Goal: Task Accomplishment & Management: Manage account settings

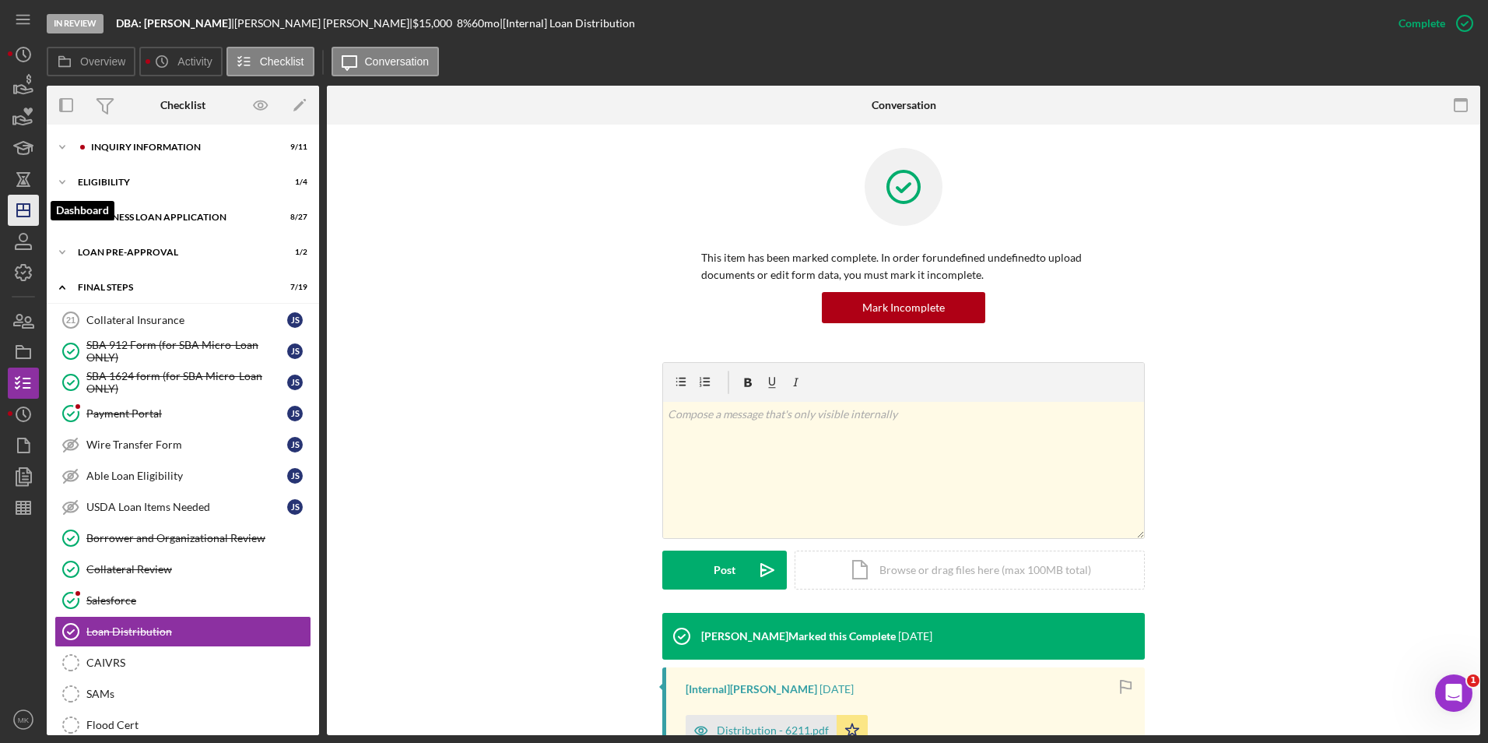
click at [17, 212] on polygon "button" at bounding box center [23, 210] width 12 height 12
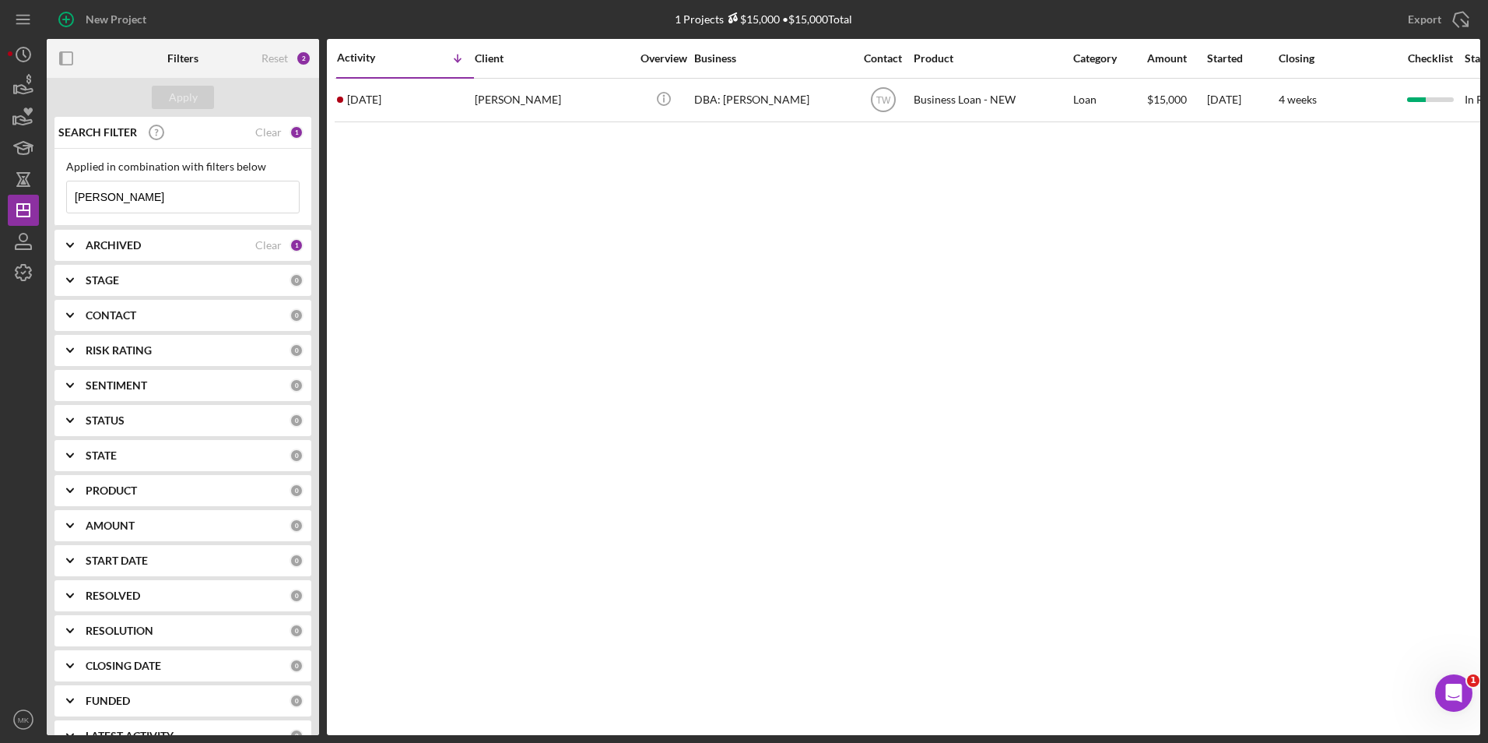
drag, startPoint x: 132, startPoint y: 198, endPoint x: -9, endPoint y: 187, distance: 141.3
click at [0, 187] on html "New Project 1 Projects $15,000 • $15,000 Total Sebok Export Icon/Export Filters…" at bounding box center [744, 371] width 1488 height 743
type input "Chase"
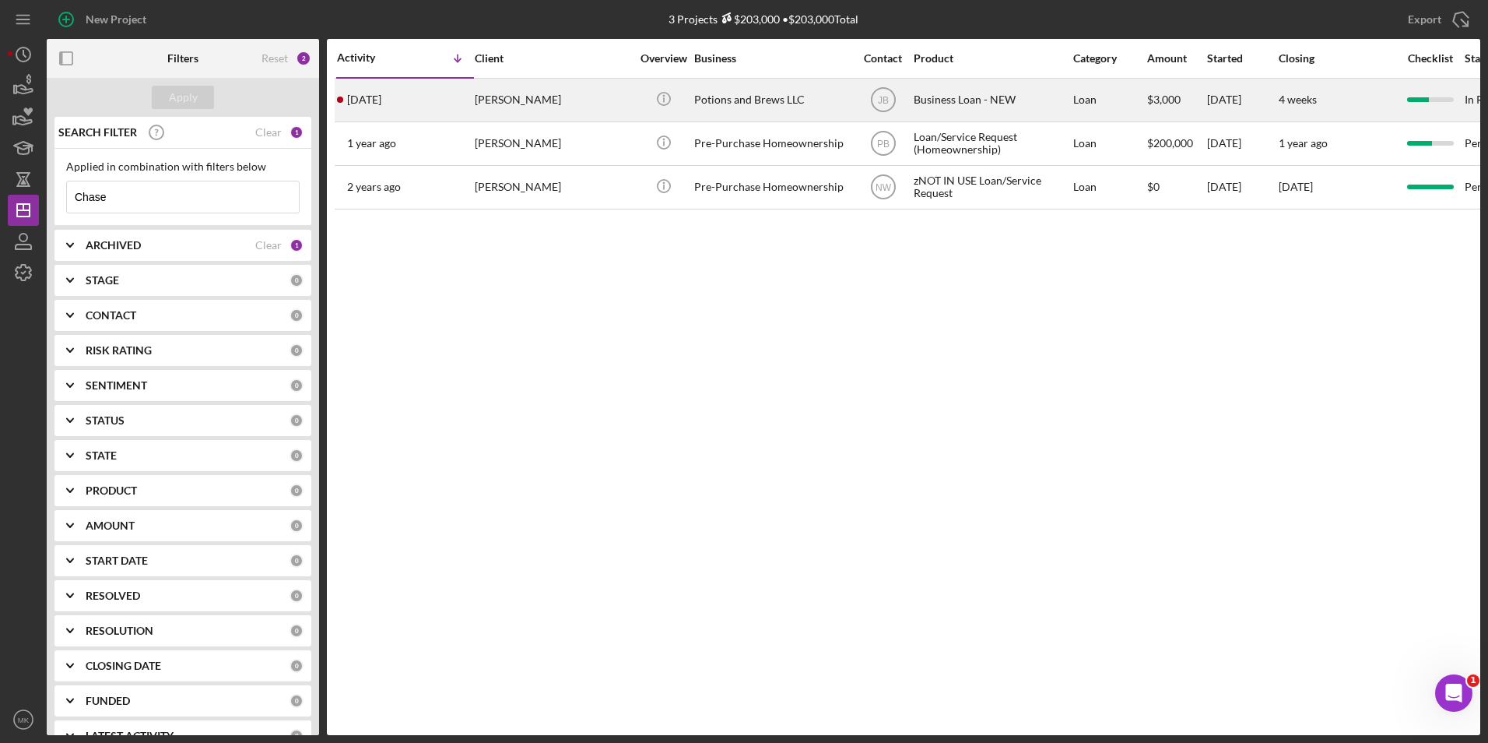
click at [582, 114] on div "Michael Chase" at bounding box center [553, 99] width 156 height 41
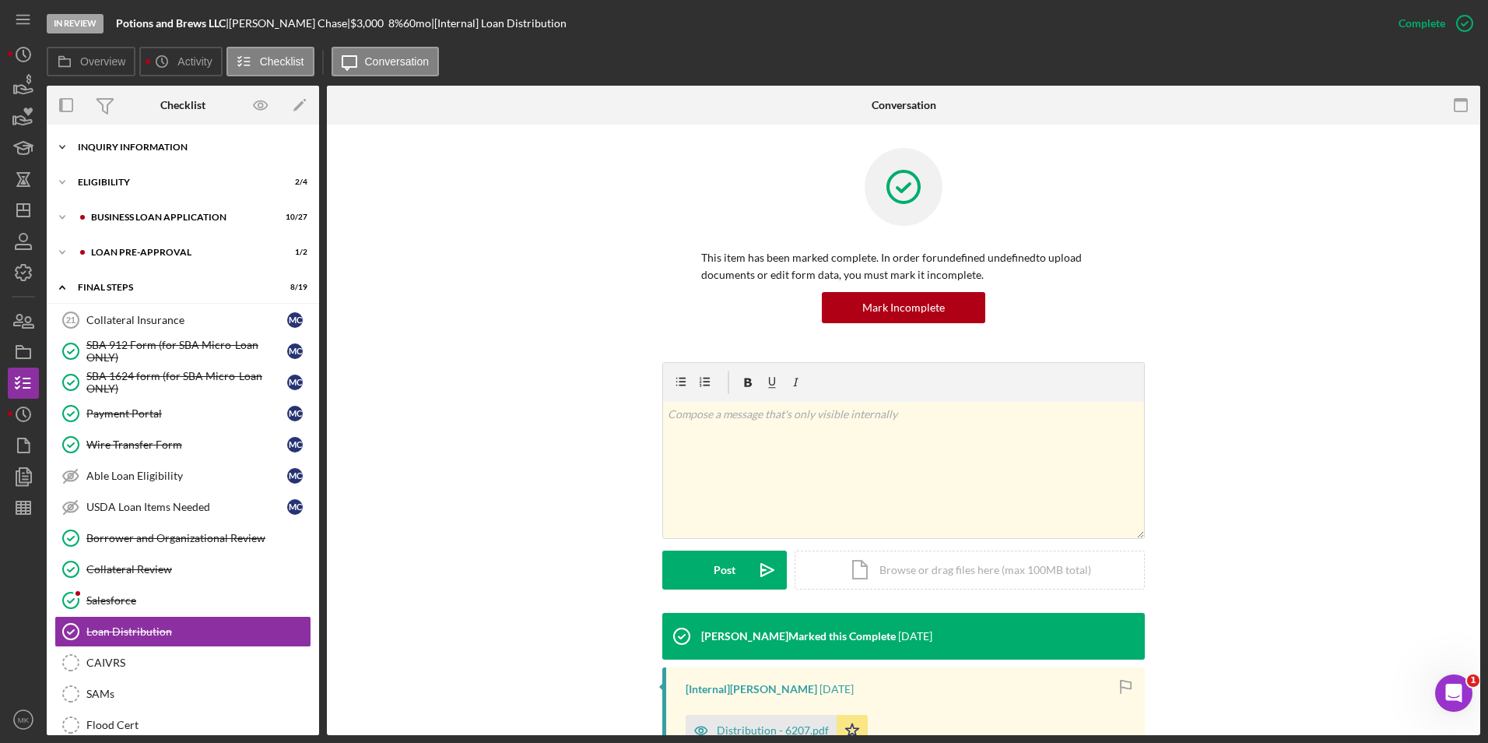
click at [164, 156] on div "Icon/Expander INQUIRY INFORMATION 9 / 11" at bounding box center [183, 147] width 272 height 31
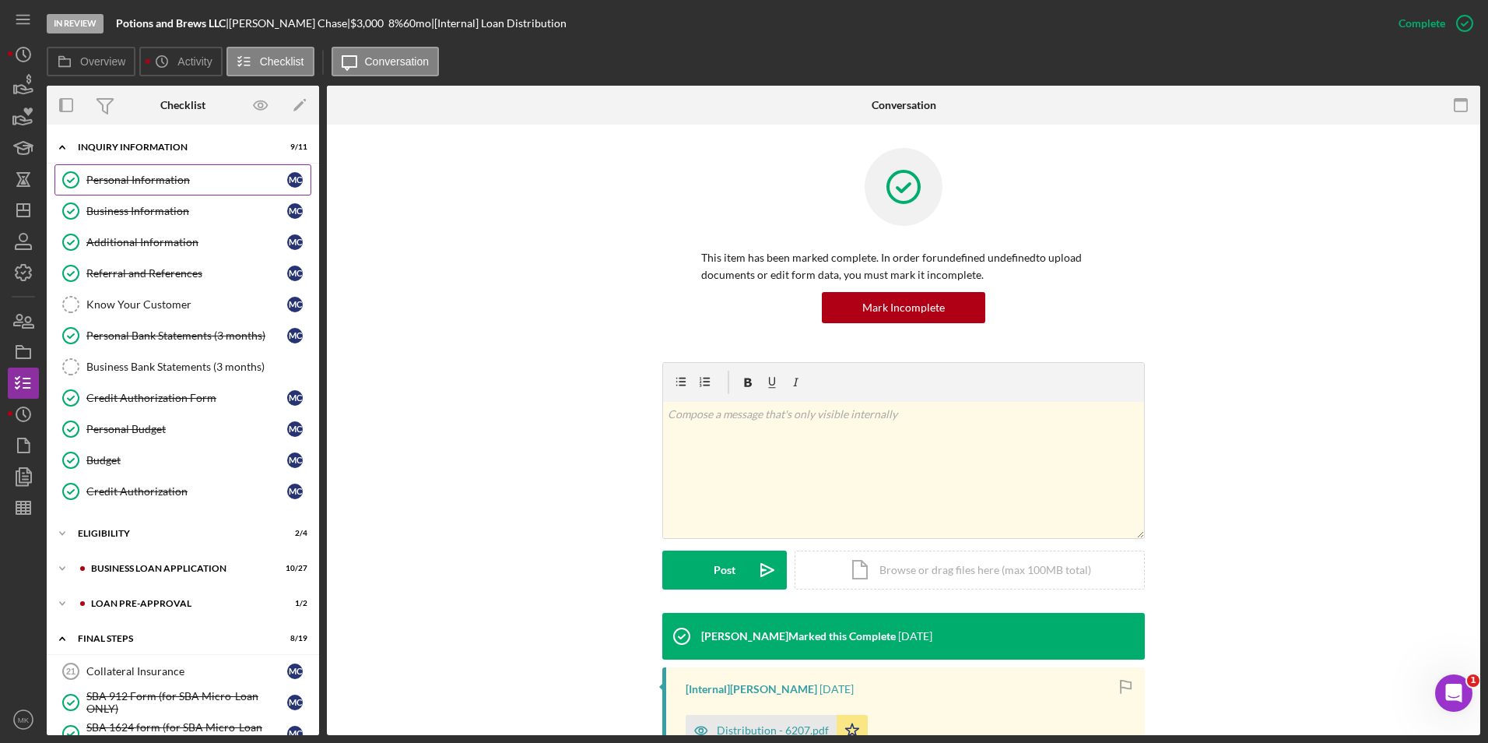
click at [163, 175] on div "Personal Information" at bounding box center [186, 180] width 201 height 12
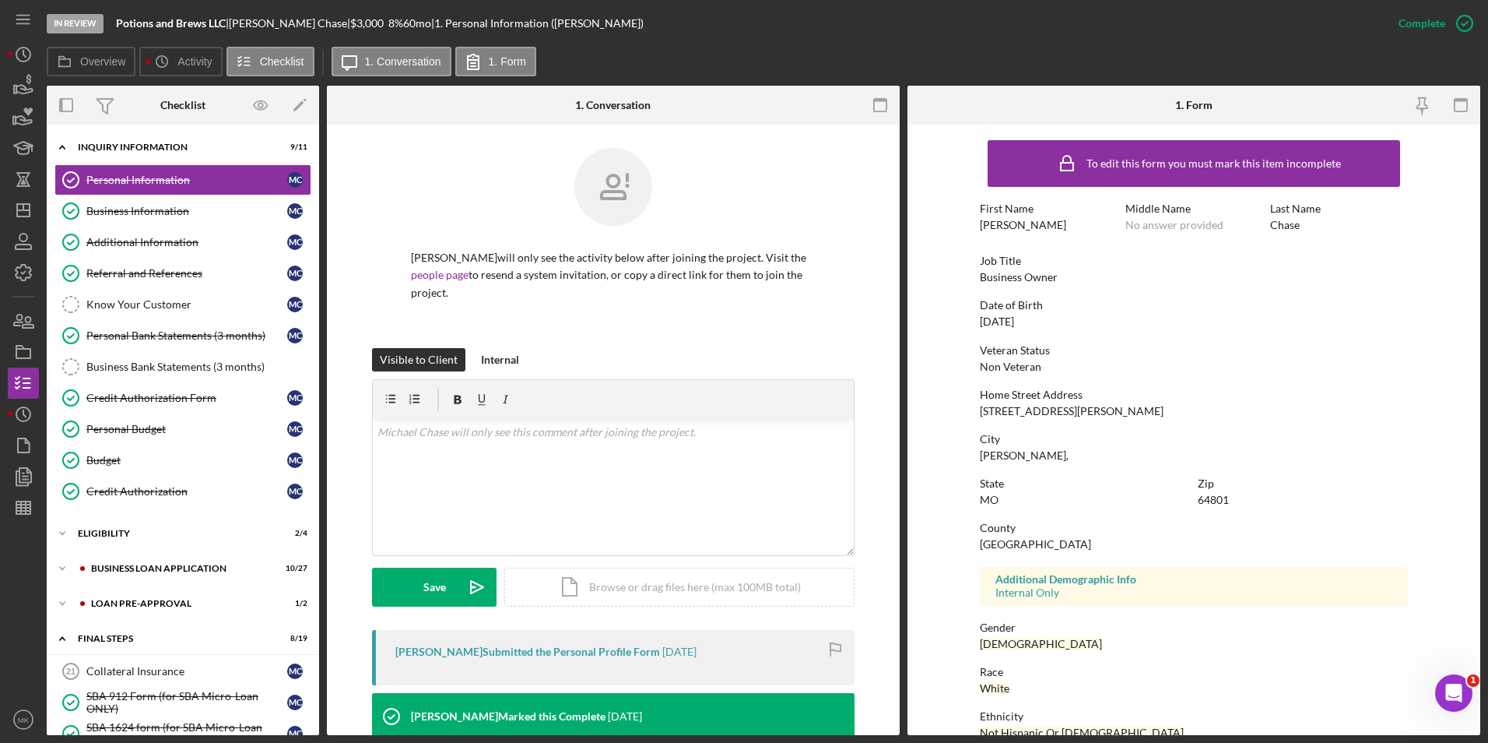
click at [1090, 406] on div "Home Street Address 1707 Rex Ave H 188" at bounding box center [1194, 402] width 428 height 29
drag, startPoint x: 1080, startPoint y: 406, endPoint x: 1006, endPoint y: 410, distance: 74.1
click at [1006, 410] on div "Home Street Address 1707 Rex Ave H 188" at bounding box center [1194, 402] width 428 height 29
copy div "Rex Ave H 188"
drag, startPoint x: 190, startPoint y: 216, endPoint x: 244, endPoint y: 216, distance: 54.5
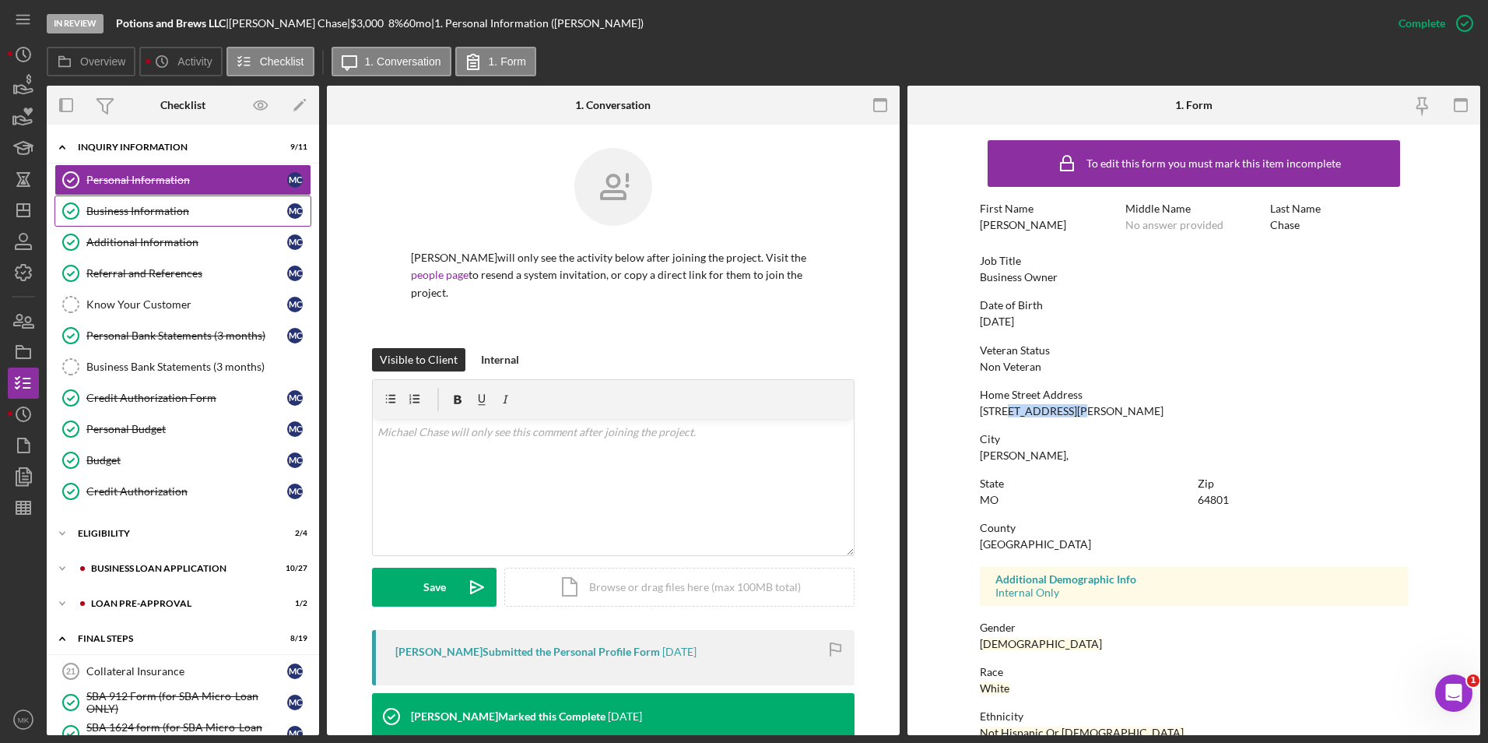
click at [190, 216] on div "Business Information" at bounding box center [186, 211] width 201 height 12
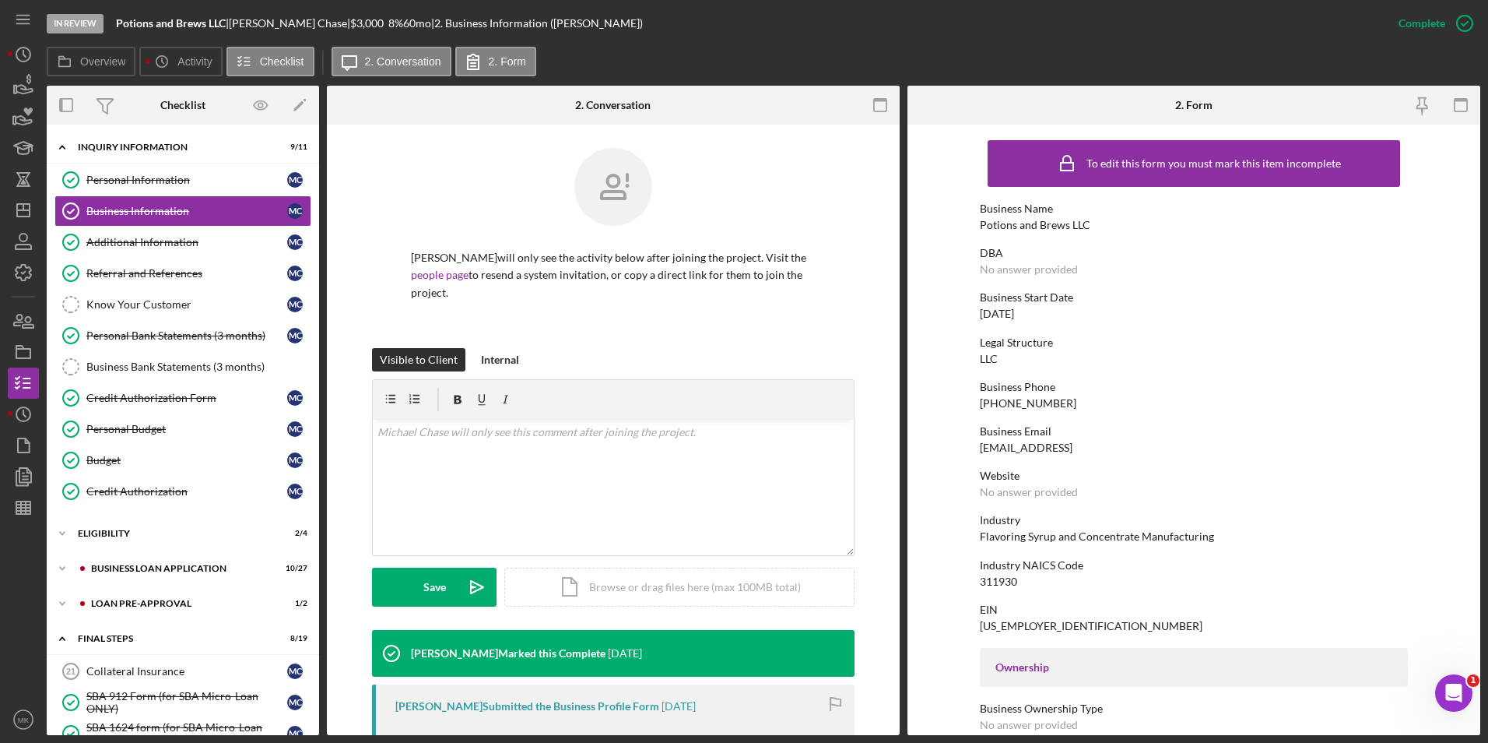
scroll to position [311, 0]
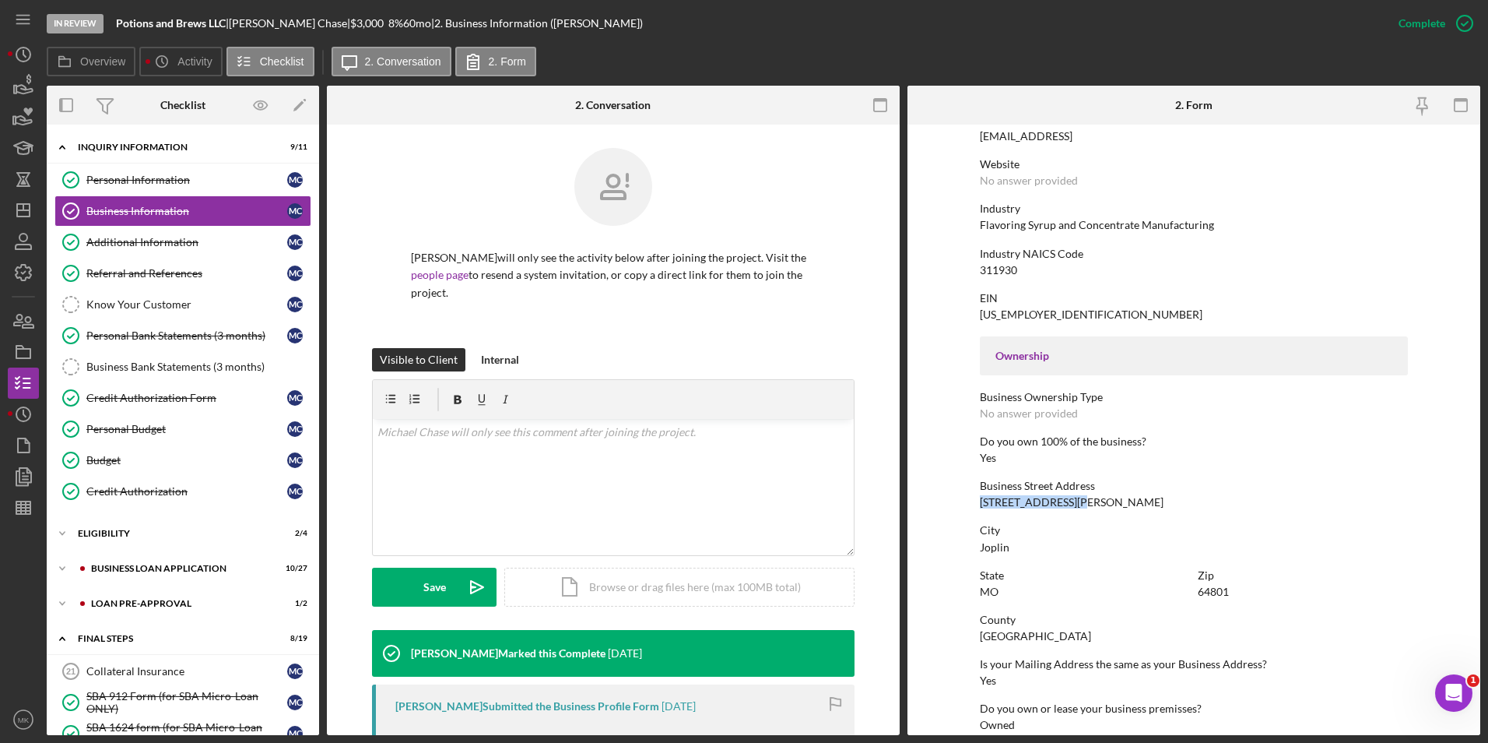
drag, startPoint x: 1093, startPoint y: 501, endPoint x: 974, endPoint y: 507, distance: 119.3
click at [974, 507] on form "To edit this form you must mark this item incomplete Business Name Potions and …" at bounding box center [1194, 430] width 573 height 610
click at [1101, 548] on div "City Joplin" at bounding box center [1194, 538] width 428 height 29
drag, startPoint x: 1087, startPoint y: 504, endPoint x: 1007, endPoint y: 498, distance: 79.6
click at [1007, 498] on div "Business Street Address 1707 Rex Ave H 188" at bounding box center [1194, 494] width 428 height 29
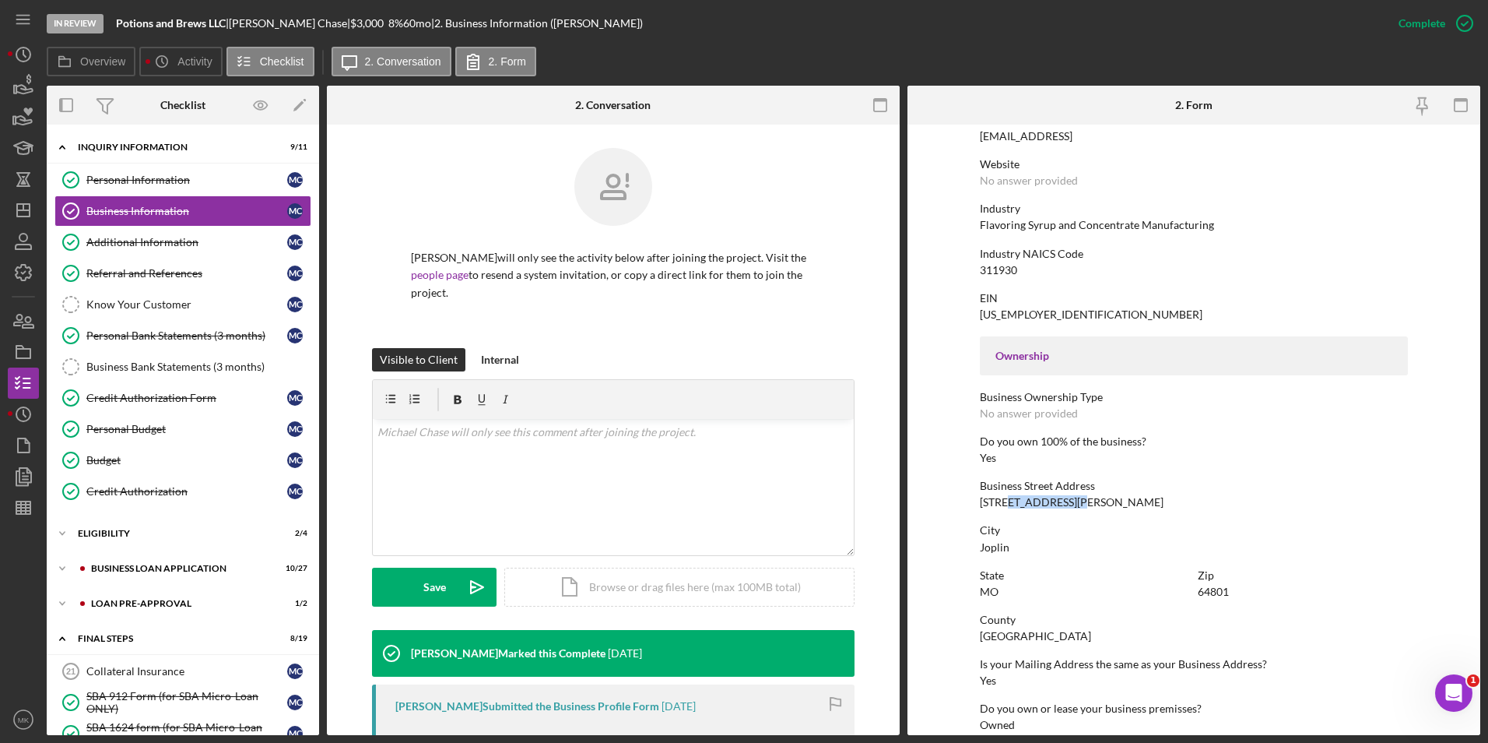
copy div "Rex Ave H 188"
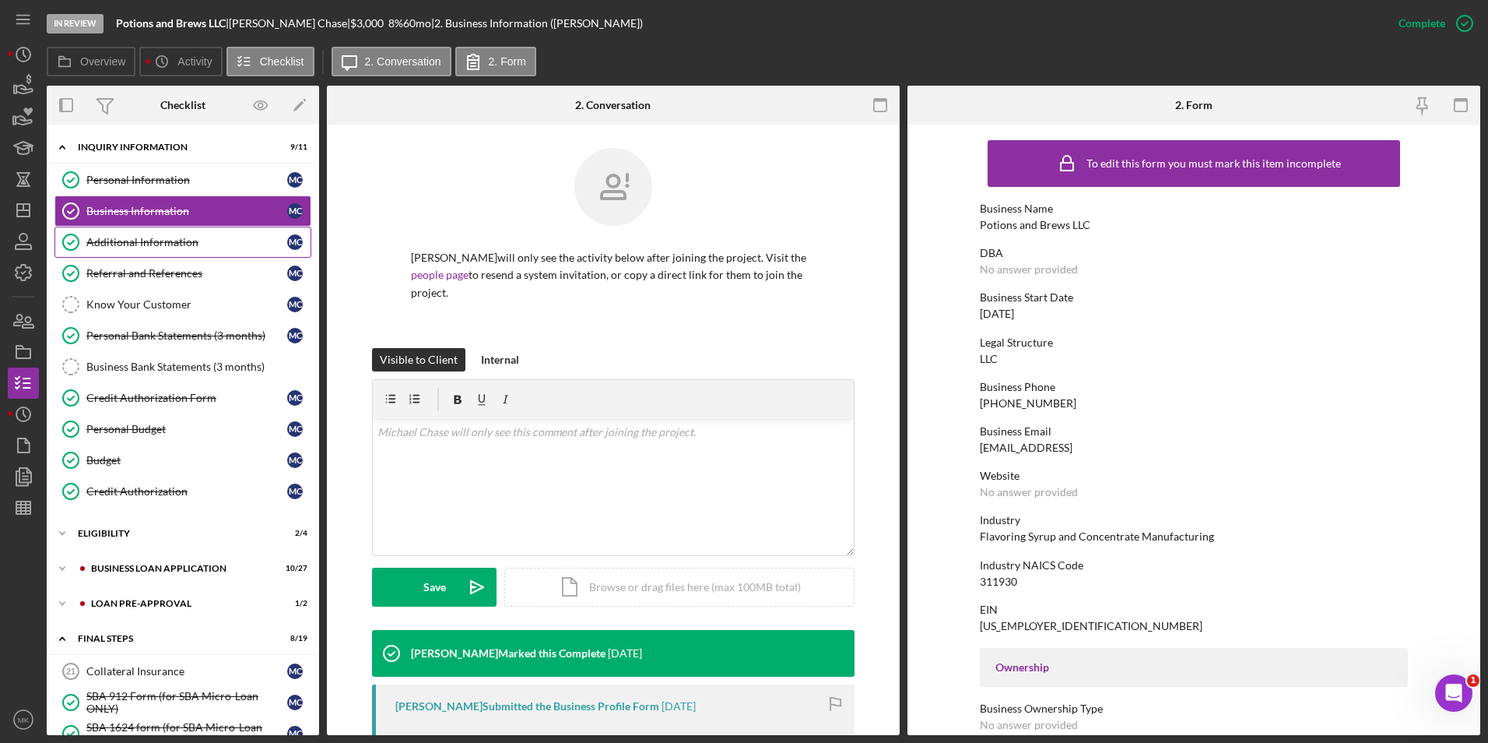
click at [149, 241] on div "Additional Information" at bounding box center [186, 242] width 201 height 12
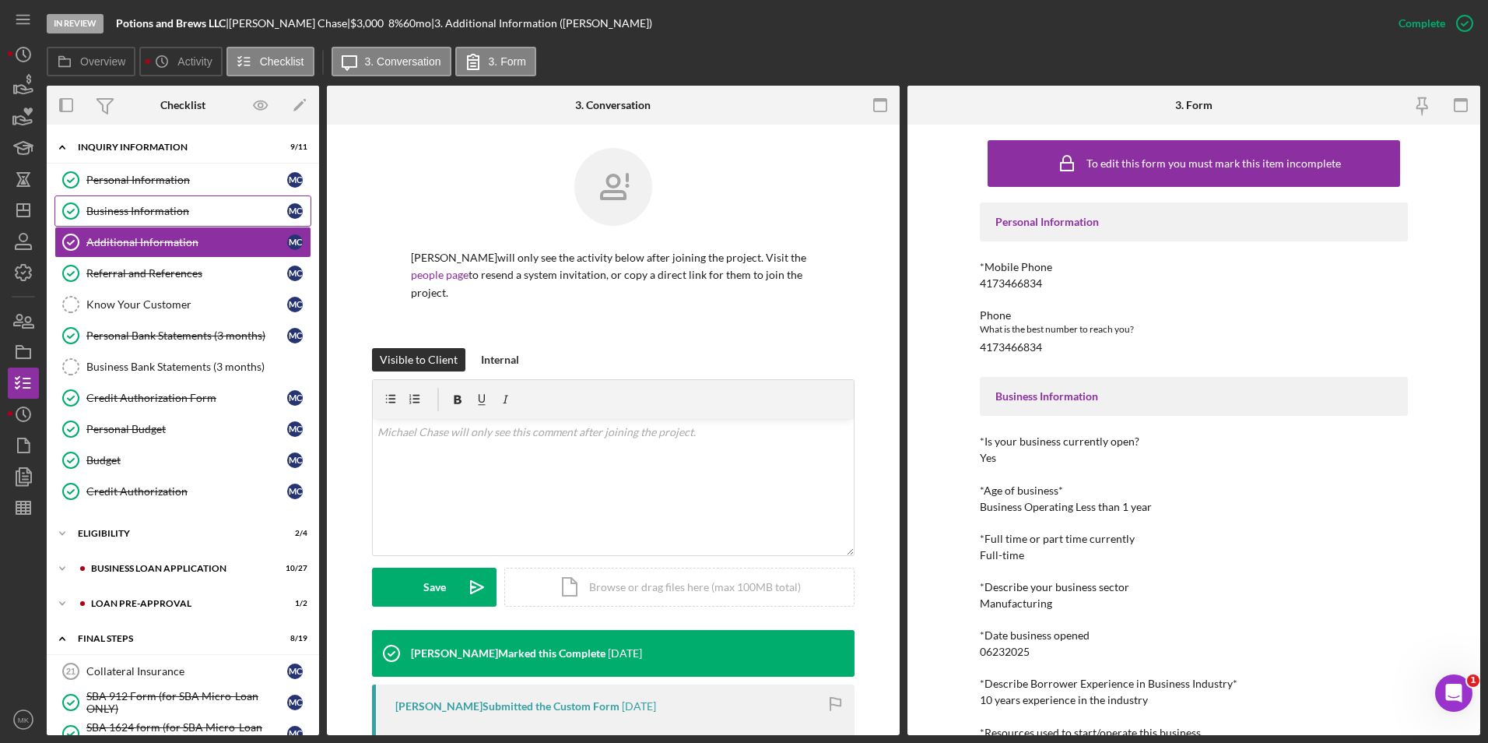
click at [187, 212] on div "Business Information" at bounding box center [186, 211] width 201 height 12
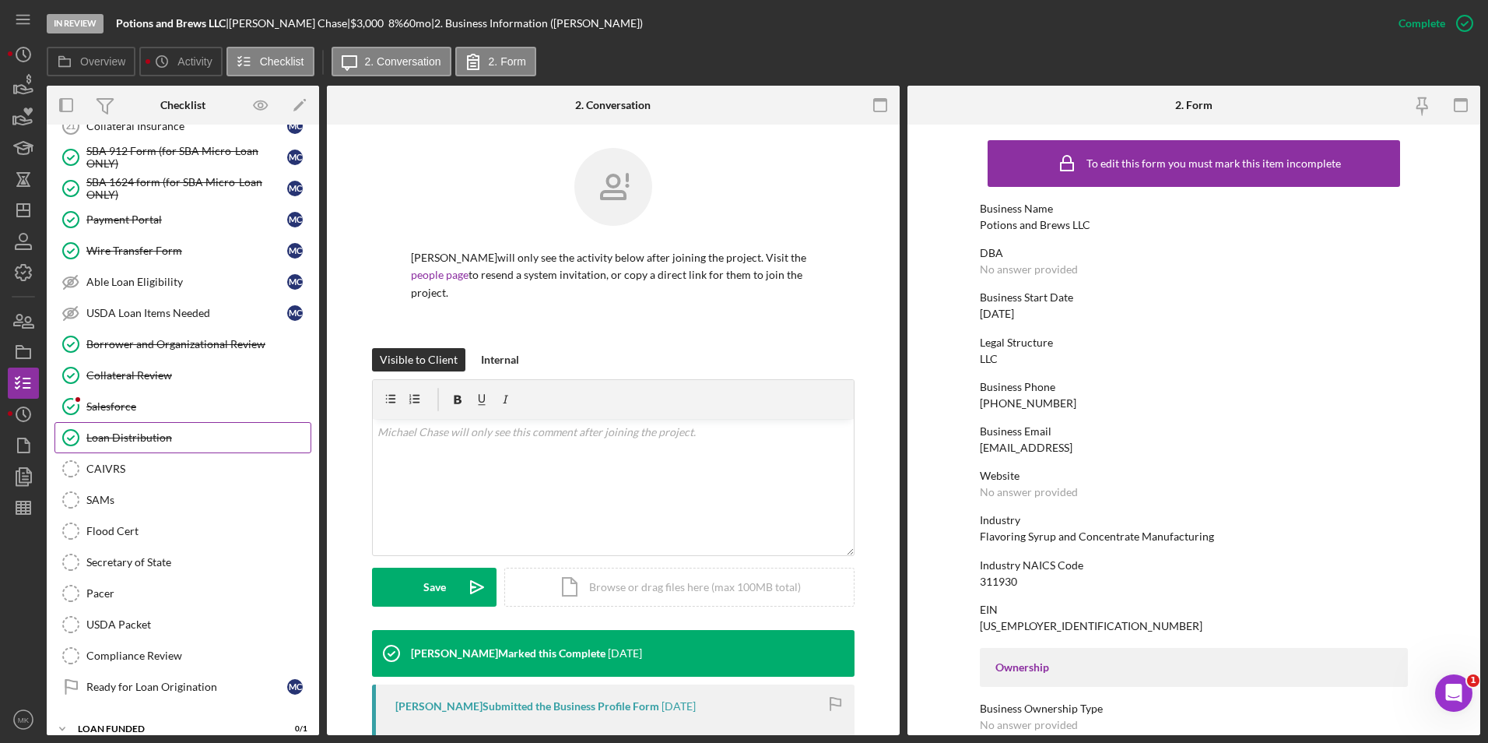
scroll to position [234, 0]
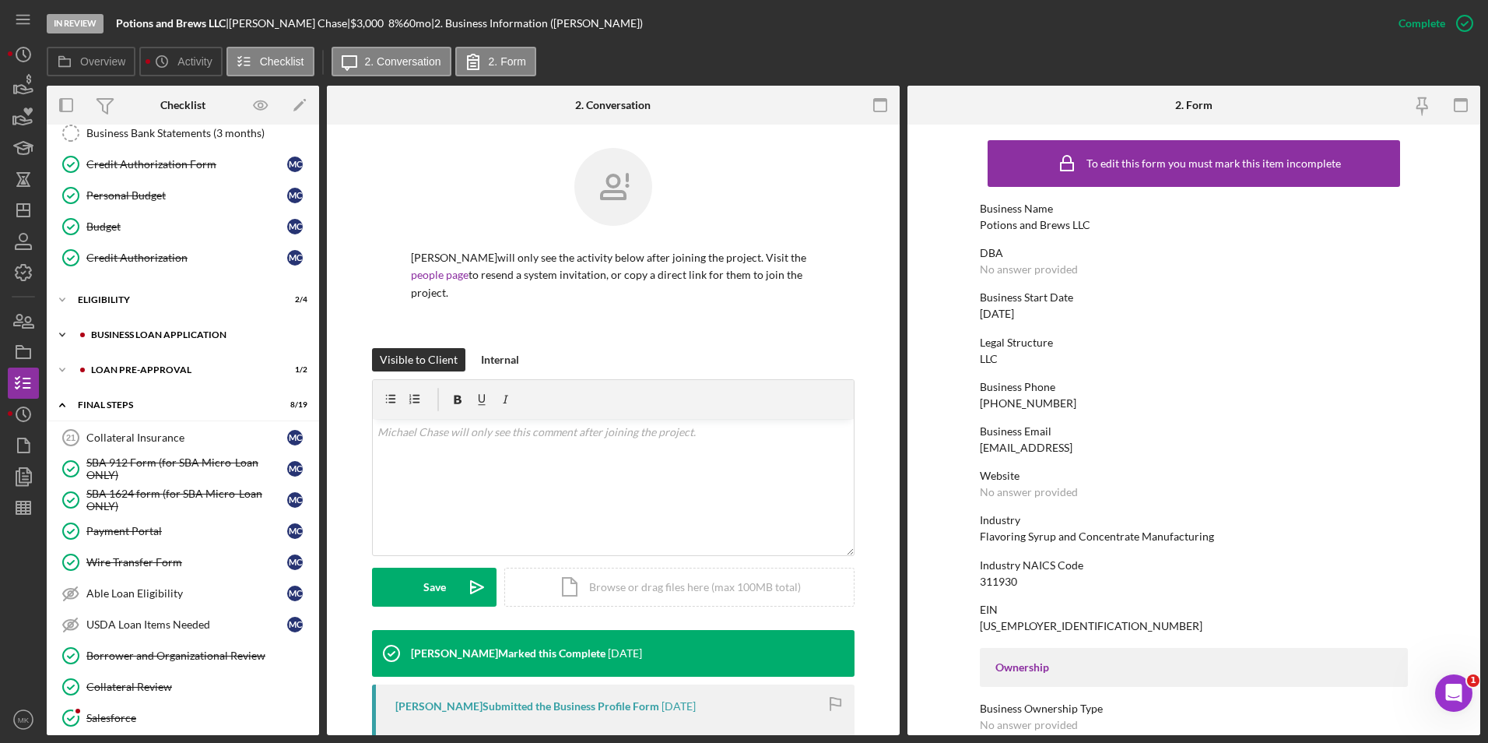
click at [145, 337] on div "BUSINESS LOAN APPLICATION" at bounding box center [195, 334] width 209 height 9
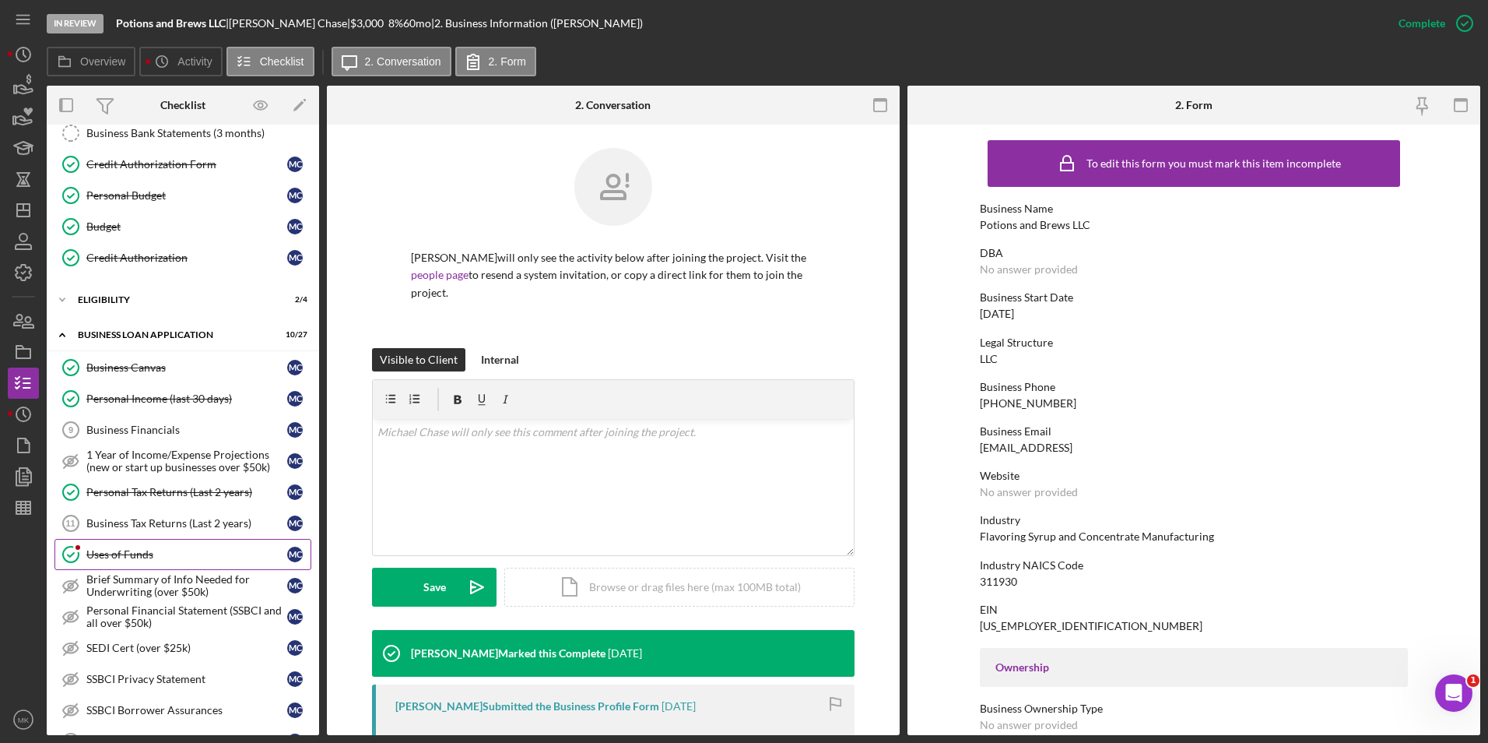
click at [129, 564] on link "Uses of Funds Uses of Funds M C" at bounding box center [182, 554] width 257 height 31
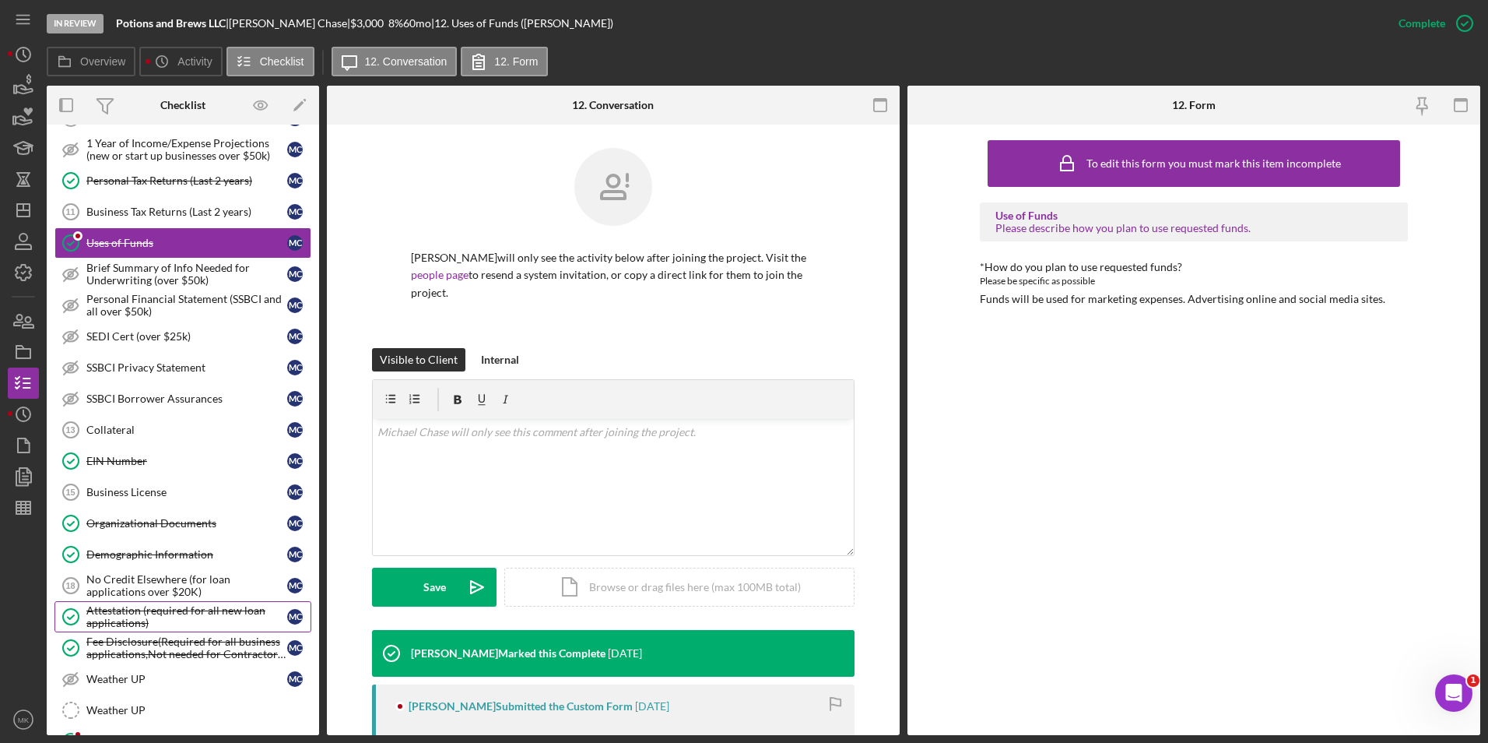
scroll to position [623, 0]
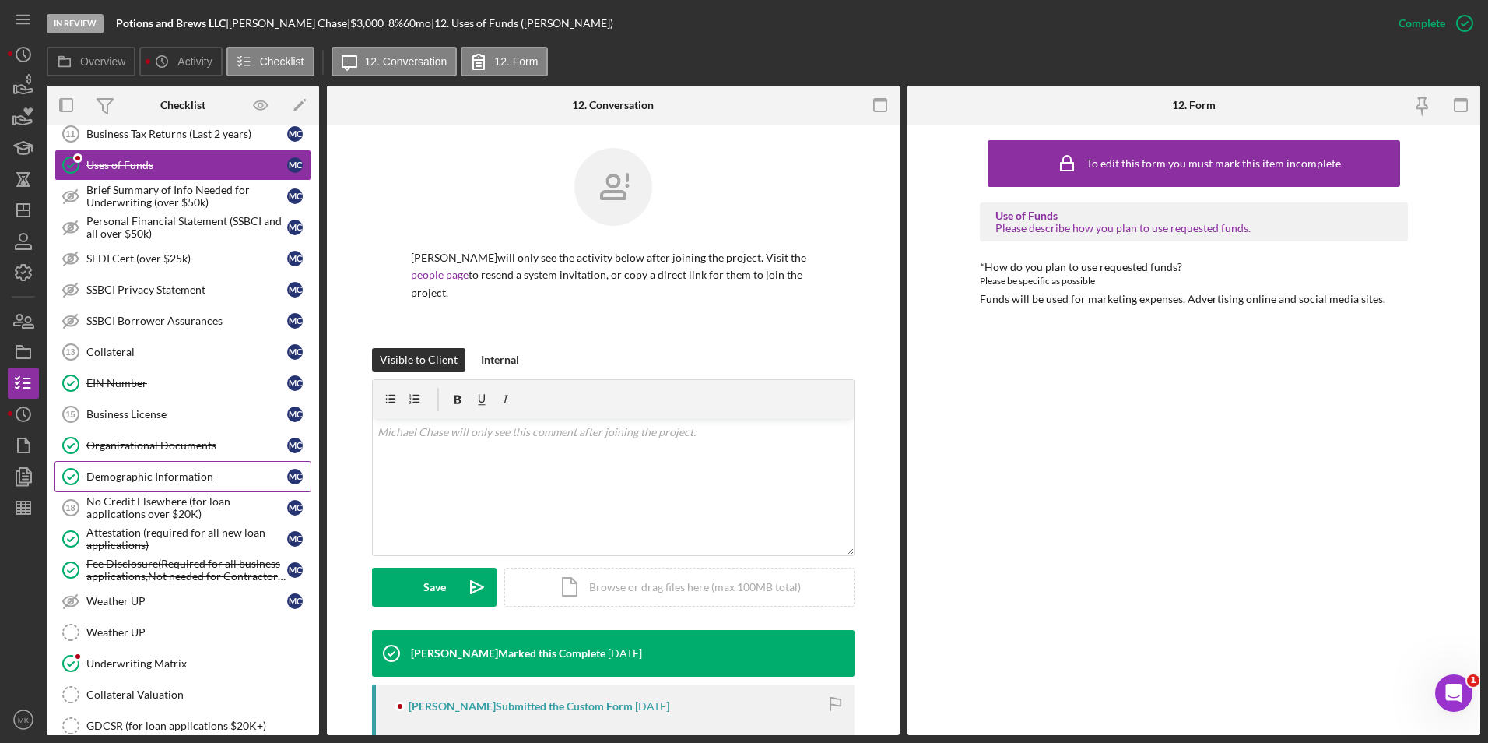
click at [141, 485] on link "Demographic Information Demographic Information M C" at bounding box center [182, 476] width 257 height 31
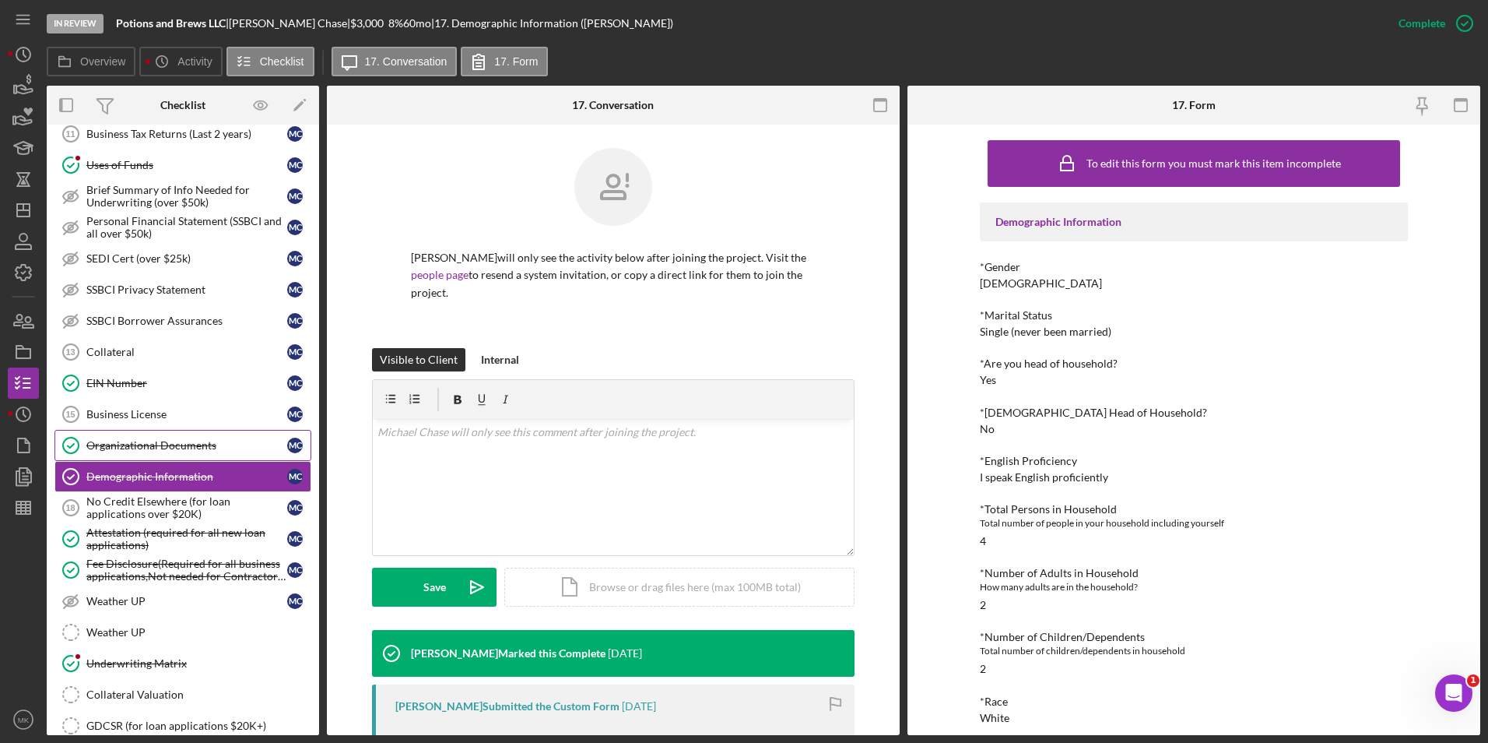
click at [174, 451] on div "Organizational Documents" at bounding box center [186, 445] width 201 height 12
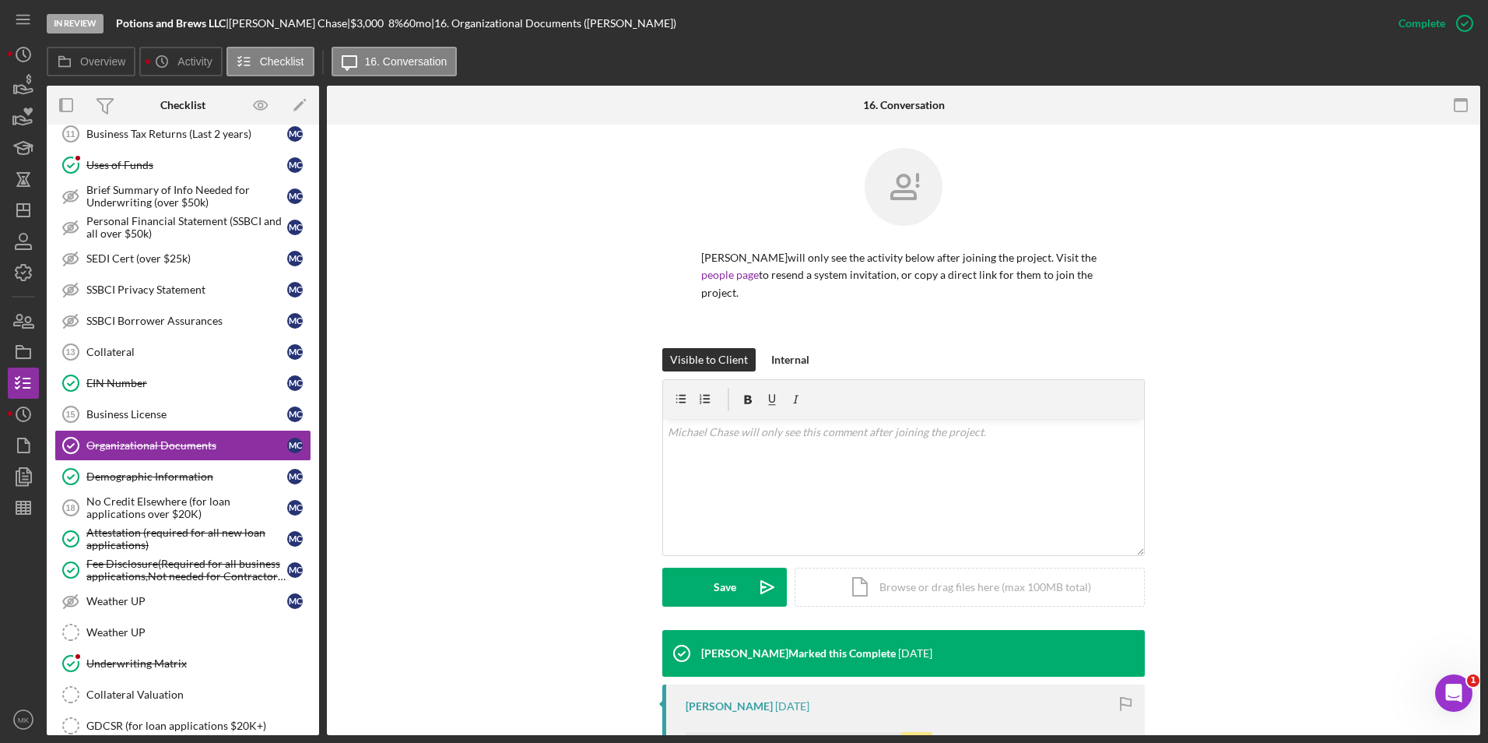
scroll to position [255, 0]
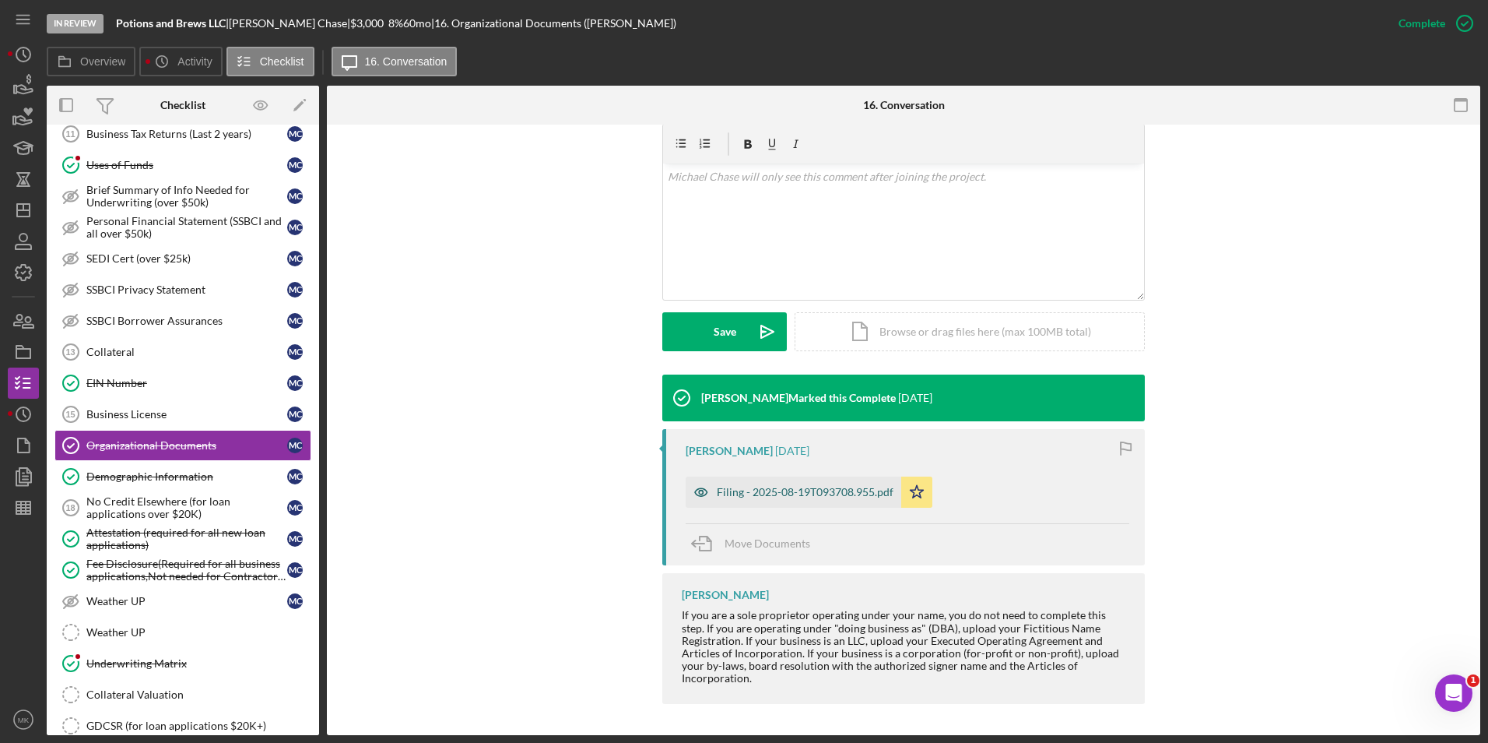
click at [765, 490] on div "Filing - 2025-08-19T093708.955.pdf" at bounding box center [805, 492] width 177 height 12
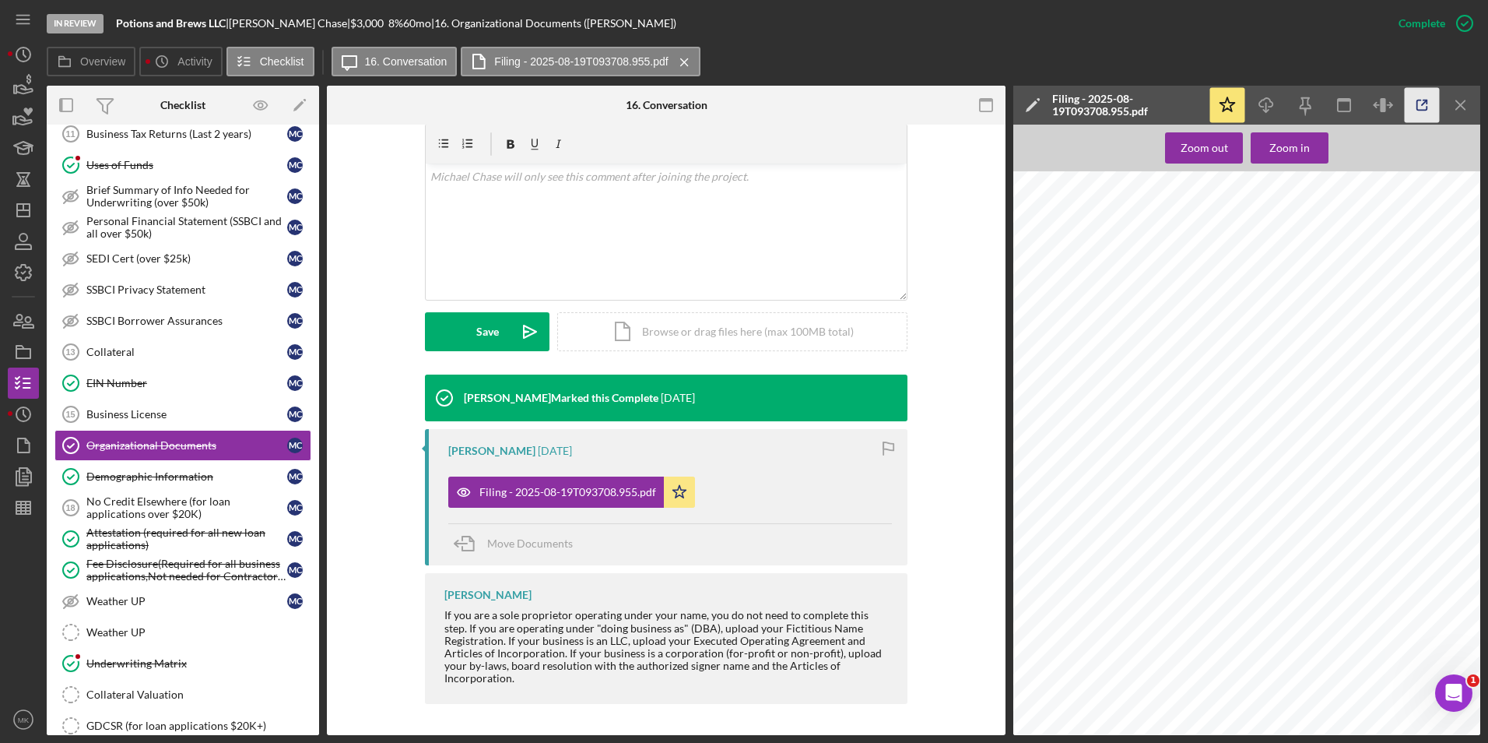
click at [1428, 108] on icon "button" at bounding box center [1422, 105] width 10 height 10
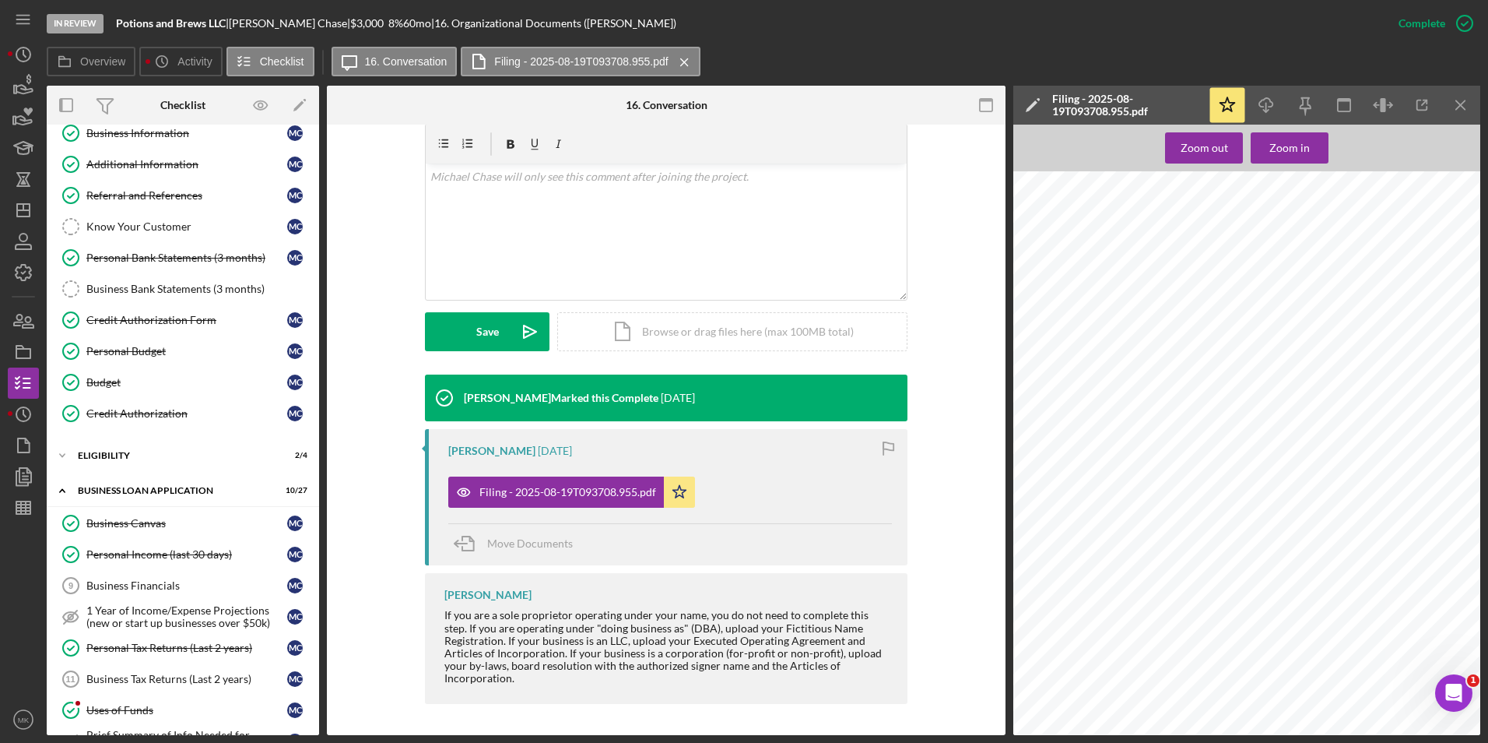
scroll to position [0, 0]
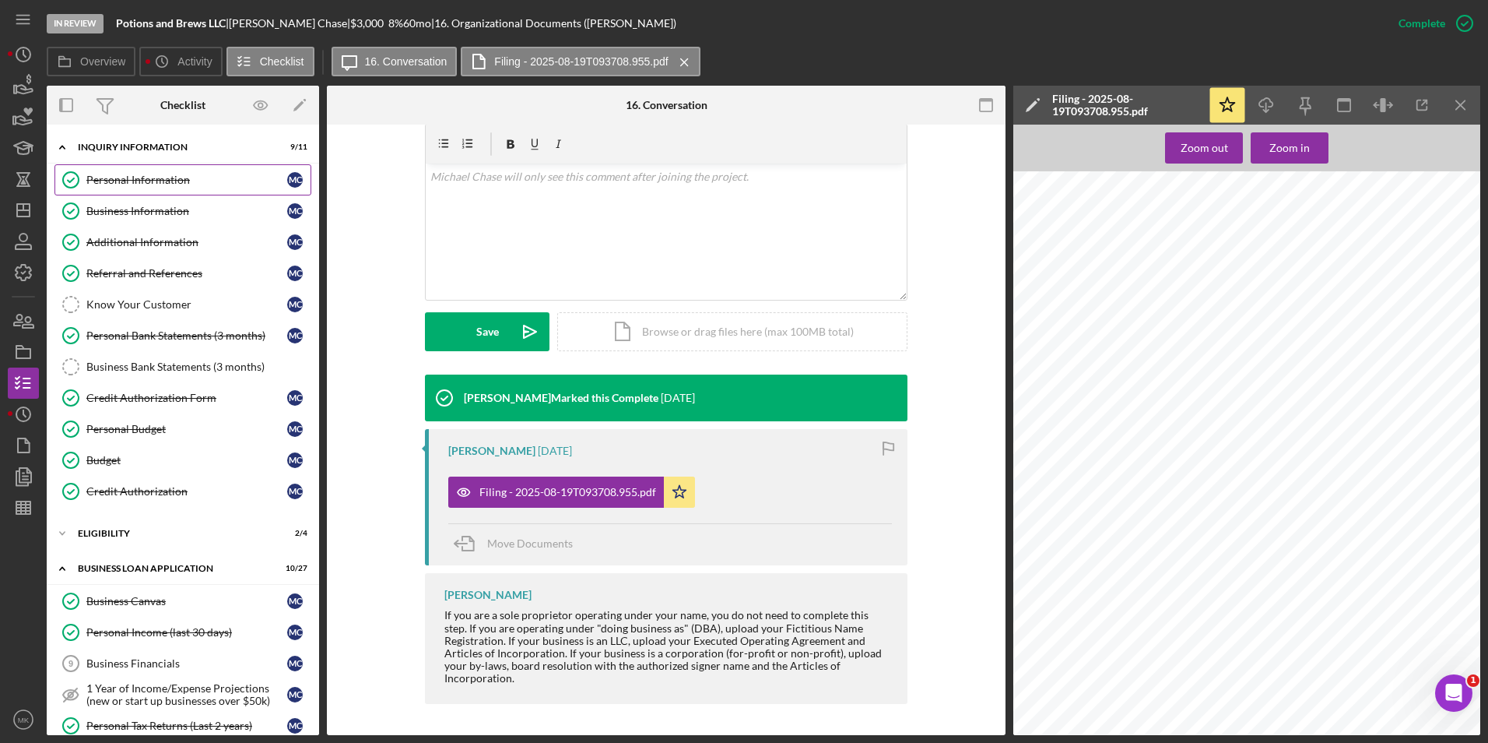
click at [149, 181] on div "Personal Information" at bounding box center [186, 180] width 201 height 12
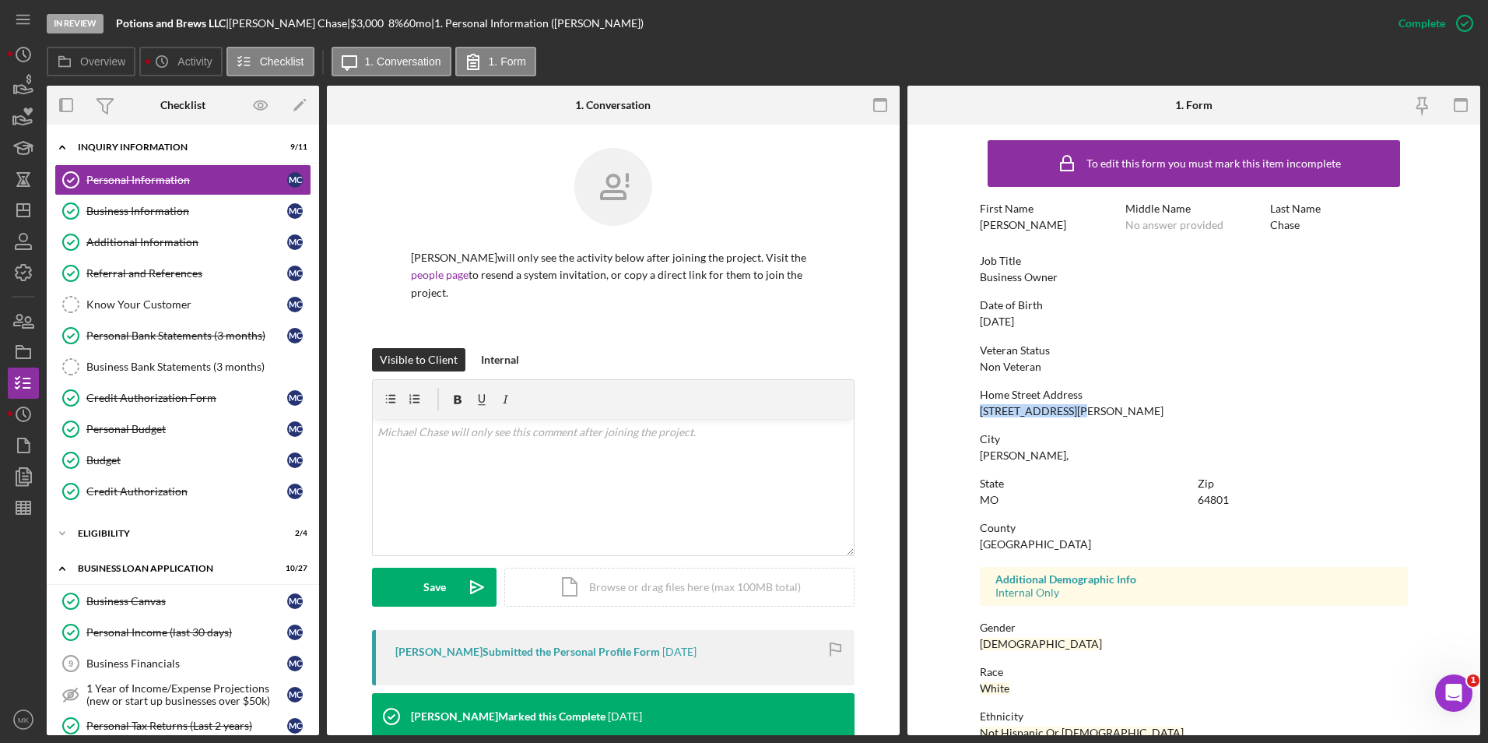
drag, startPoint x: 1076, startPoint y: 406, endPoint x: 977, endPoint y: 410, distance: 99.0
click at [977, 410] on form "To edit this form you must mark this item incomplete First Name Michael Middle …" at bounding box center [1194, 430] width 573 height 610
copy div "1707 Rex Ave H 188"
click at [33, 215] on icon "Icon/Dashboard" at bounding box center [23, 210] width 39 height 39
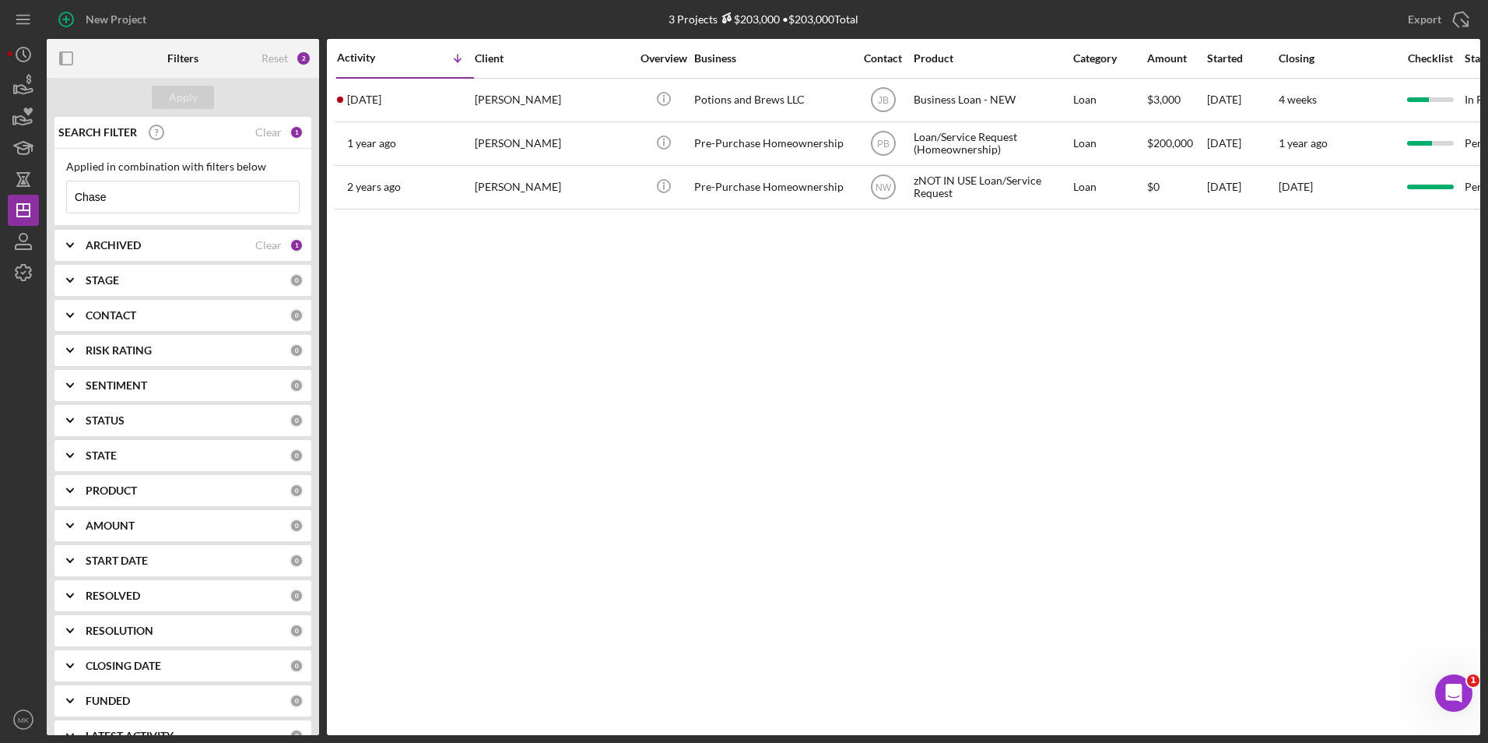
drag, startPoint x: 140, startPoint y: 185, endPoint x: 40, endPoint y: 191, distance: 100.6
click at [40, 191] on div "New Project 3 Projects $203,000 • $203,000 Total Chase Export Icon/Export Filte…" at bounding box center [744, 367] width 1473 height 735
type input "W"
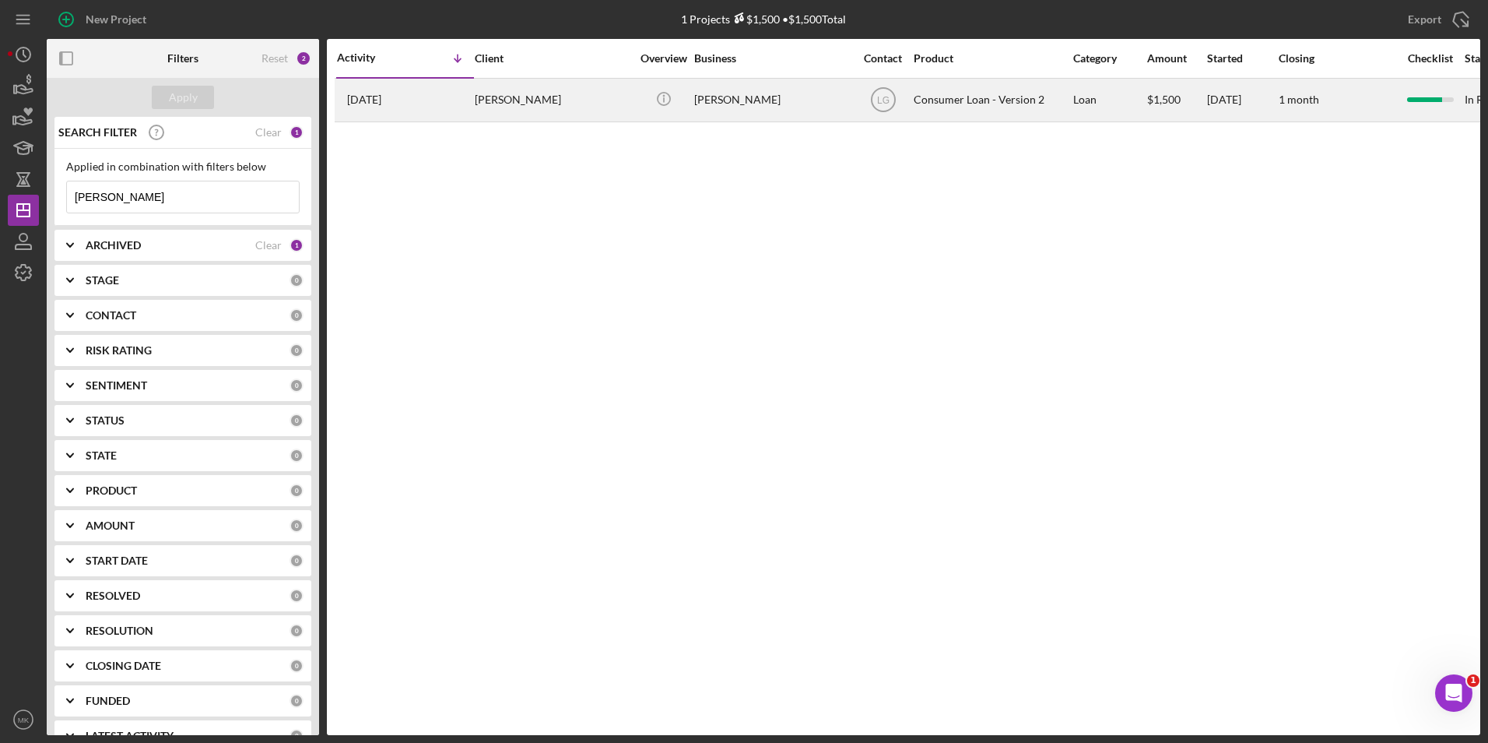
type input "Ewing"
click at [531, 97] on div "Barbara Ewing" at bounding box center [553, 99] width 156 height 41
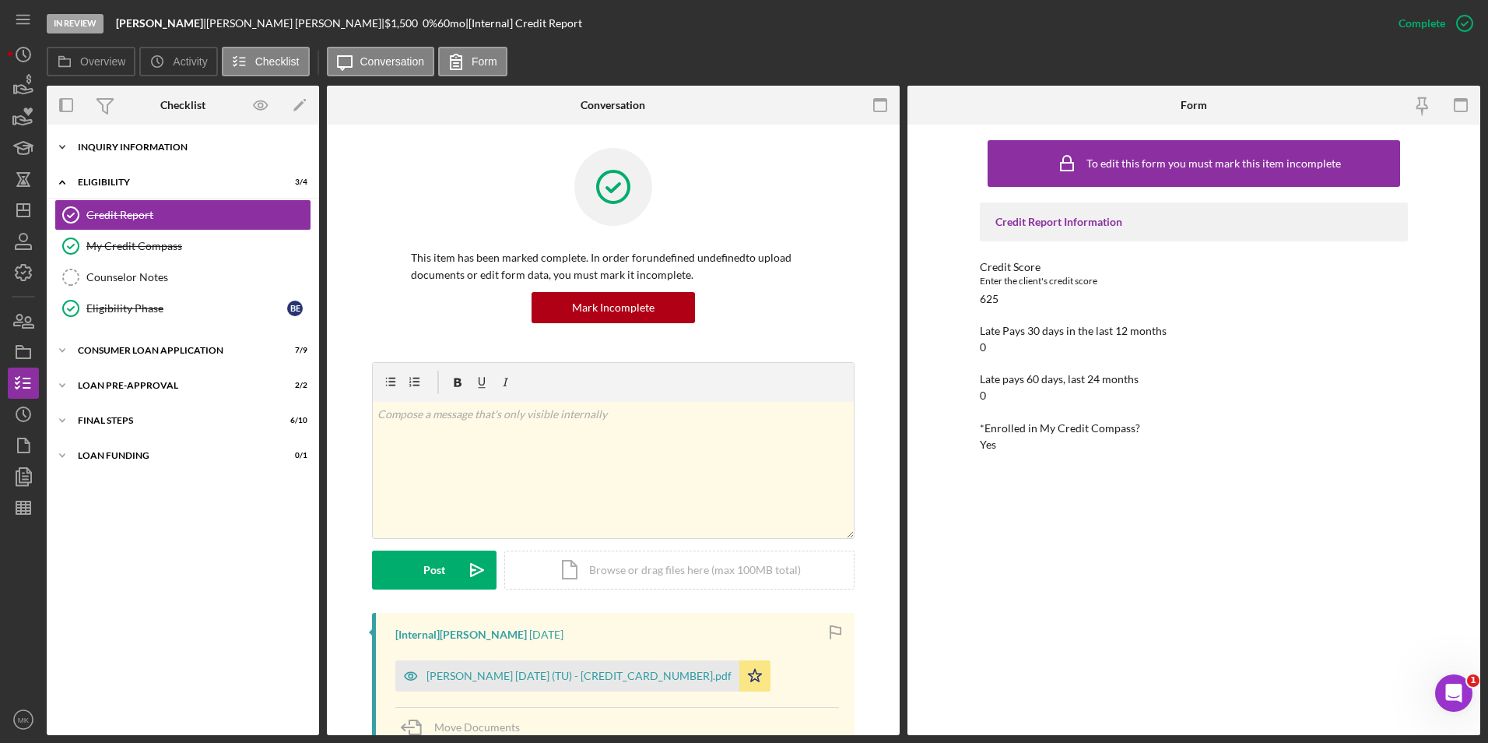
click at [150, 138] on div "Icon/Expander Inquiry Information 8 / 8" at bounding box center [183, 147] width 272 height 31
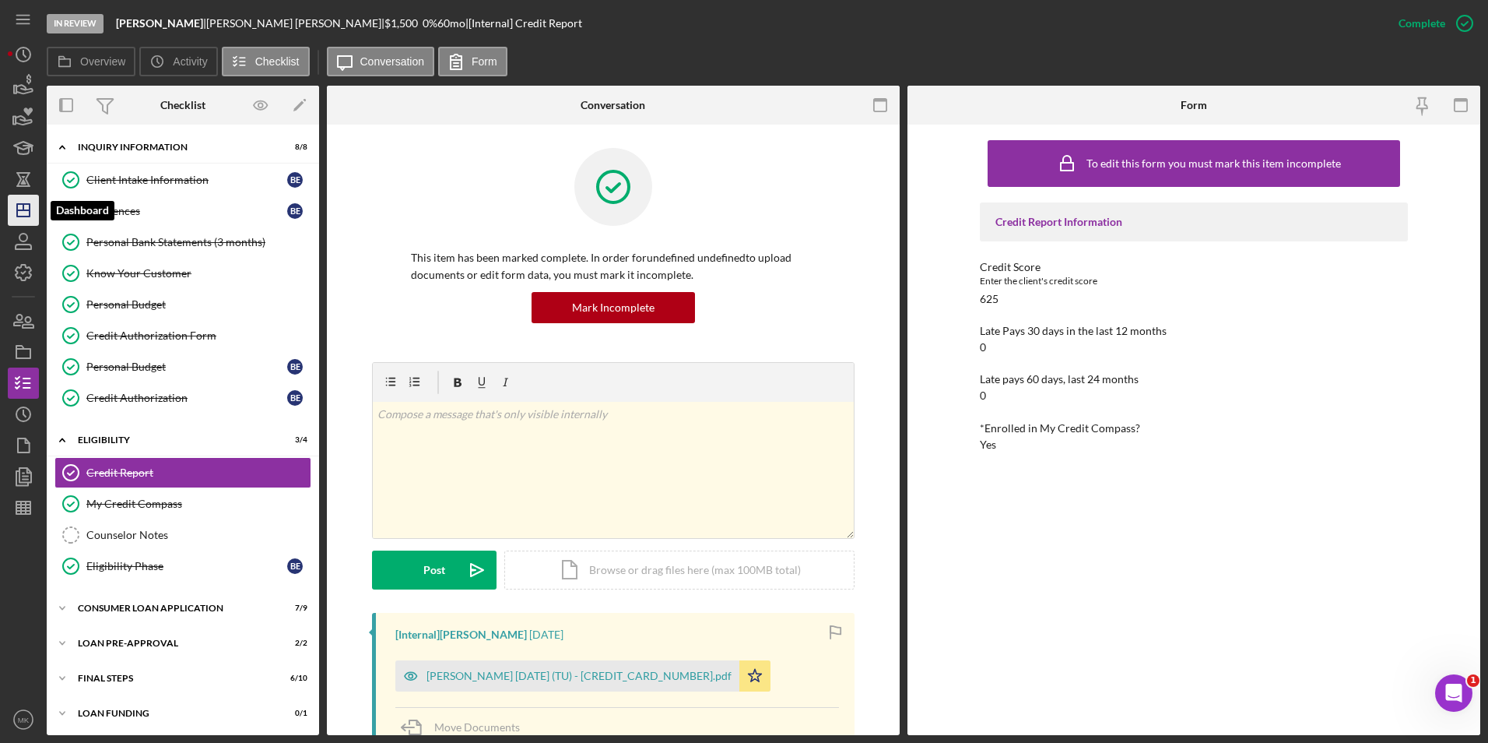
click at [31, 217] on icon "Icon/Dashboard" at bounding box center [23, 210] width 39 height 39
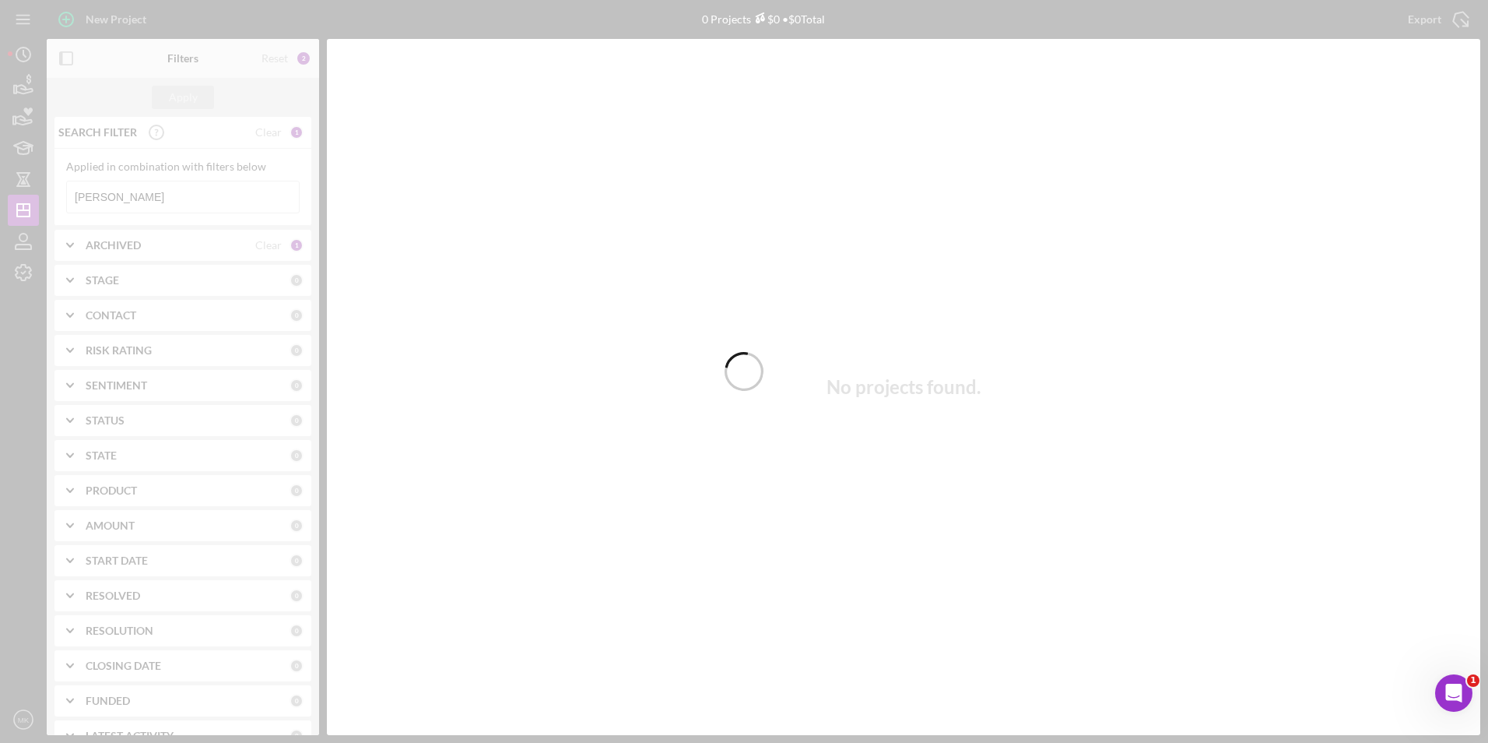
click at [139, 198] on div at bounding box center [744, 371] width 1488 height 743
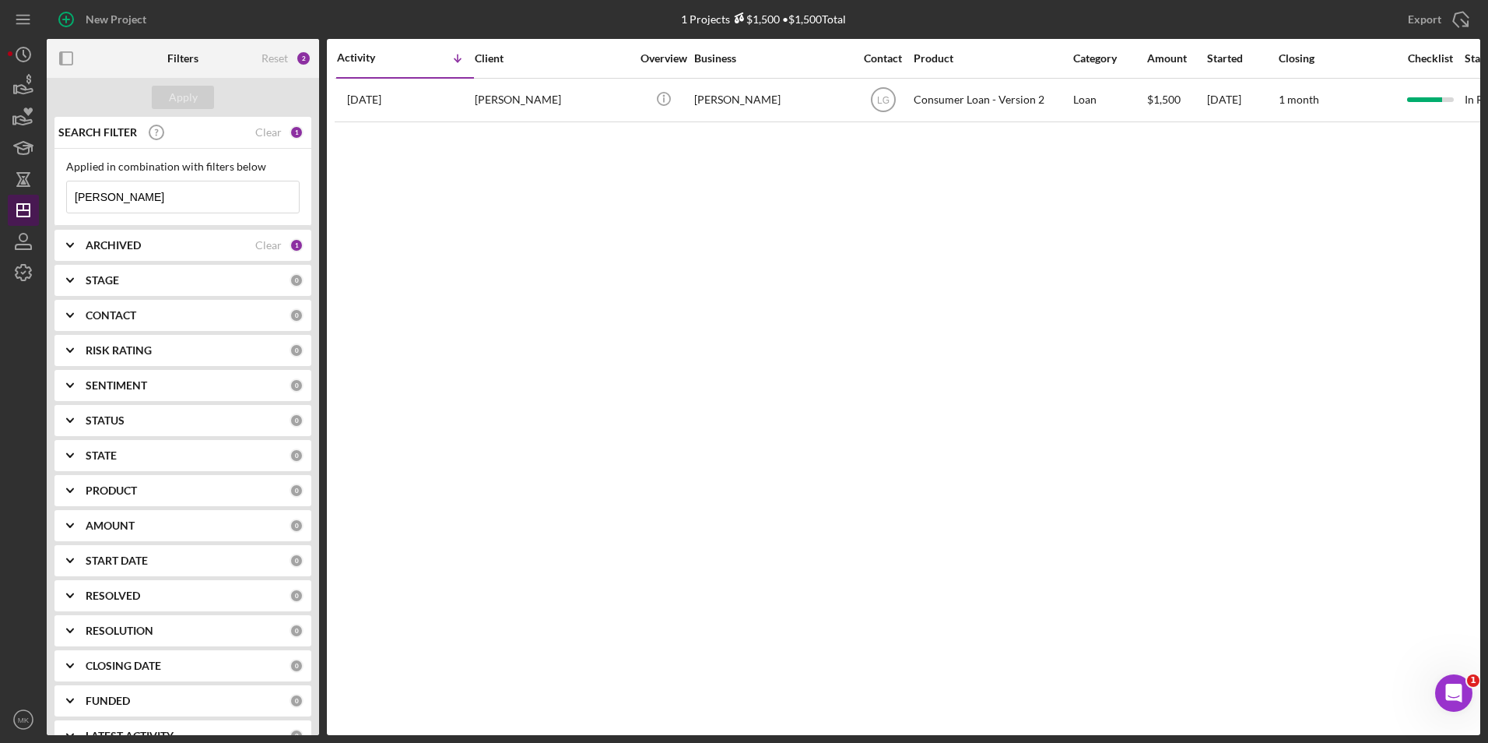
drag, startPoint x: 118, startPoint y: 199, endPoint x: 35, endPoint y: 196, distance: 83.3
click at [35, 196] on div "New Project 1 Projects $1,500 • $1,500 Total Ewing Export Icon/Export Filters R…" at bounding box center [744, 367] width 1473 height 735
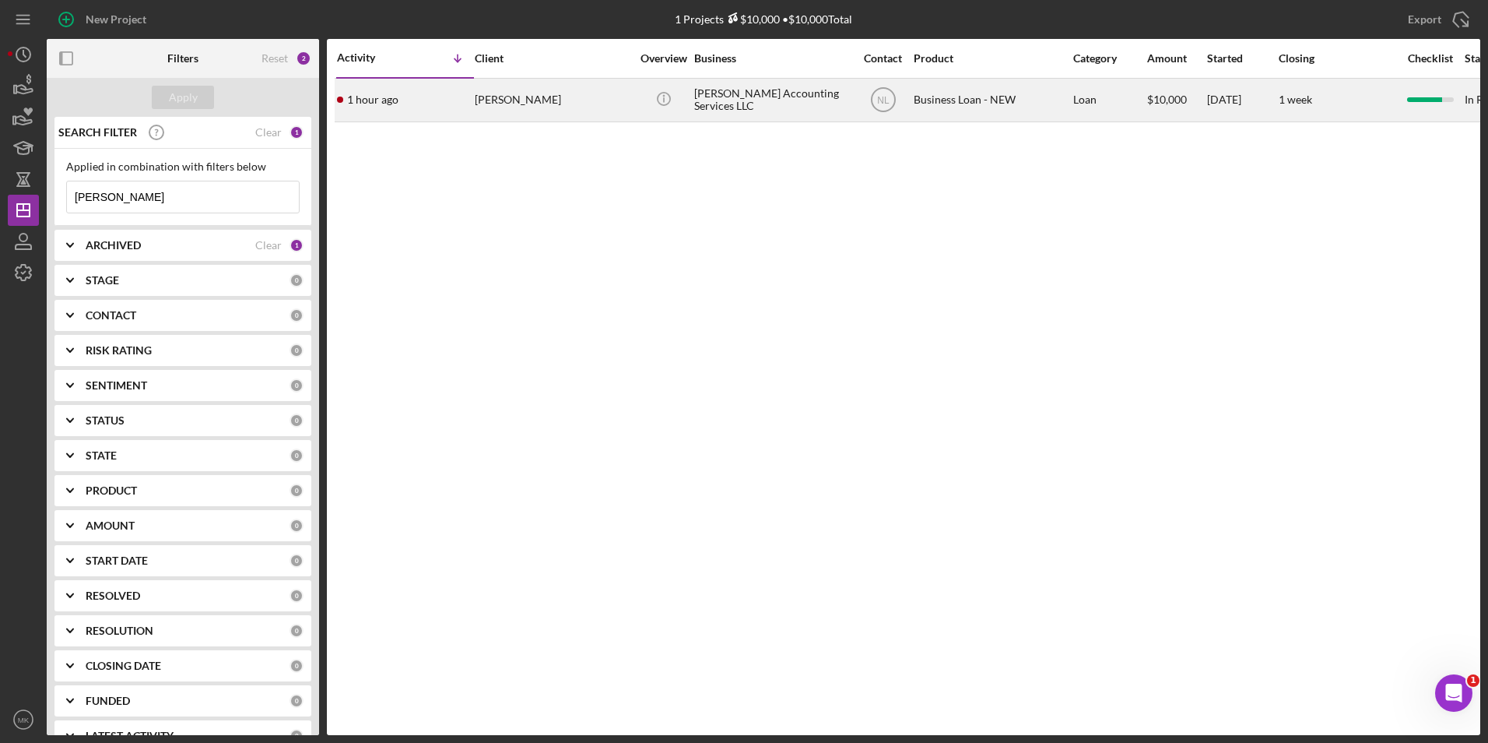
type input "Pattman"
click at [592, 101] on div "Monterio Pattman" at bounding box center [553, 99] width 156 height 41
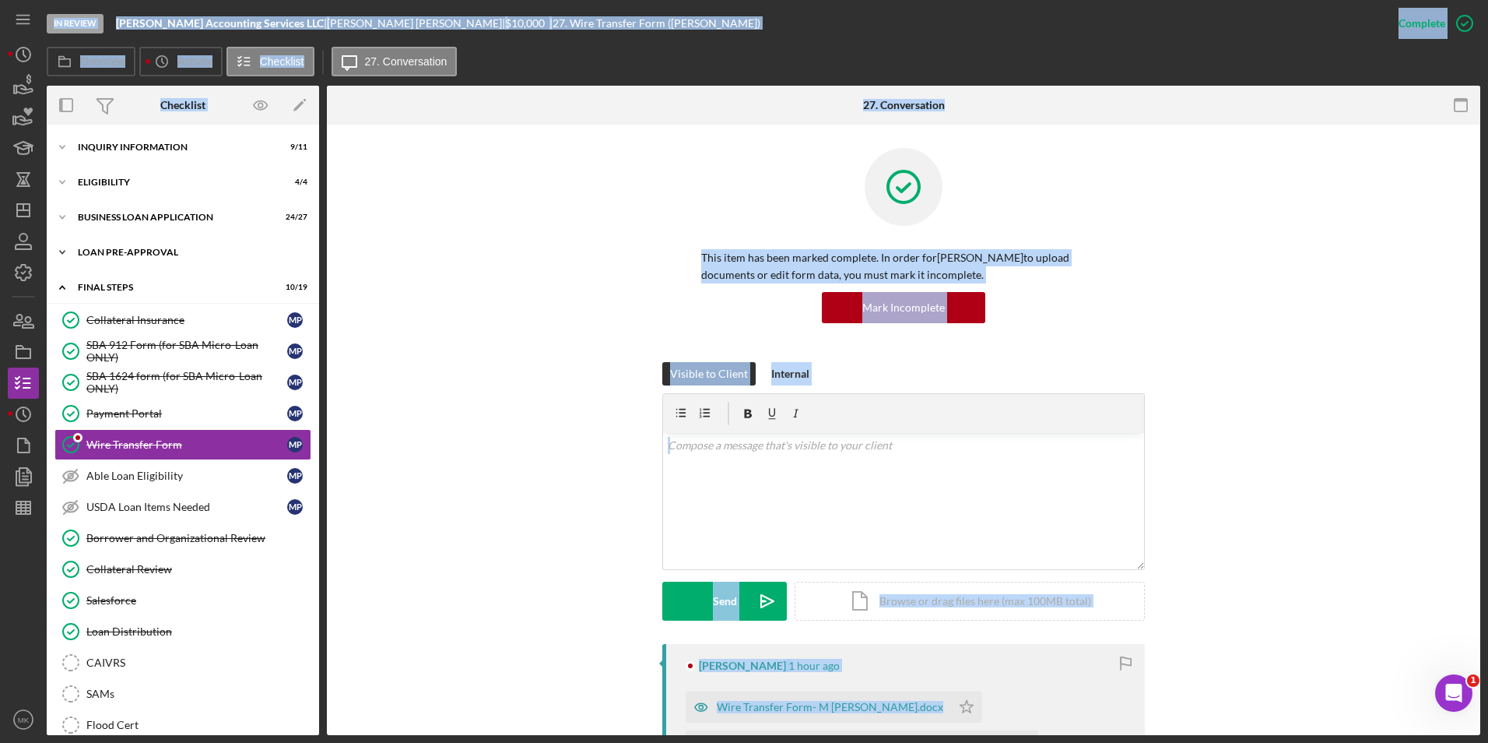
click at [135, 255] on div "LOAN PRE-APPROVAL" at bounding box center [189, 252] width 222 height 9
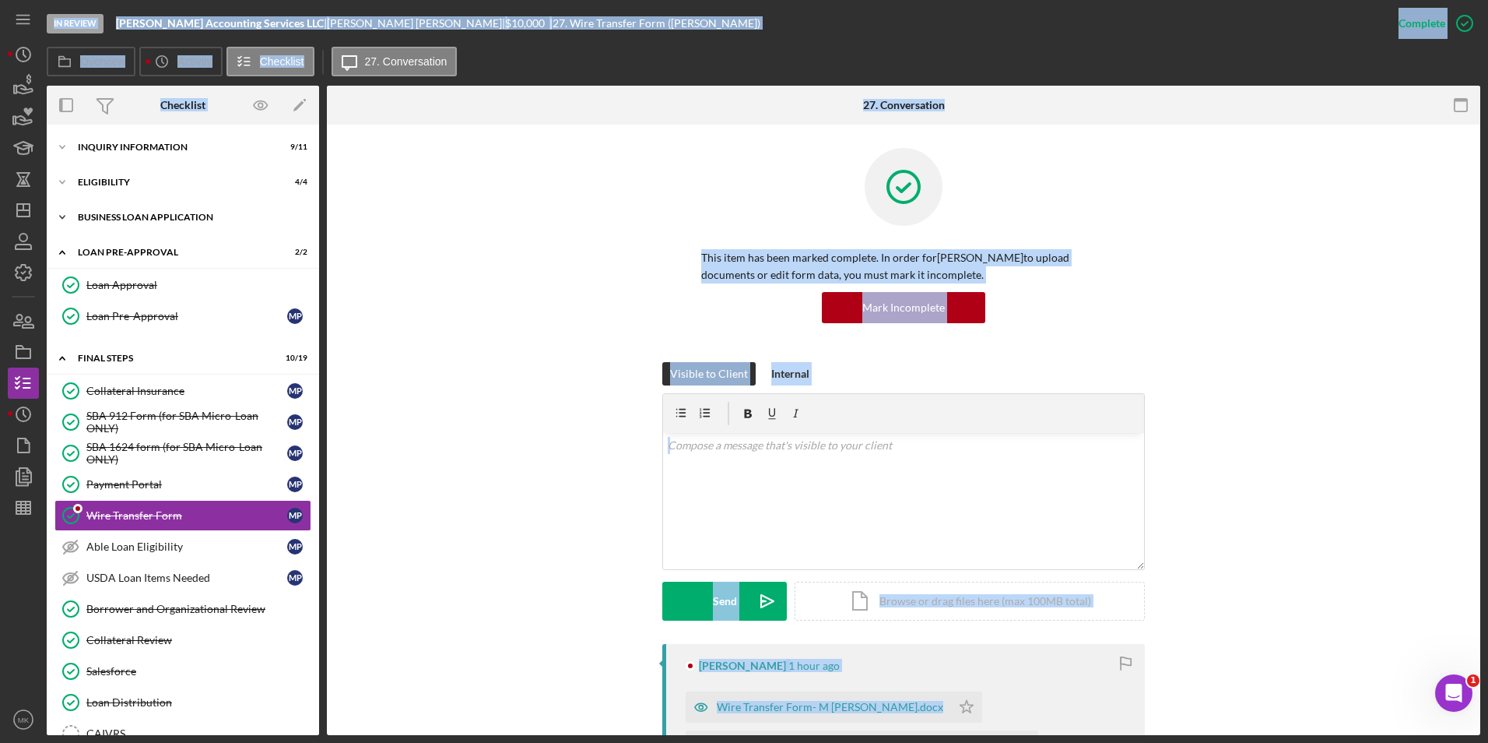
click at [167, 205] on div "Icon/Expander BUSINESS LOAN APPLICATION 24 / 27" at bounding box center [183, 217] width 272 height 31
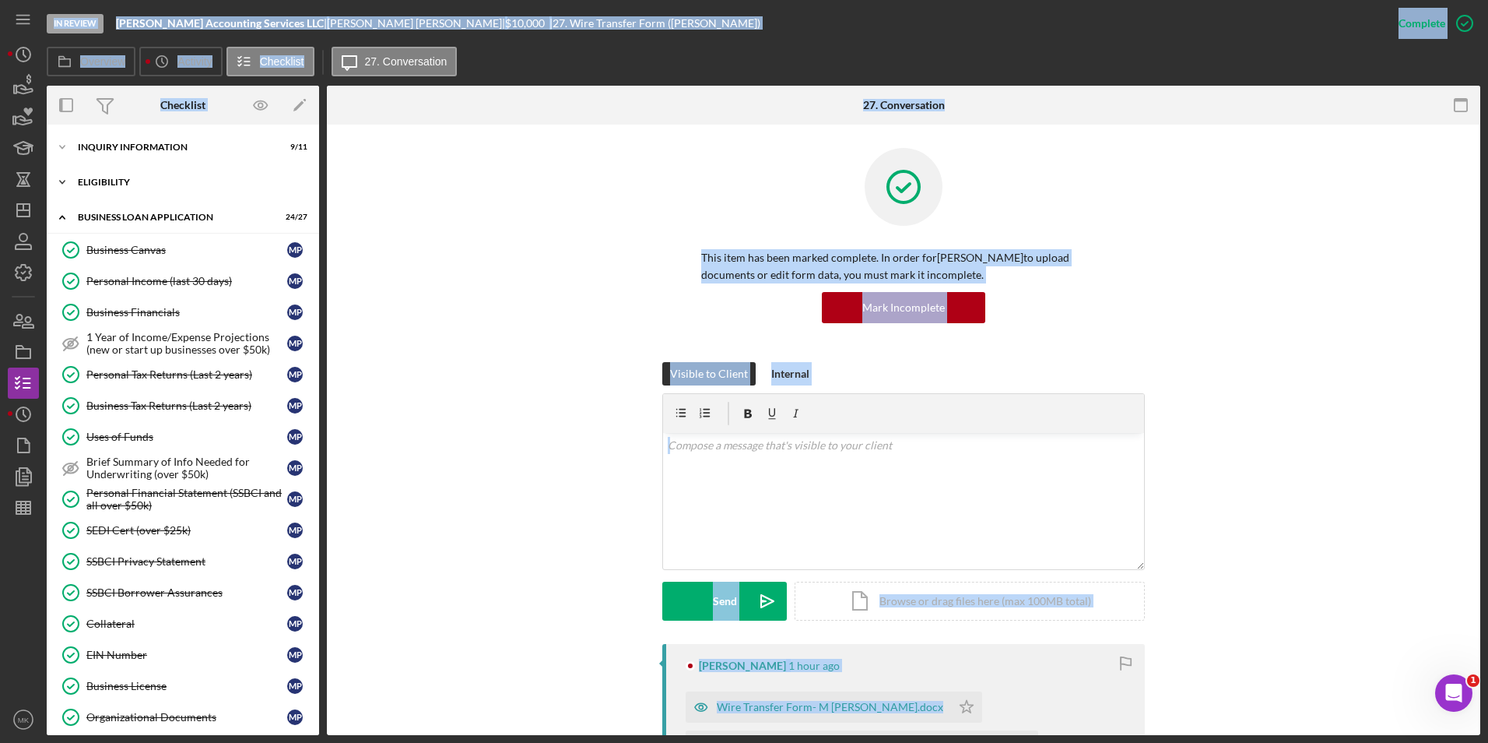
click at [127, 184] on div "ELIGIBILITY" at bounding box center [189, 181] width 222 height 9
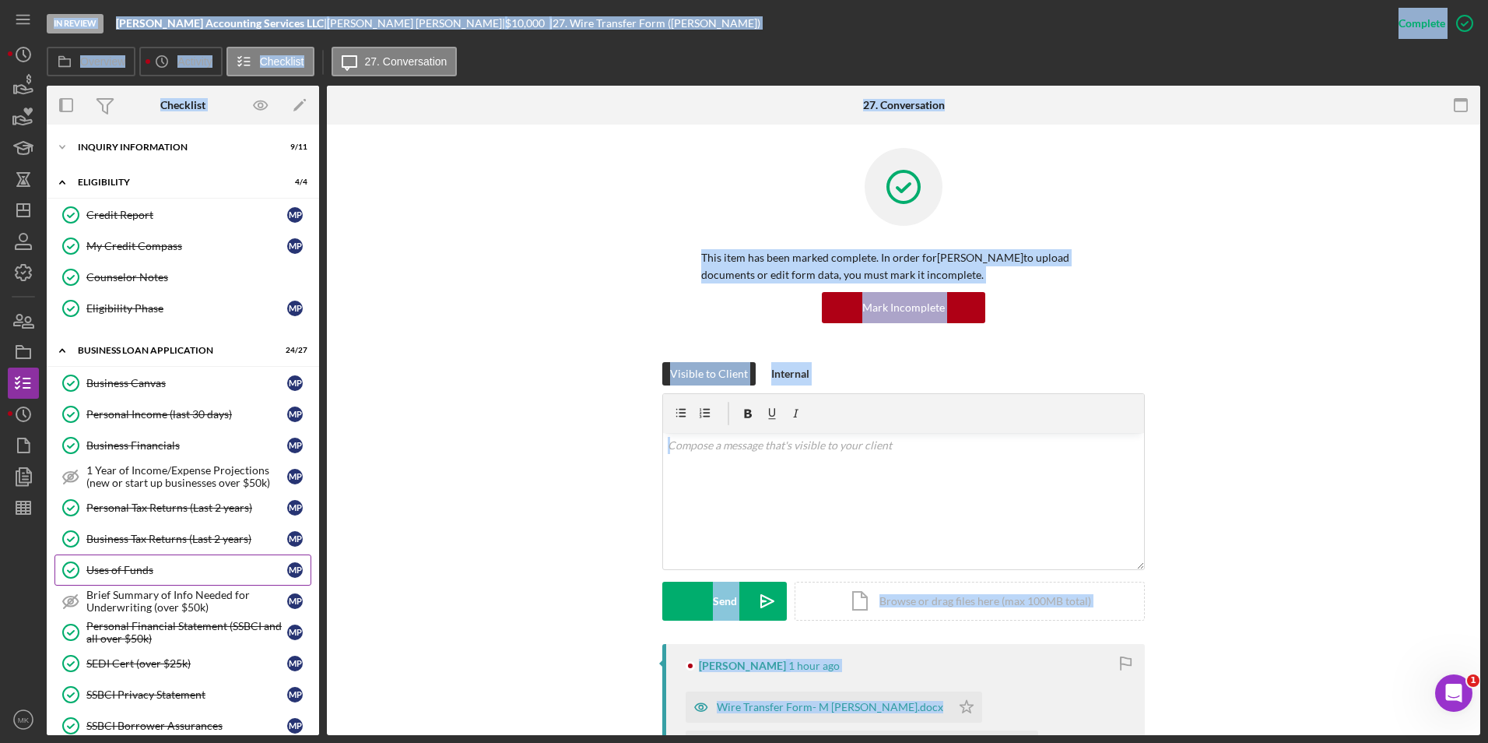
click at [122, 578] on link "Uses of Funds Uses of Funds M P" at bounding box center [182, 569] width 257 height 31
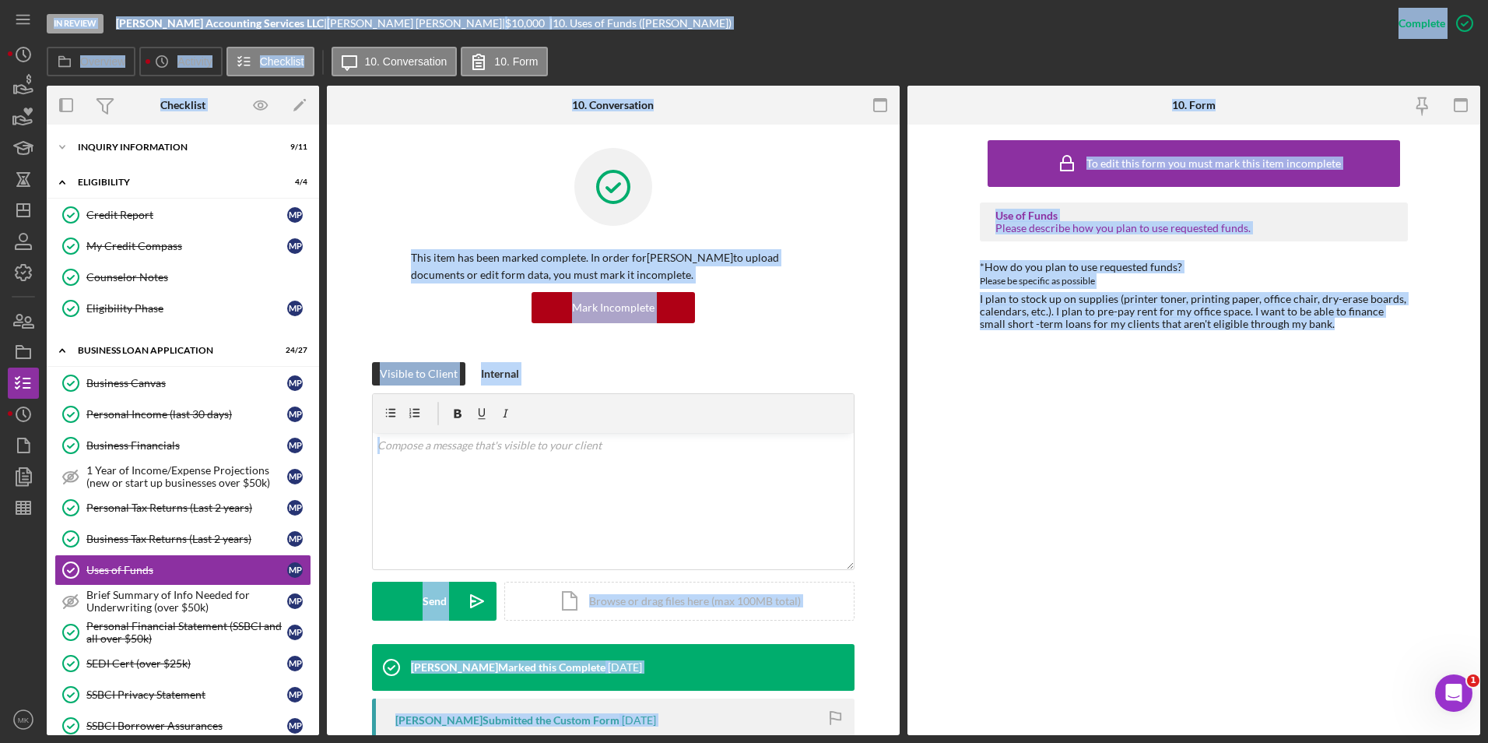
click at [1126, 393] on div "To edit this form you must mark this item incomplete Use of Funds Please descri…" at bounding box center [1194, 429] width 428 height 595
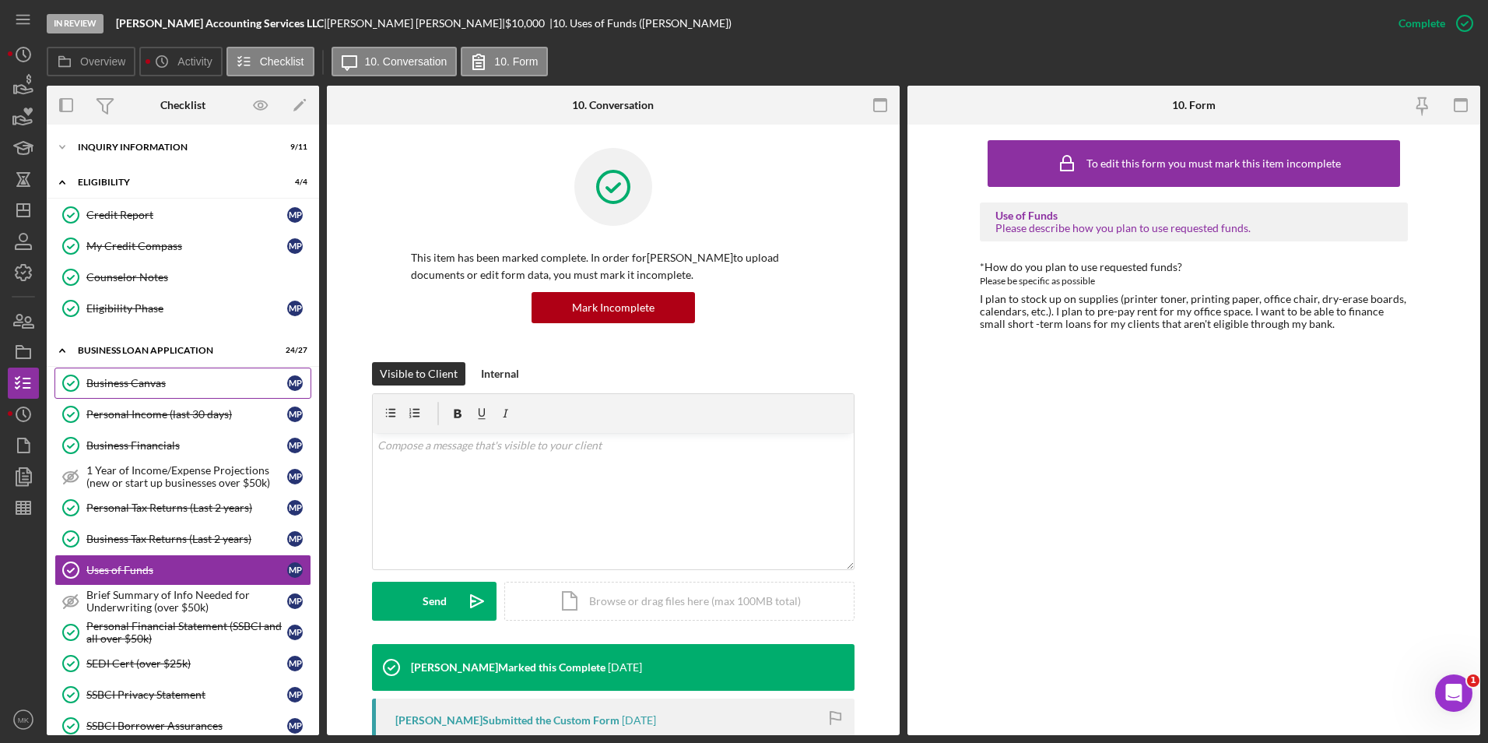
click at [176, 385] on div "Business Canvas" at bounding box center [186, 383] width 201 height 12
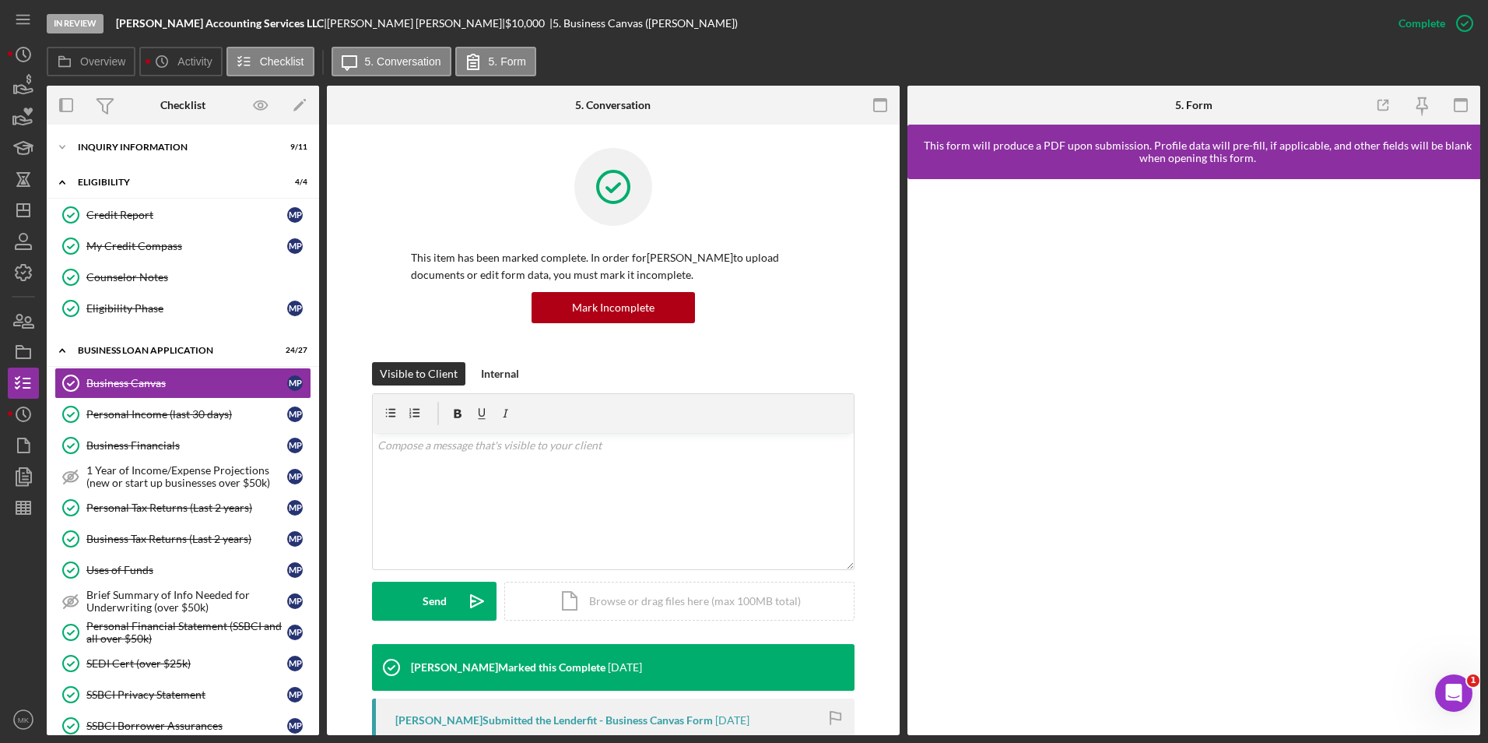
scroll to position [389, 0]
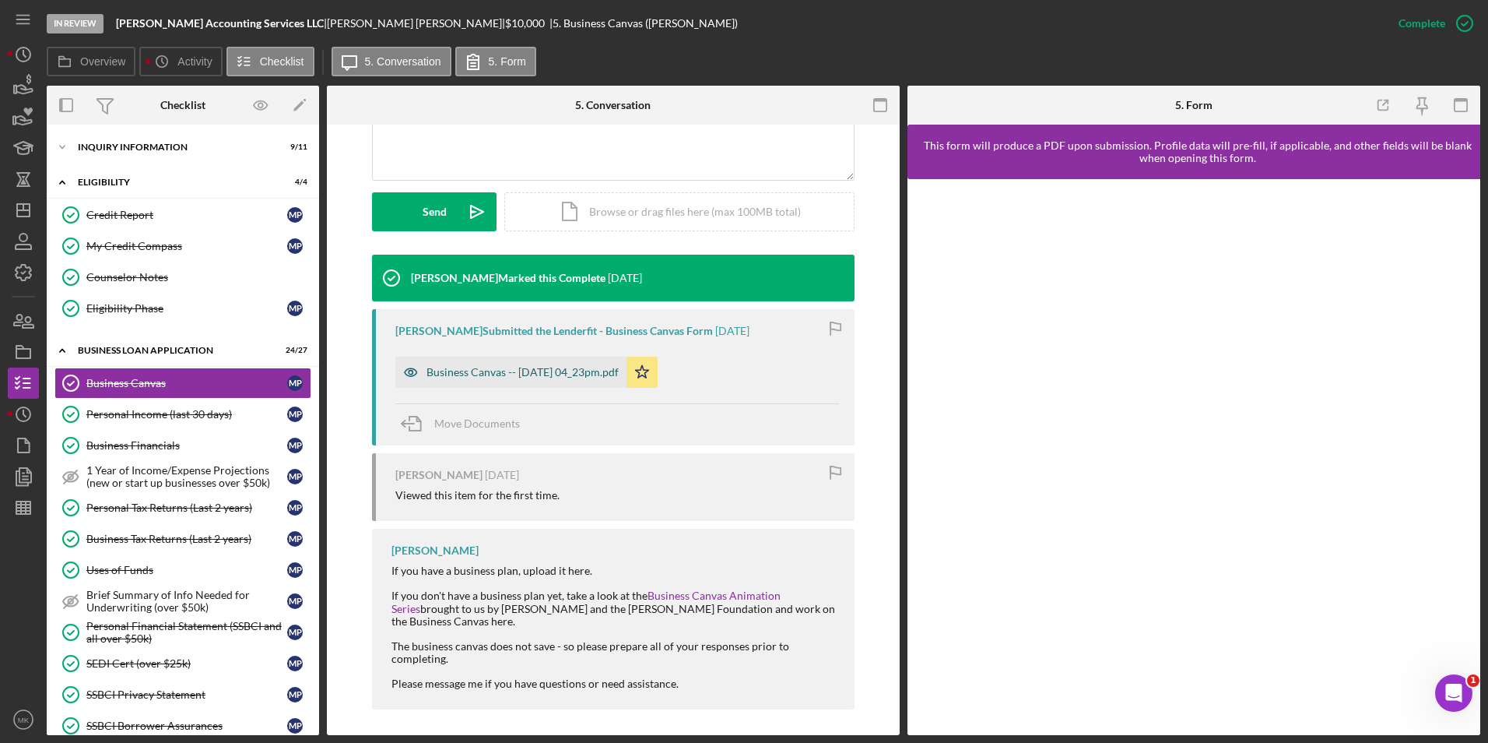
click at [561, 374] on div "Business Canvas -- 2025-07-30 04_23pm.pdf" at bounding box center [523, 372] width 192 height 12
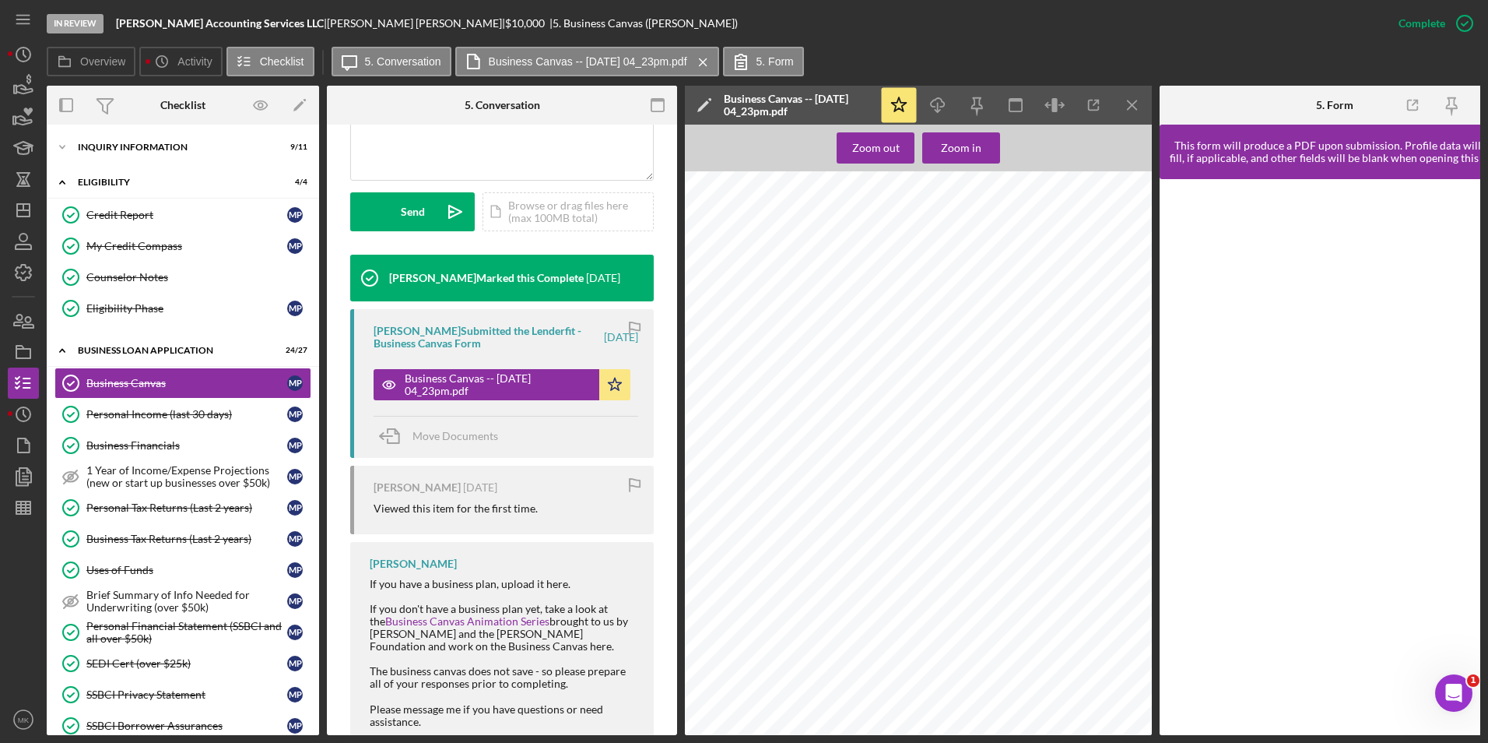
scroll to position [219, 0]
click at [23, 204] on line "button" at bounding box center [23, 207] width 0 height 6
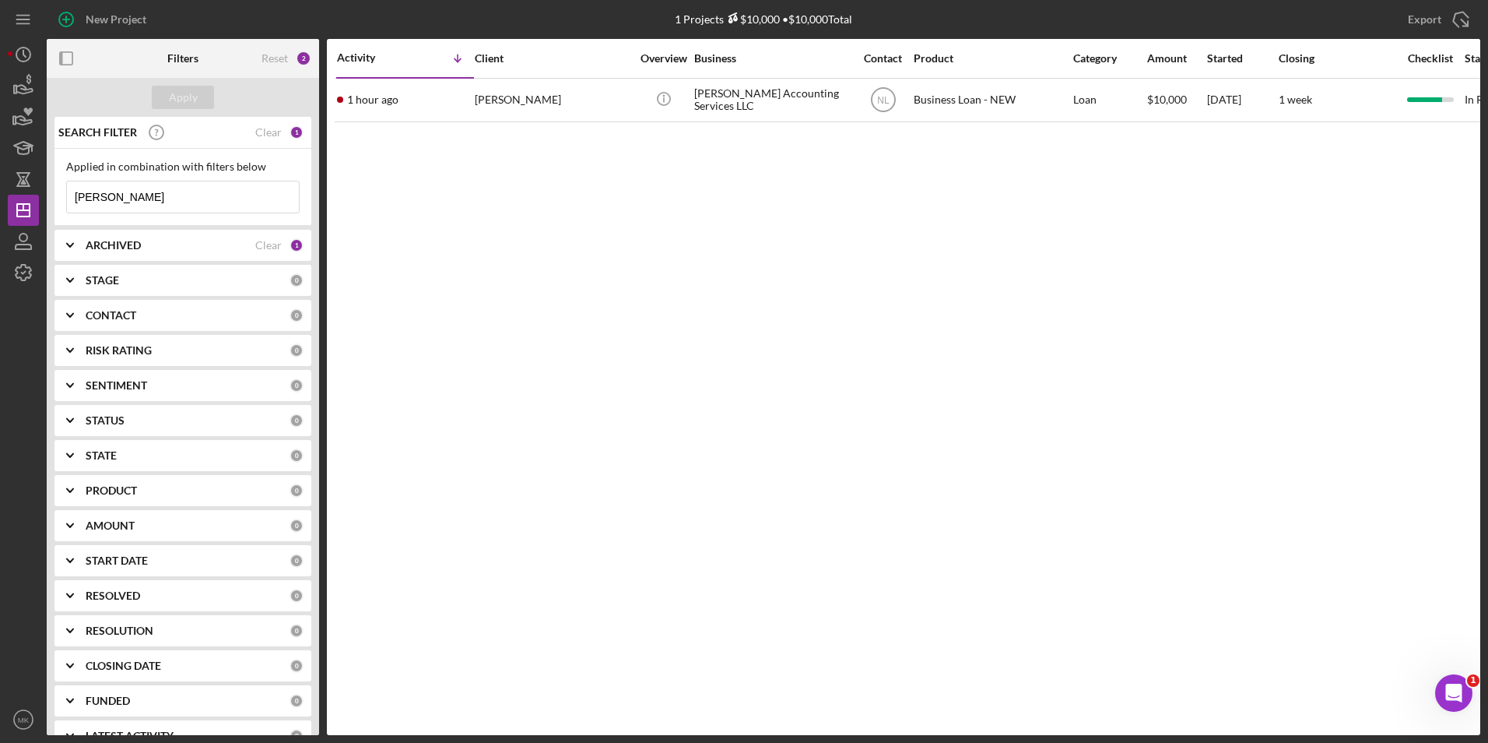
drag, startPoint x: 147, startPoint y: 195, endPoint x: 5, endPoint y: 207, distance: 142.2
click at [5, 207] on div "New Project 1 Projects $10,000 • $10,000 Total Pattman Export Icon/Export Filte…" at bounding box center [744, 371] width 1488 height 743
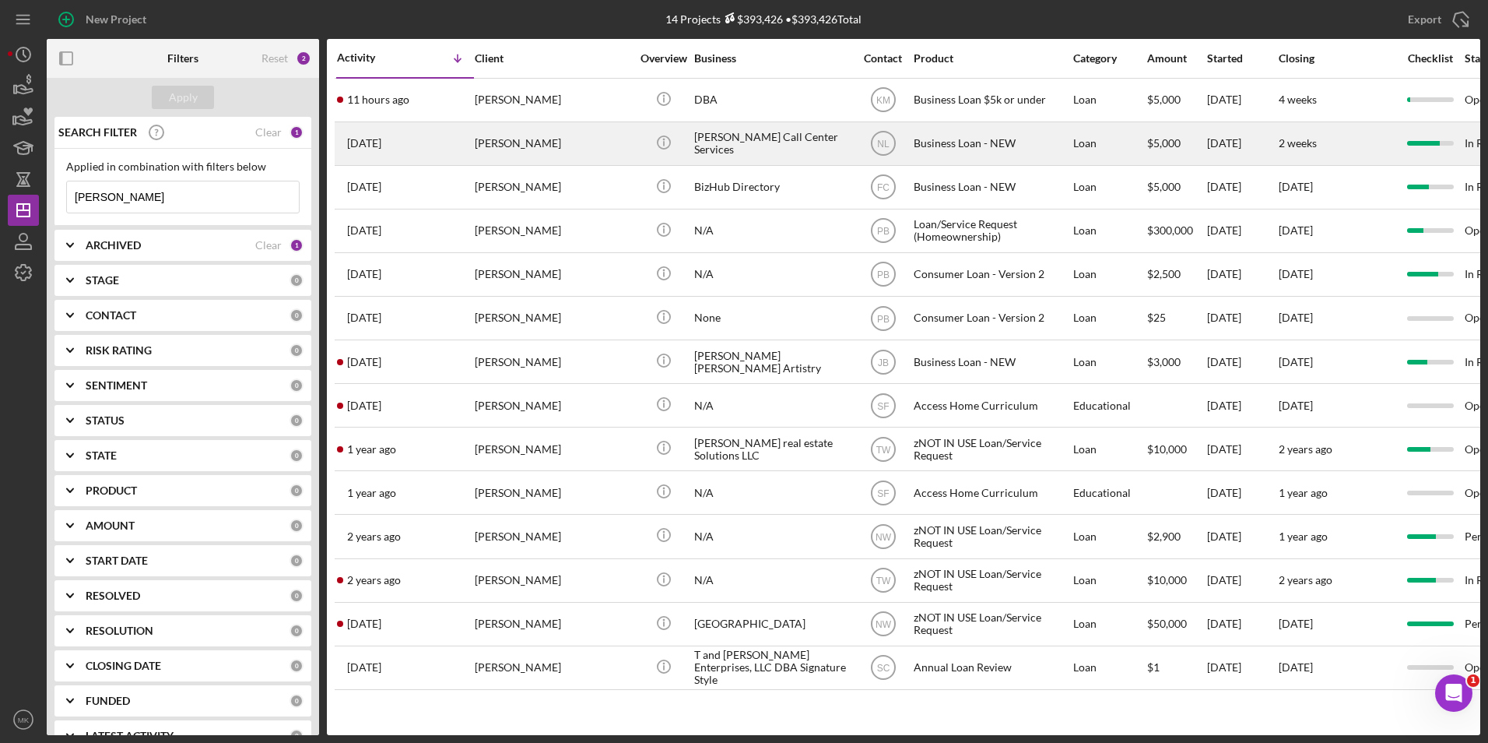
type input "Smith"
click at [539, 149] on div "Ronald Smith" at bounding box center [553, 143] width 156 height 41
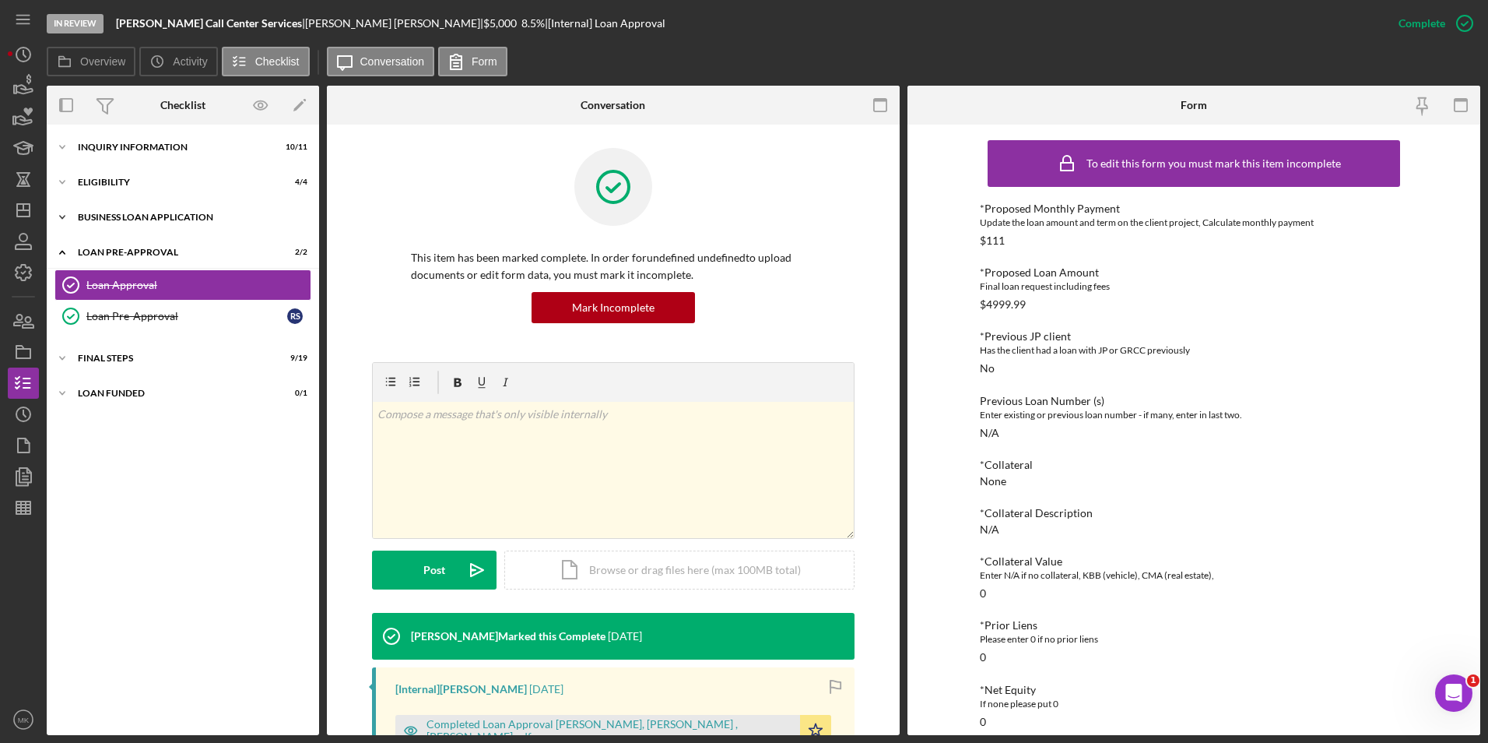
click at [131, 218] on div "BUSINESS LOAN APPLICATION" at bounding box center [189, 217] width 222 height 9
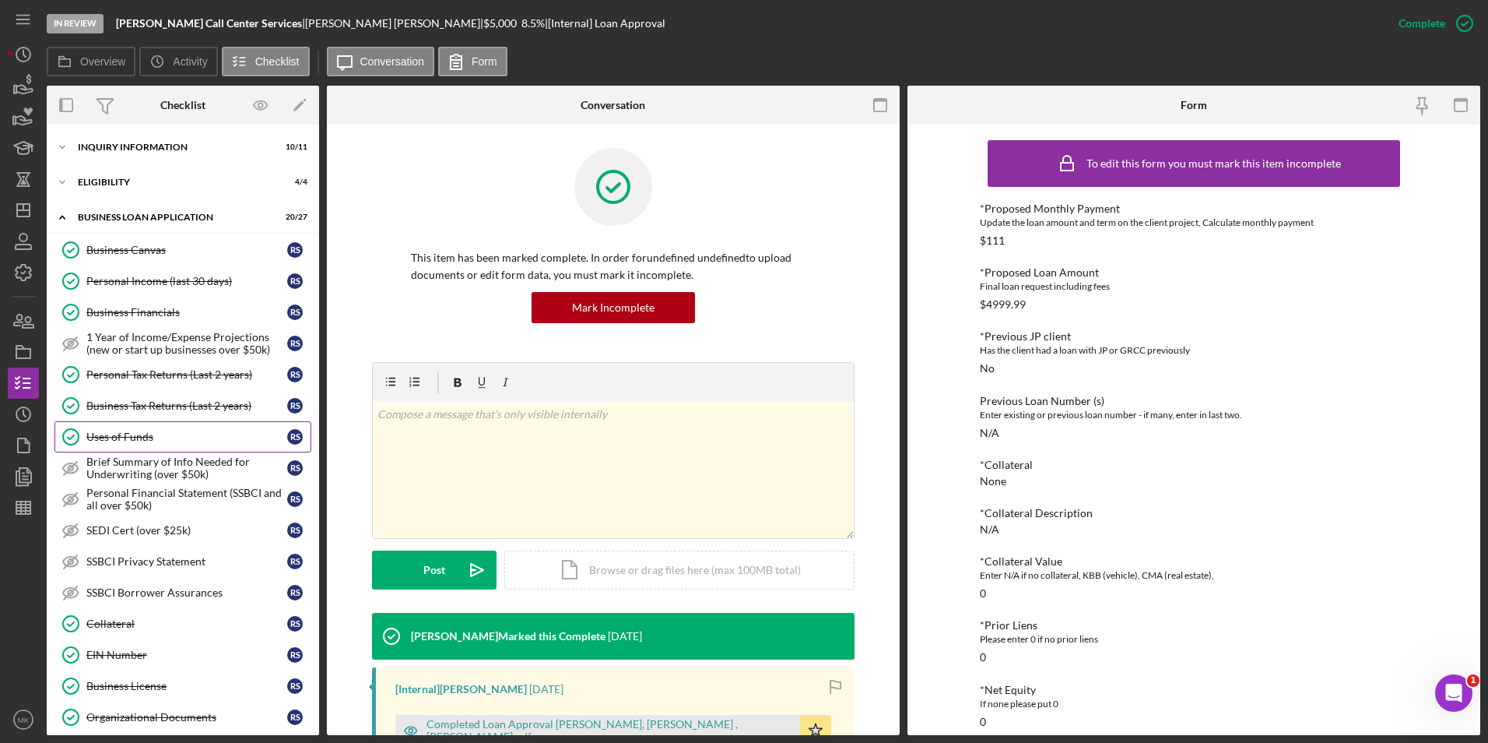
click at [112, 429] on link "Uses of Funds Uses of Funds R S" at bounding box center [182, 436] width 257 height 31
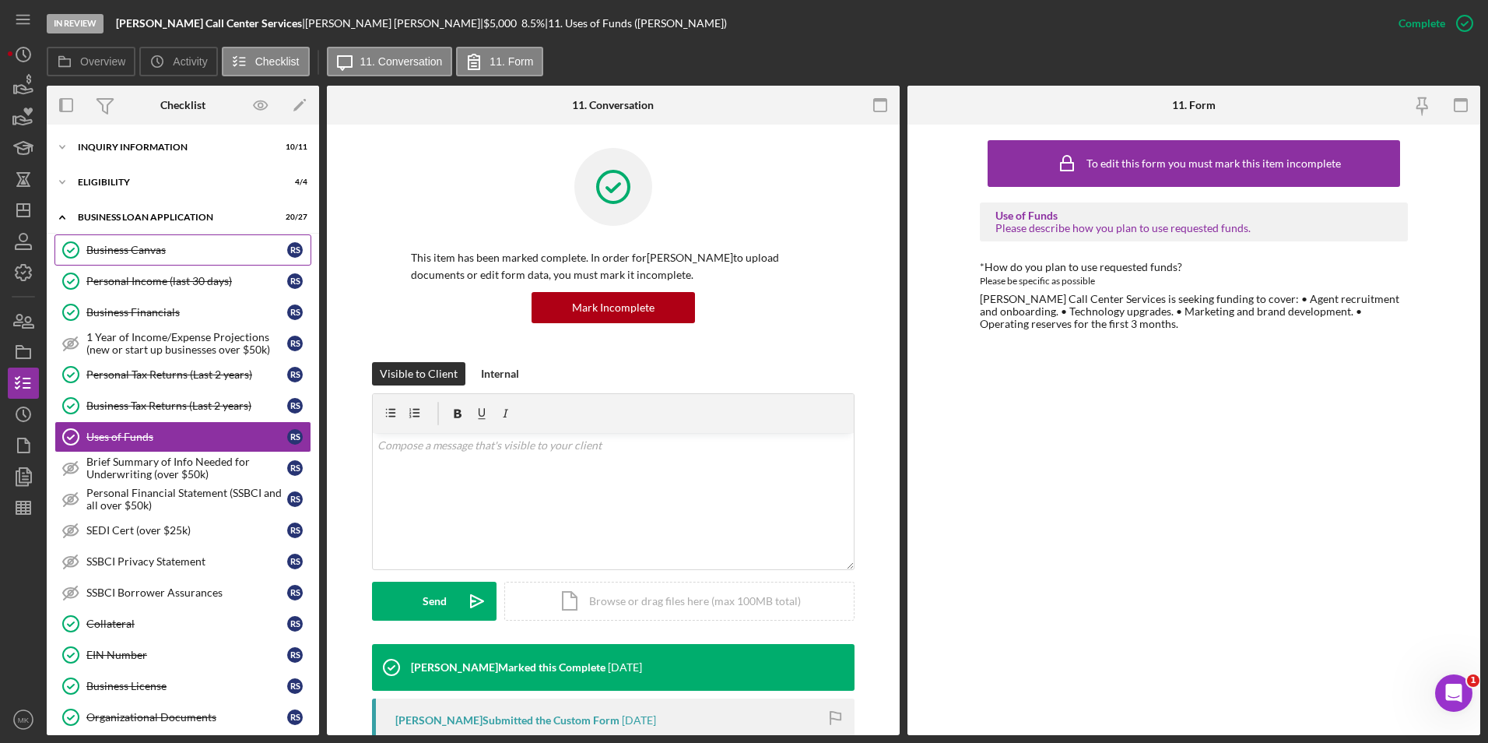
click at [143, 244] on div "Business Canvas" at bounding box center [186, 250] width 201 height 12
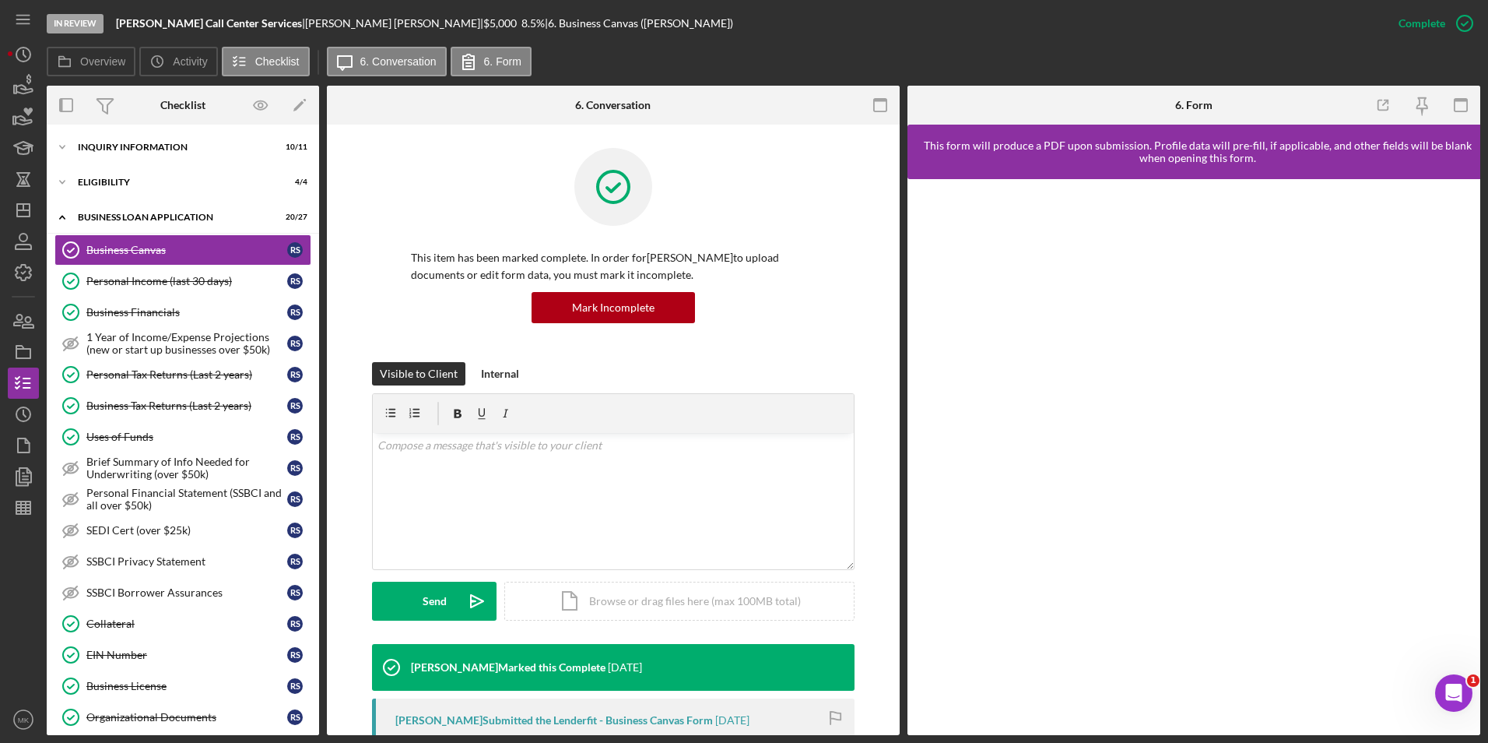
scroll to position [389, 0]
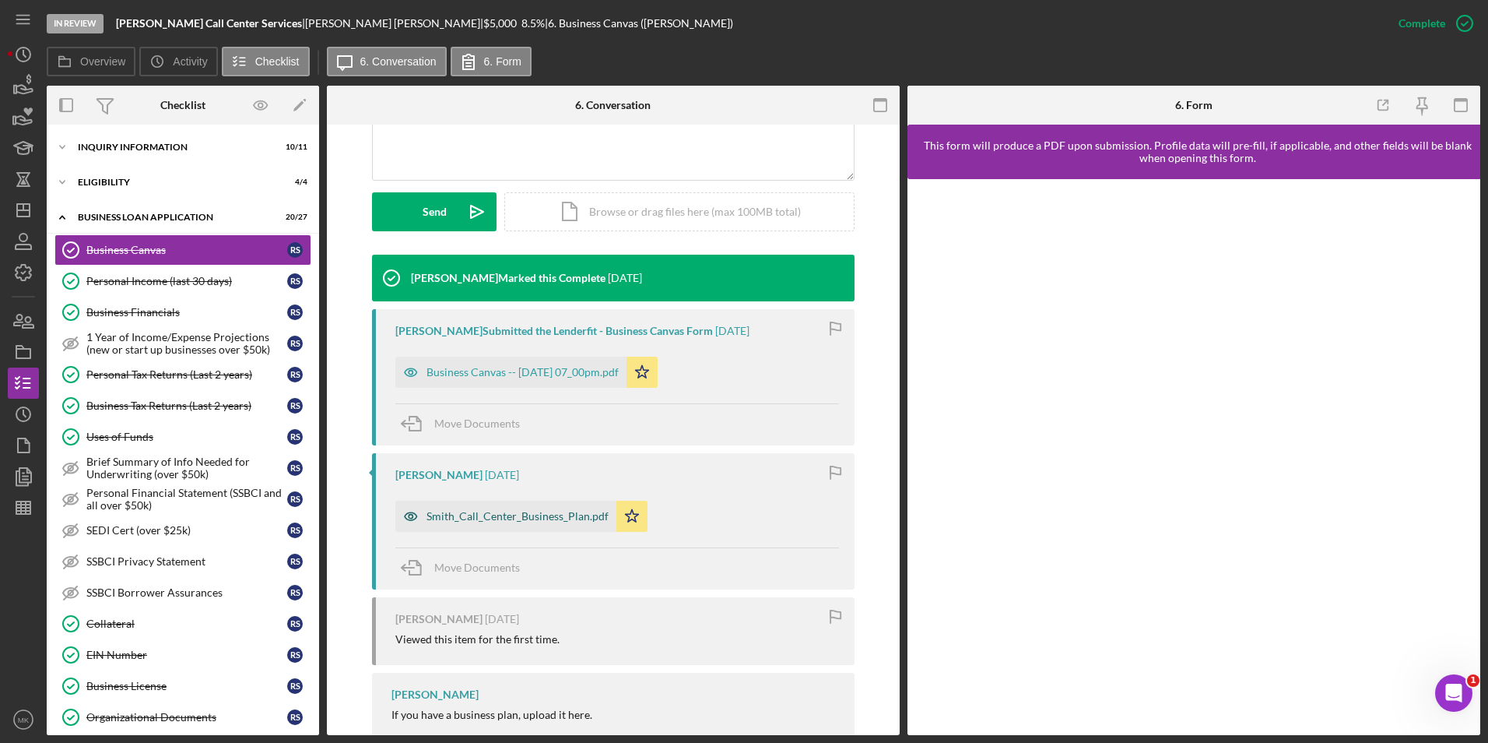
click at [529, 522] on div "Smith_Call_Center_Business_Plan.pdf" at bounding box center [518, 516] width 182 height 12
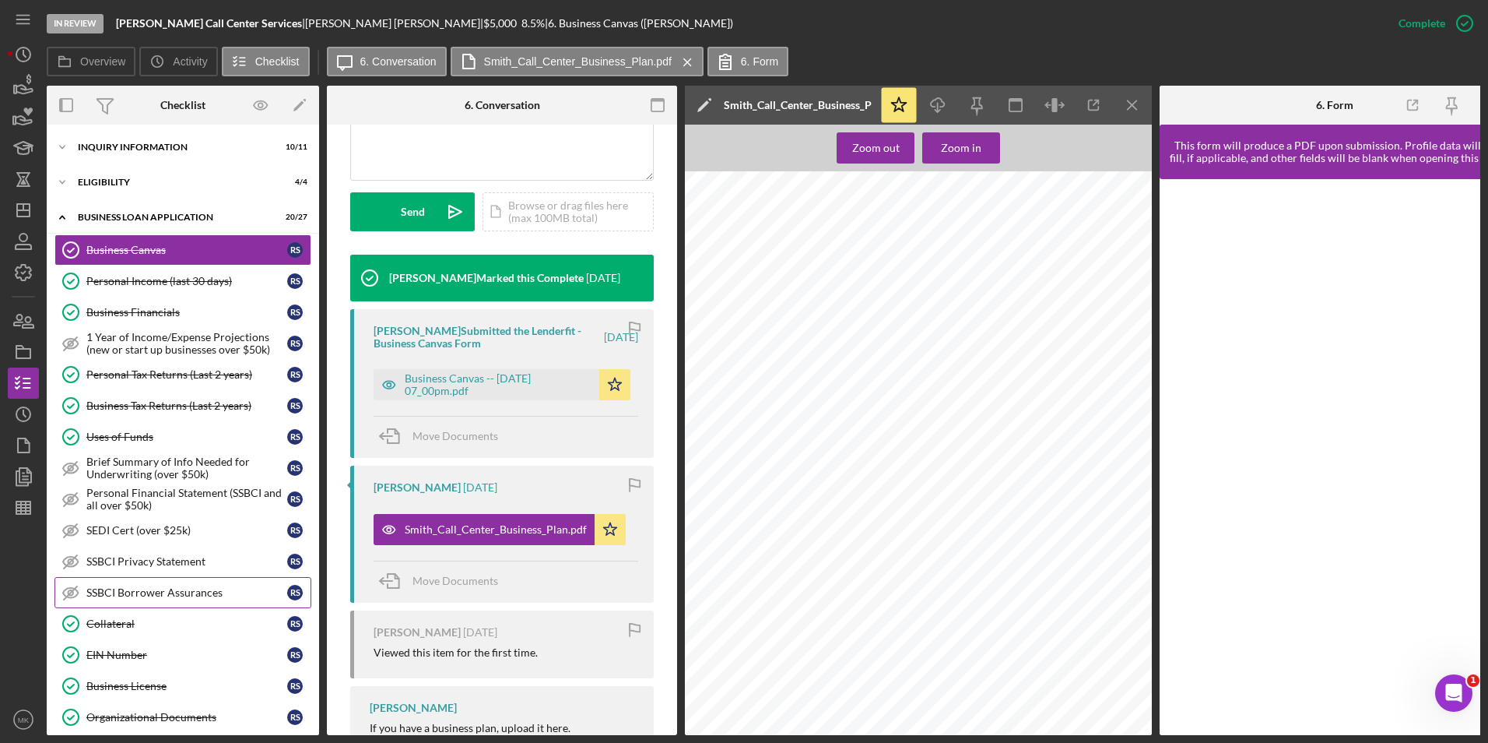
scroll to position [156, 0]
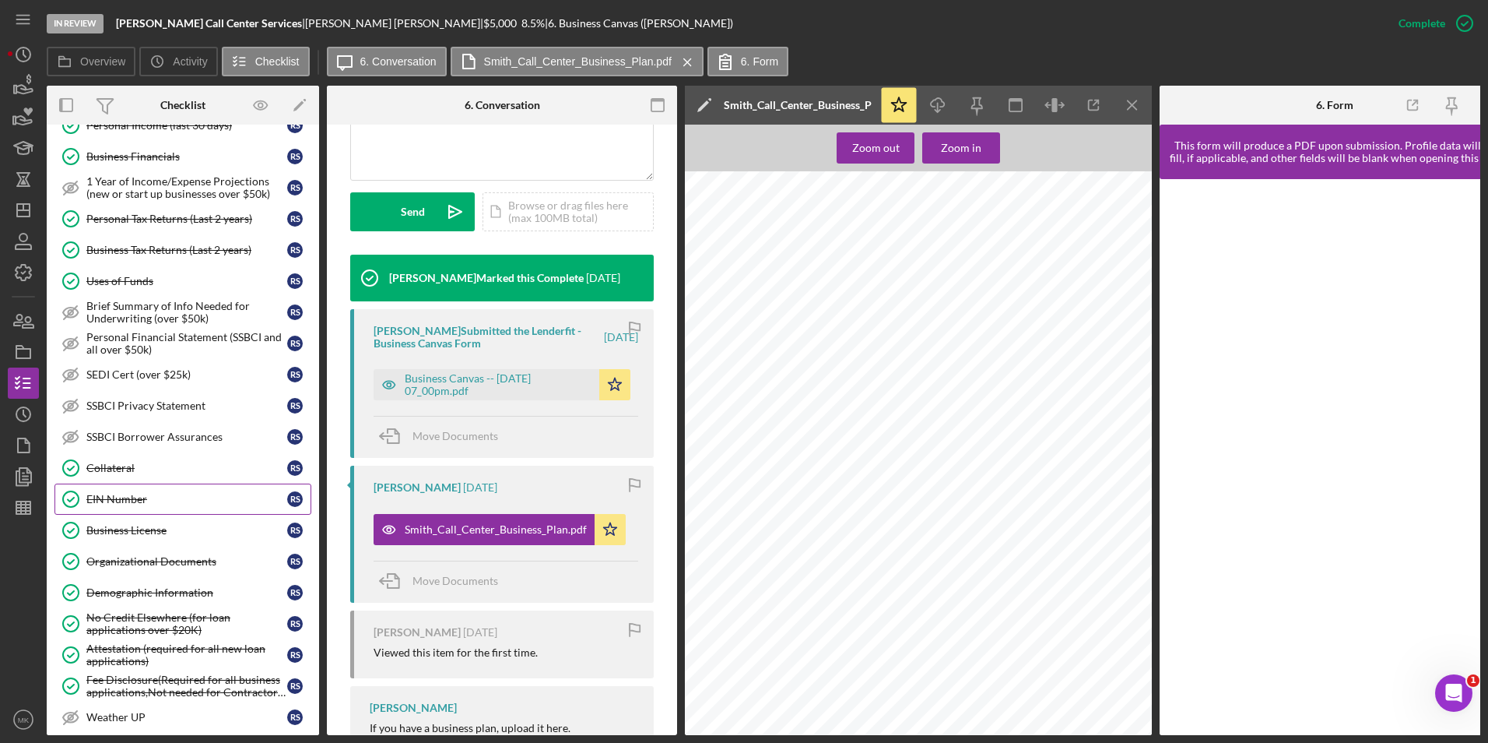
drag, startPoint x: 149, startPoint y: 489, endPoint x: 140, endPoint y: 492, distance: 9.8
click at [149, 489] on link "EIN Number EIN Number R S" at bounding box center [182, 498] width 257 height 31
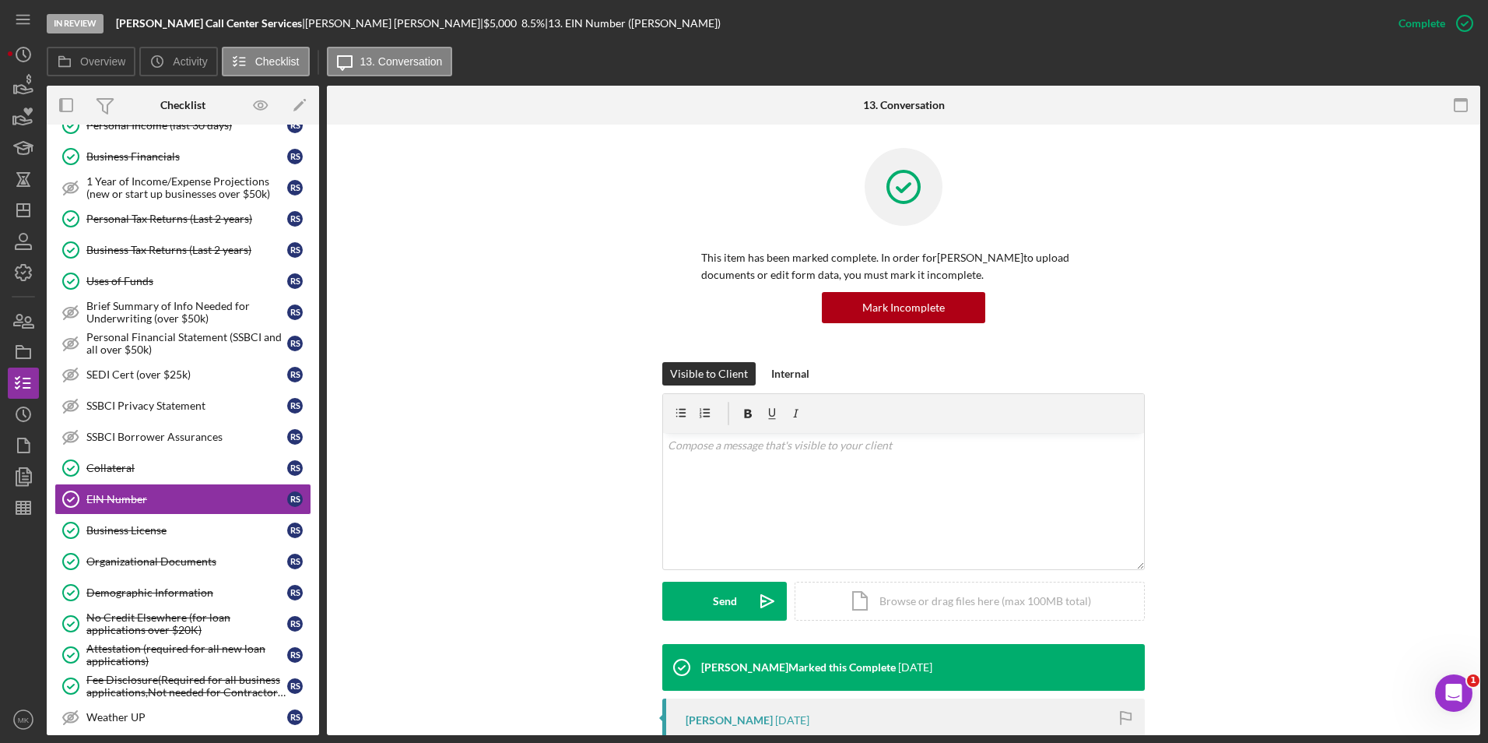
scroll to position [389, 0]
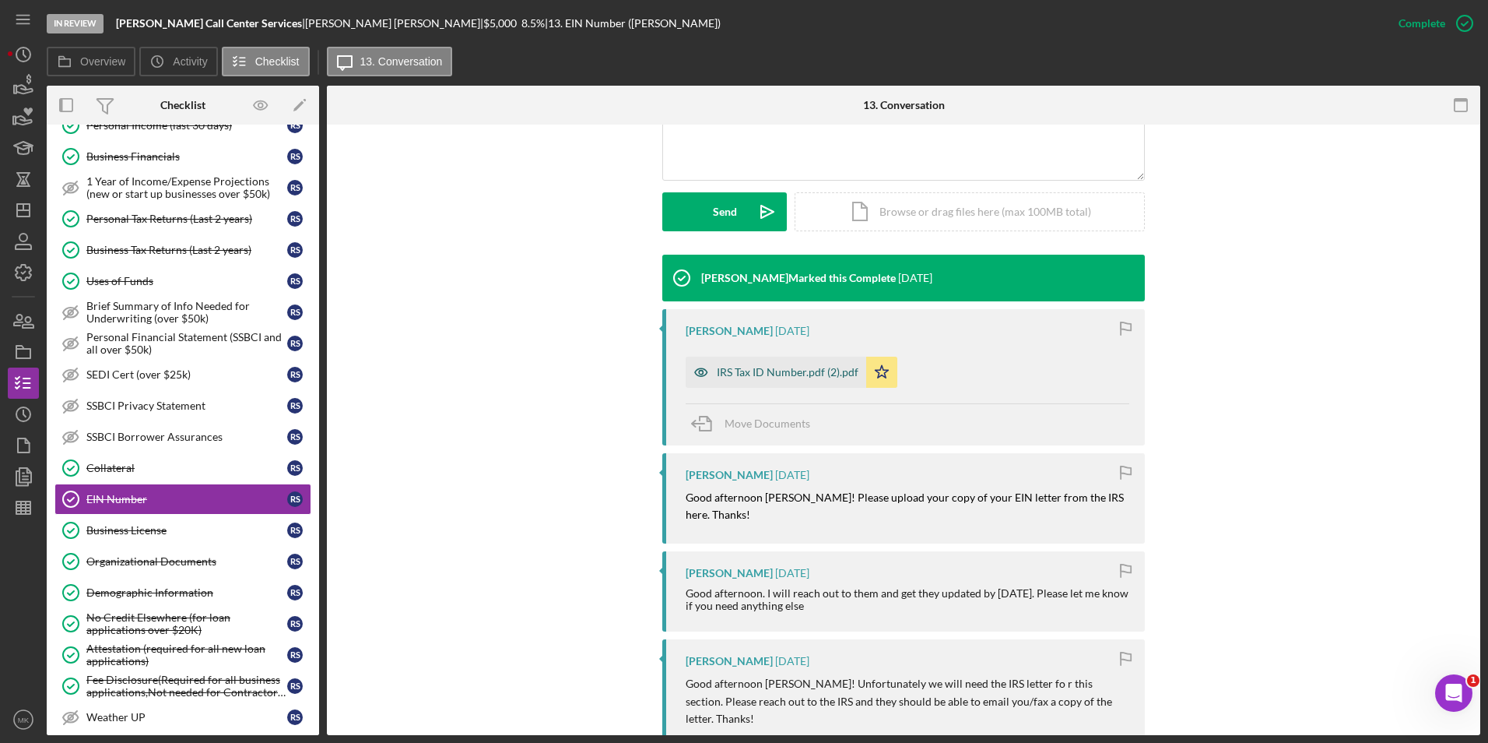
click at [796, 368] on div "IRS Tax ID Number.pdf (2).pdf" at bounding box center [788, 372] width 142 height 12
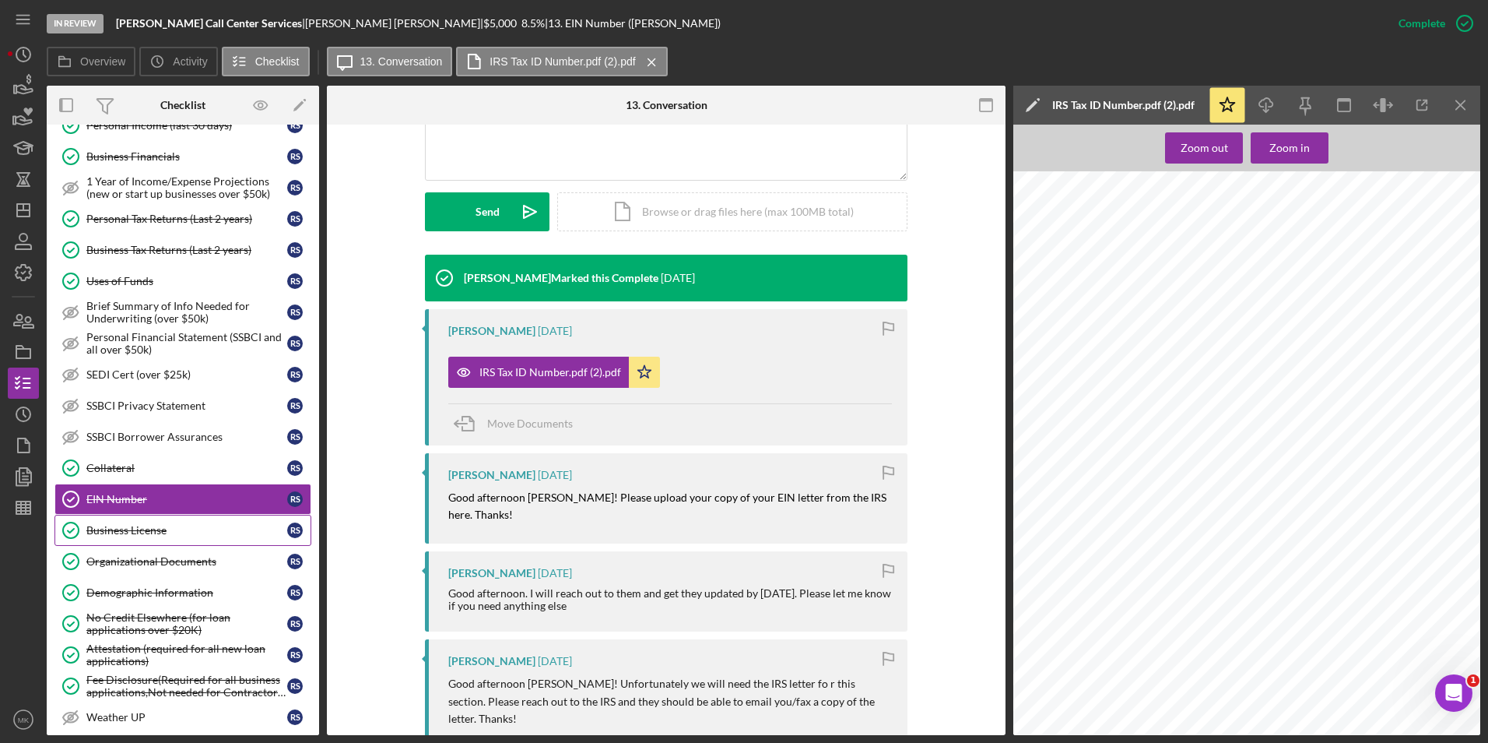
drag, startPoint x: 181, startPoint y: 531, endPoint x: 199, endPoint y: 531, distance: 18.7
click at [181, 531] on div "Business License" at bounding box center [186, 530] width 201 height 12
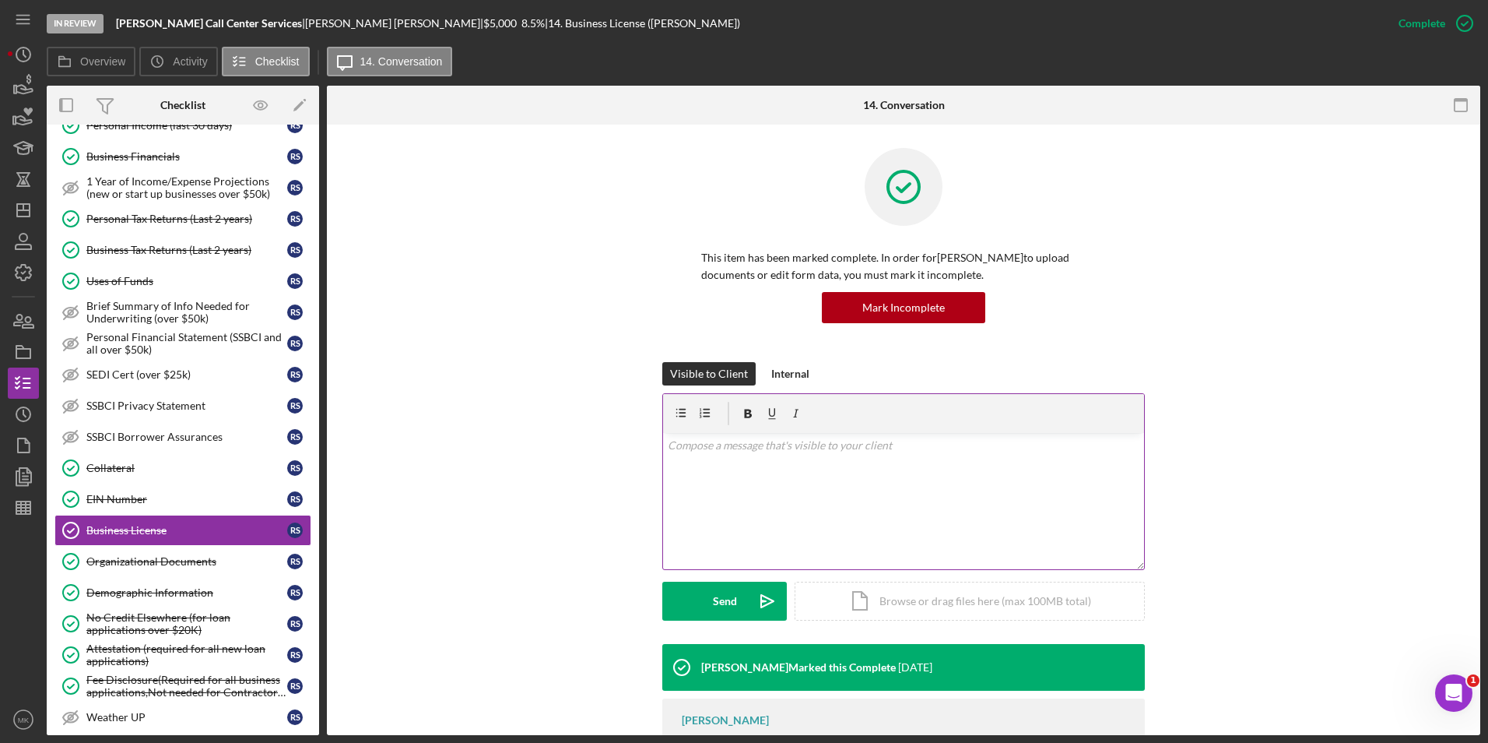
scroll to position [72, 0]
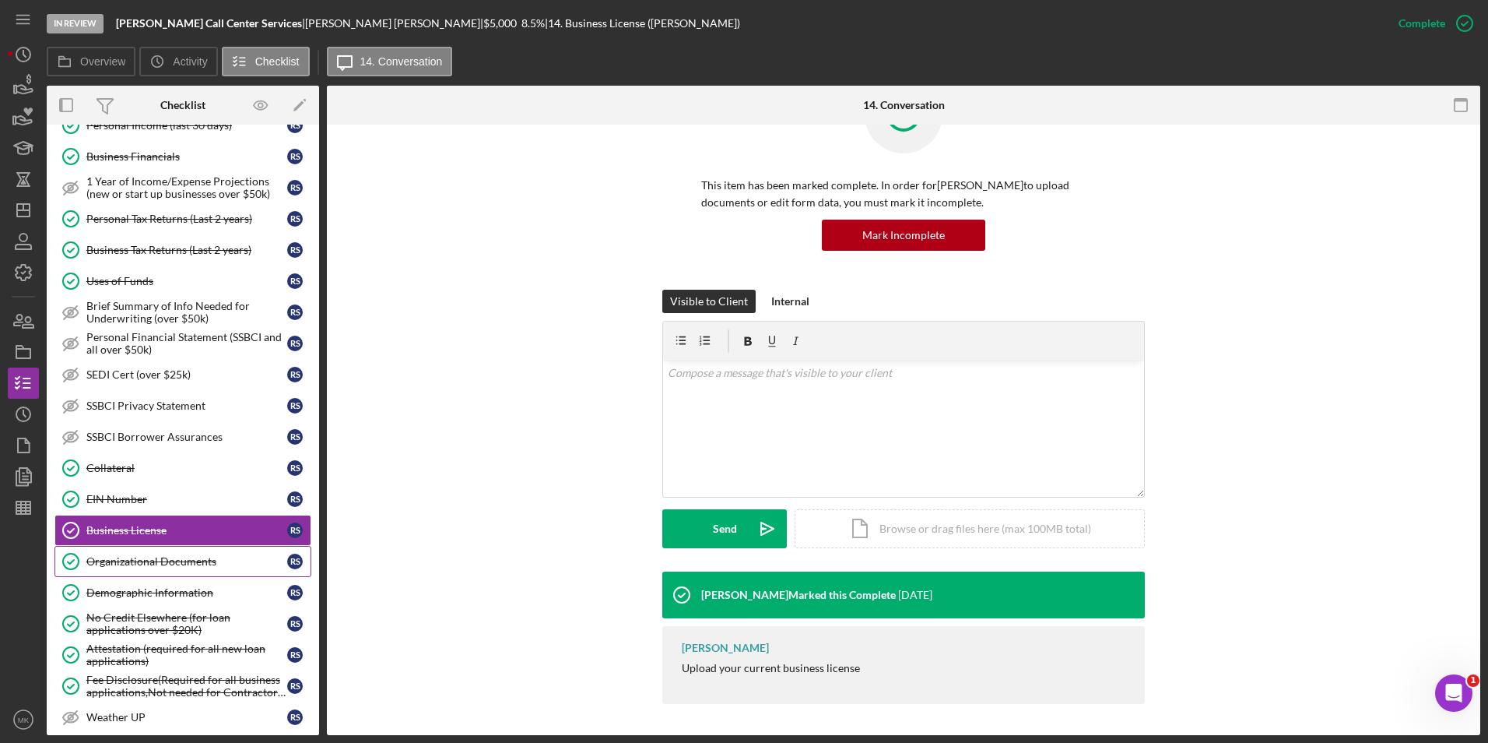
click at [161, 563] on div "Organizational Documents" at bounding box center [186, 561] width 201 height 12
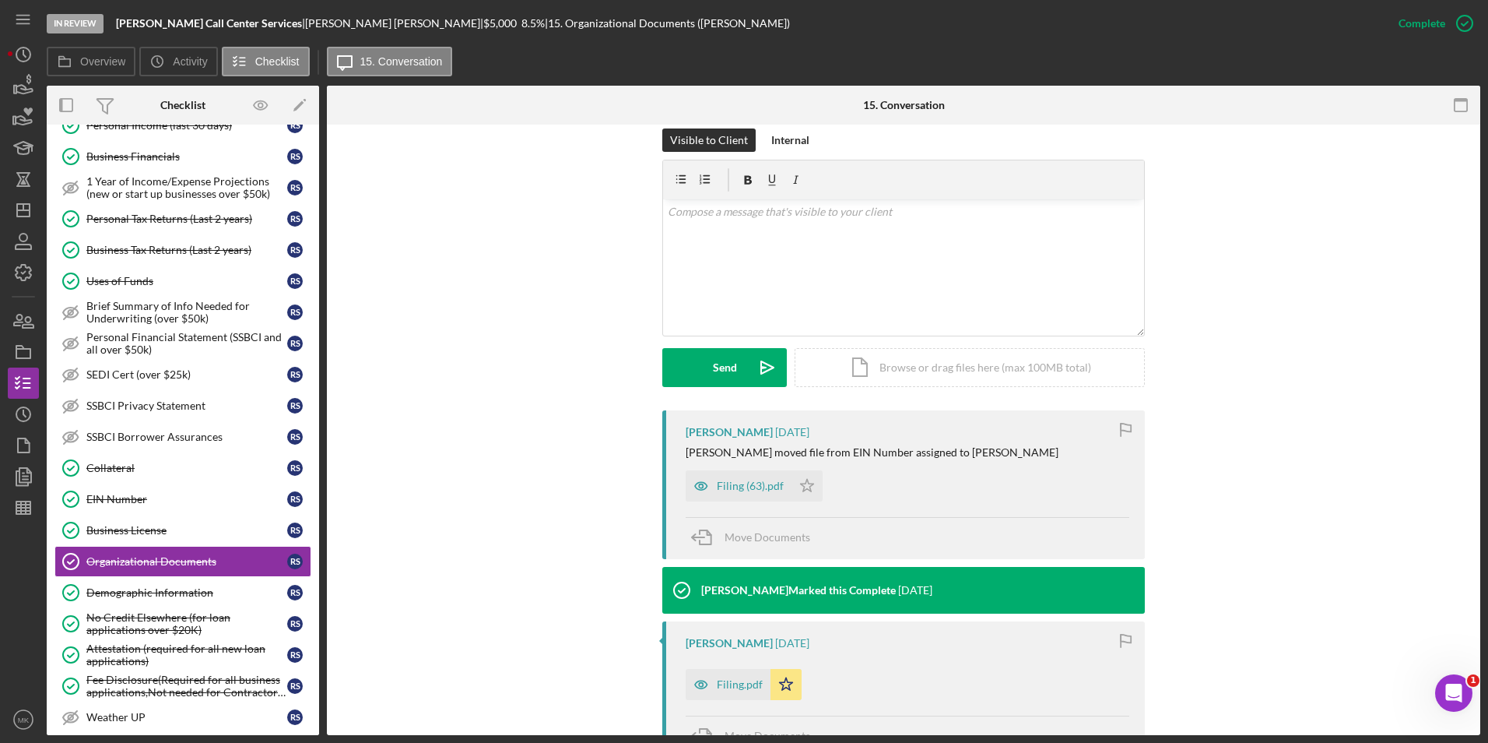
scroll to position [389, 0]
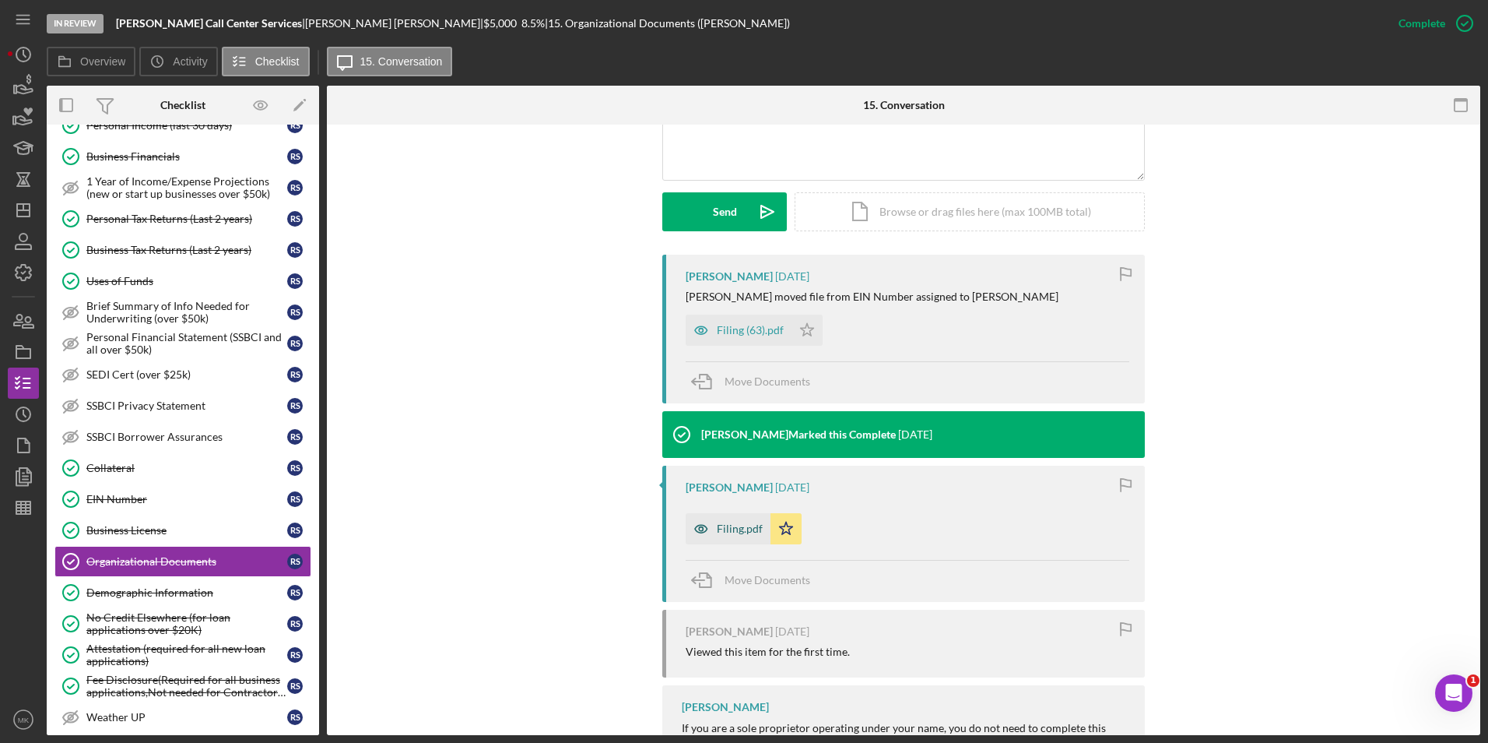
click at [736, 529] on div "Filing.pdf" at bounding box center [740, 528] width 46 height 12
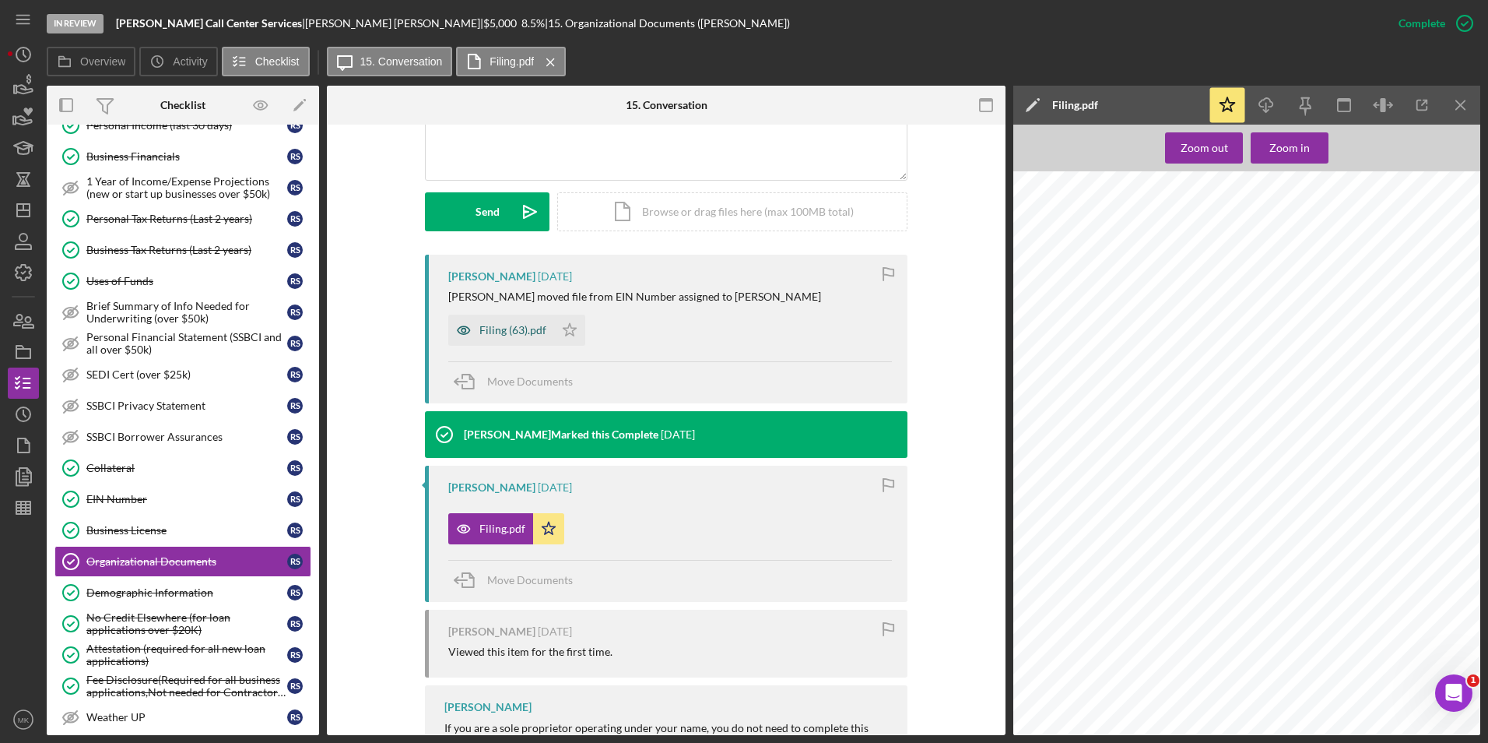
click at [511, 325] on div "Filing (63).pdf" at bounding box center [513, 330] width 67 height 12
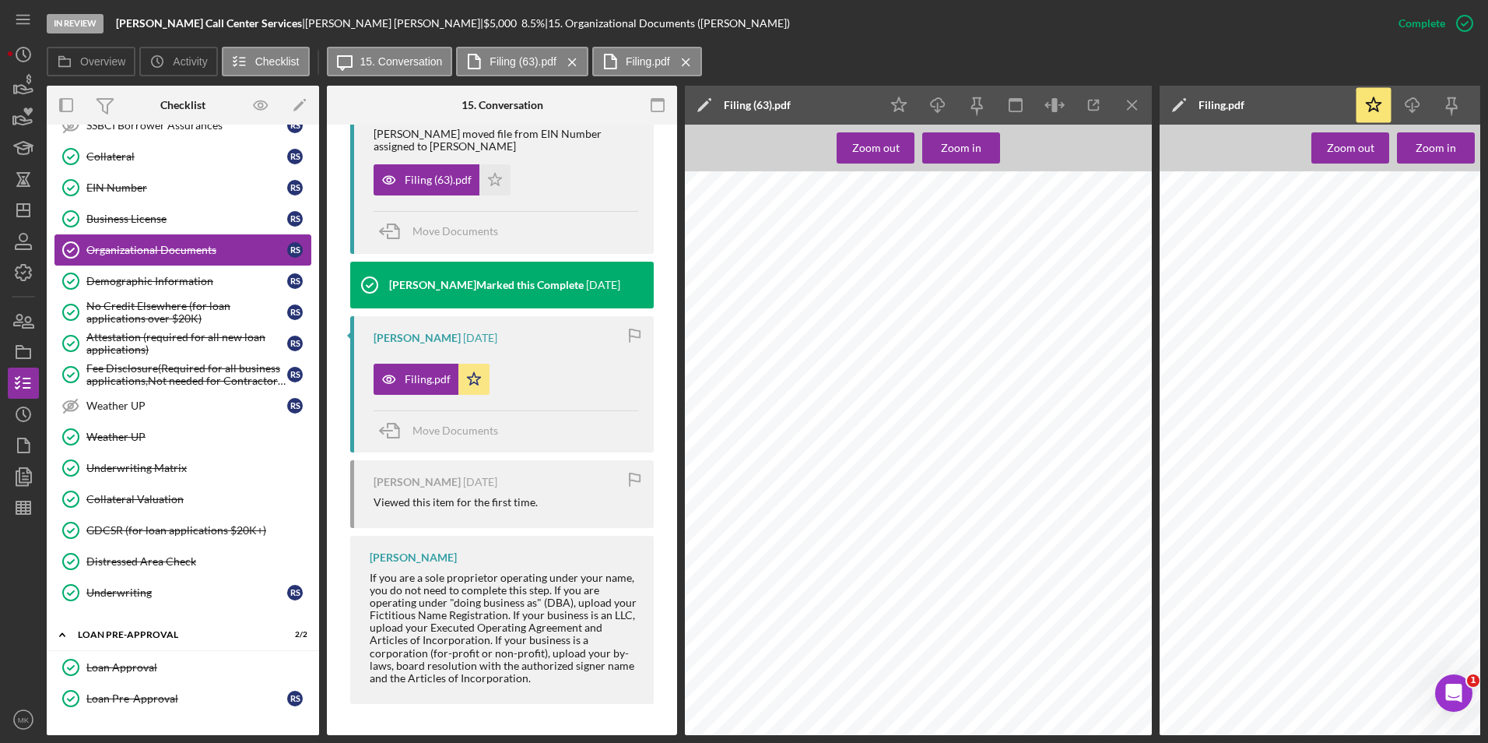
scroll to position [536, 0]
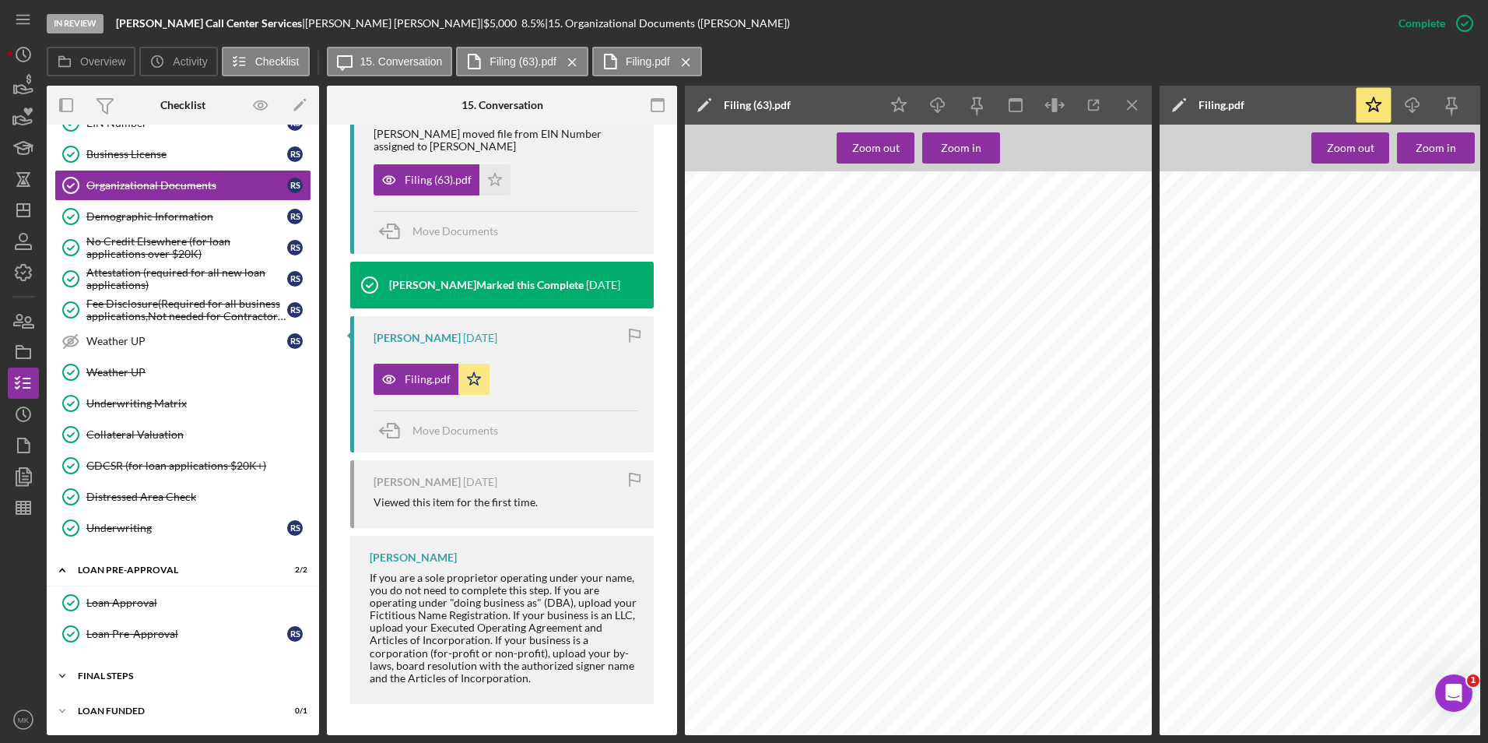
click at [112, 671] on div "FINAL STEPS" at bounding box center [189, 675] width 222 height 9
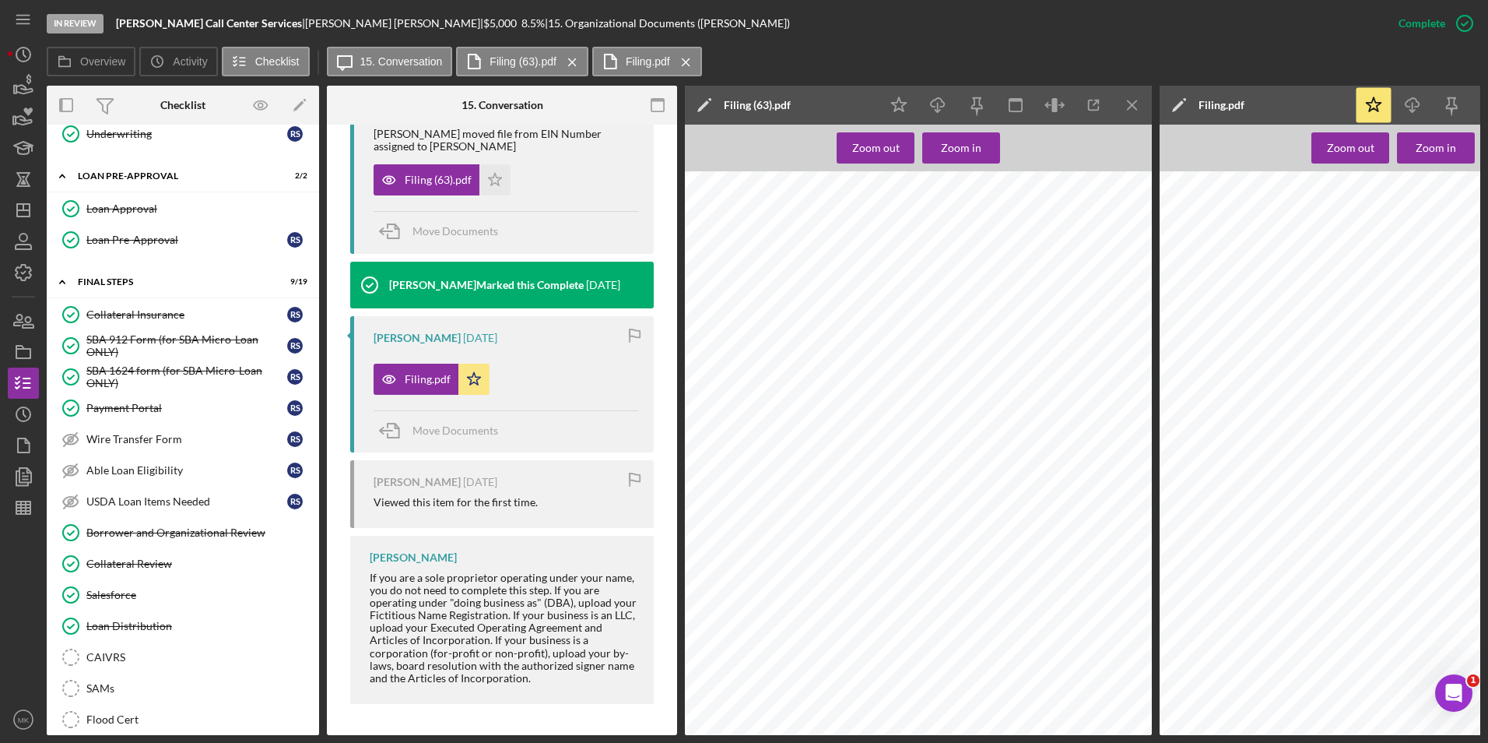
scroll to position [1302, 0]
click at [1140, 101] on icon "Icon/Menu Close" at bounding box center [1132, 105] width 35 height 35
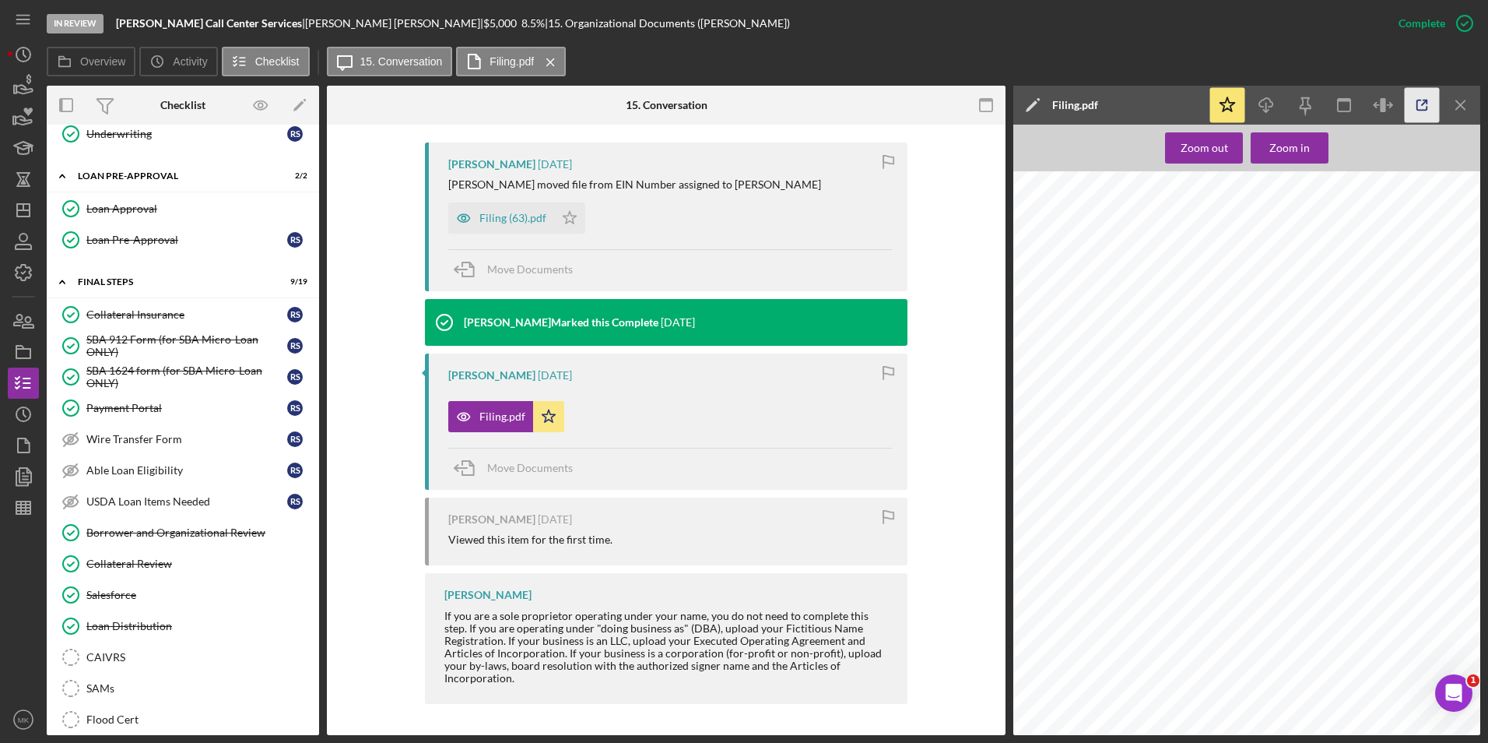
click at [1428, 107] on icon "button" at bounding box center [1422, 105] width 35 height 35
click at [527, 228] on div "Filing (63).pdf" at bounding box center [501, 217] width 106 height 31
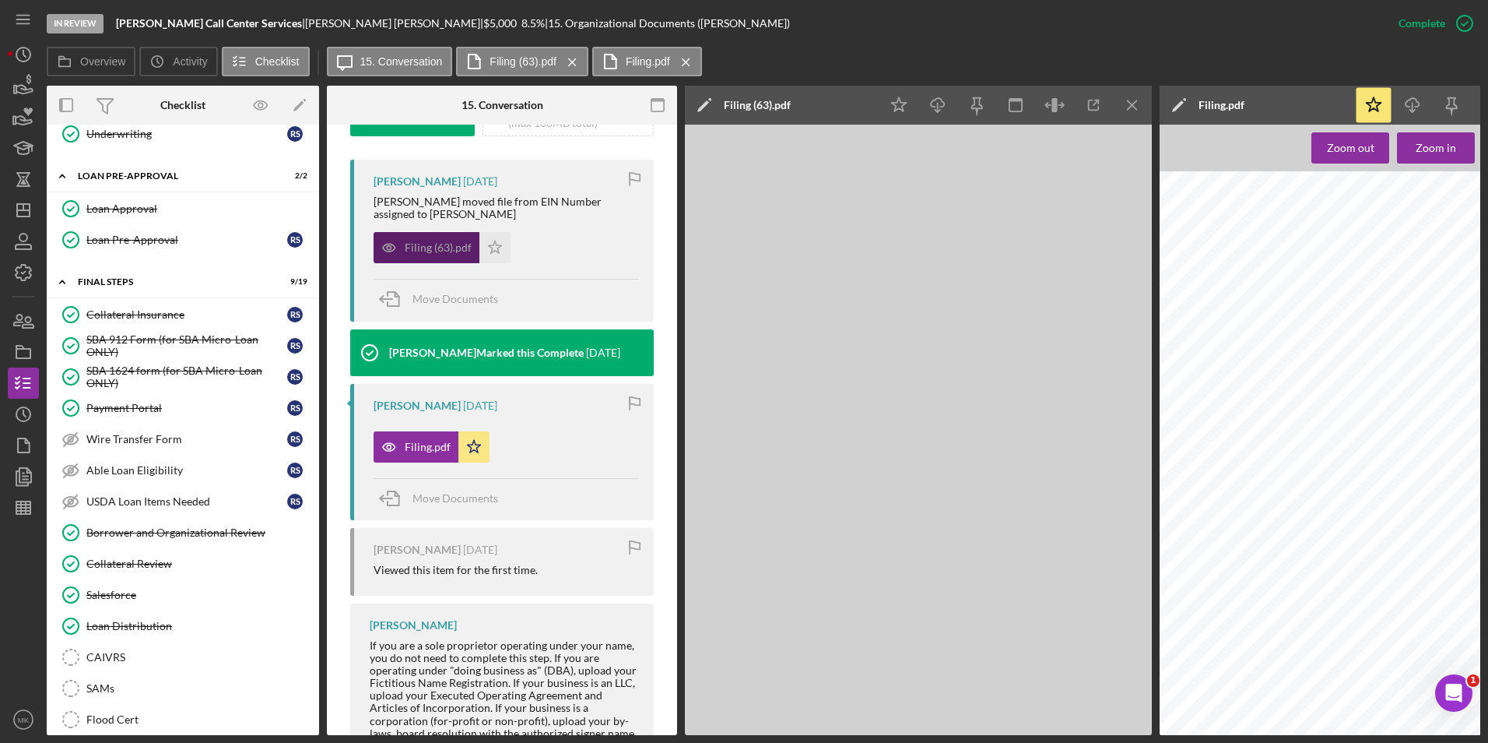
scroll to position [518, 0]
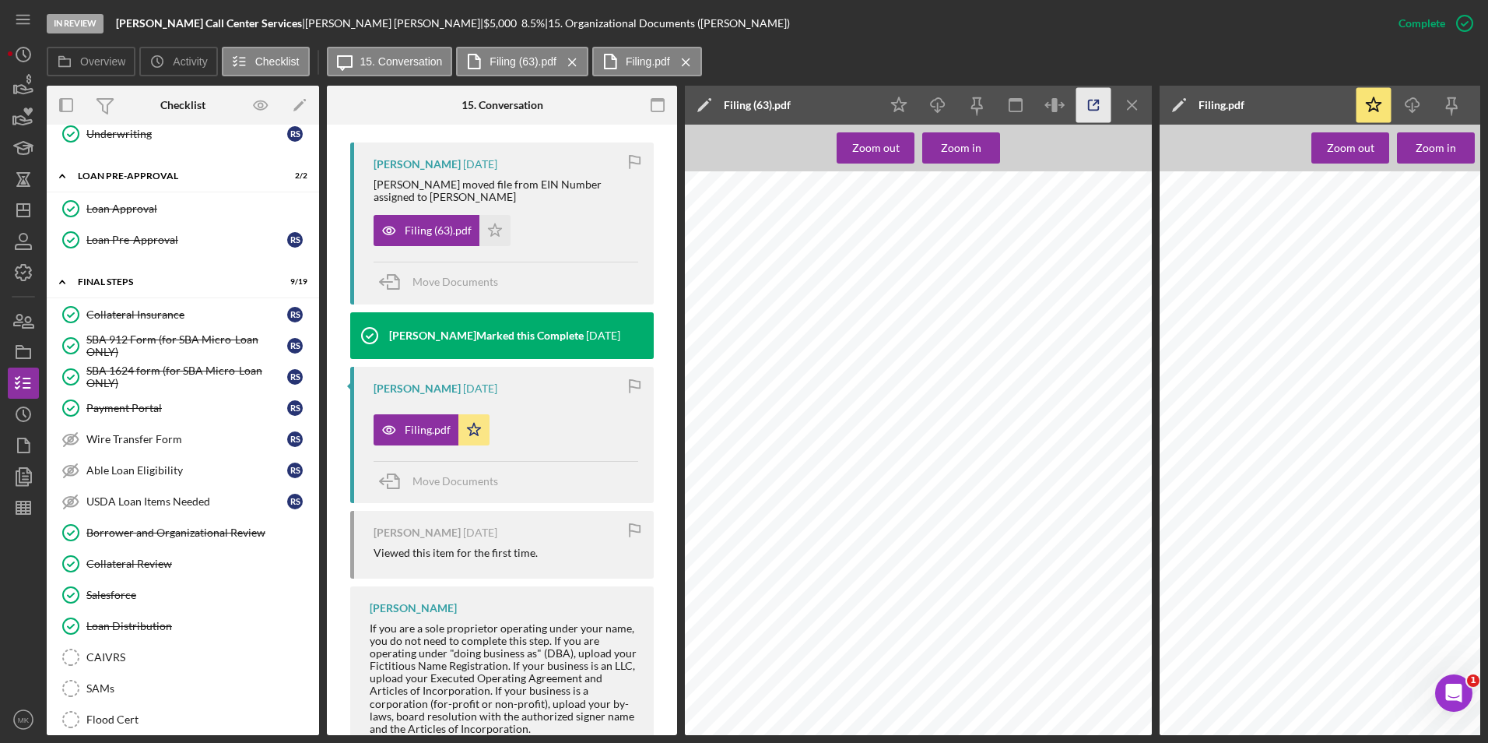
click at [1093, 104] on icon "button" at bounding box center [1094, 105] width 35 height 35
click at [214, 530] on div "Borrower and Organizational Review" at bounding box center [198, 532] width 224 height 12
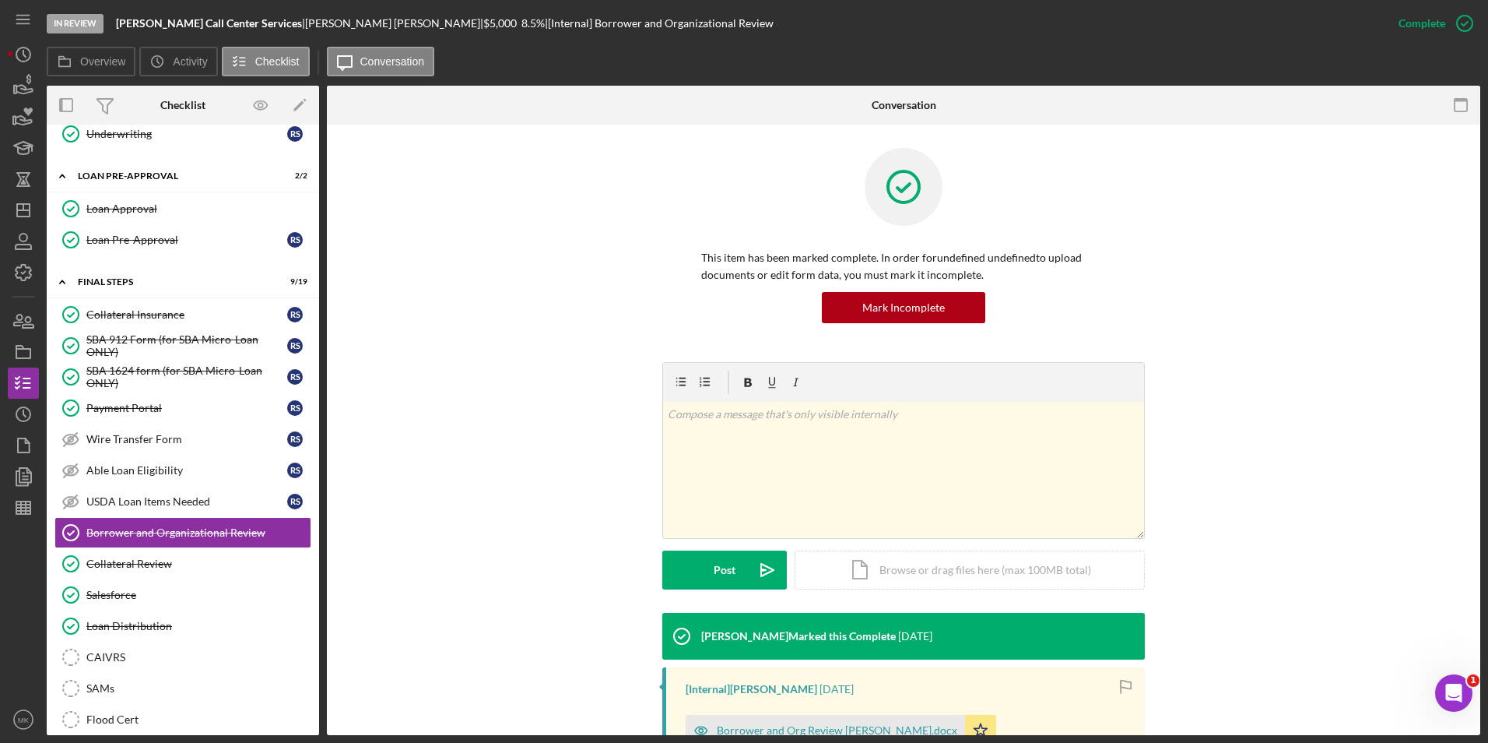
scroll to position [234, 0]
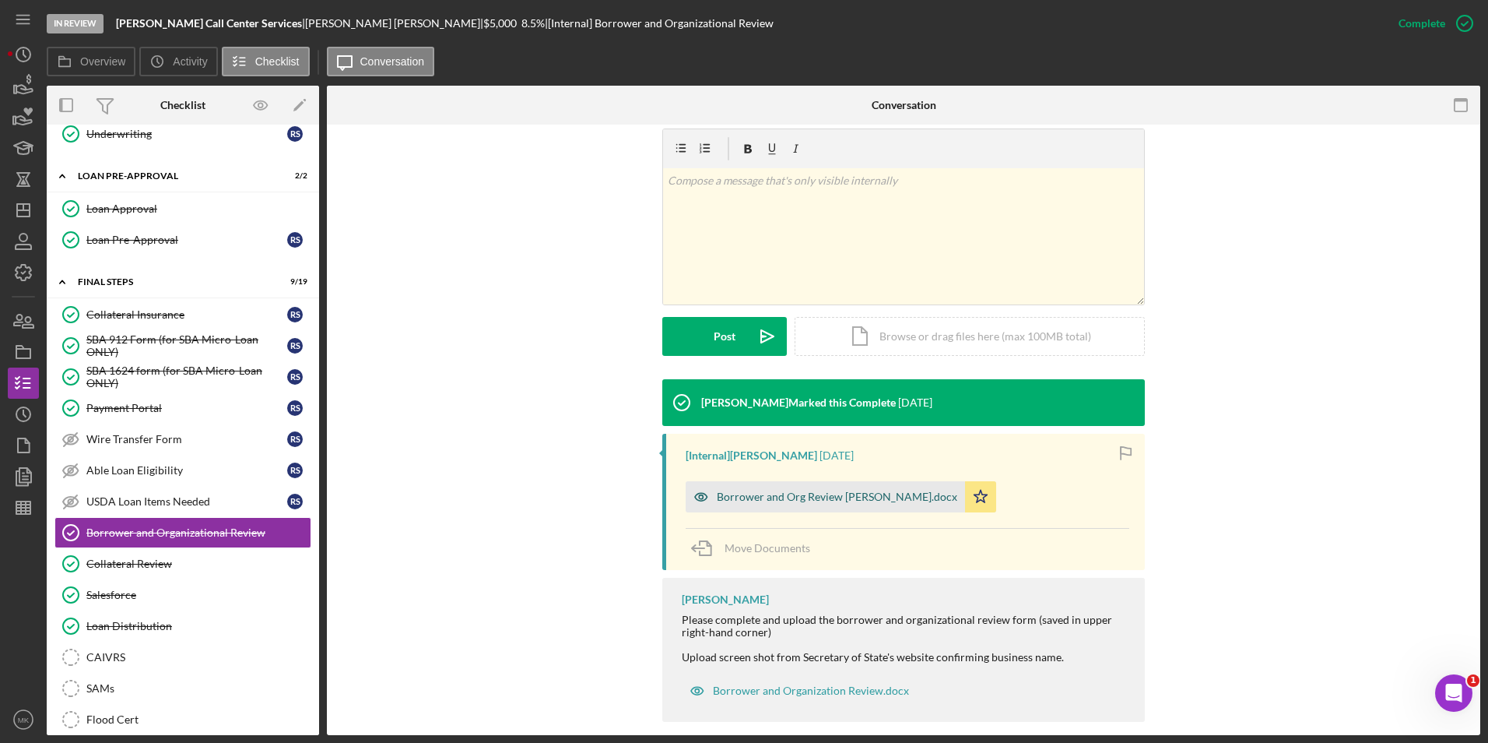
click at [817, 504] on div "Borrower and Org Review Ronald Smith.docx" at bounding box center [825, 496] width 279 height 31
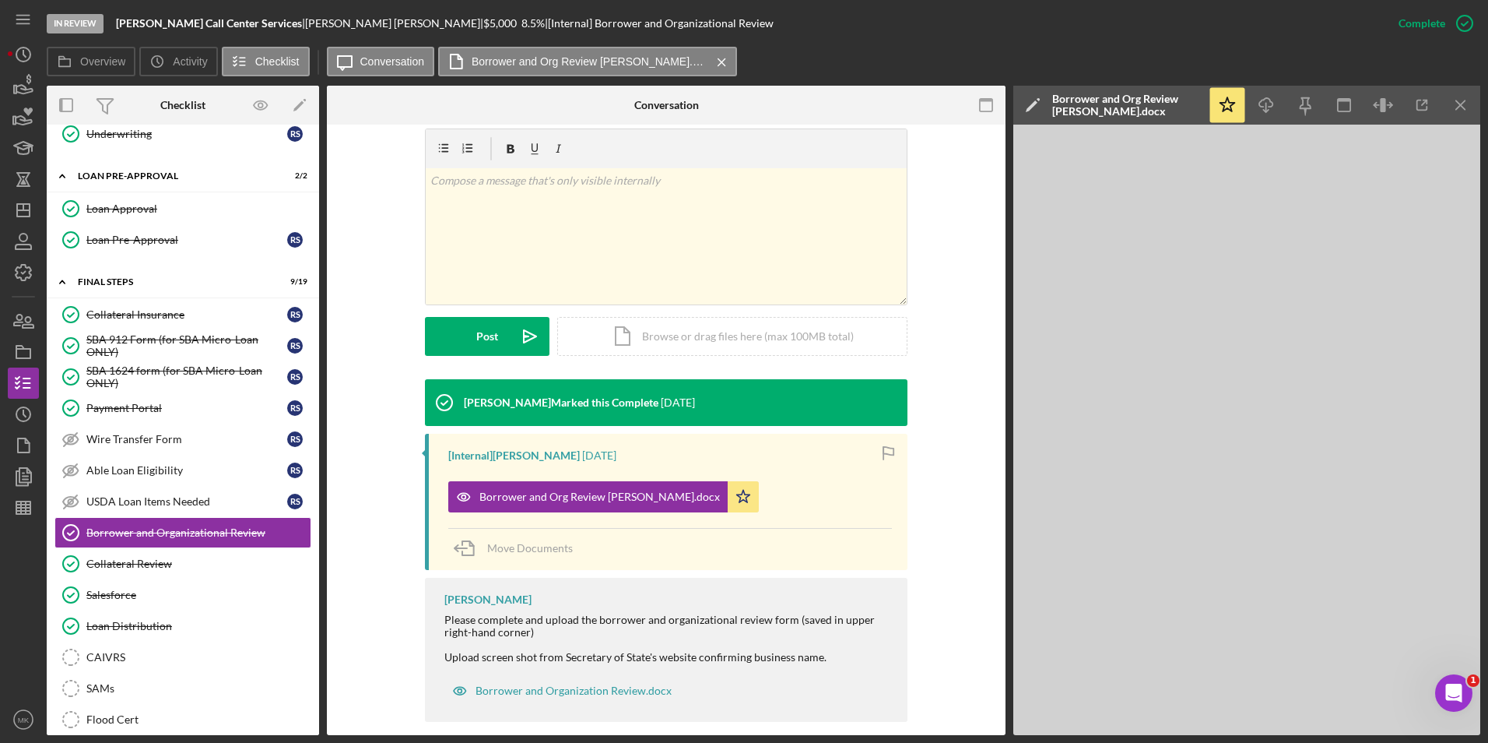
scroll to position [251, 0]
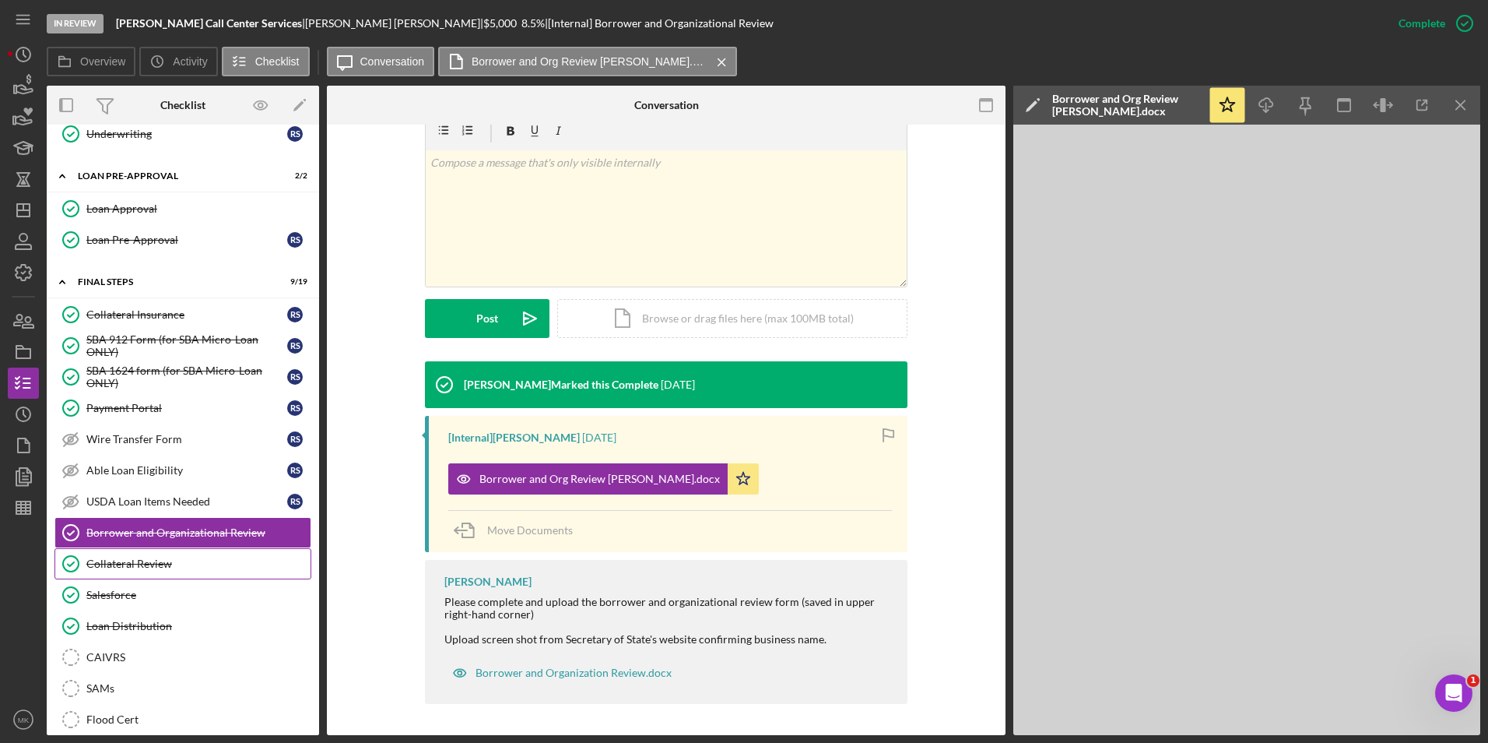
click at [156, 567] on div "Collateral Review" at bounding box center [198, 563] width 224 height 12
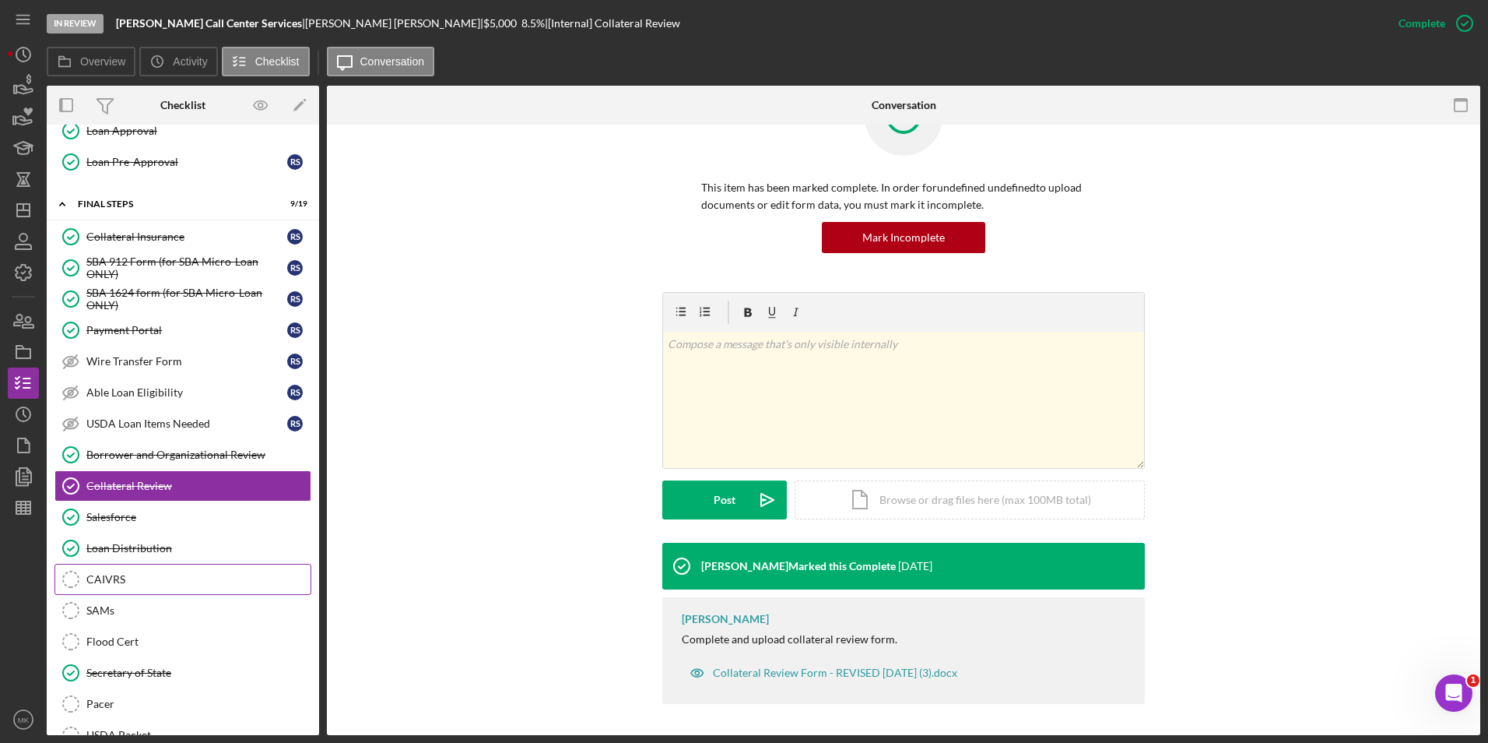
scroll to position [1132, 0]
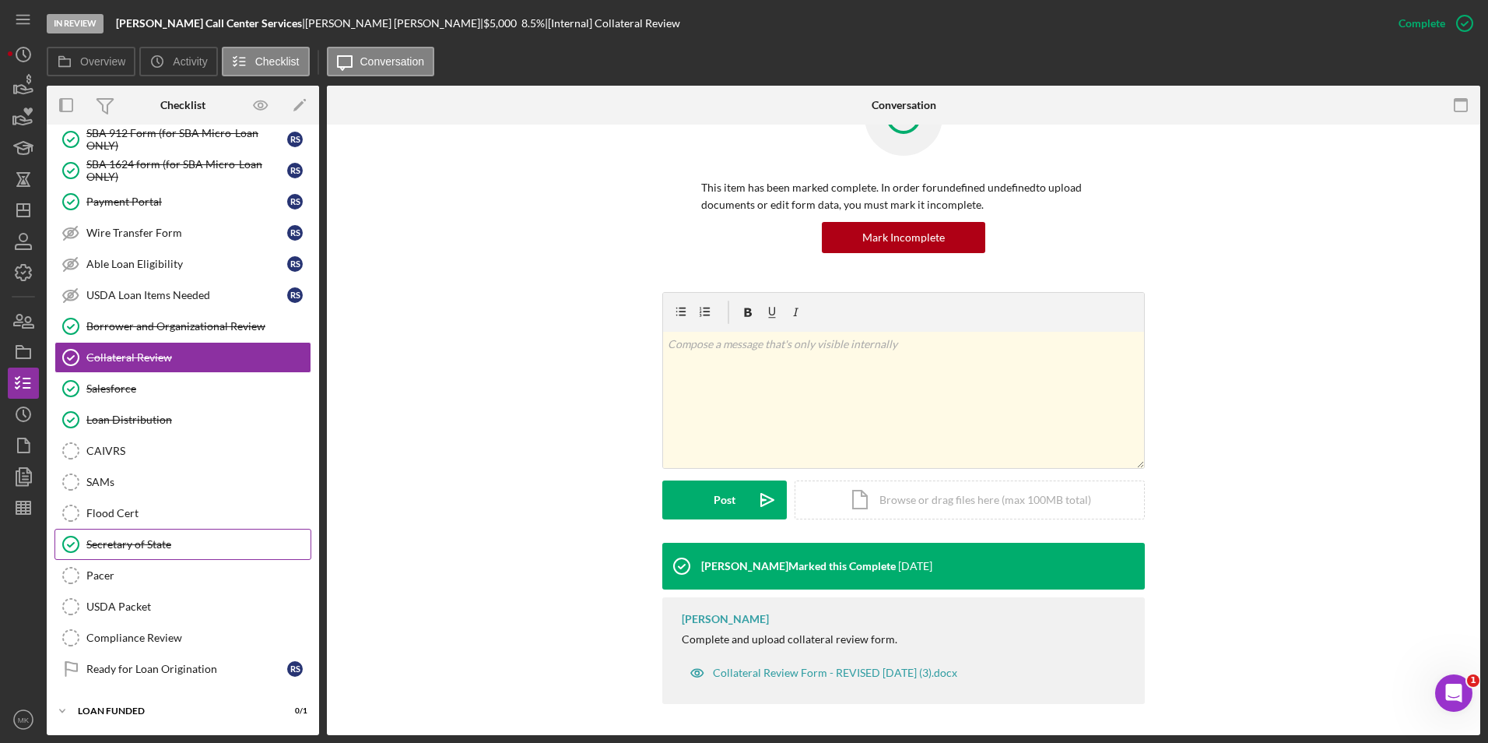
click at [183, 539] on div "Secretary of State" at bounding box center [198, 544] width 224 height 12
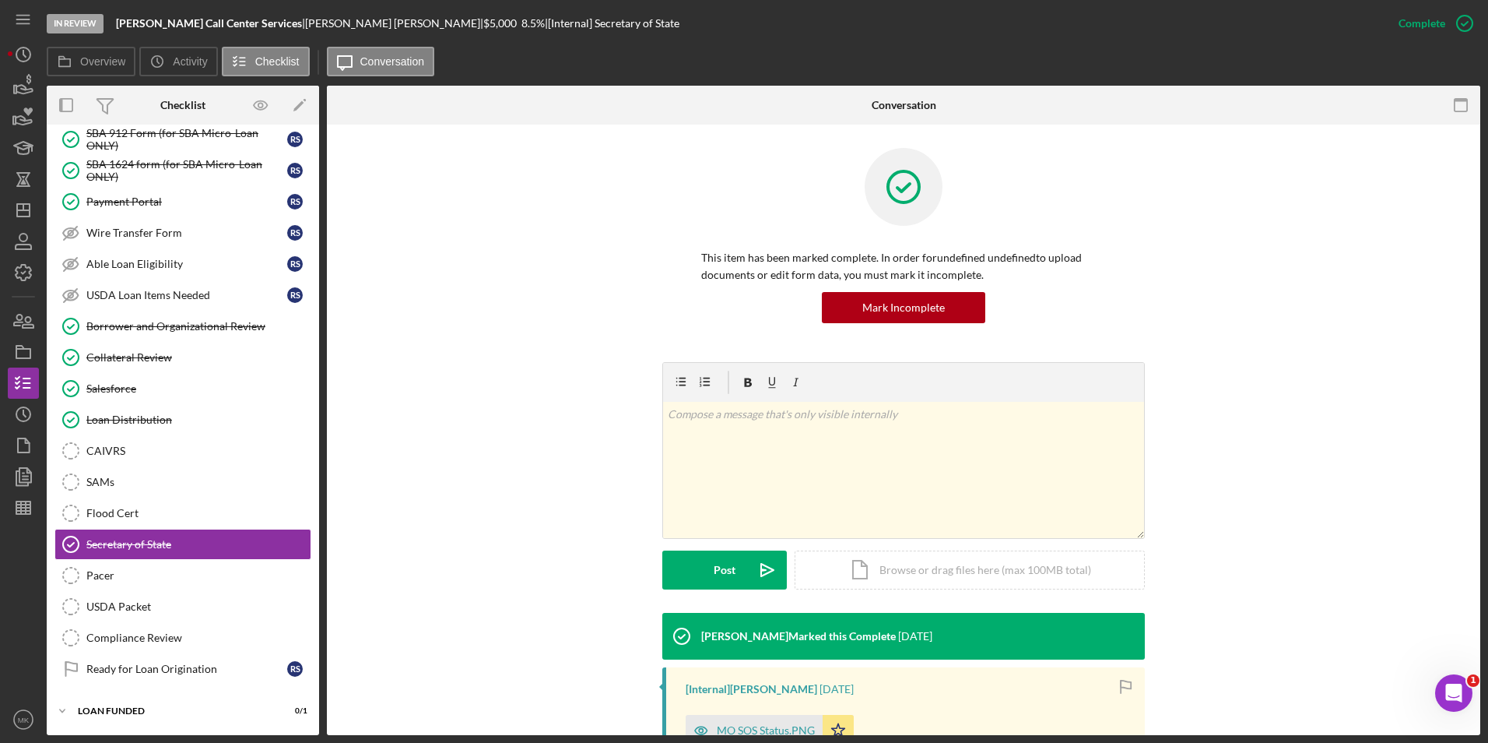
scroll to position [198, 0]
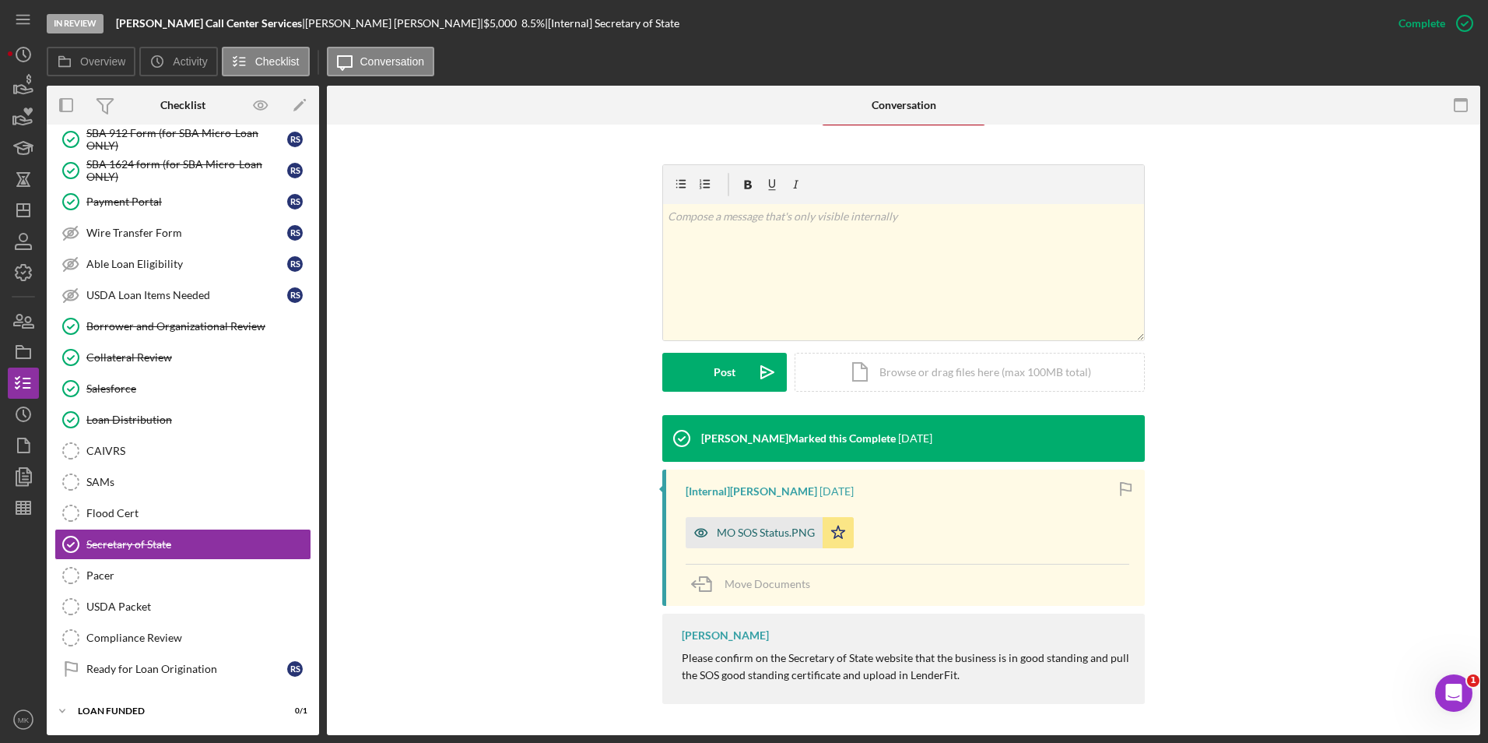
click at [752, 531] on div "MO SOS Status.PNG" at bounding box center [766, 532] width 98 height 12
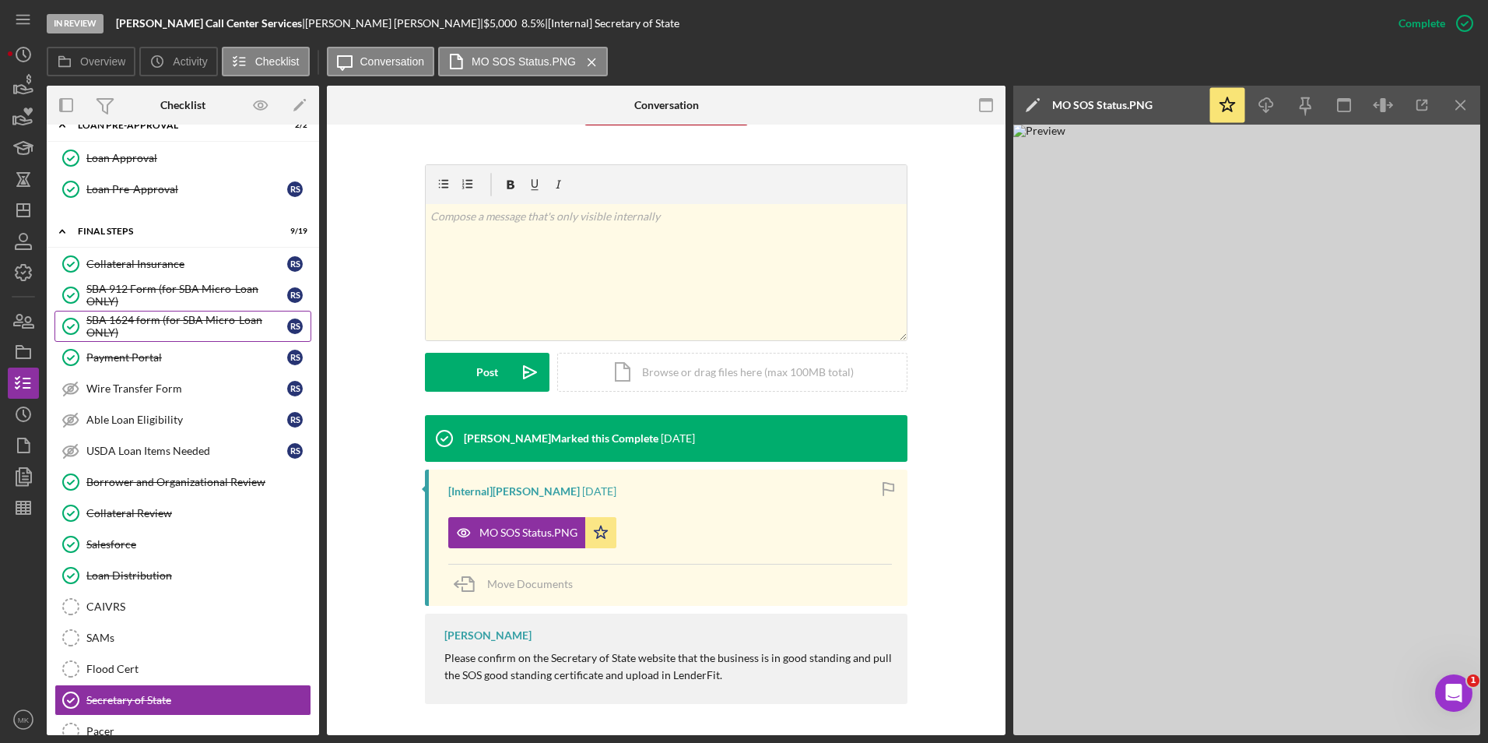
scroll to position [743, 0]
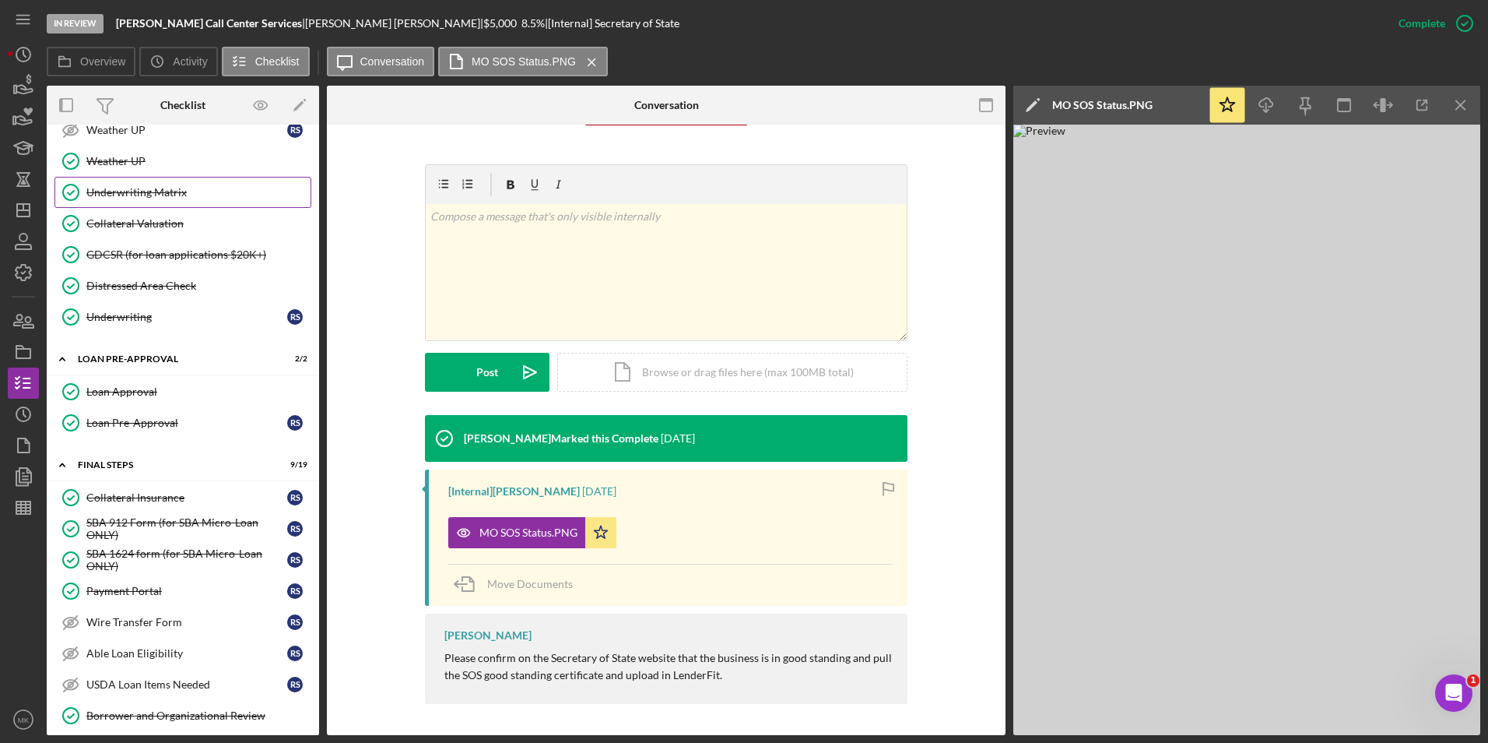
click at [145, 191] on div "Underwriting Matrix" at bounding box center [198, 192] width 224 height 12
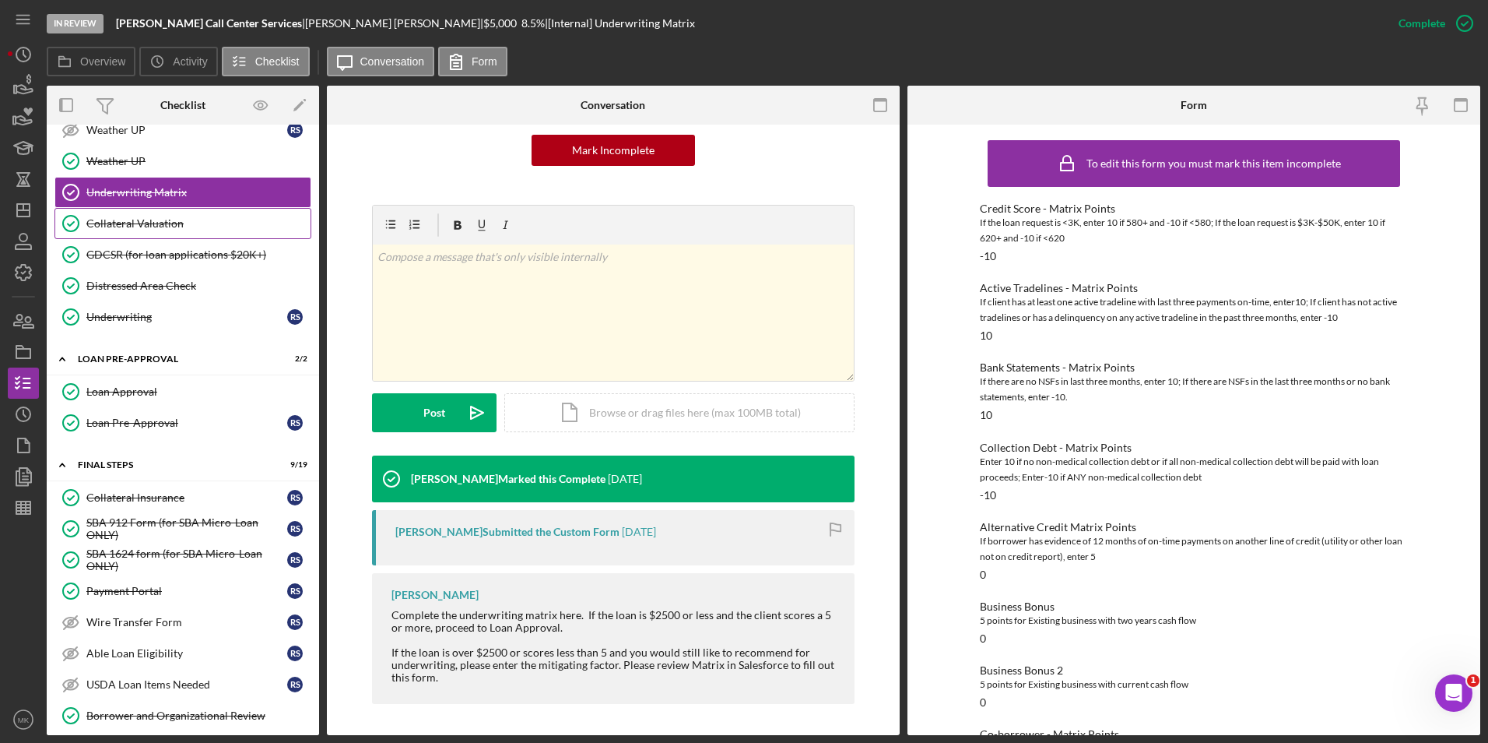
scroll to position [431, 0]
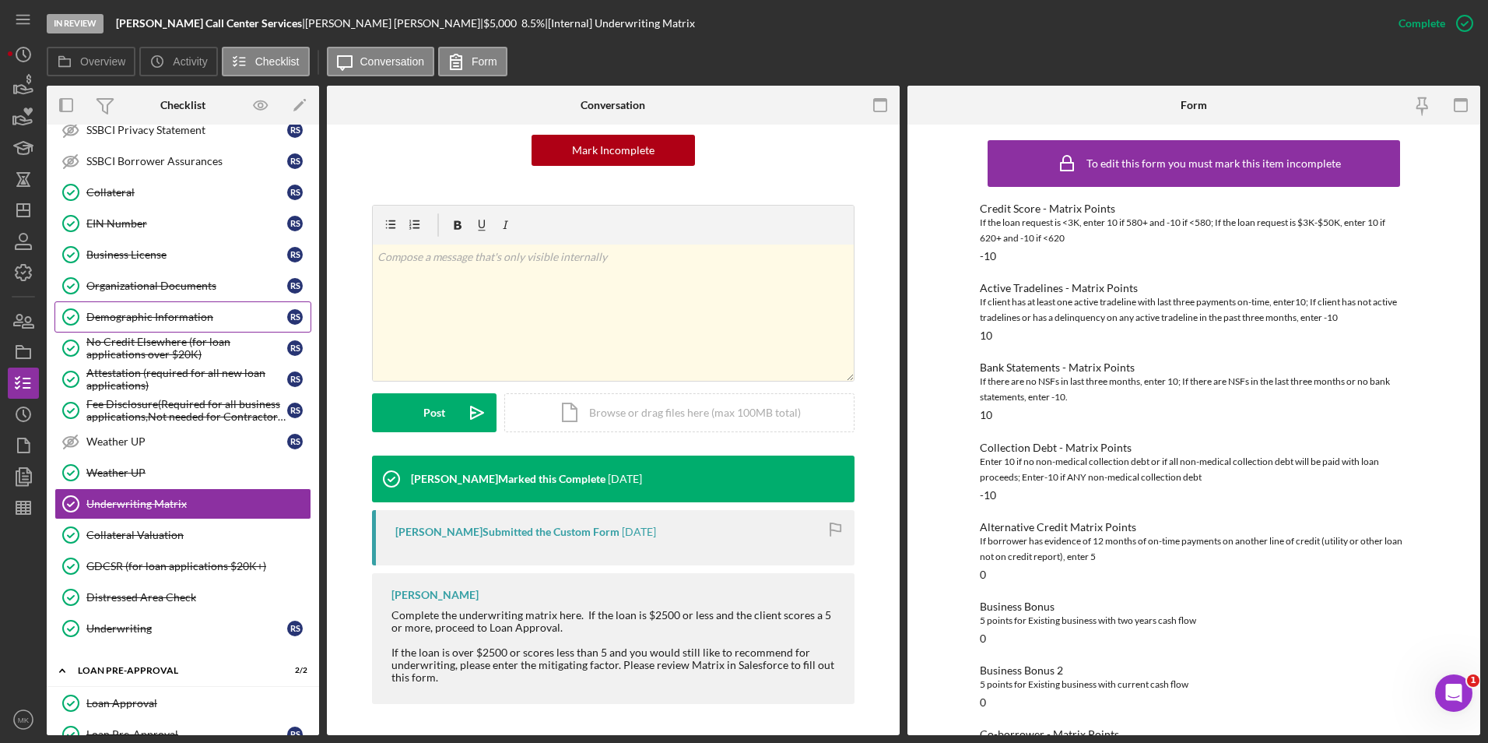
click at [177, 311] on div "Demographic Information" at bounding box center [186, 317] width 201 height 12
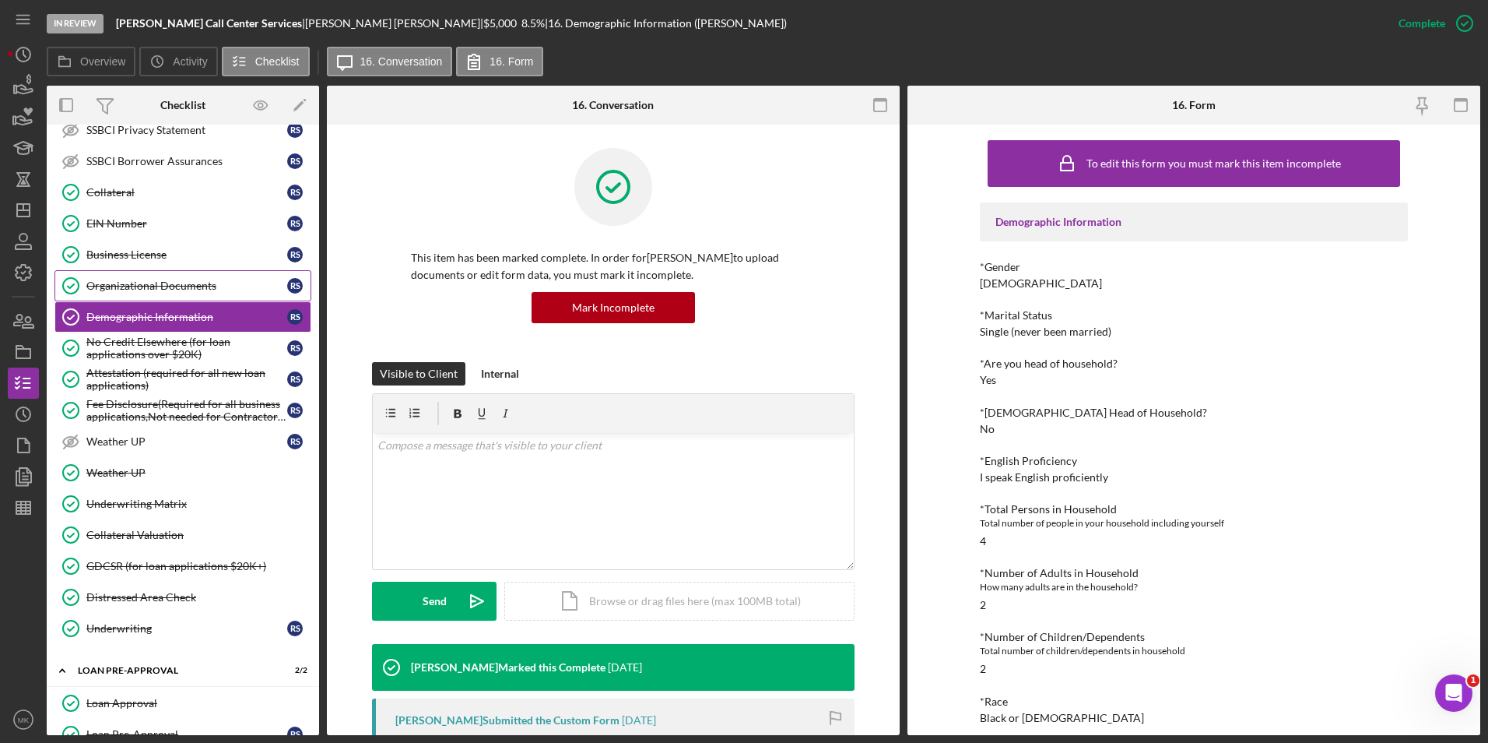
click at [179, 282] on div "Organizational Documents" at bounding box center [186, 285] width 201 height 12
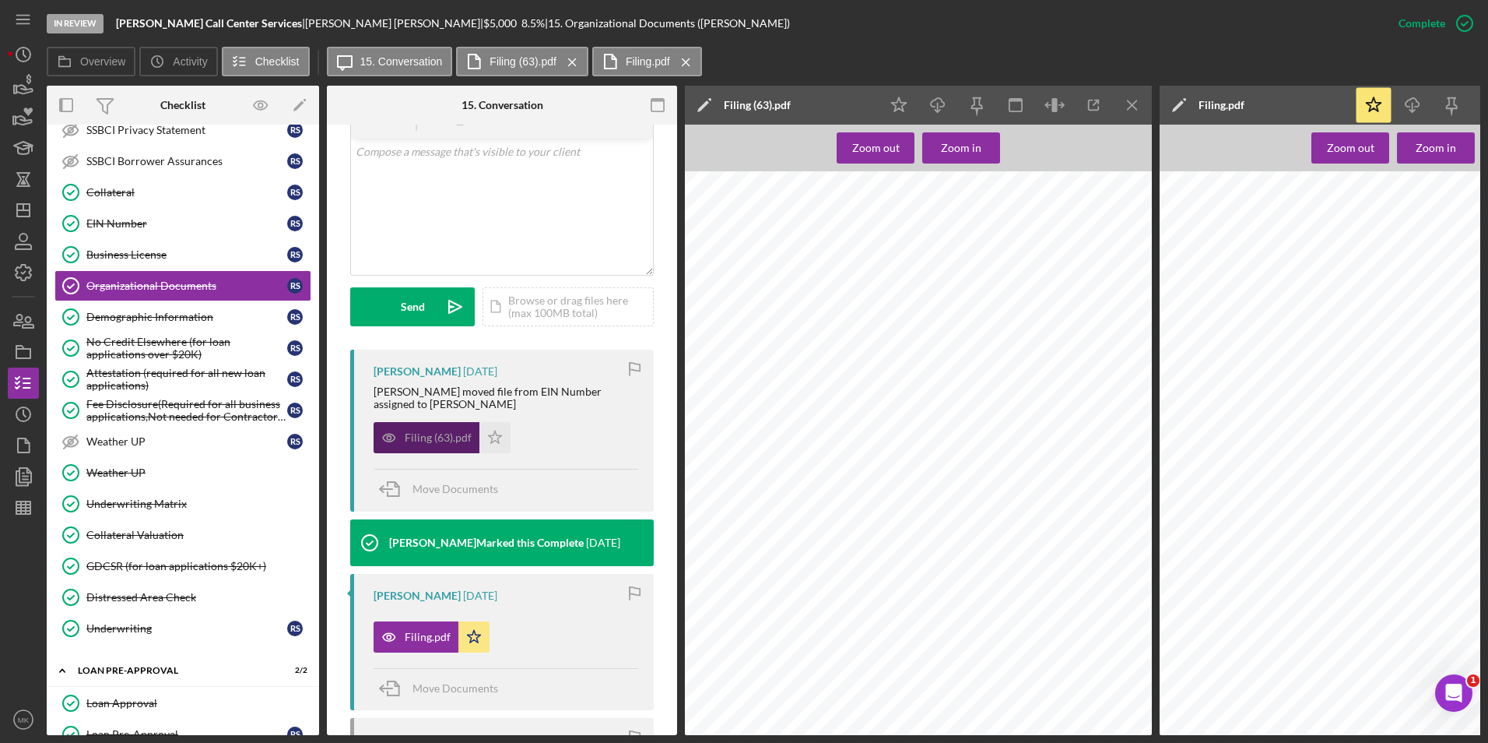
scroll to position [574, 0]
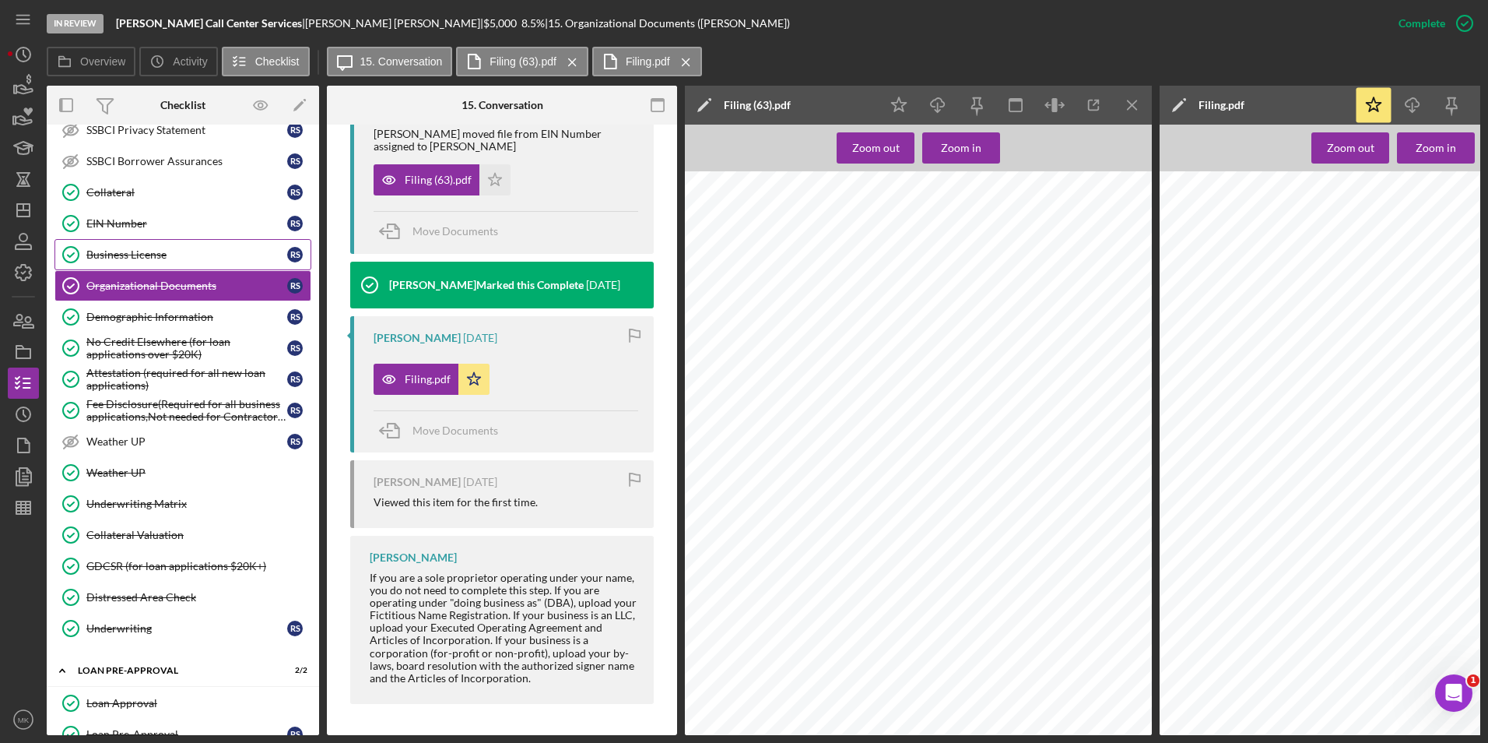
click at [198, 246] on link "Business License Business License R S" at bounding box center [182, 254] width 257 height 31
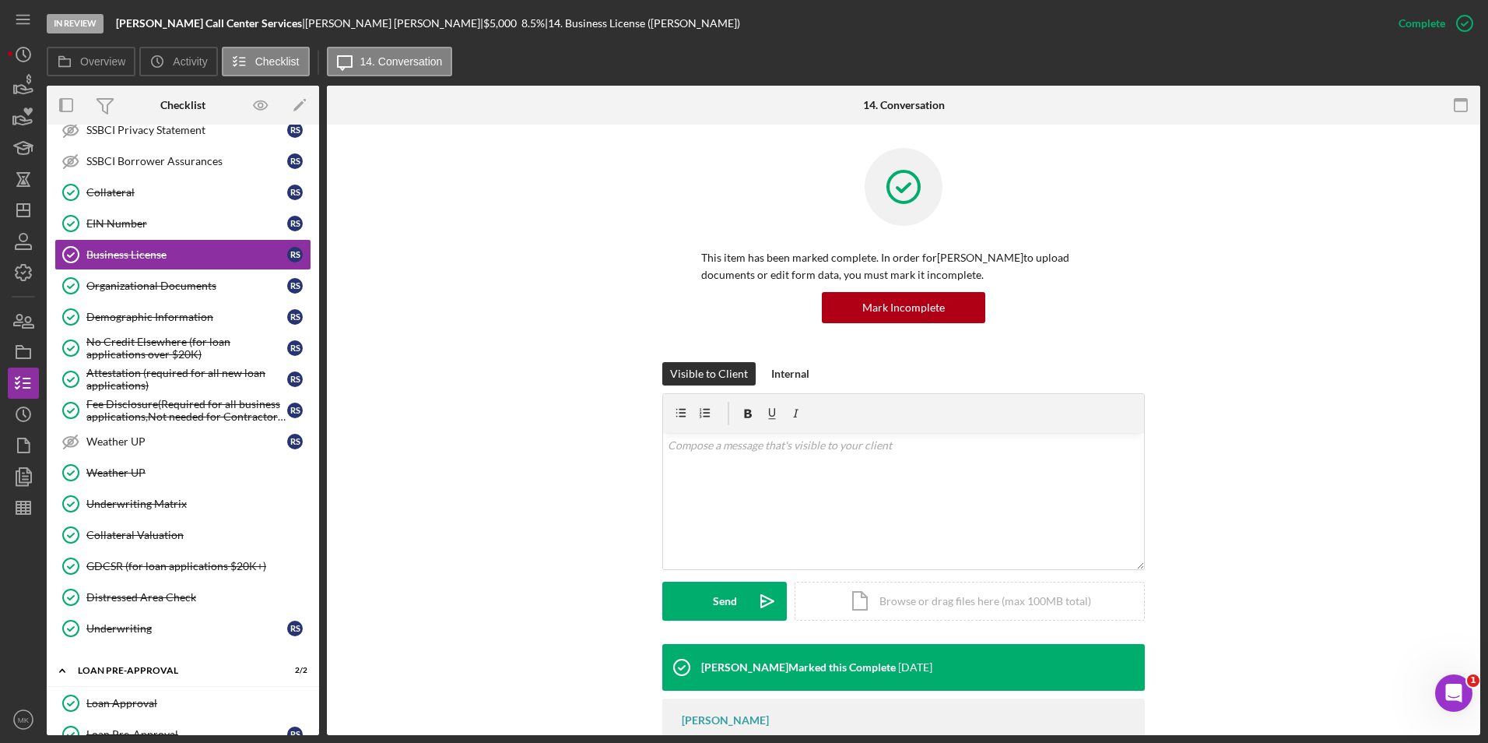
scroll to position [72, 0]
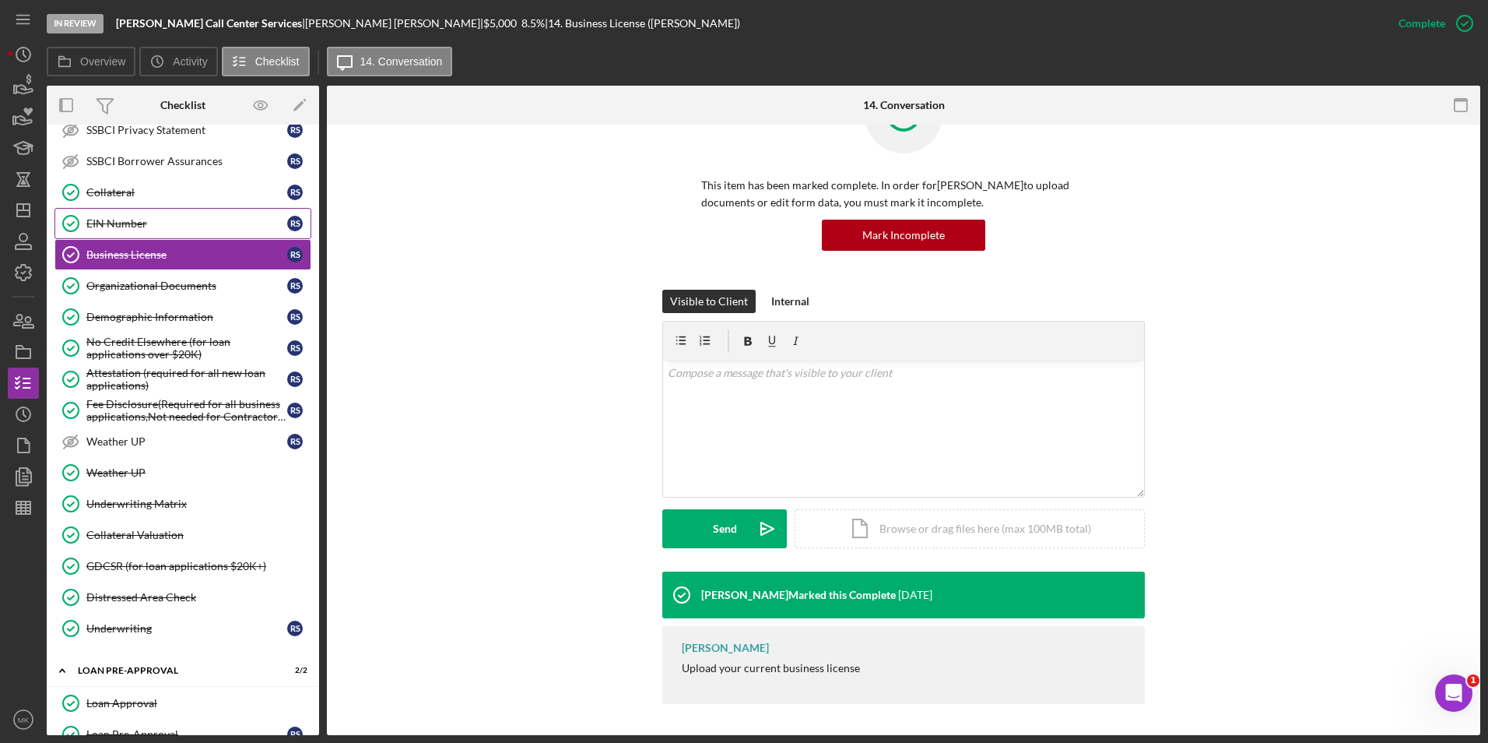
click at [195, 221] on div "EIN Number" at bounding box center [186, 223] width 201 height 12
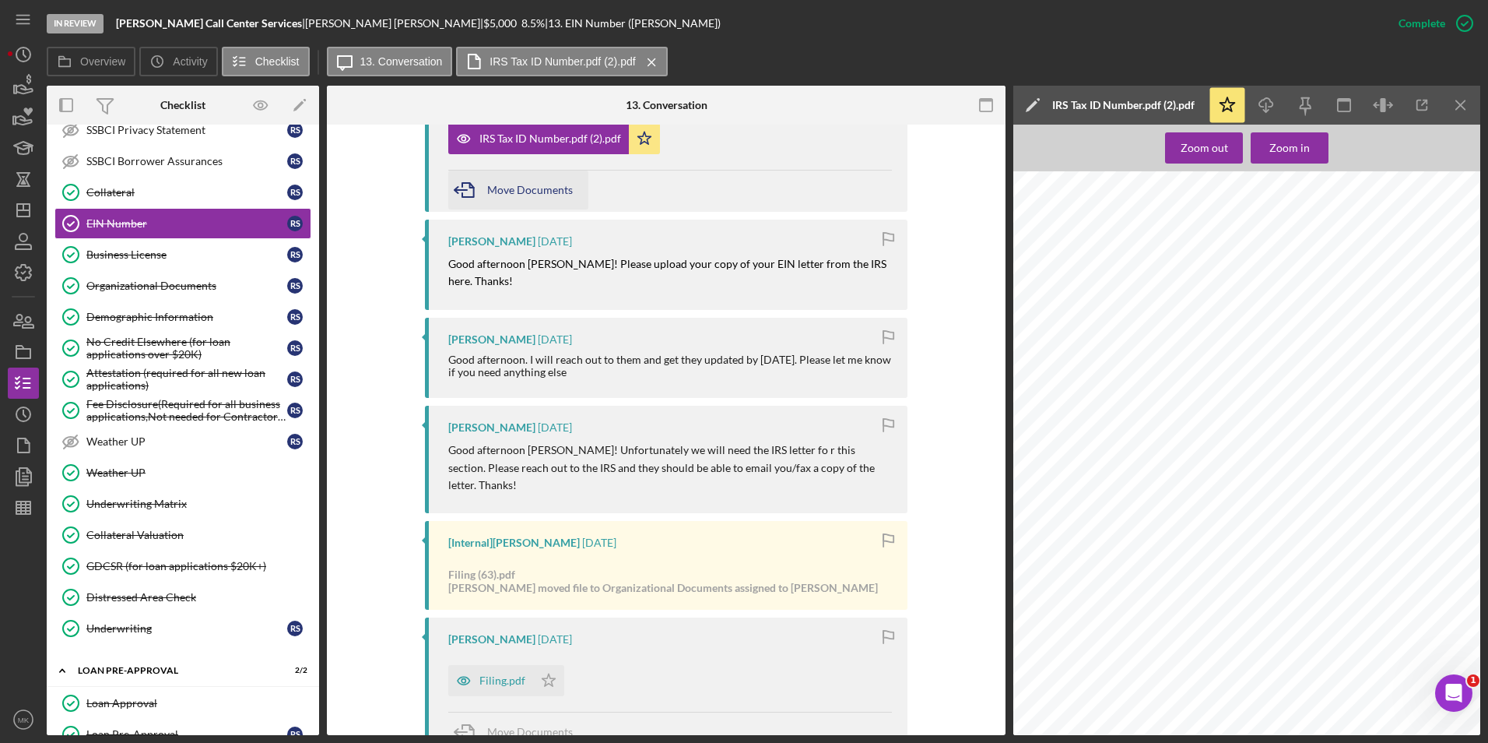
scroll to position [894, 0]
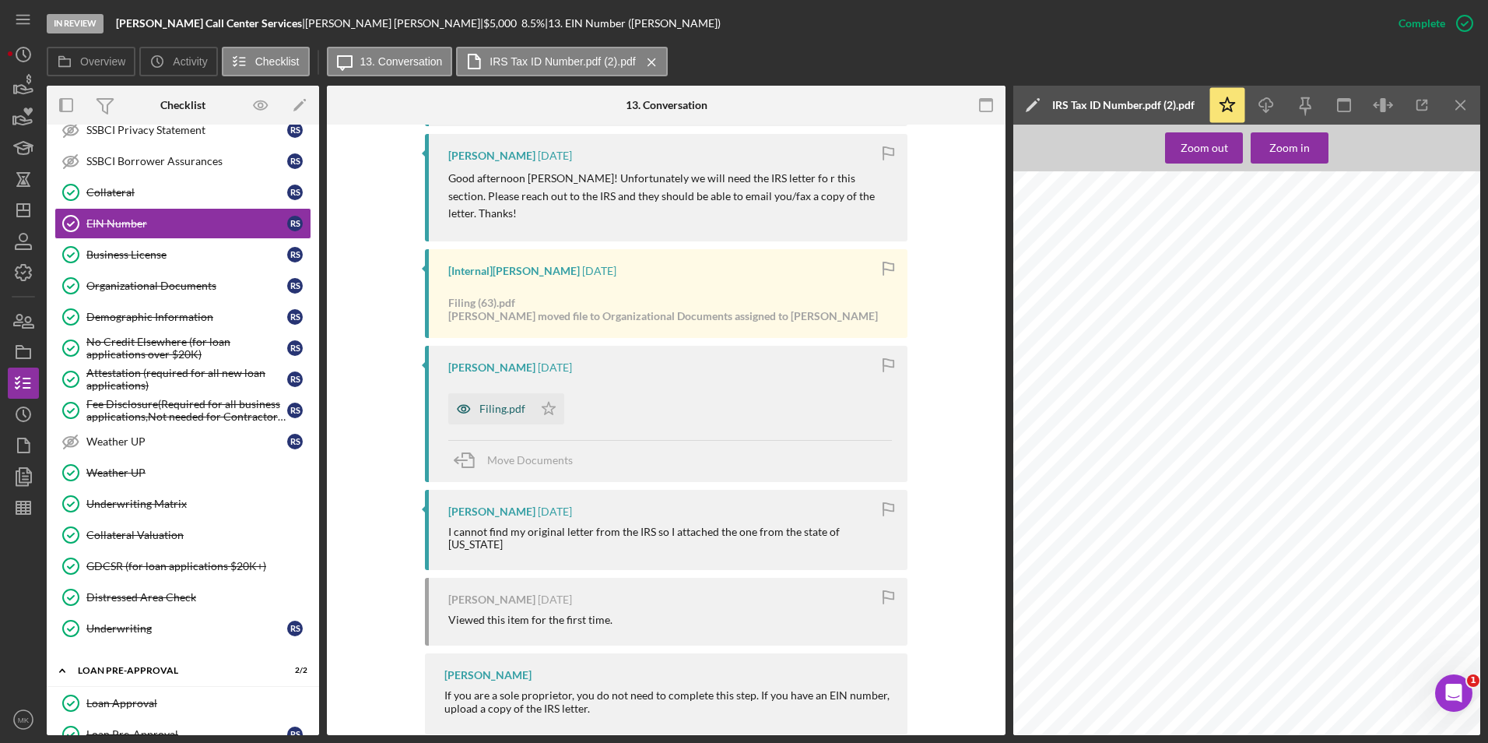
click at [489, 402] on div "Filing.pdf" at bounding box center [503, 408] width 46 height 12
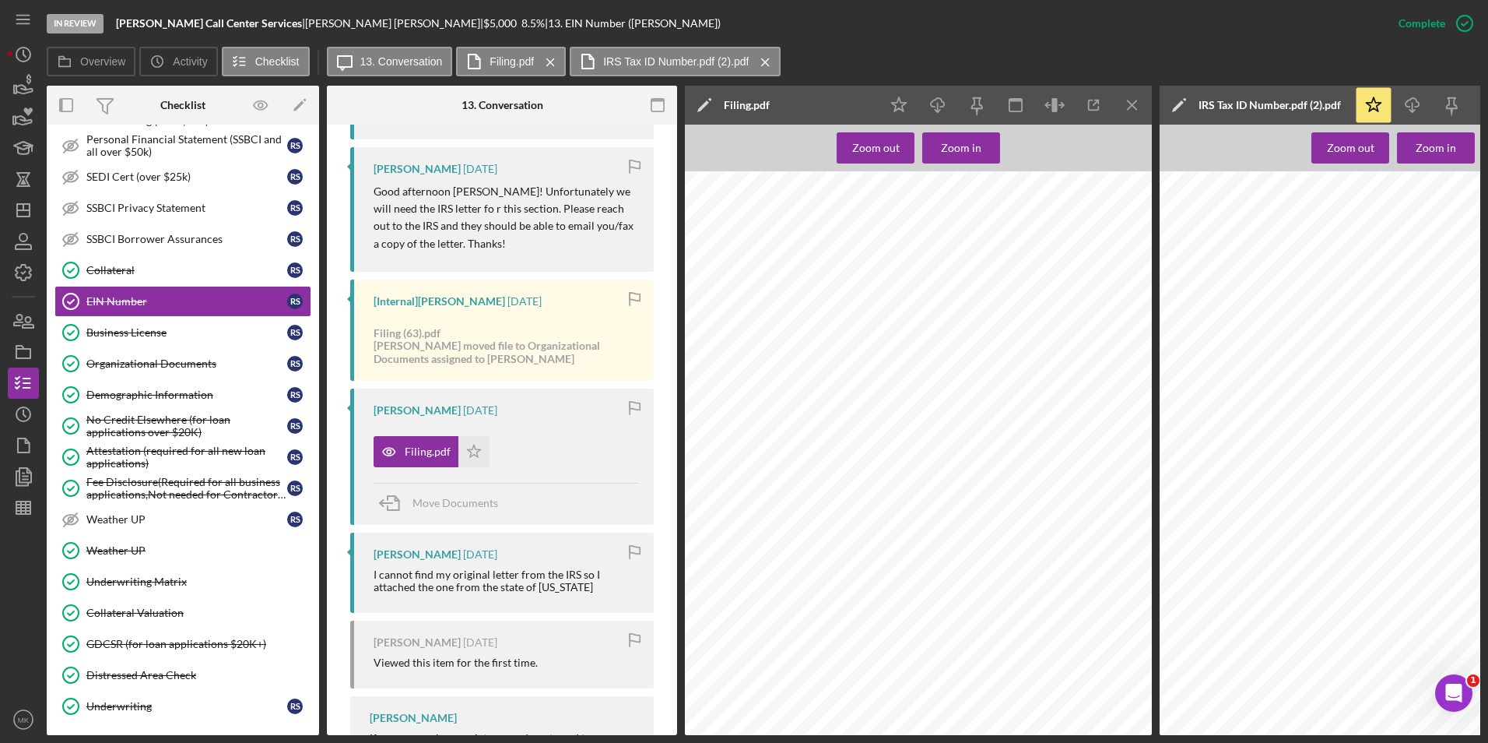
scroll to position [42, 0]
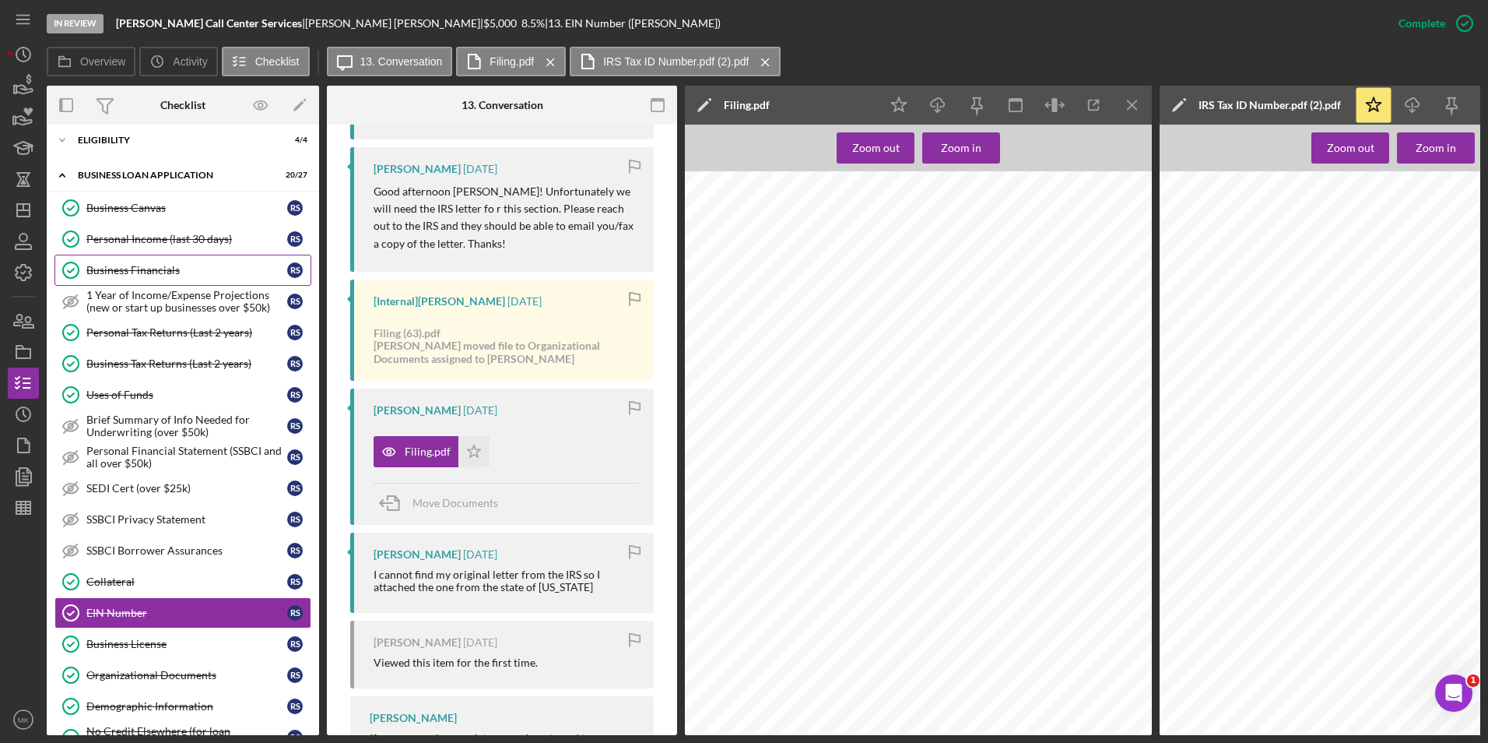
click at [153, 275] on div "Business Financials" at bounding box center [186, 270] width 201 height 12
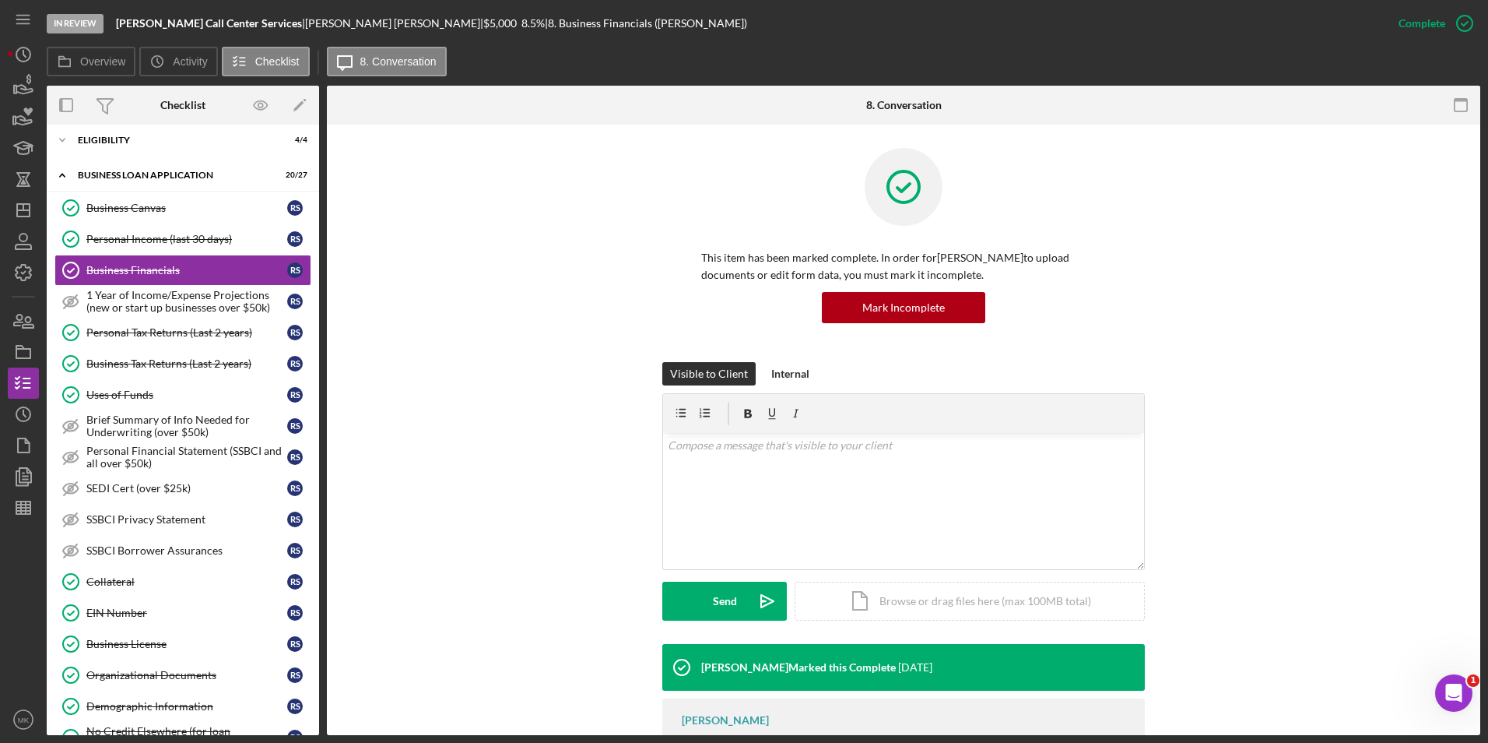
scroll to position [151, 0]
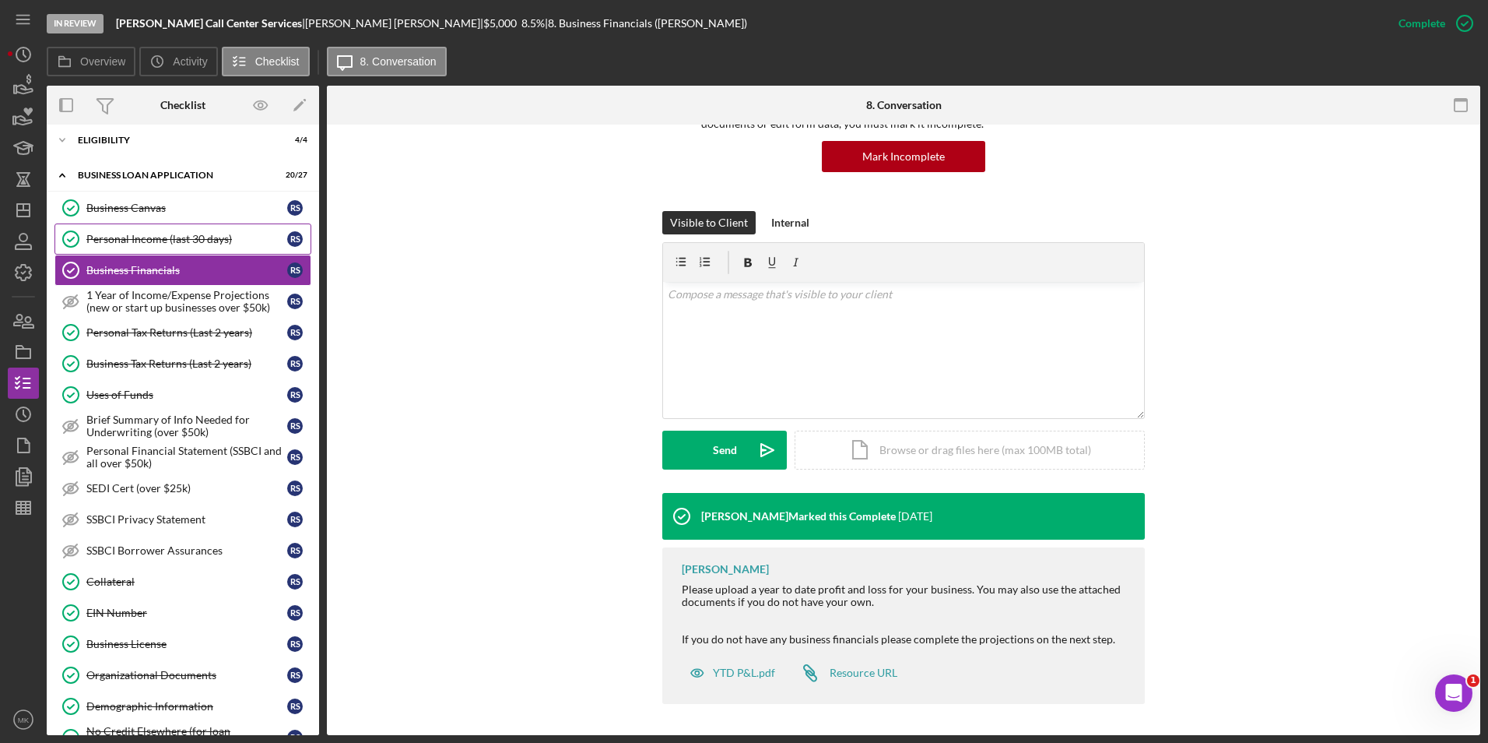
click at [135, 239] on div "Personal Income (last 30 days)" at bounding box center [186, 239] width 201 height 12
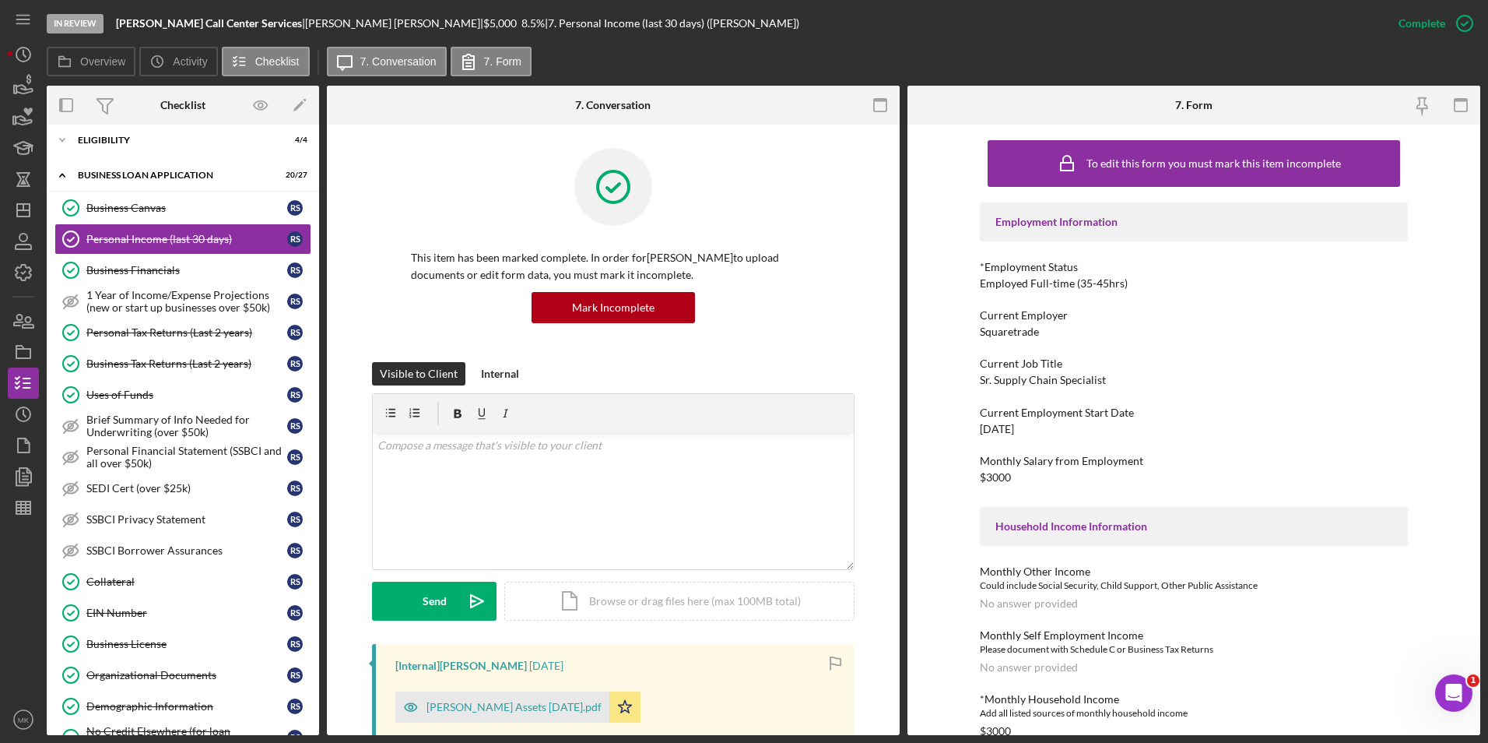
scroll to position [234, 0]
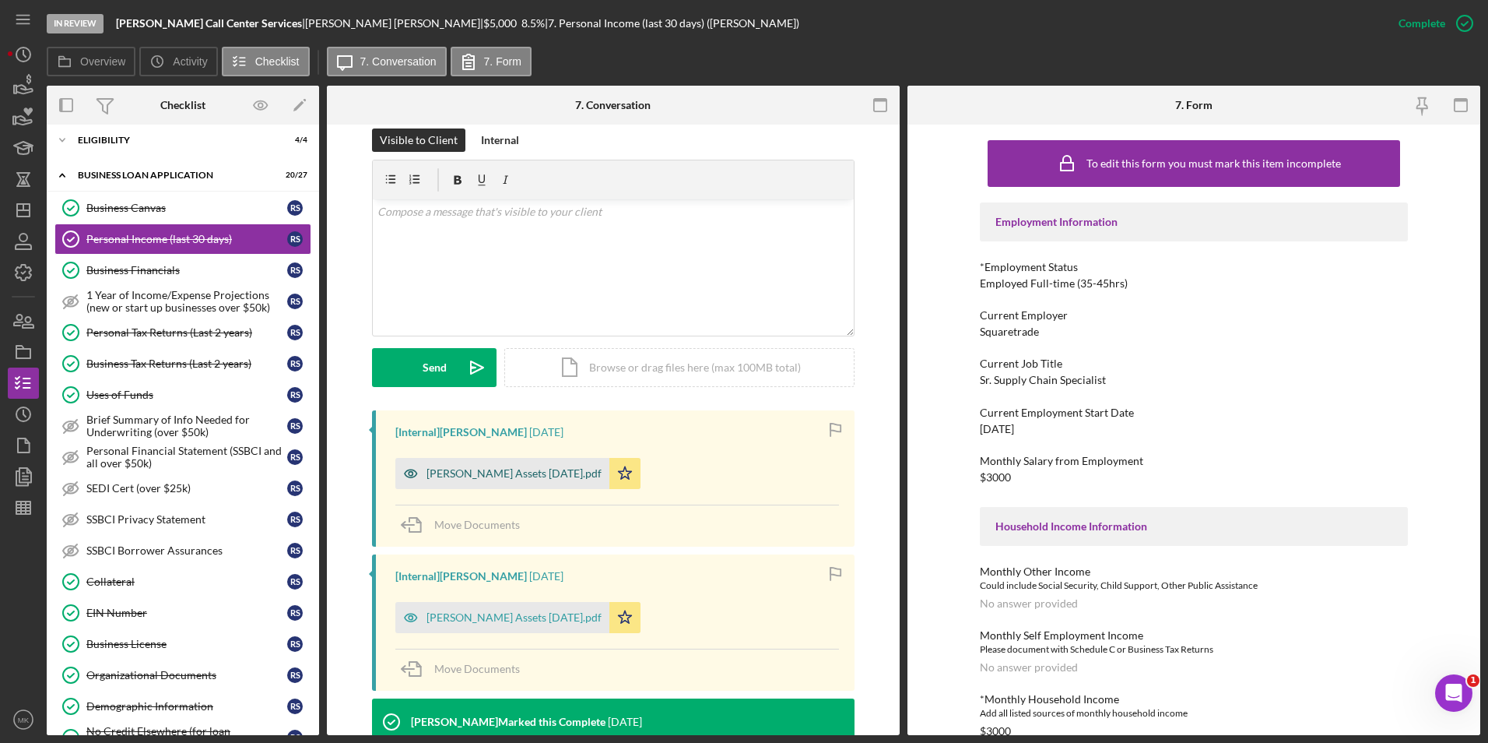
click at [552, 479] on div "Ronald Smith Assets 2025-09-03.pdf" at bounding box center [514, 473] width 175 height 12
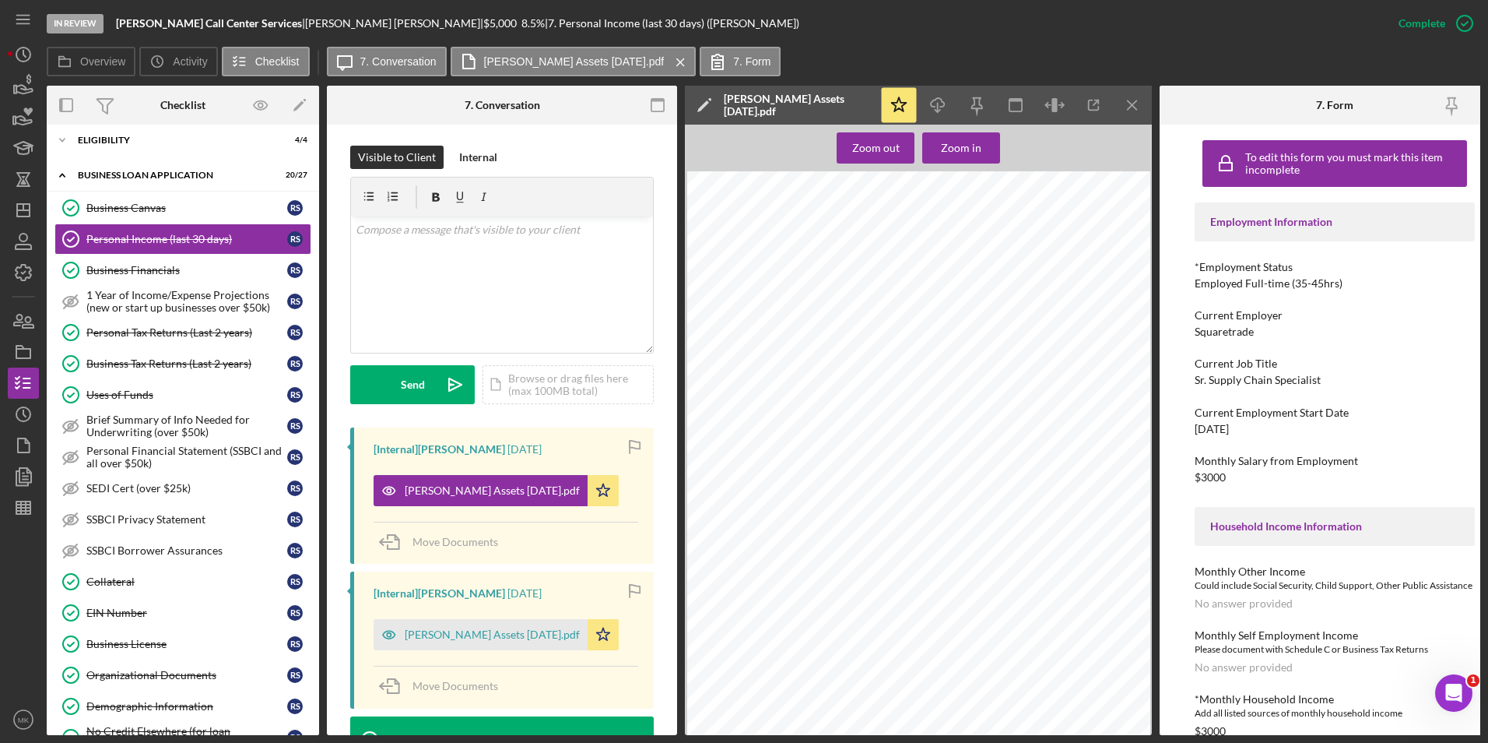
scroll to position [156, 0]
click at [1096, 102] on line "button" at bounding box center [1096, 102] width 5 height 5
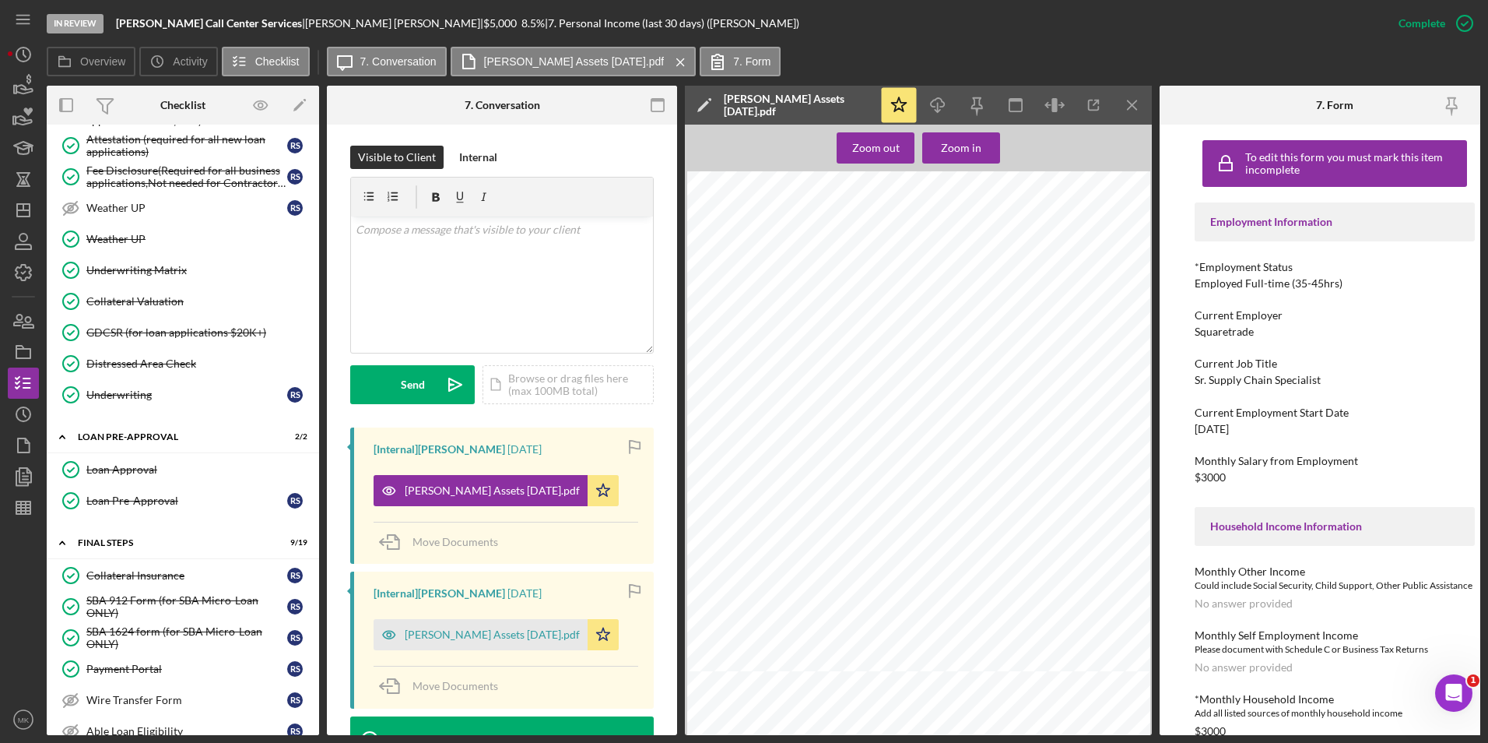
scroll to position [1136, 0]
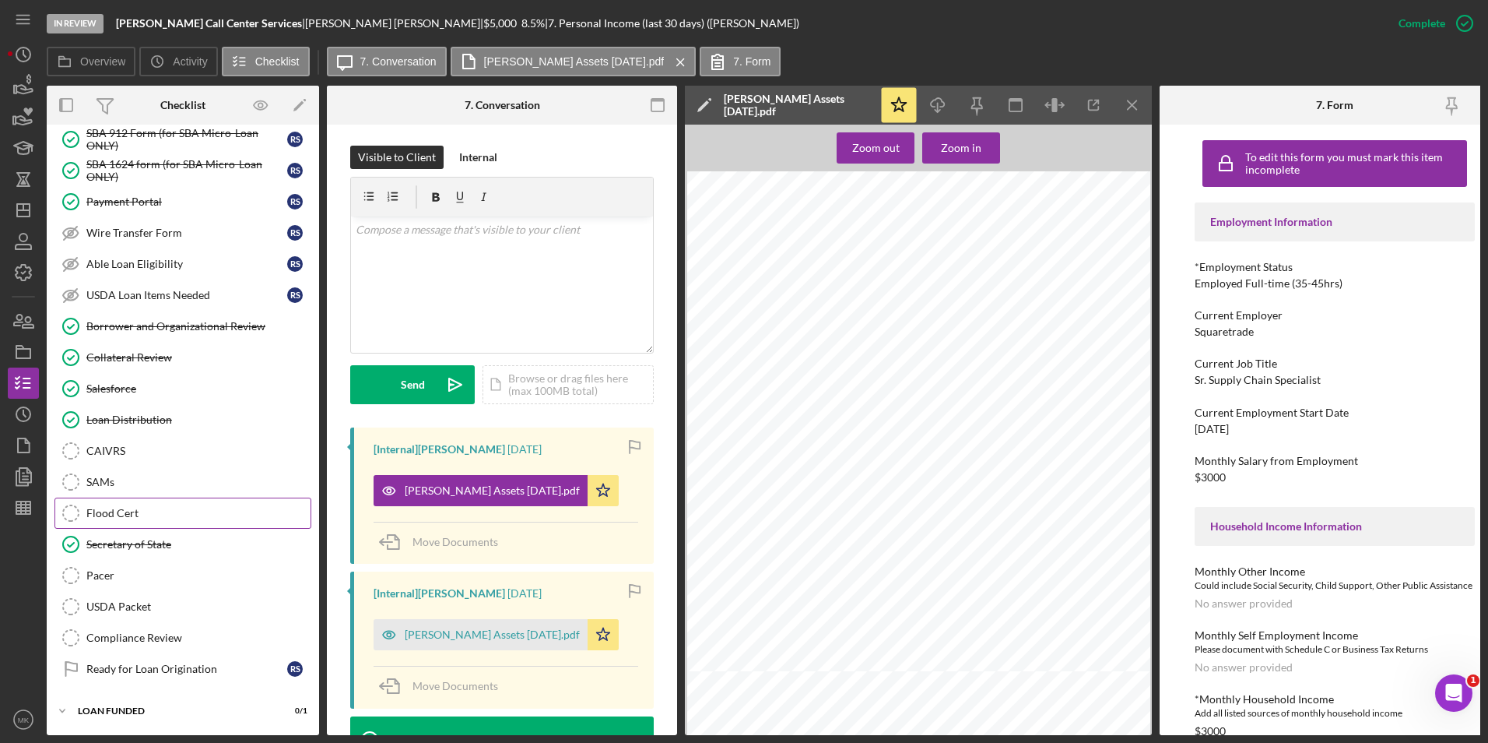
click at [176, 529] on link "Secretary of State Secretary of State" at bounding box center [182, 544] width 257 height 31
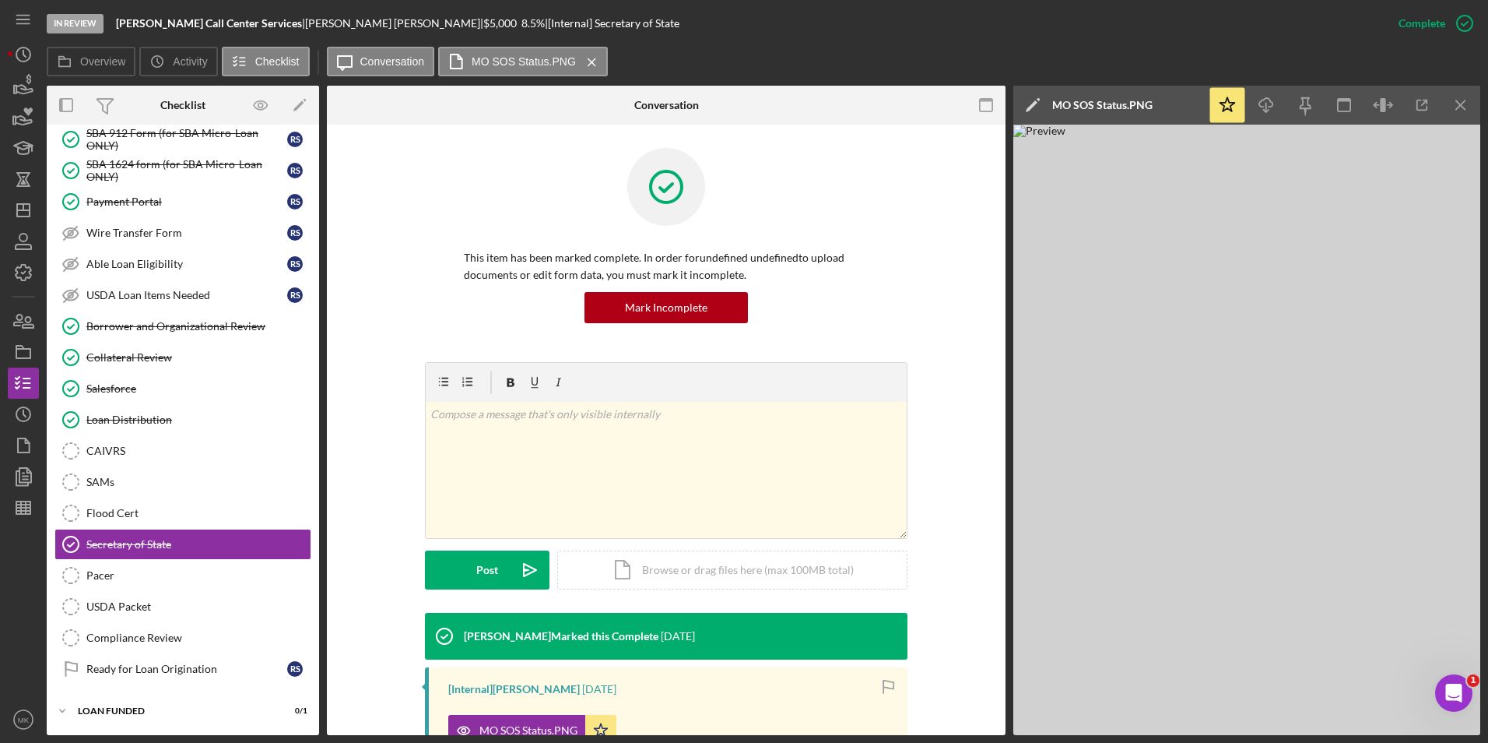
scroll to position [1132, 0]
click at [1143, 441] on img at bounding box center [1246, 430] width 467 height 610
click at [1424, 107] on icon "button" at bounding box center [1422, 105] width 35 height 35
click at [129, 416] on div "Loan Distribution" at bounding box center [198, 419] width 224 height 12
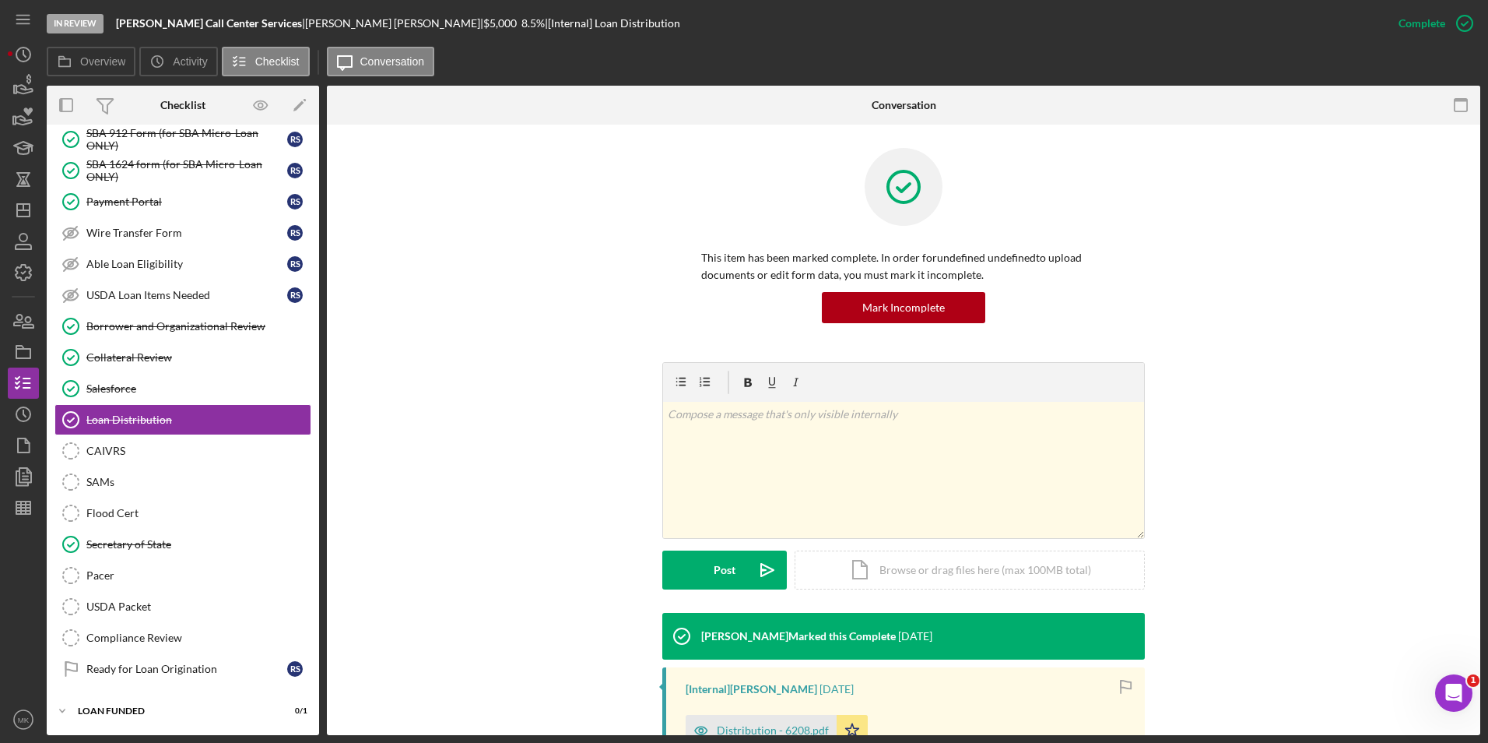
scroll to position [200, 0]
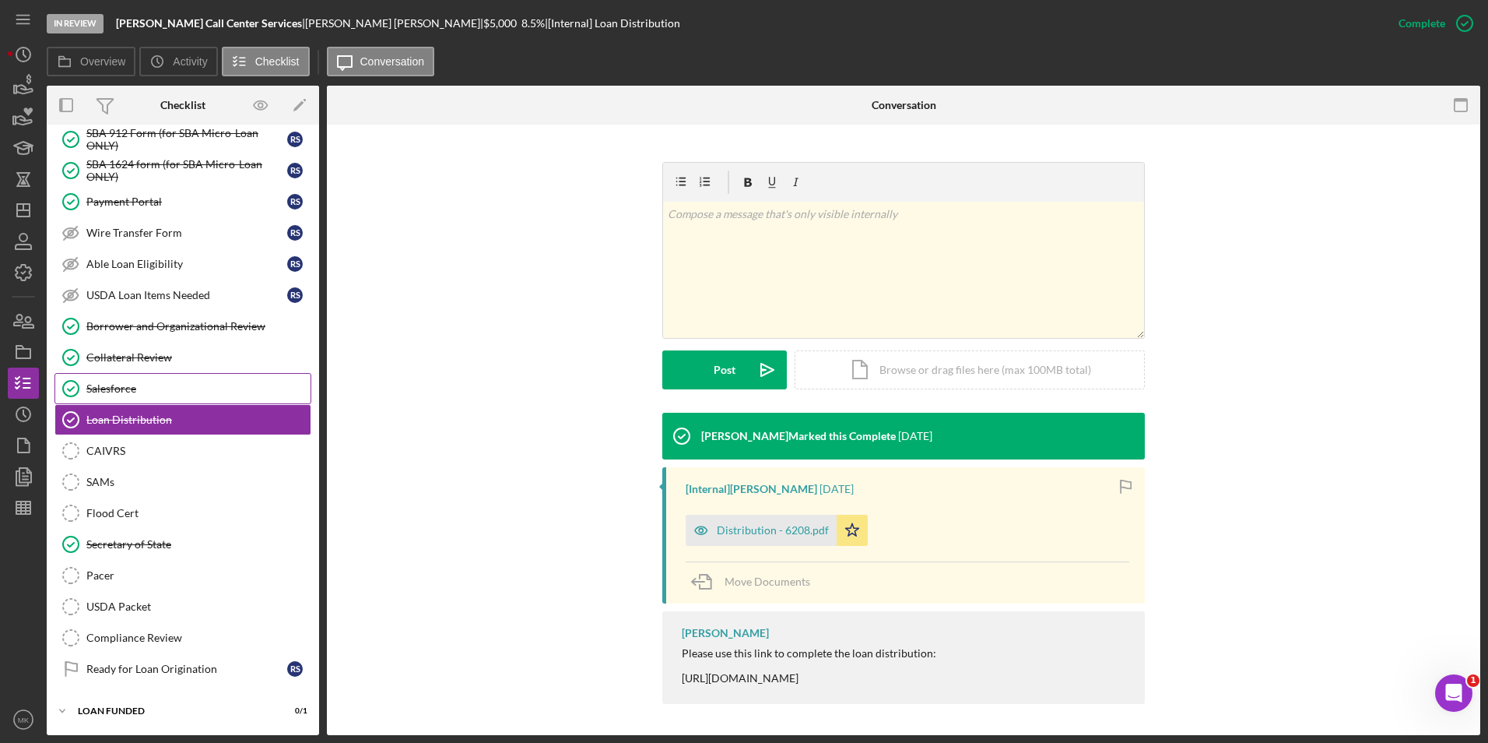
click at [136, 386] on div "Salesforce" at bounding box center [198, 388] width 224 height 12
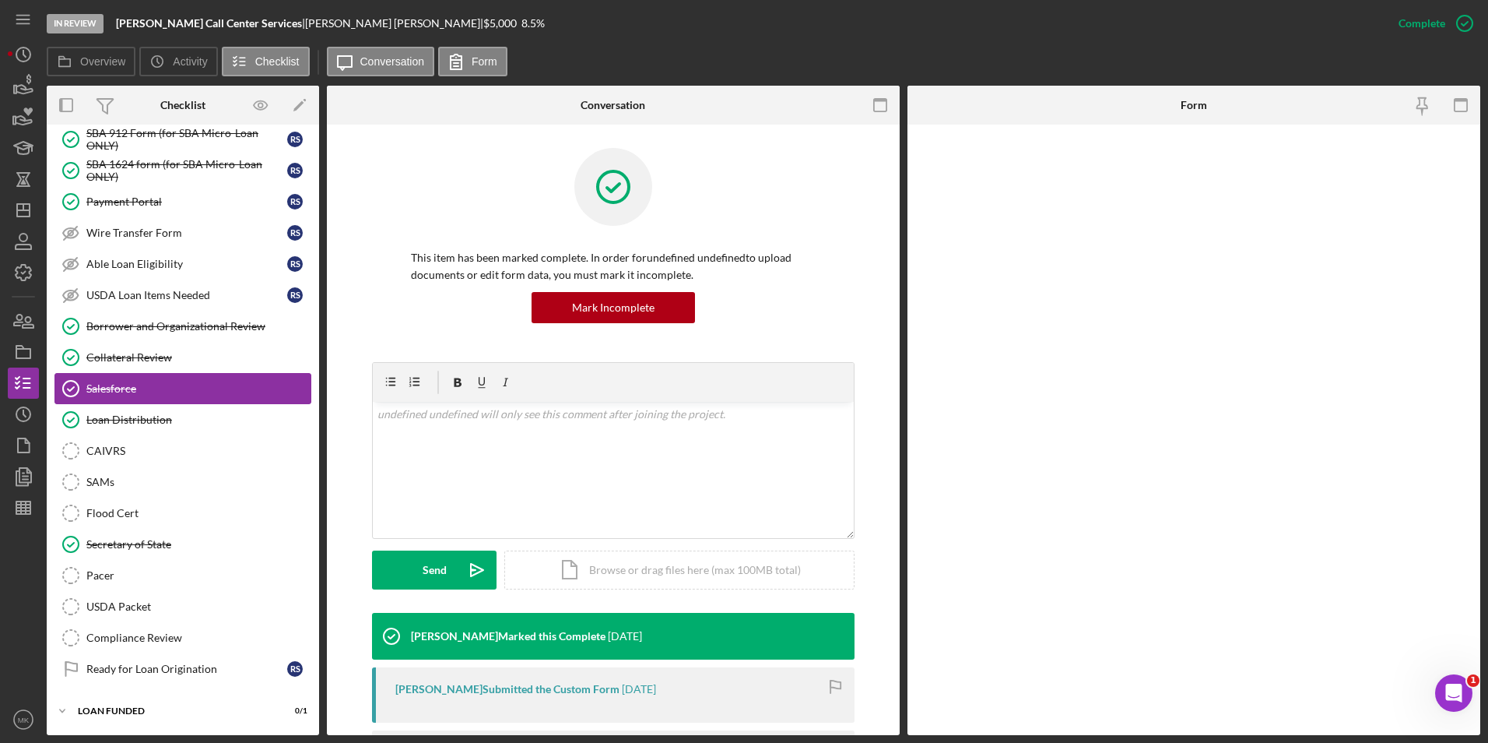
scroll to position [1132, 0]
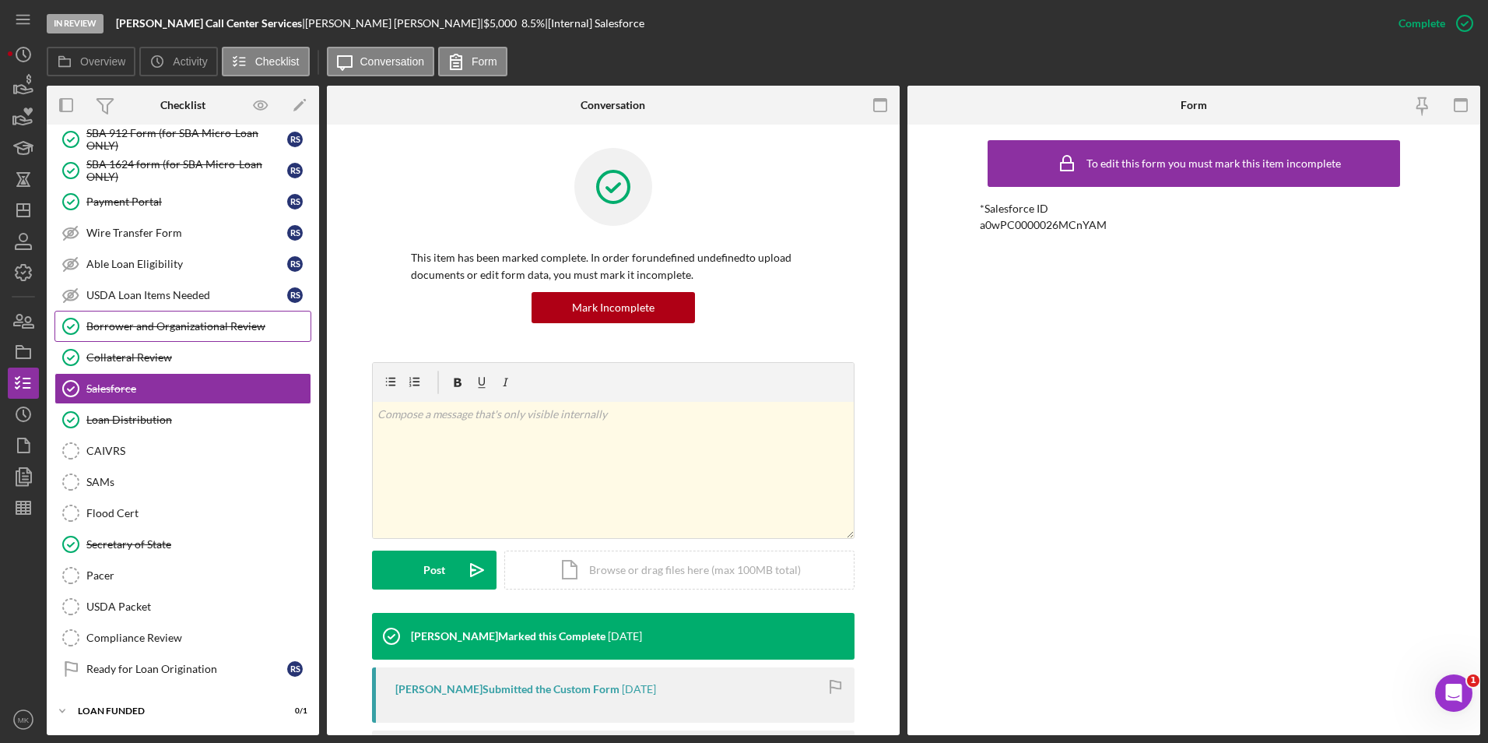
click at [159, 334] on link "Borrower and Organizational Review Borrower and Organizational Review" at bounding box center [182, 326] width 257 height 31
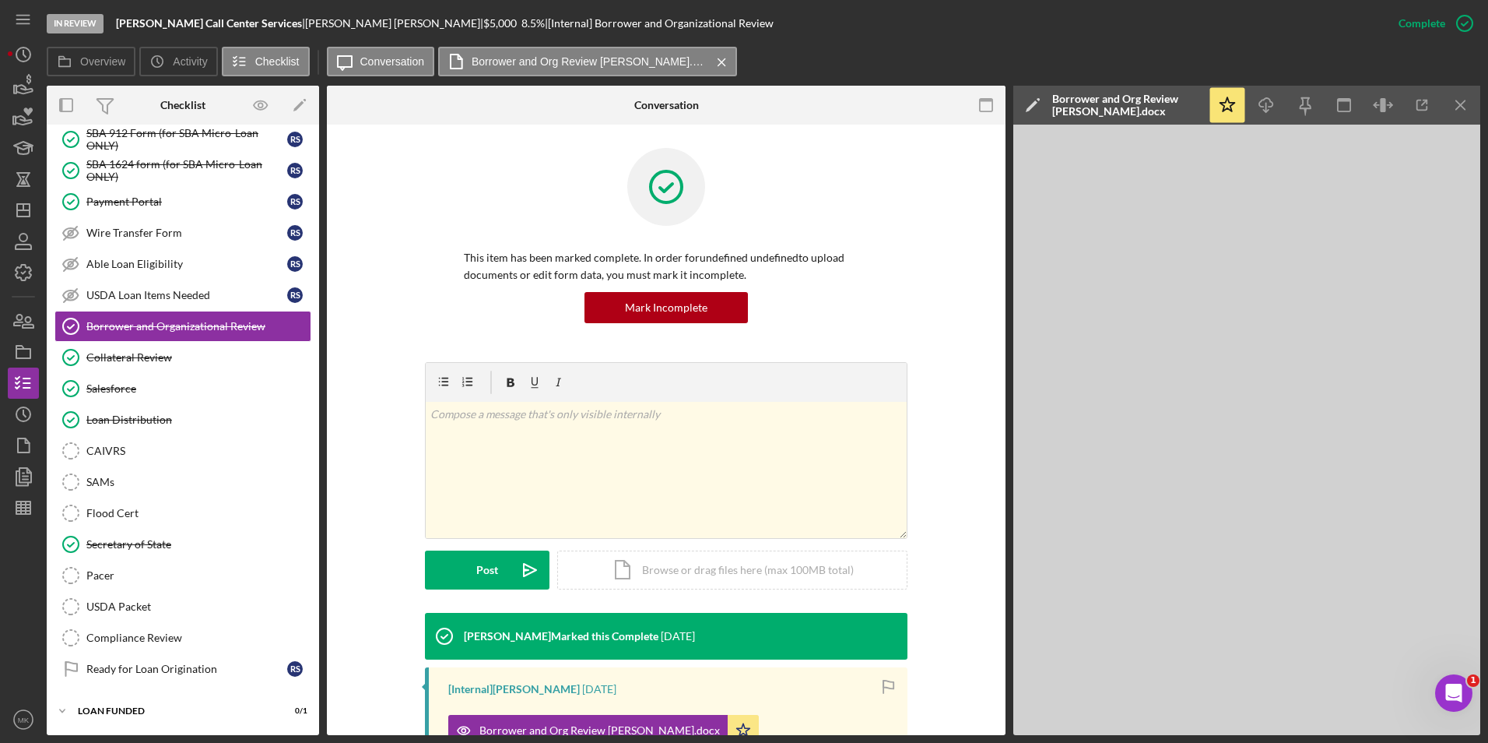
scroll to position [251, 0]
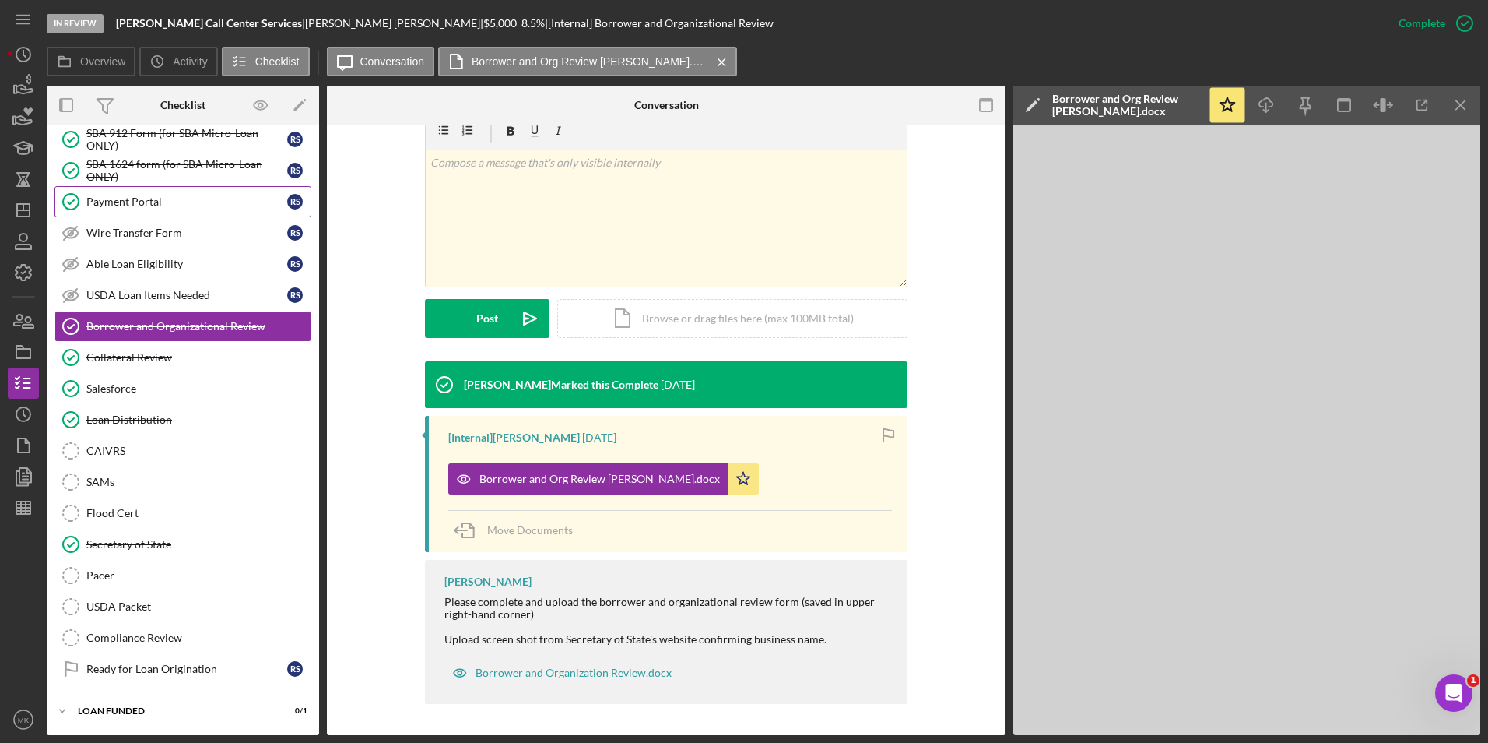
click at [195, 208] on div "Payment Portal" at bounding box center [186, 201] width 201 height 12
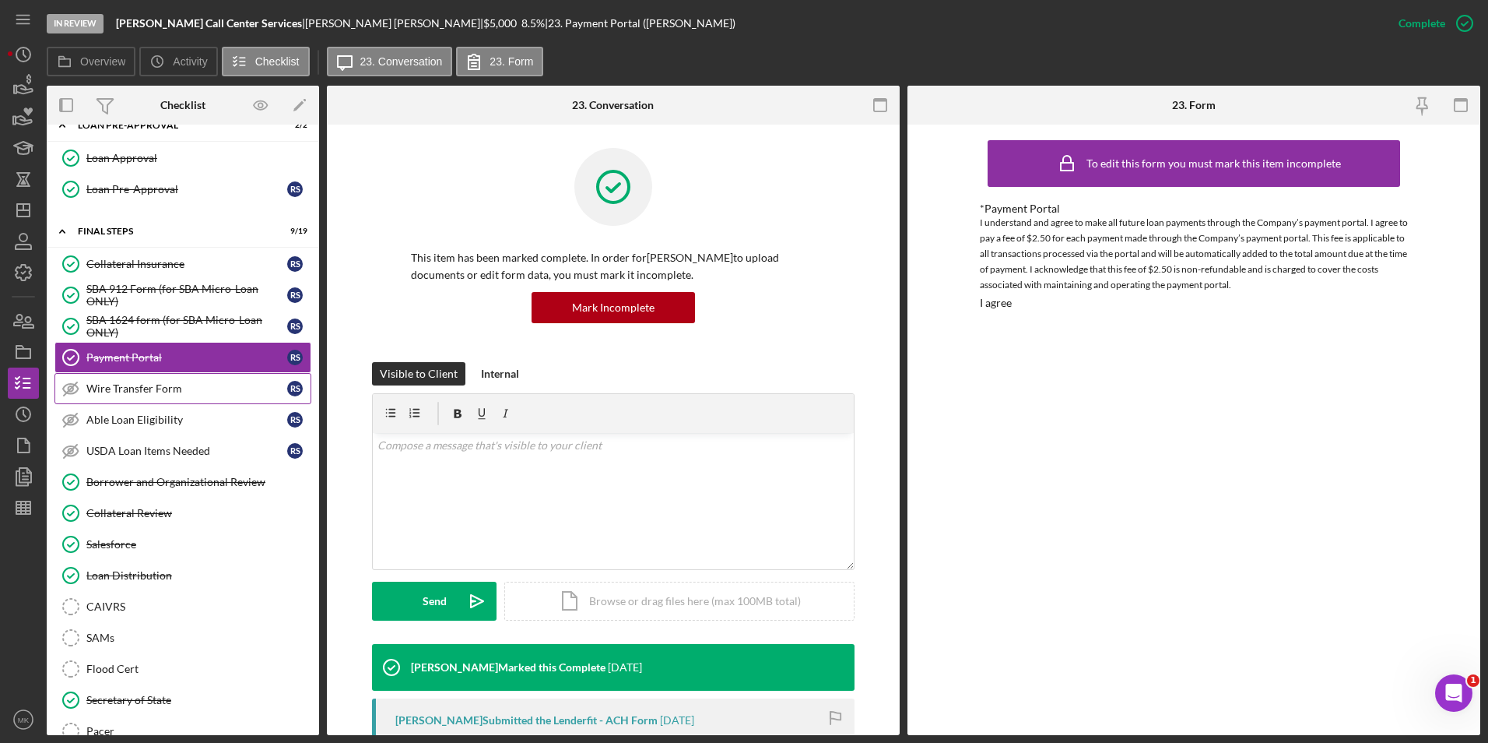
scroll to position [898, 0]
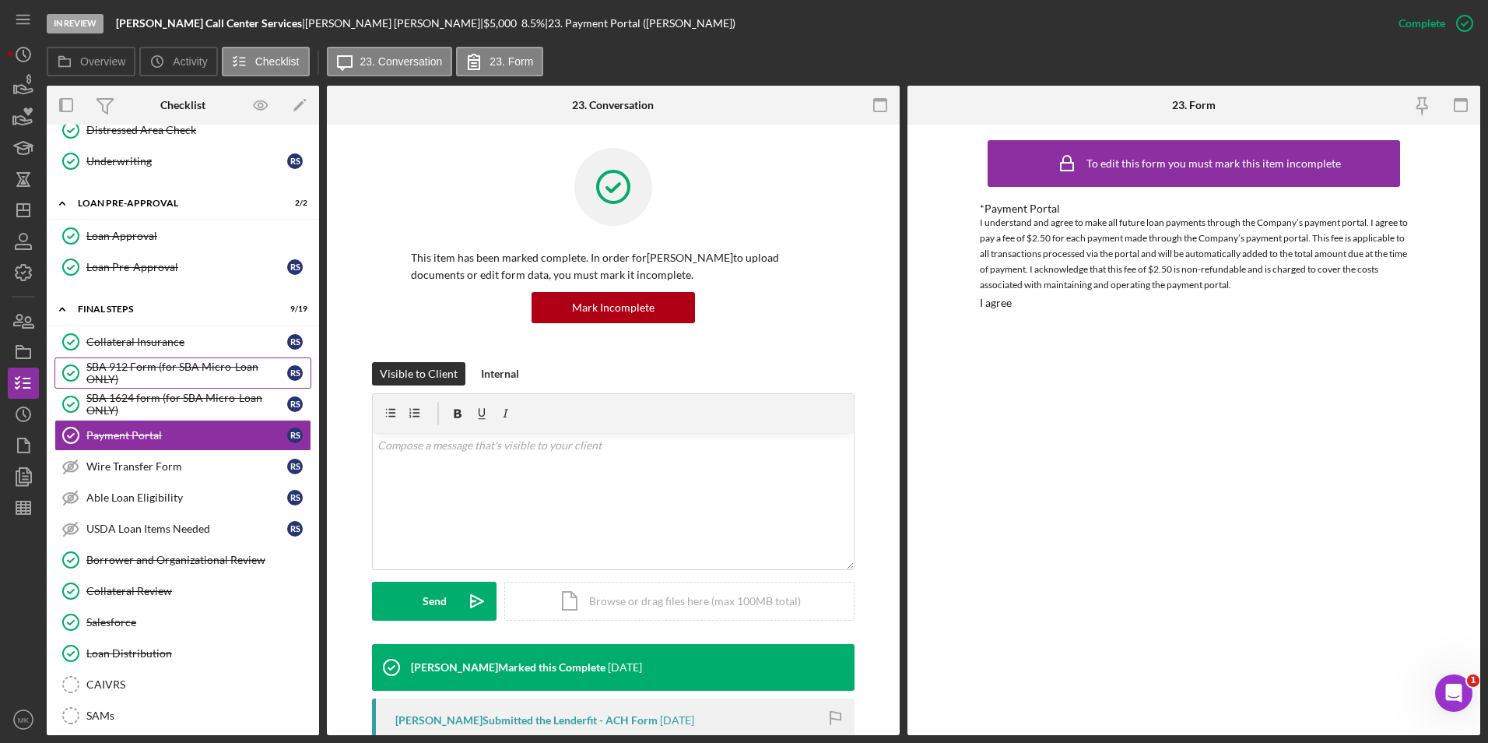
click at [180, 380] on div "SBA 912 Form (for SBA Micro-Loan ONLY)" at bounding box center [186, 372] width 201 height 25
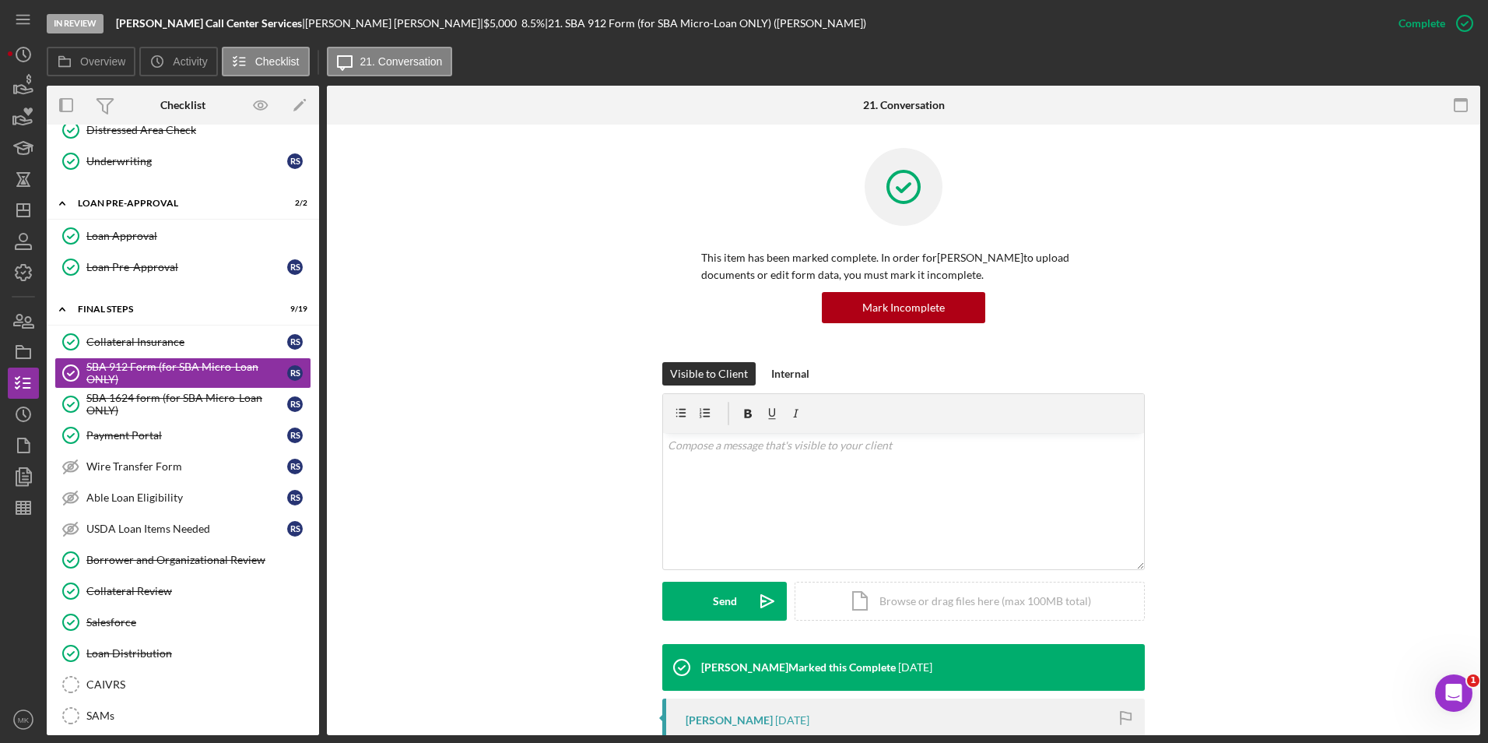
scroll to position [389, 0]
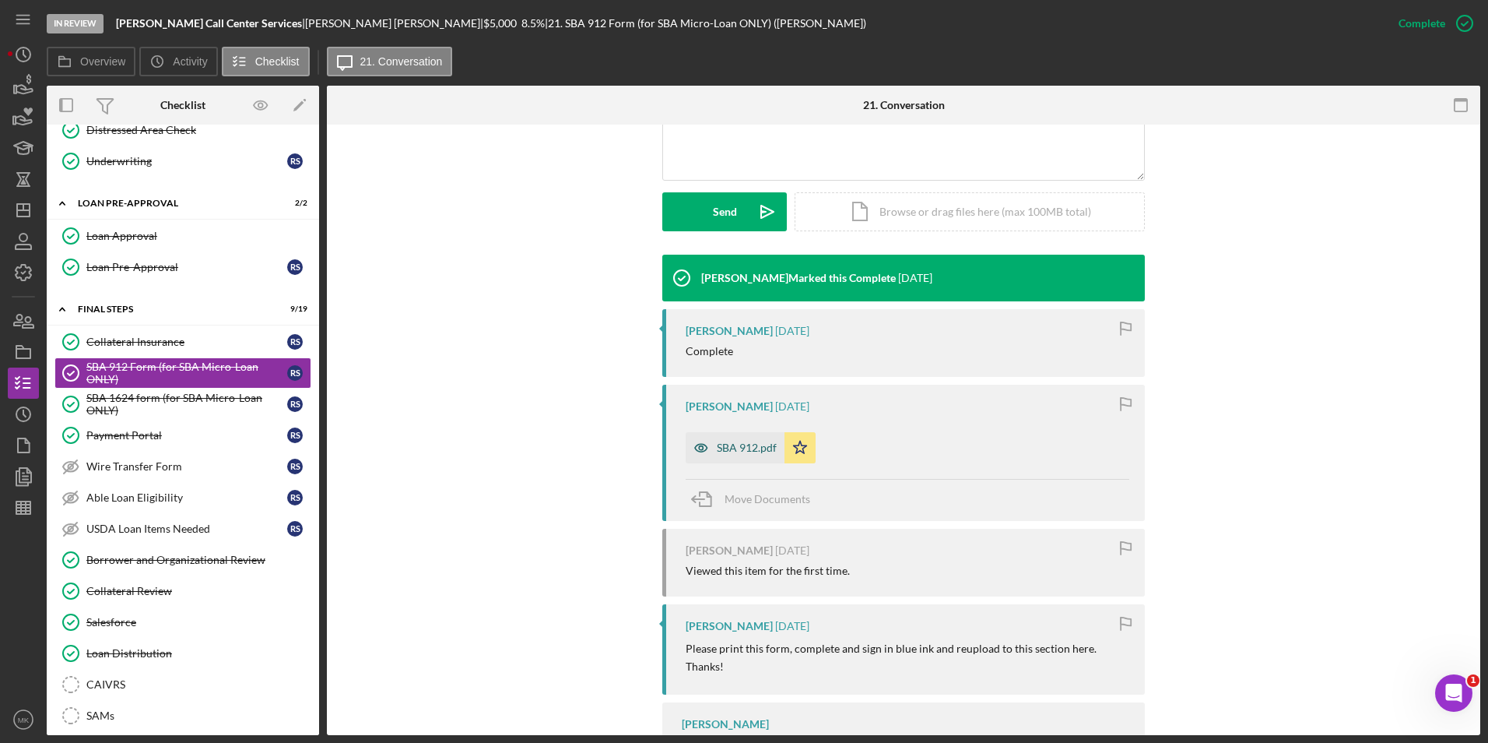
click at [721, 437] on div "SBA 912.pdf" at bounding box center [735, 447] width 99 height 31
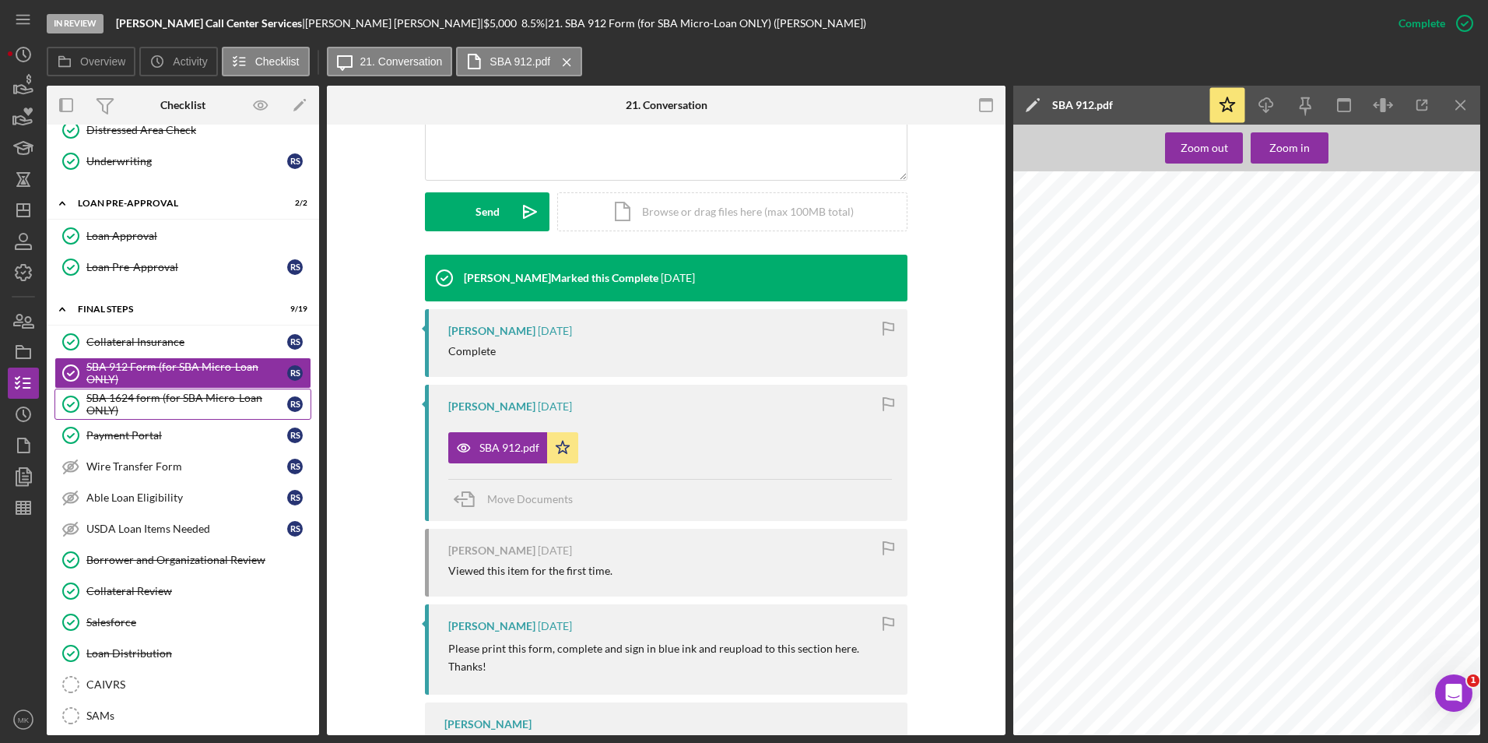
click at [149, 402] on div "SBA 1624 form (for SBA Micro-Loan ONLY)" at bounding box center [186, 404] width 201 height 25
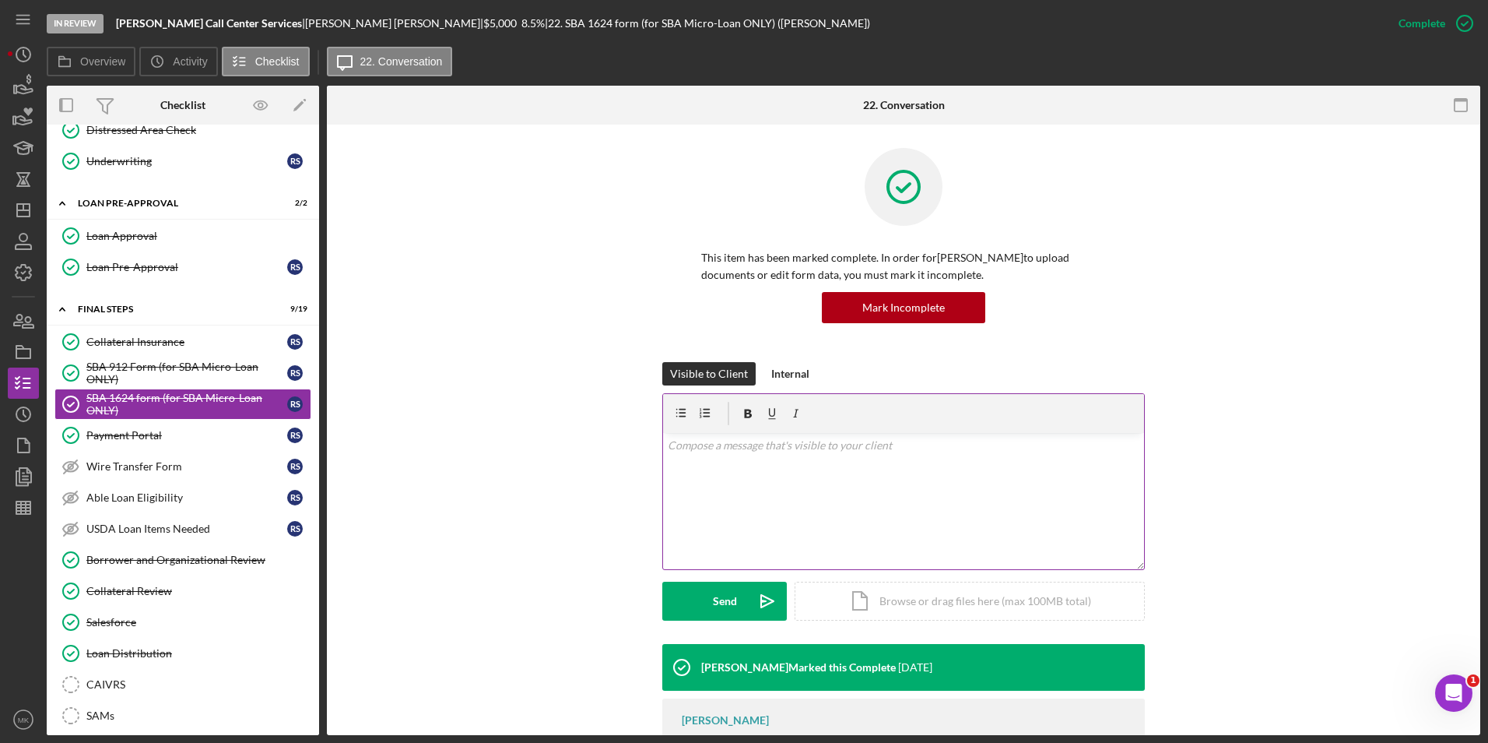
scroll to position [101, 0]
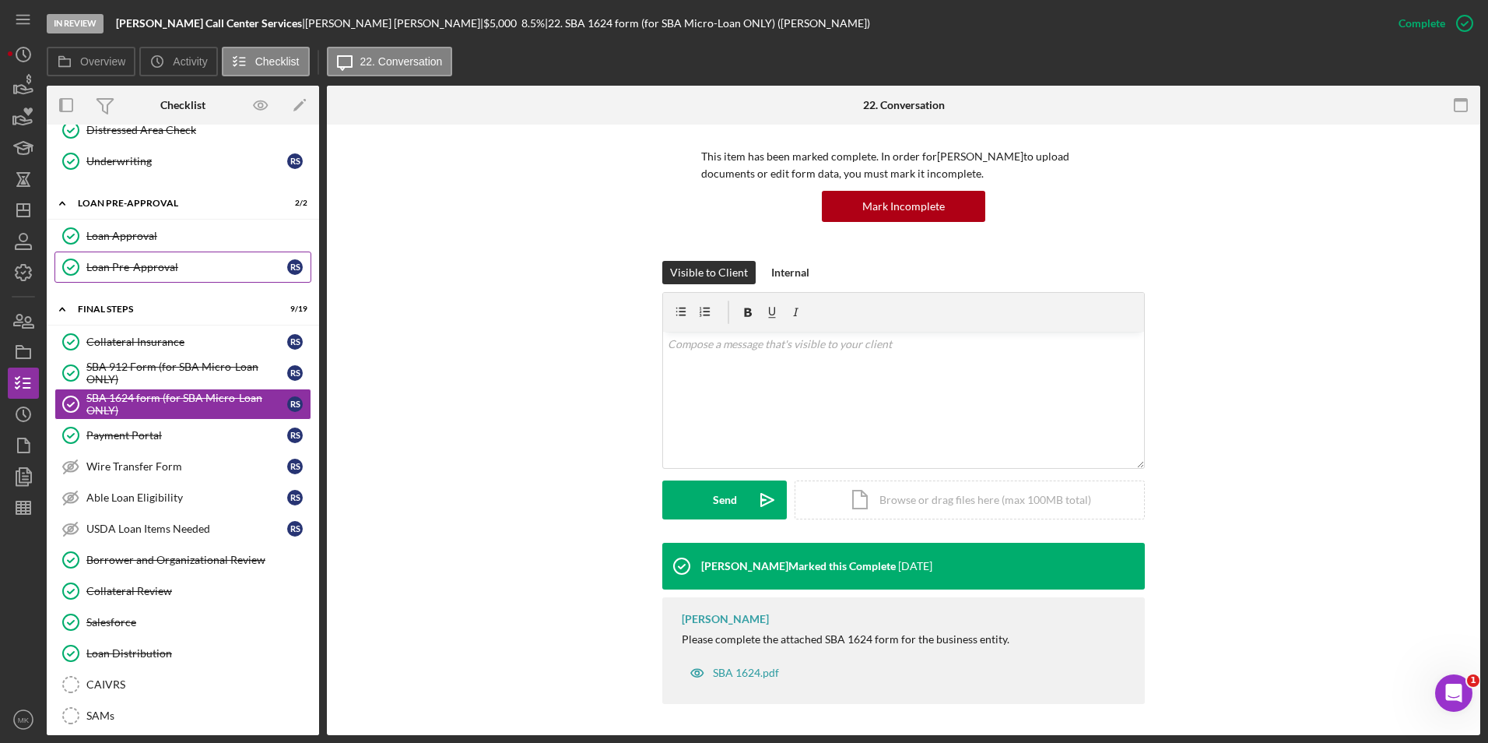
click at [179, 262] on div "Loan Pre-Approval" at bounding box center [186, 267] width 201 height 12
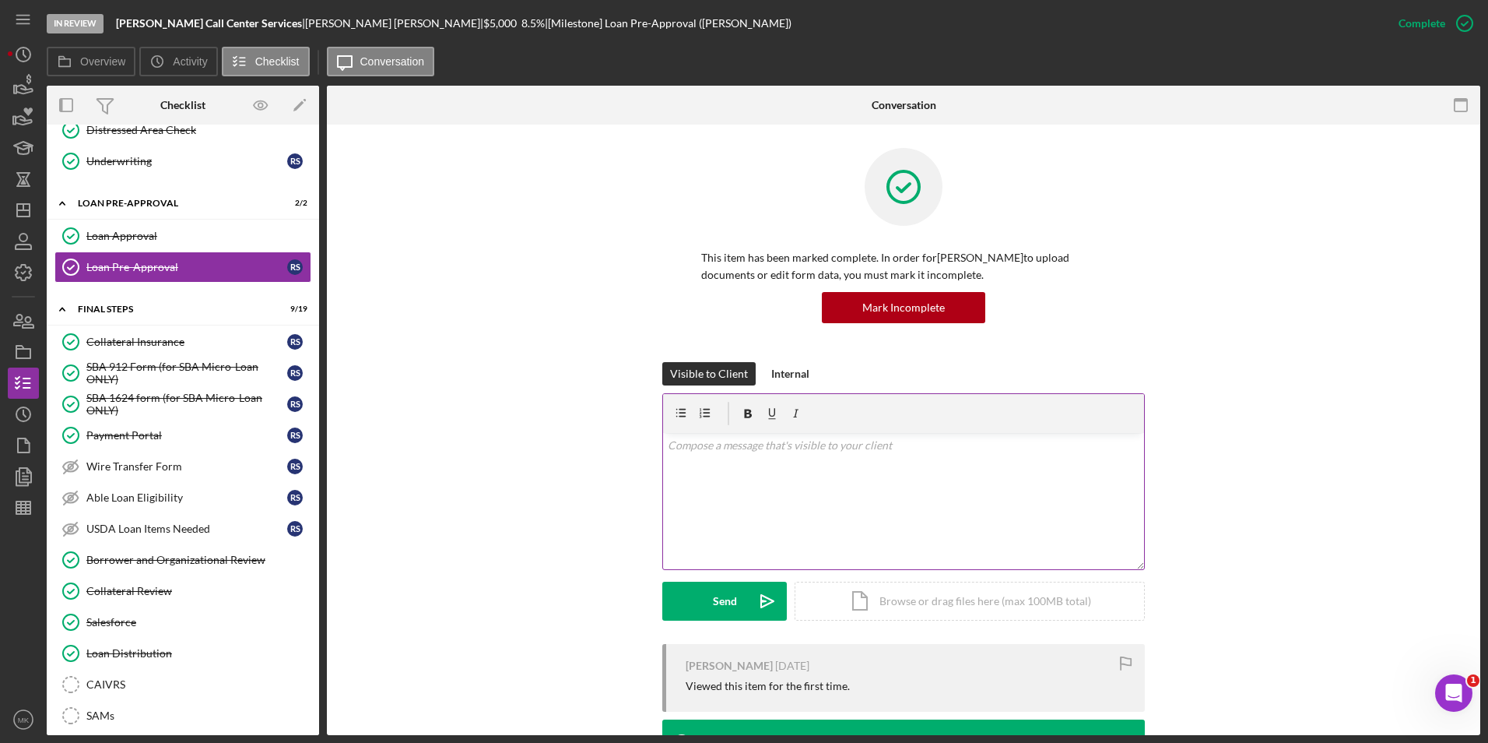
scroll to position [189, 0]
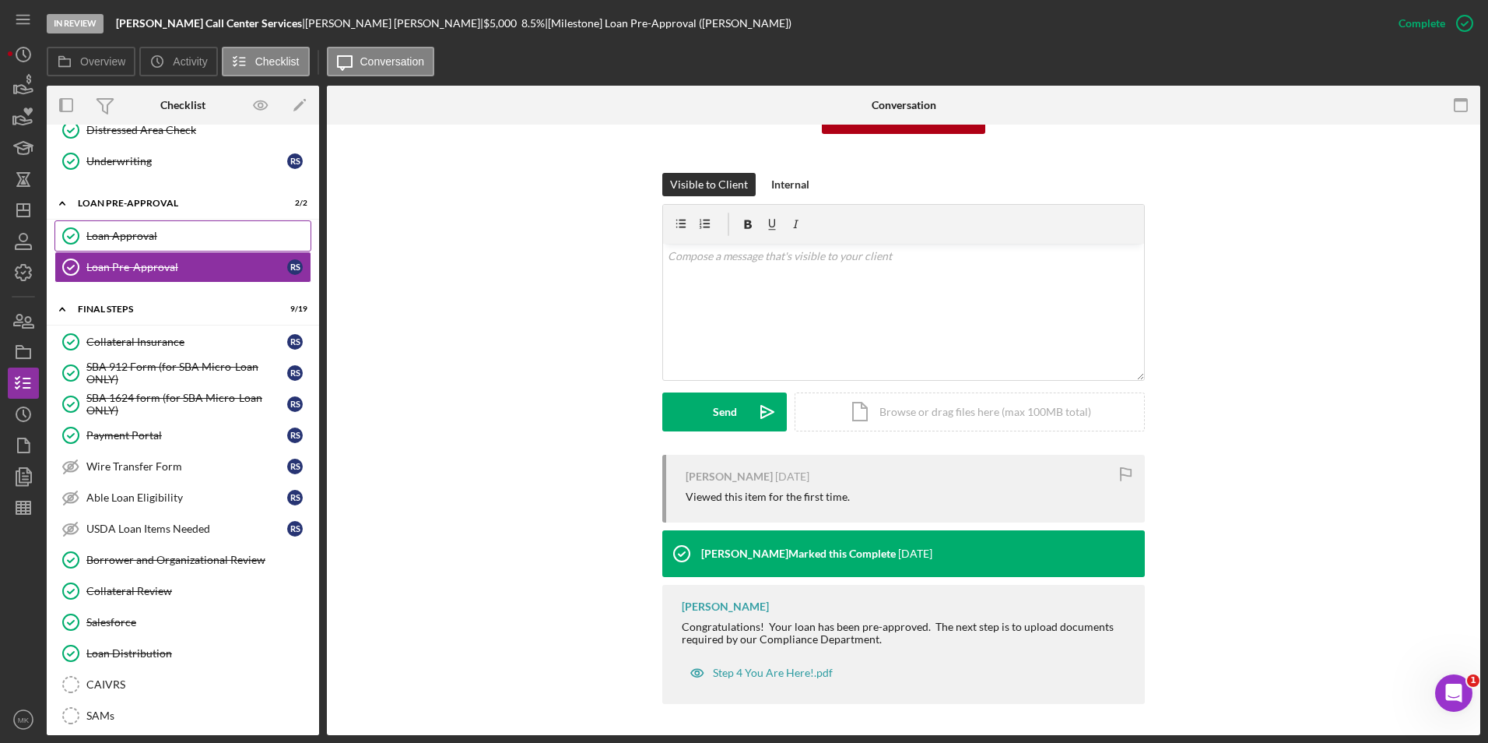
click at [102, 225] on link "Loan Approval Loan Approval" at bounding box center [182, 235] width 257 height 31
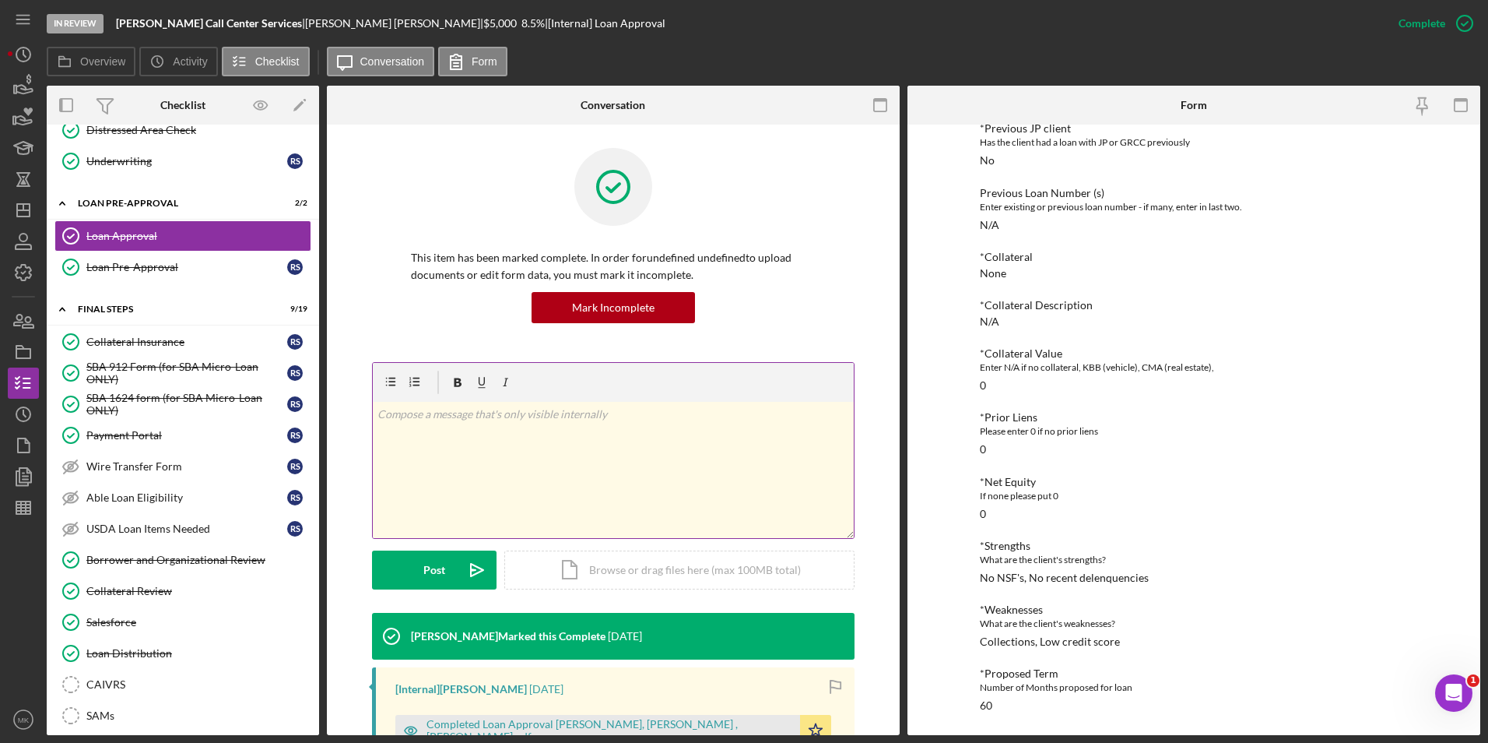
scroll to position [389, 0]
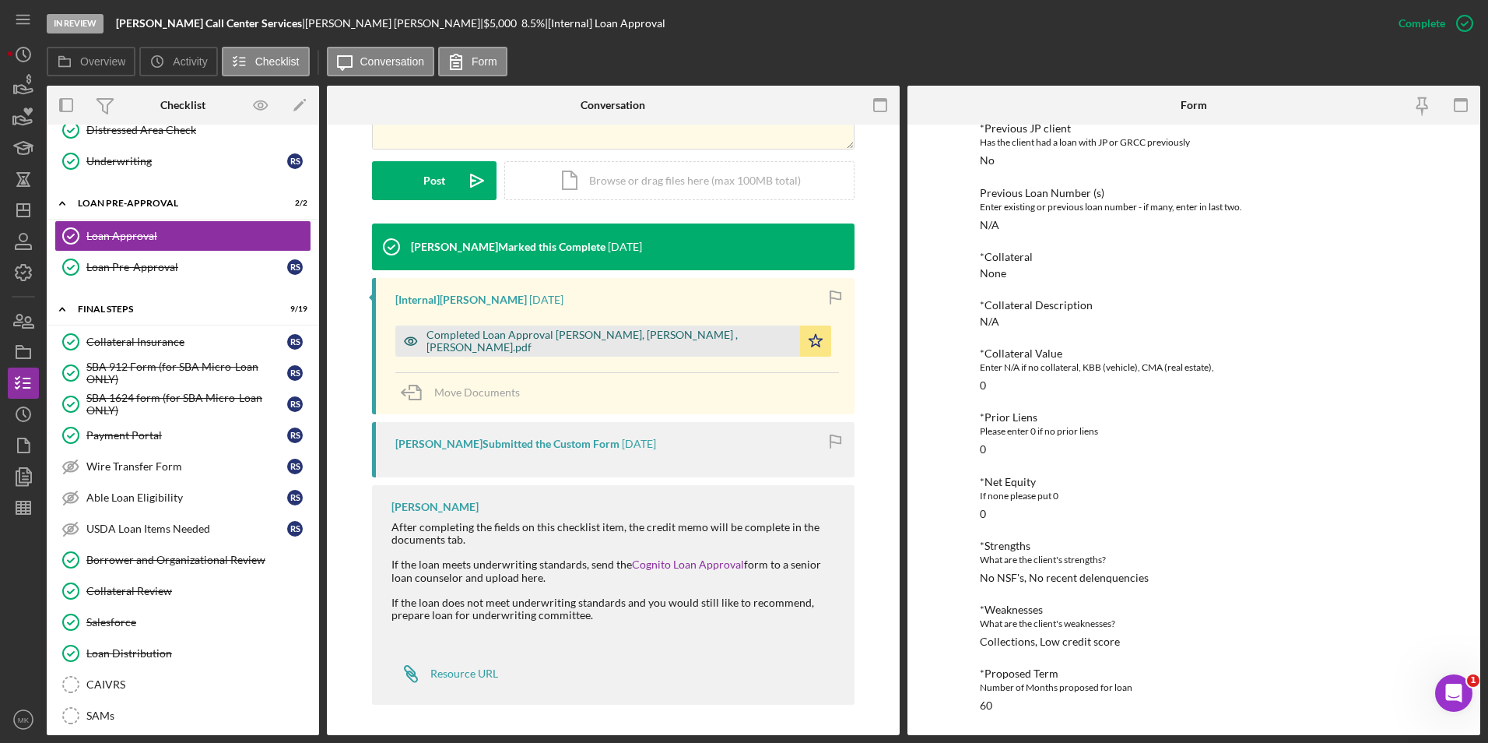
click at [550, 345] on div "Completed Loan Approval Lynn, Noah , Ronald Smith.pdf" at bounding box center [610, 340] width 366 height 25
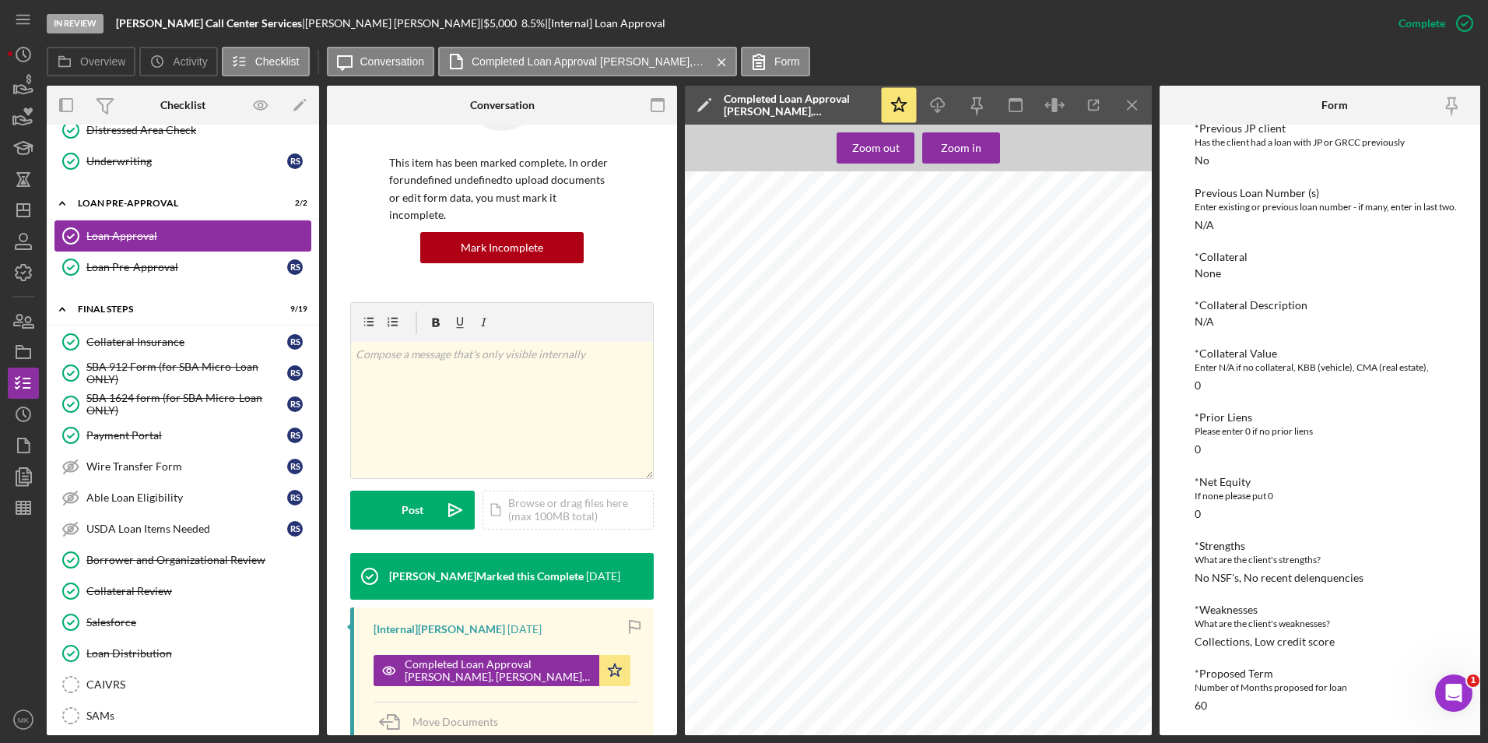
scroll to position [665, 0]
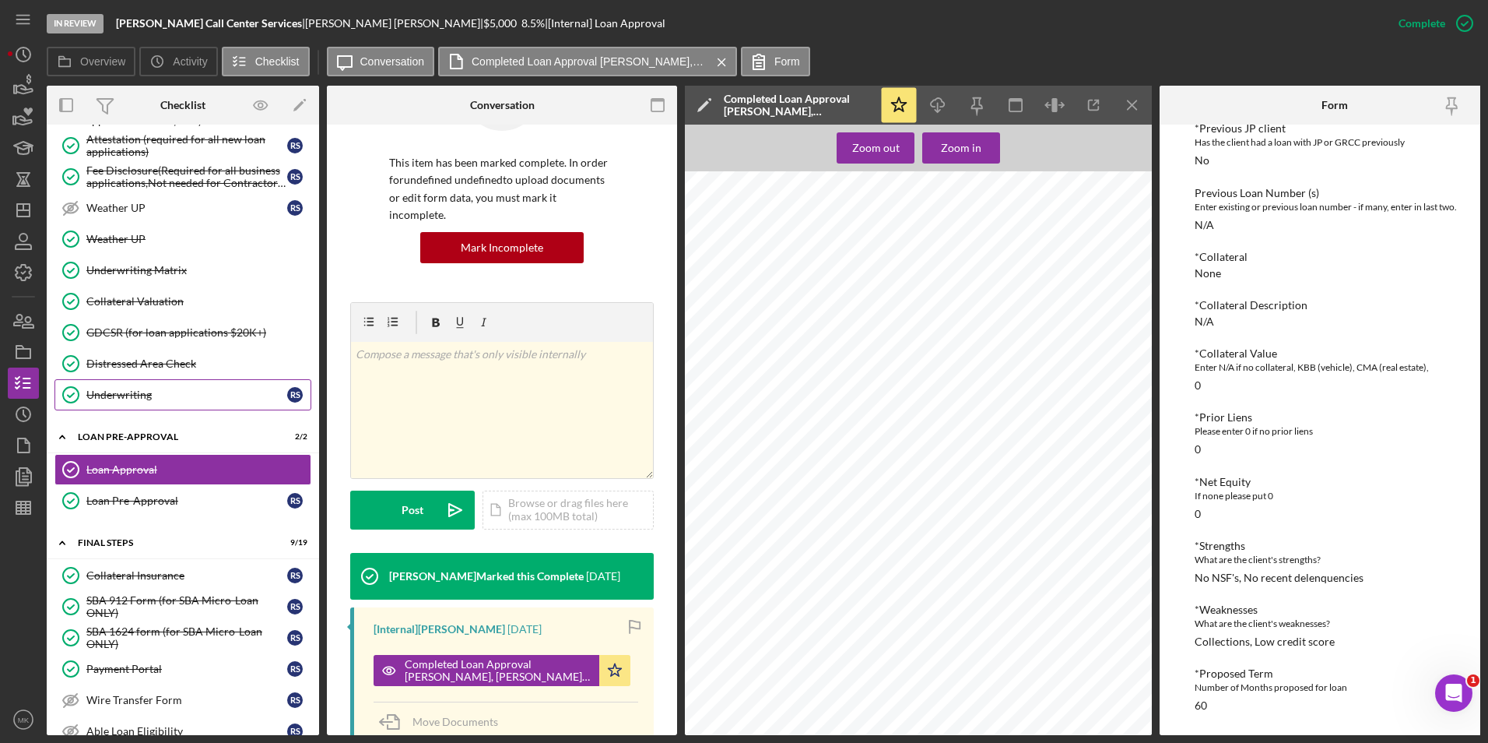
click at [138, 385] on link "Underwriting Underwriting R S" at bounding box center [182, 394] width 257 height 31
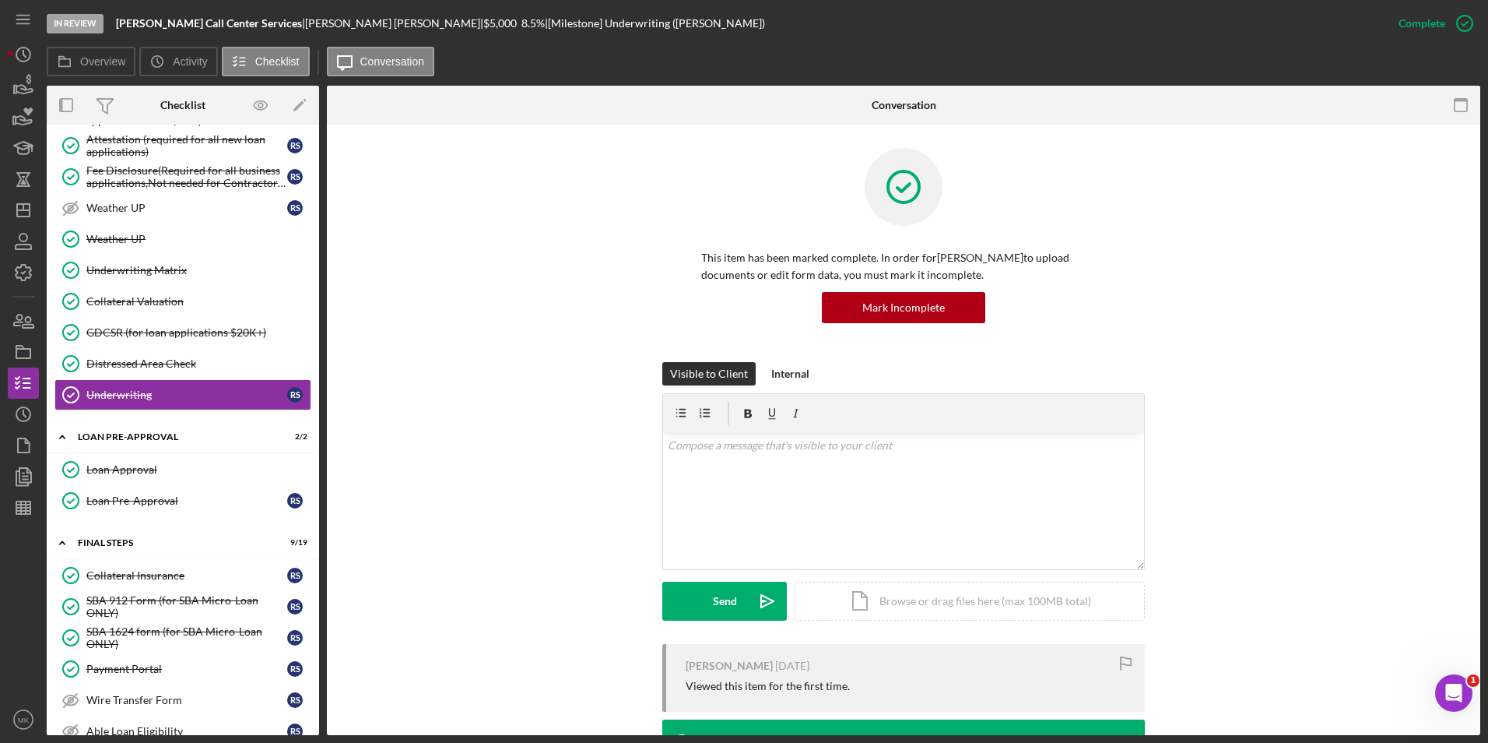
scroll to position [189, 0]
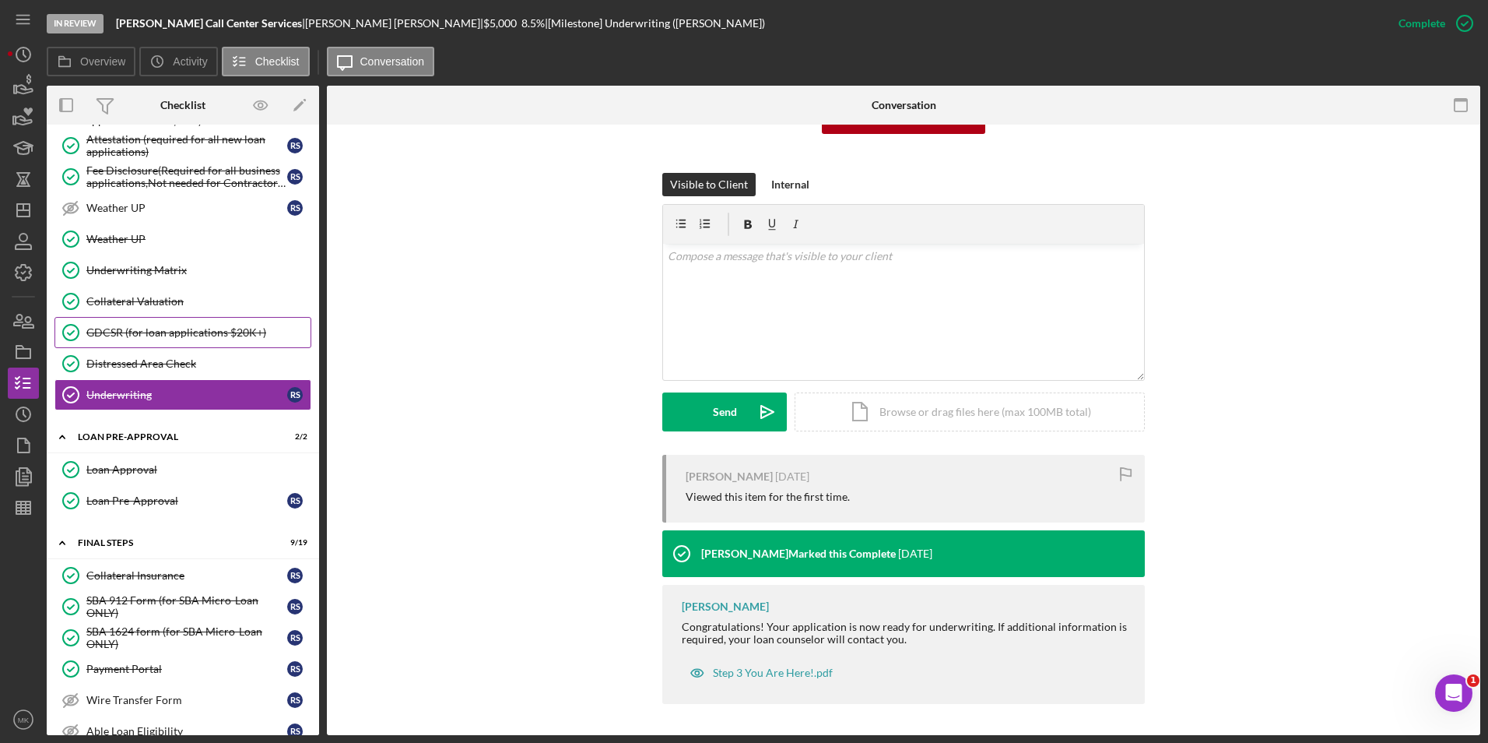
click at [177, 331] on div "GDCSR (for loan applications $20K+)" at bounding box center [198, 332] width 224 height 12
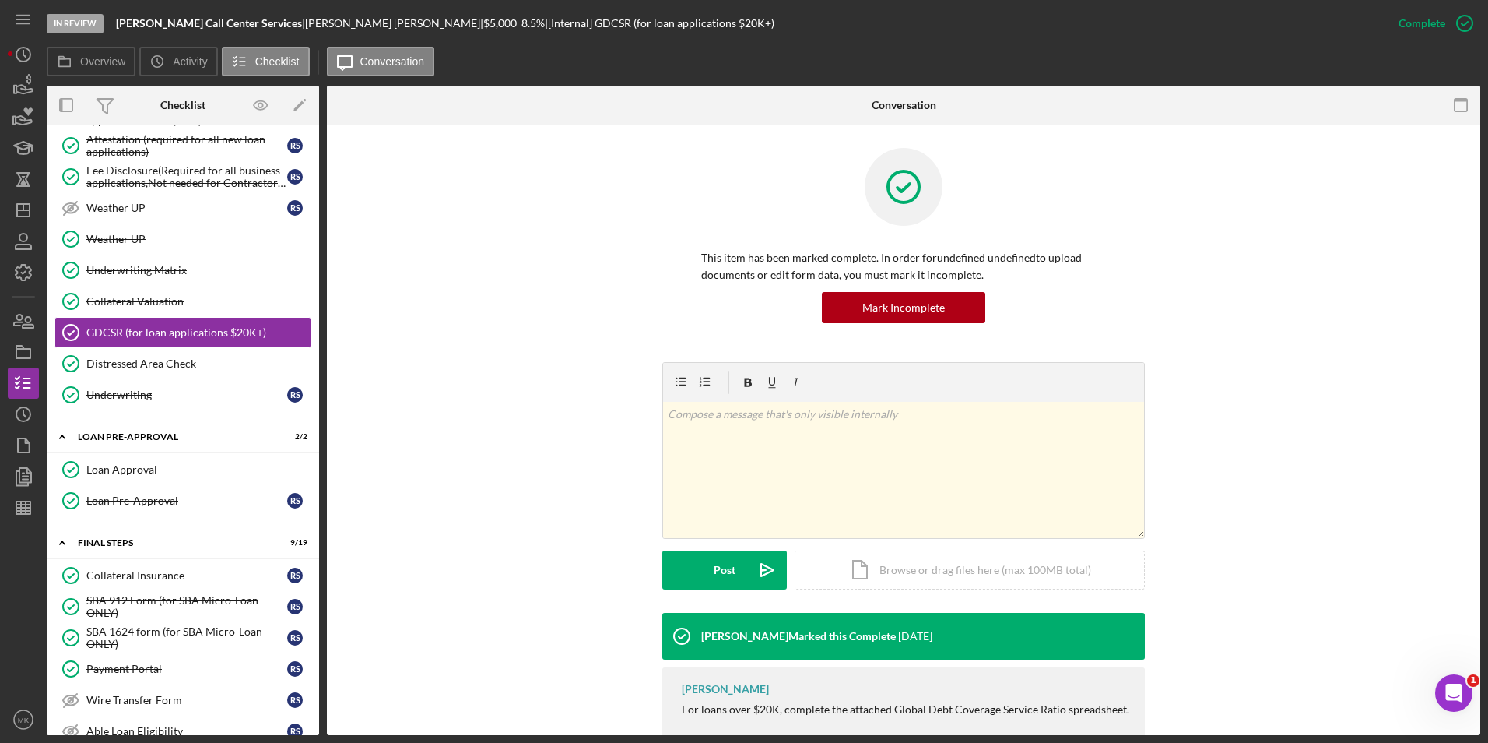
scroll to position [70, 0]
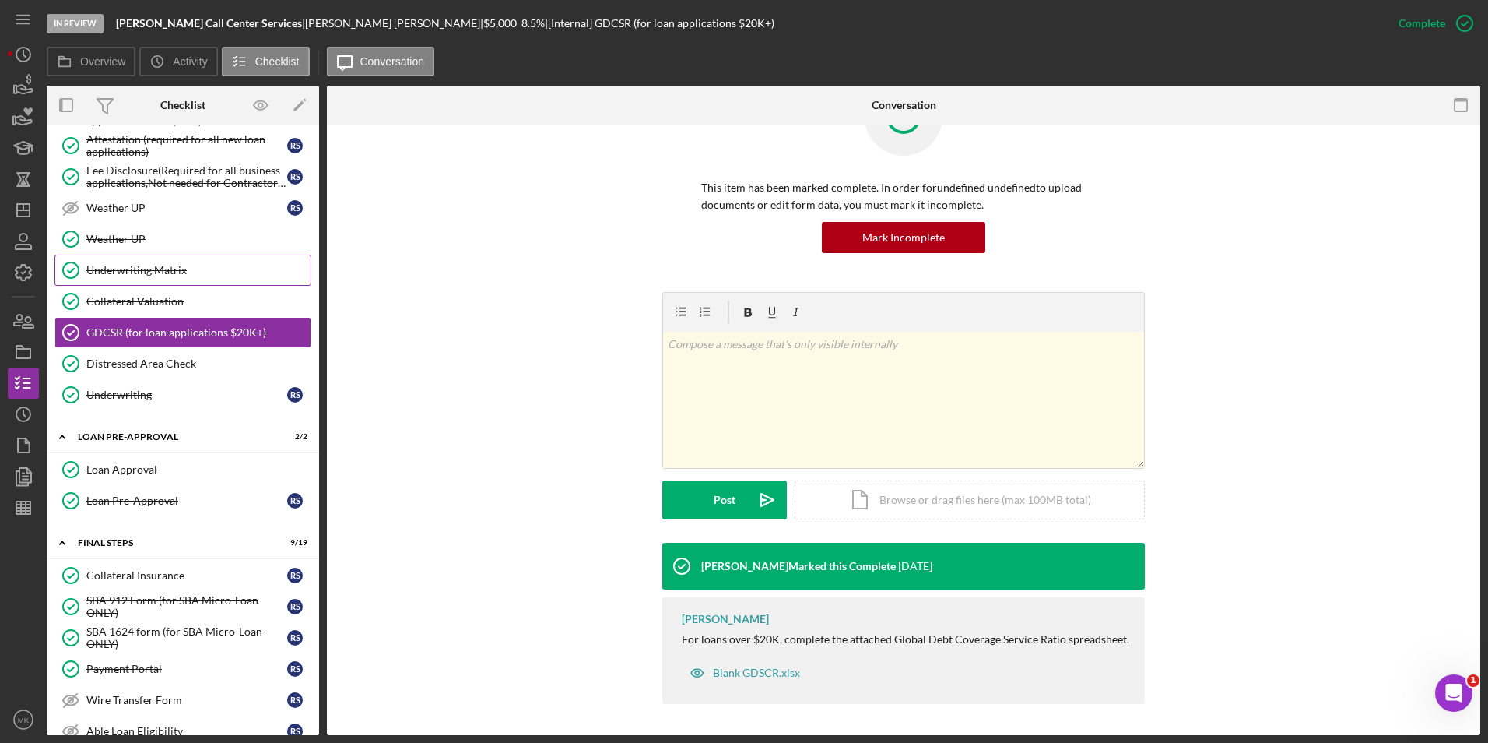
click at [143, 276] on div "Underwriting Matrix" at bounding box center [198, 270] width 224 height 12
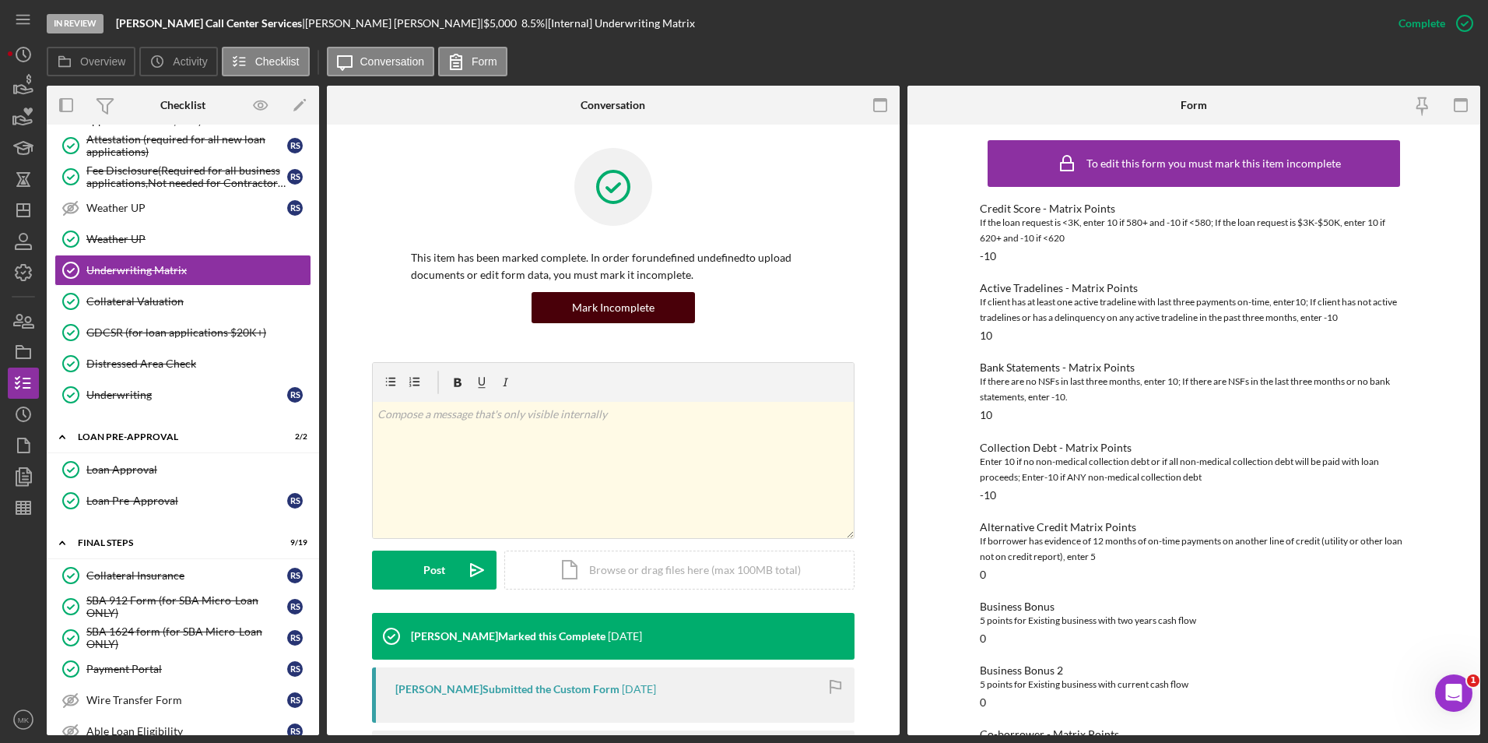
scroll to position [157, 0]
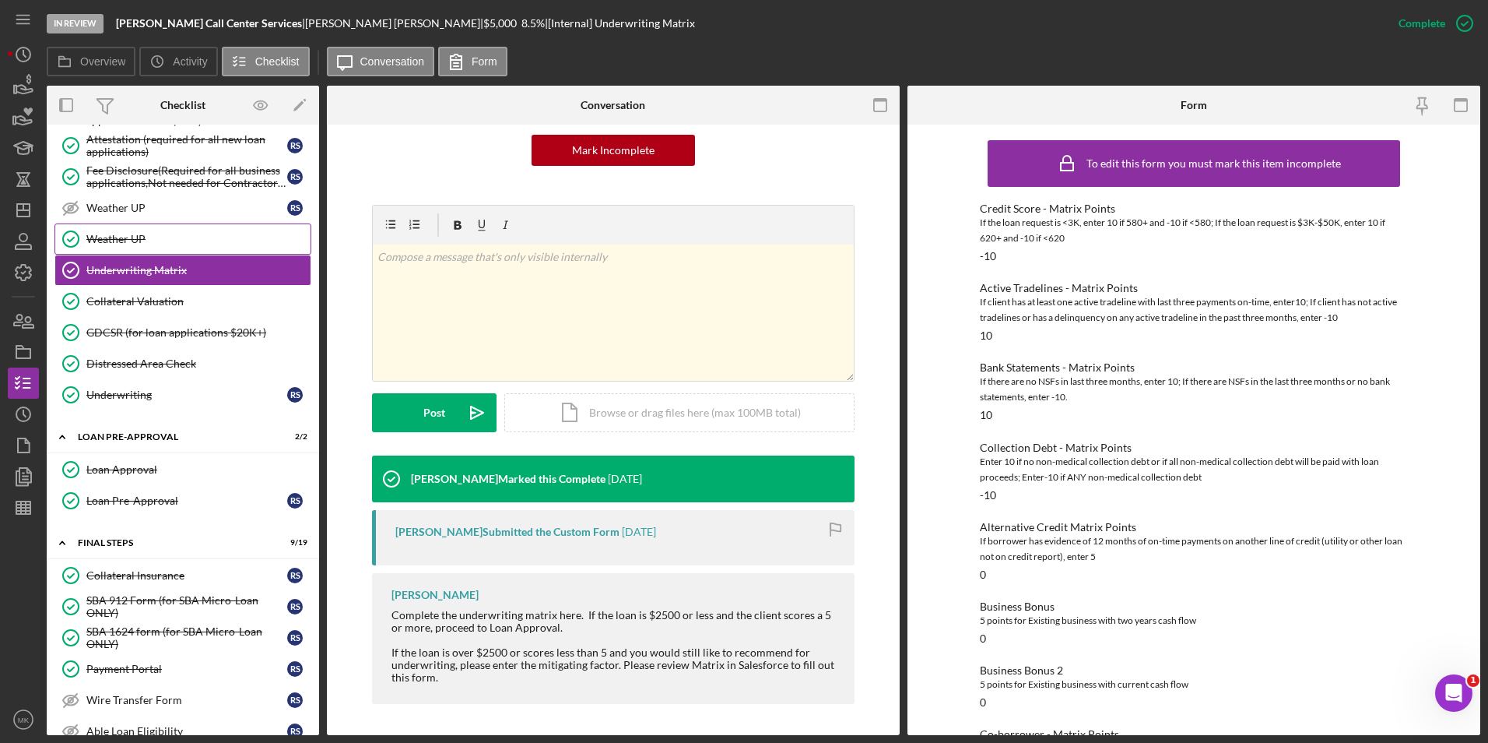
click at [150, 246] on link "Weather UP Weather UP" at bounding box center [182, 238] width 257 height 31
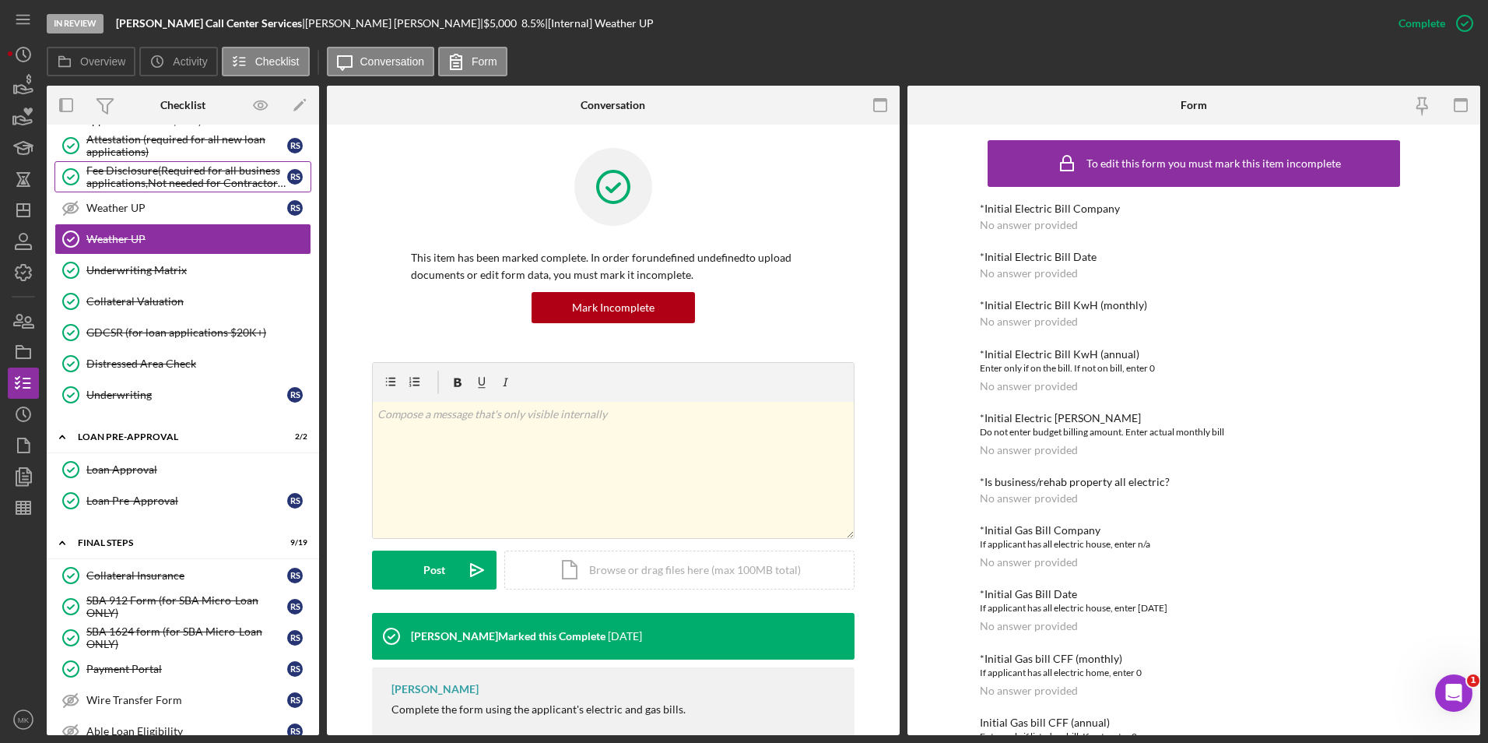
click at [163, 183] on div "Fee Disclosure(Required for all business applications,Not needed for Contractor…" at bounding box center [186, 176] width 201 height 25
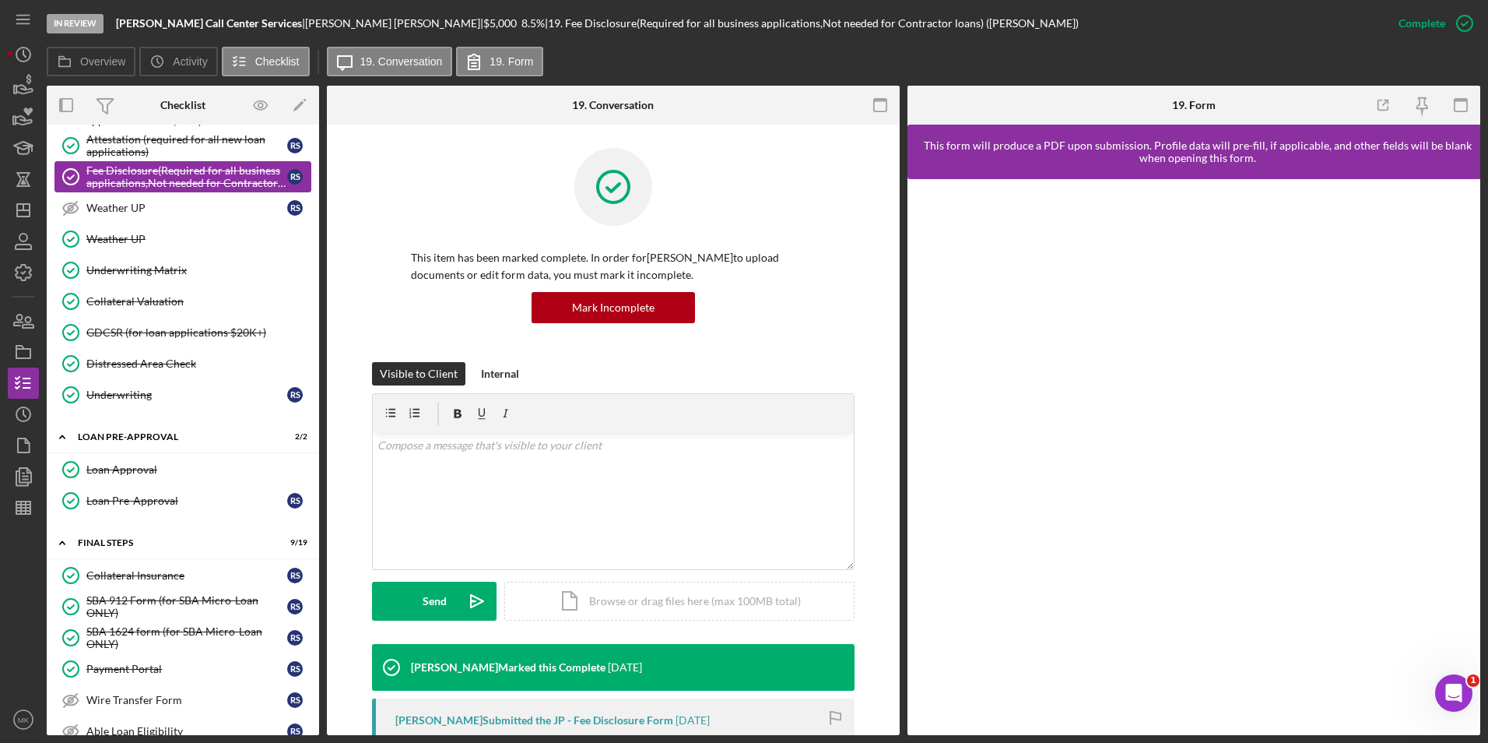
scroll to position [276, 0]
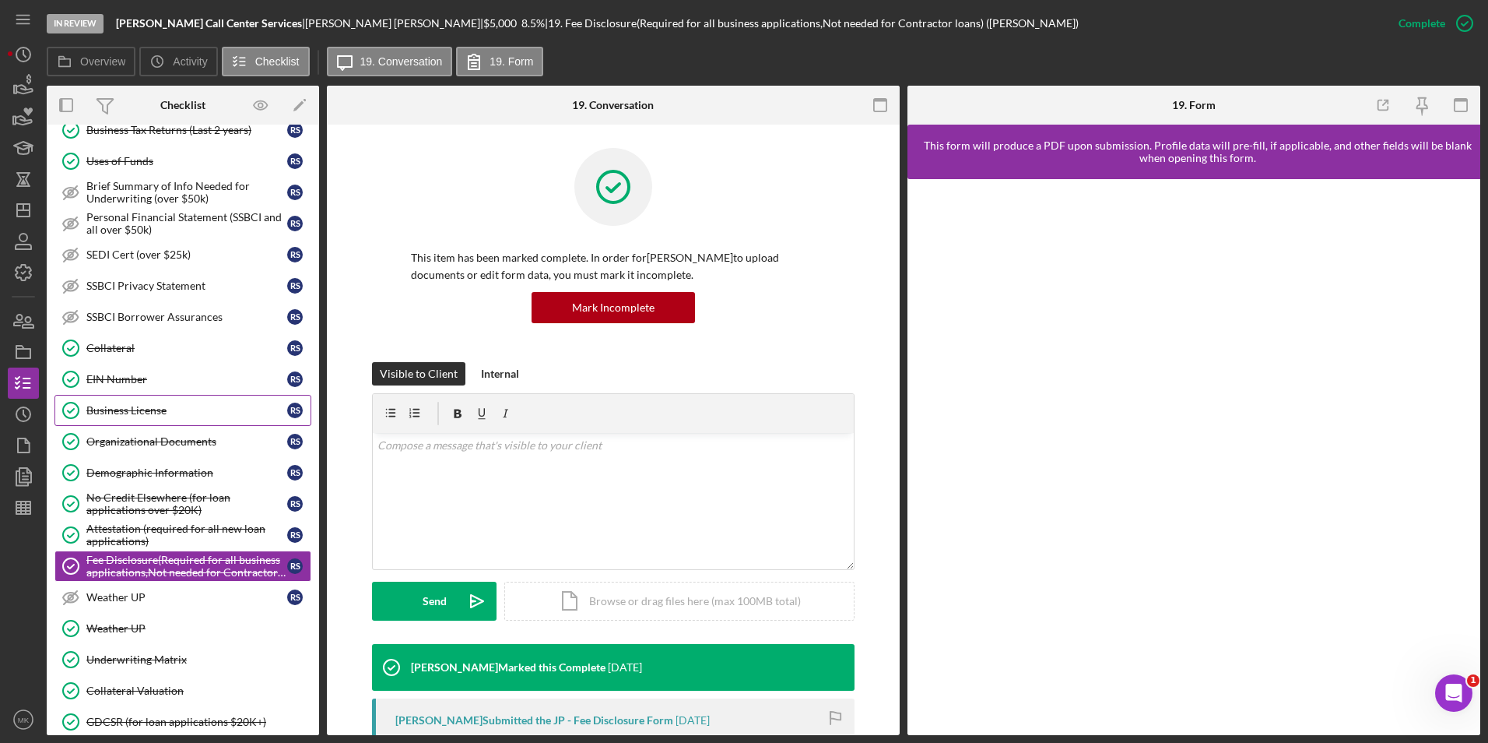
click at [160, 412] on div "Business License" at bounding box center [186, 410] width 201 height 12
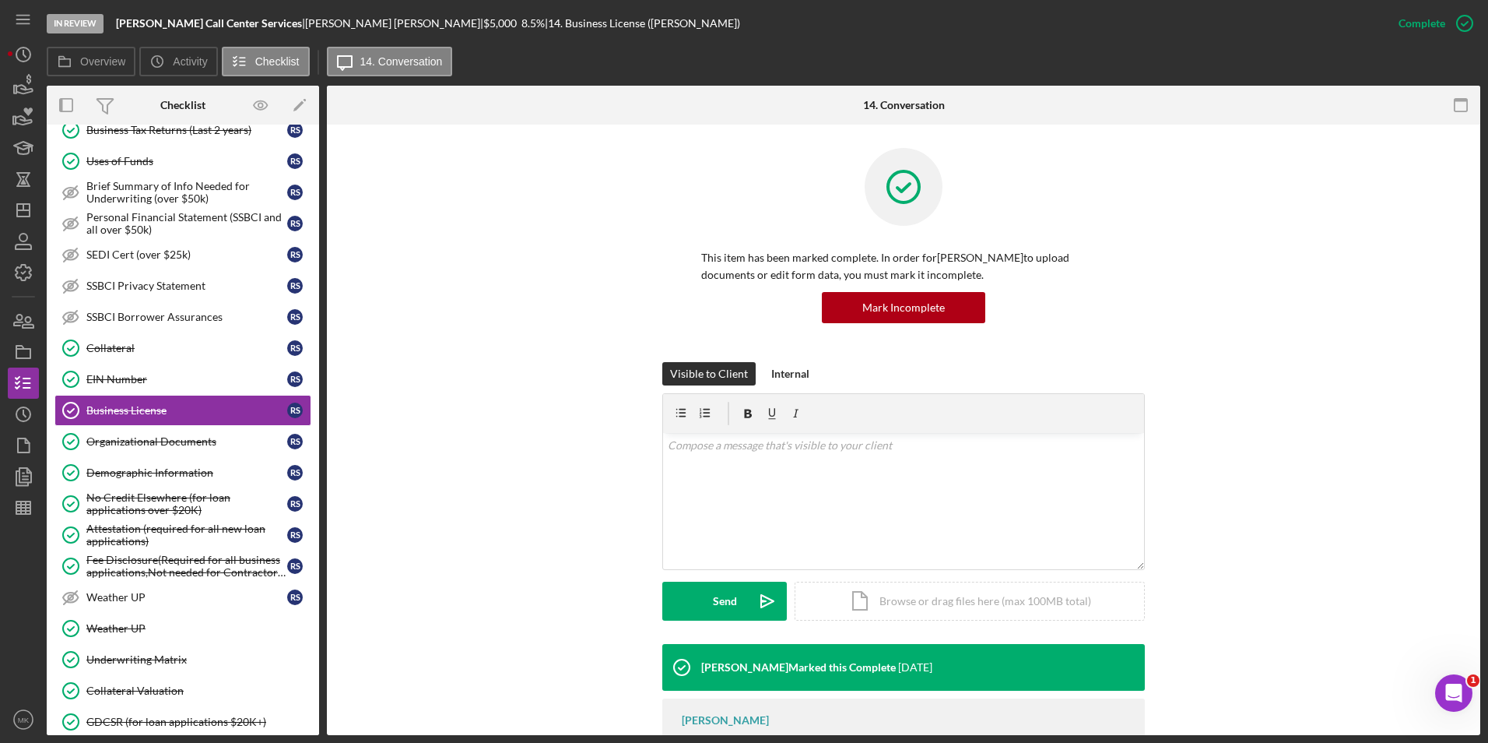
scroll to position [72, 0]
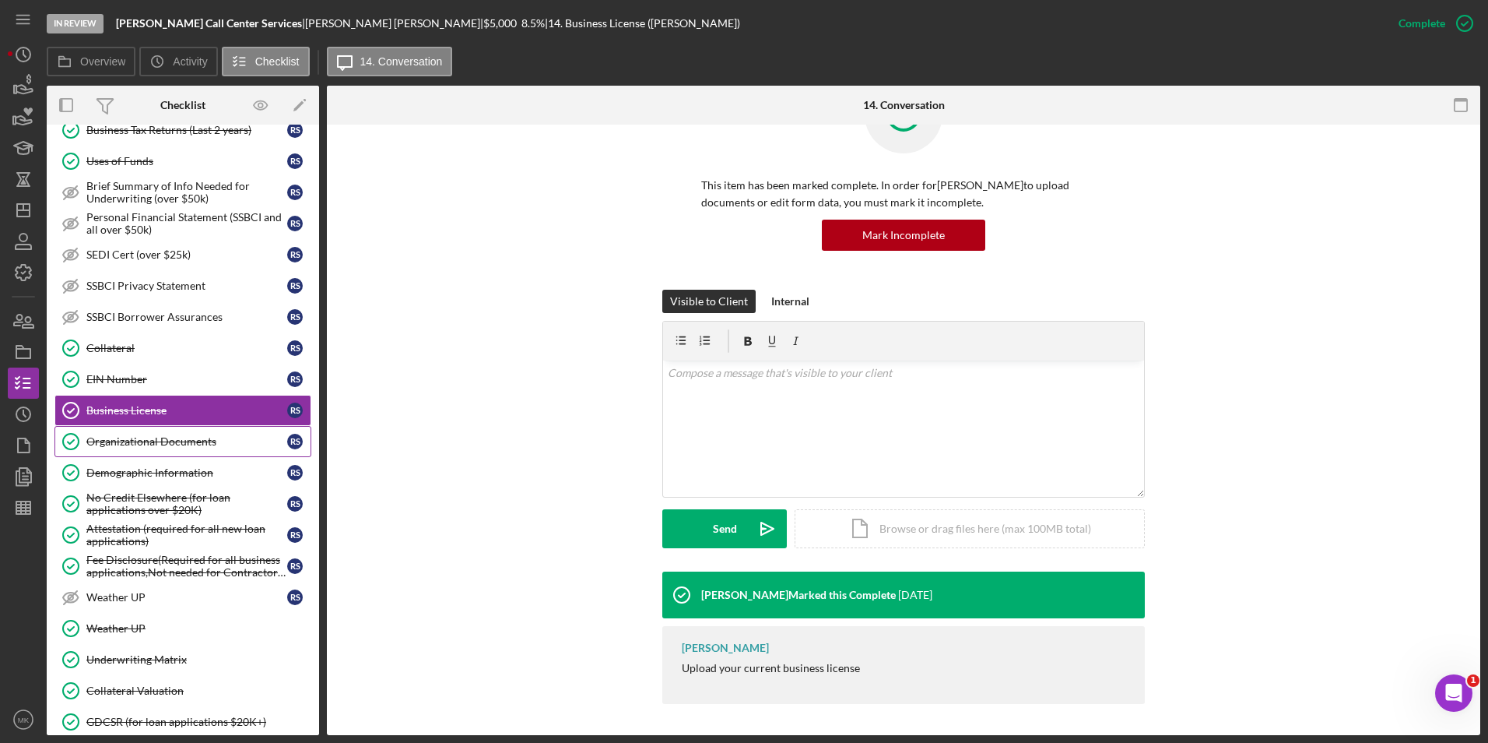
click at [129, 442] on div "Organizational Documents" at bounding box center [186, 441] width 201 height 12
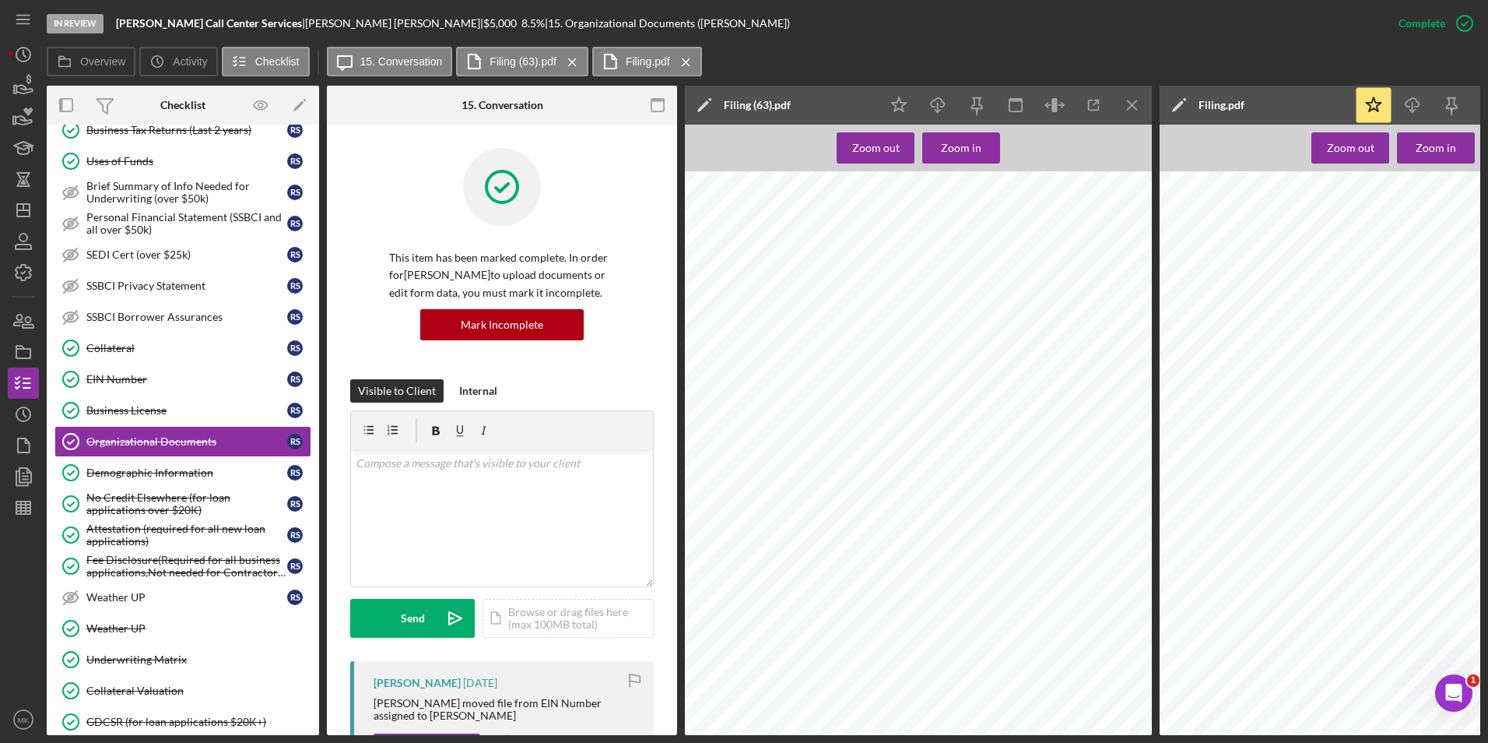
click at [917, 434] on div at bounding box center [923, 479] width 476 height 617
click at [1137, 100] on icon "Icon/Menu Close" at bounding box center [1132, 105] width 35 height 35
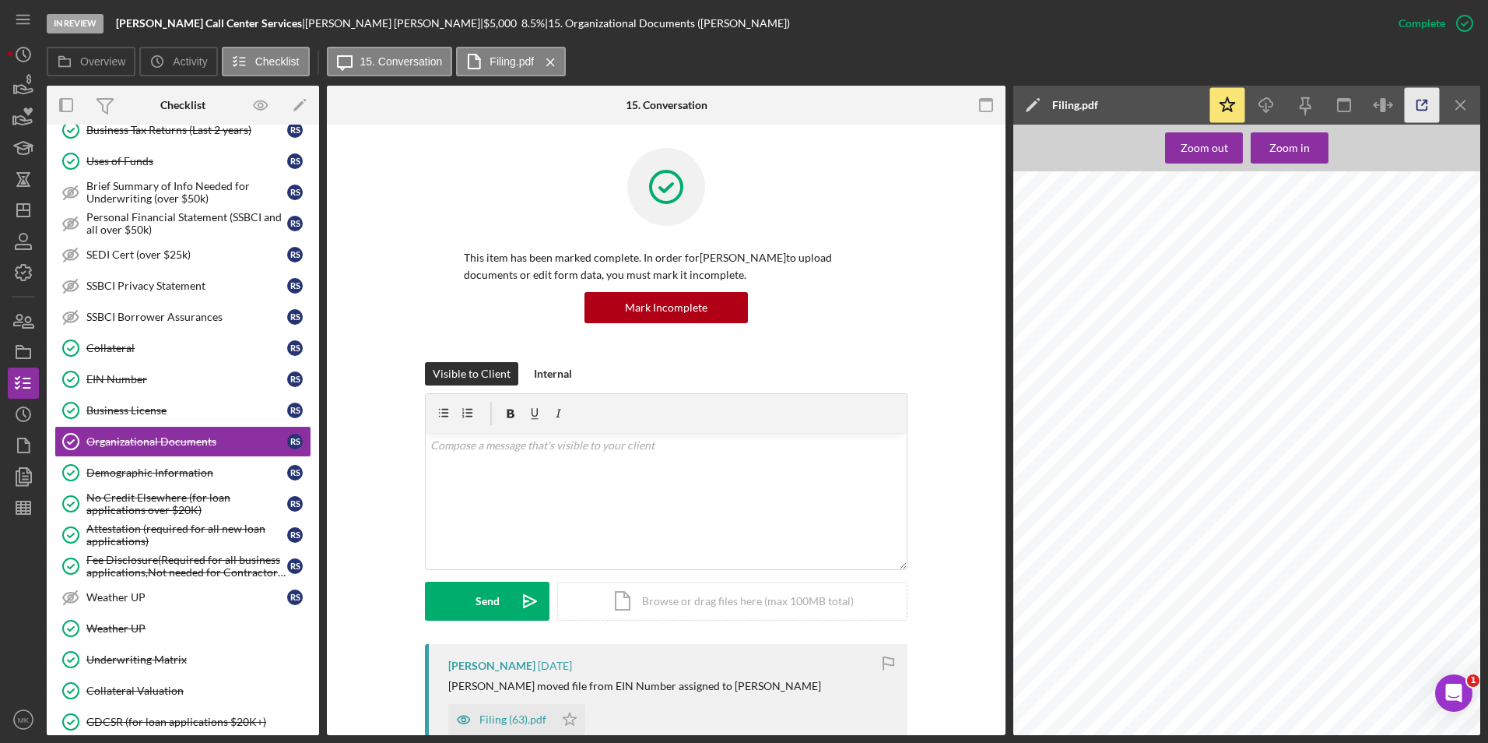
click at [1424, 104] on line "button" at bounding box center [1424, 102] width 5 height 5
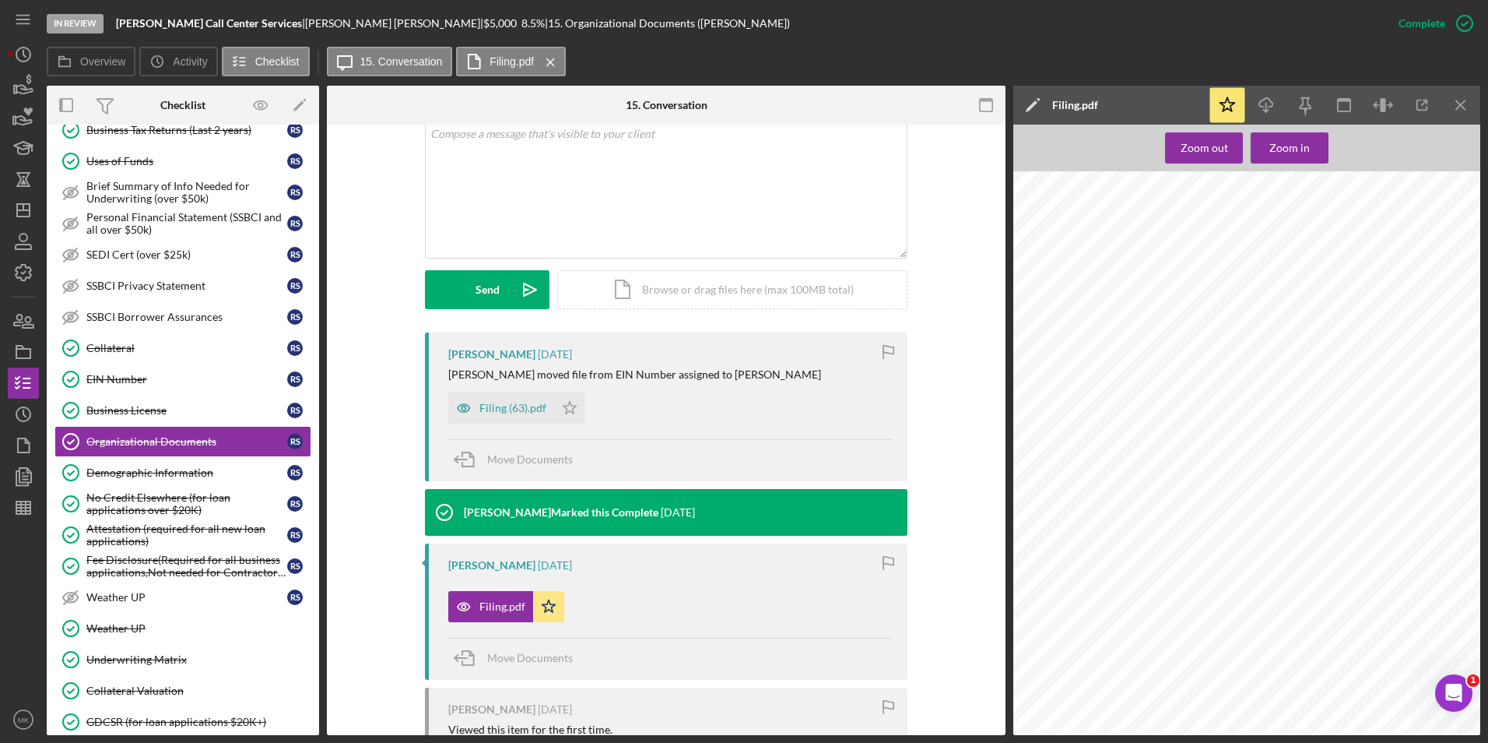
scroll to position [389, 0]
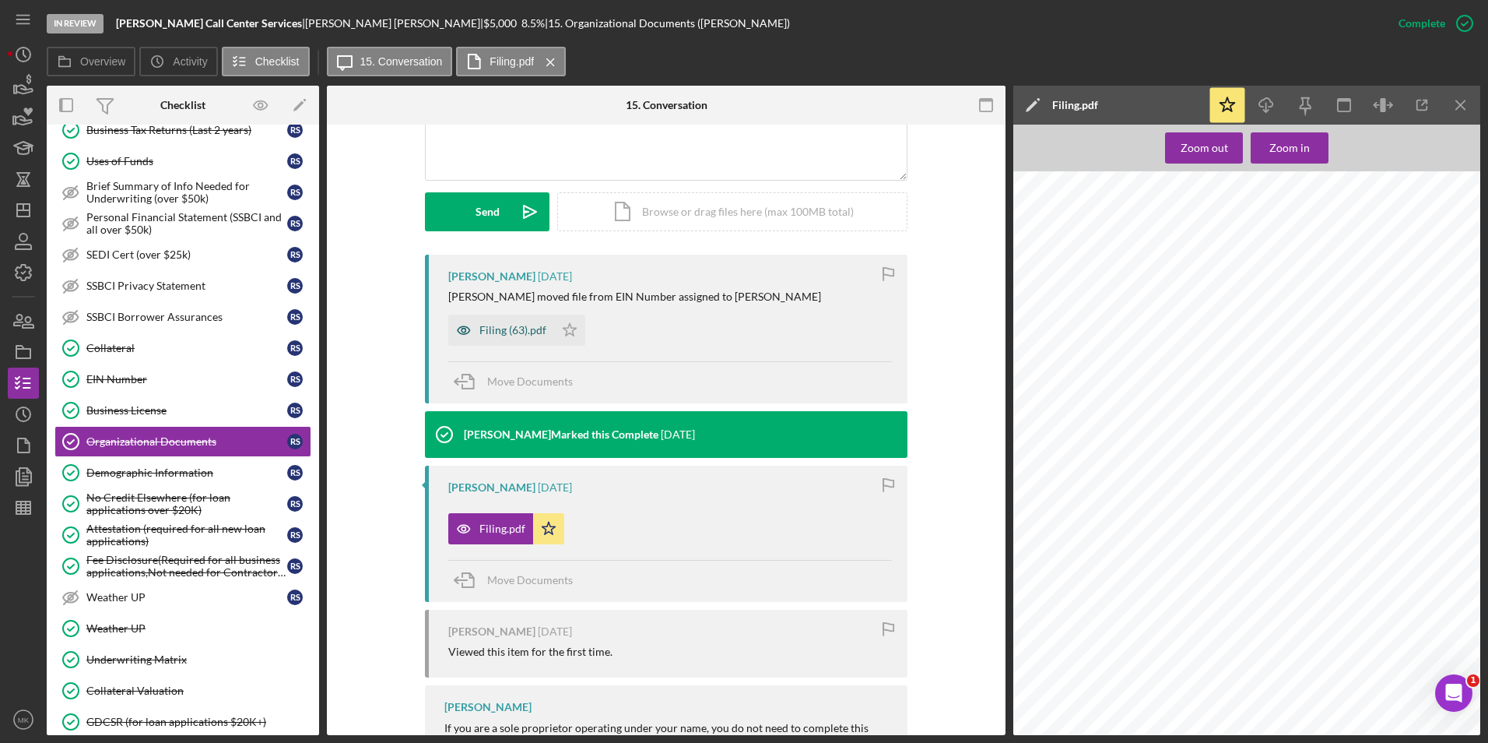
click at [491, 333] on div "Filing (63).pdf" at bounding box center [513, 330] width 67 height 12
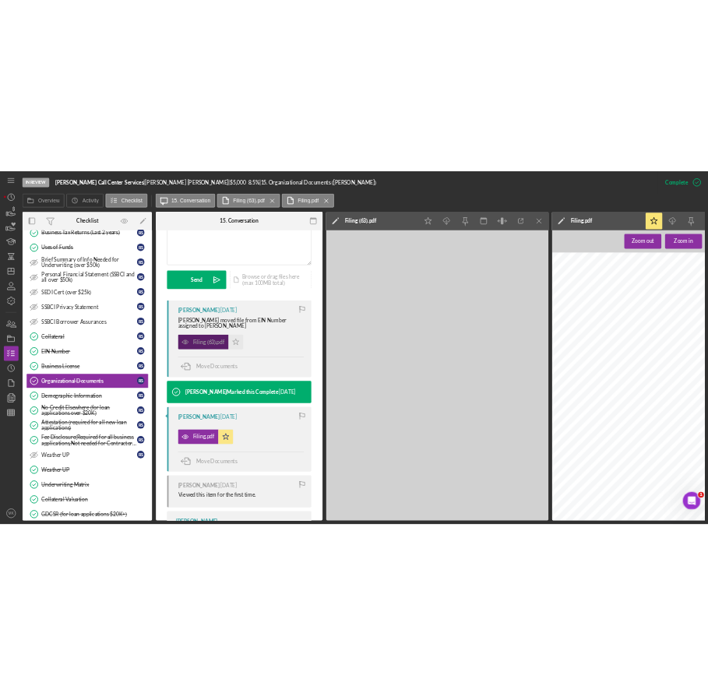
scroll to position [406, 0]
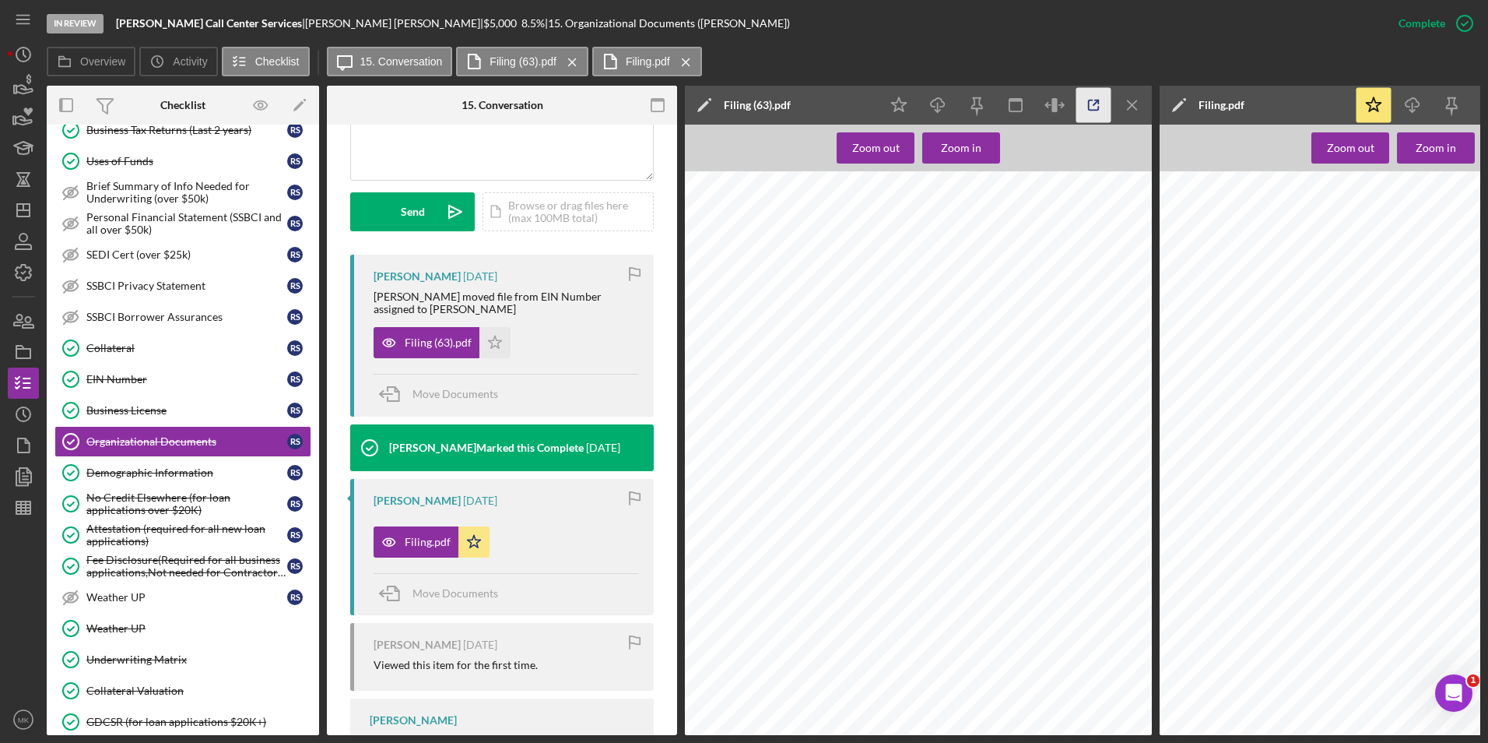
click at [1085, 97] on icon "button" at bounding box center [1094, 105] width 35 height 35
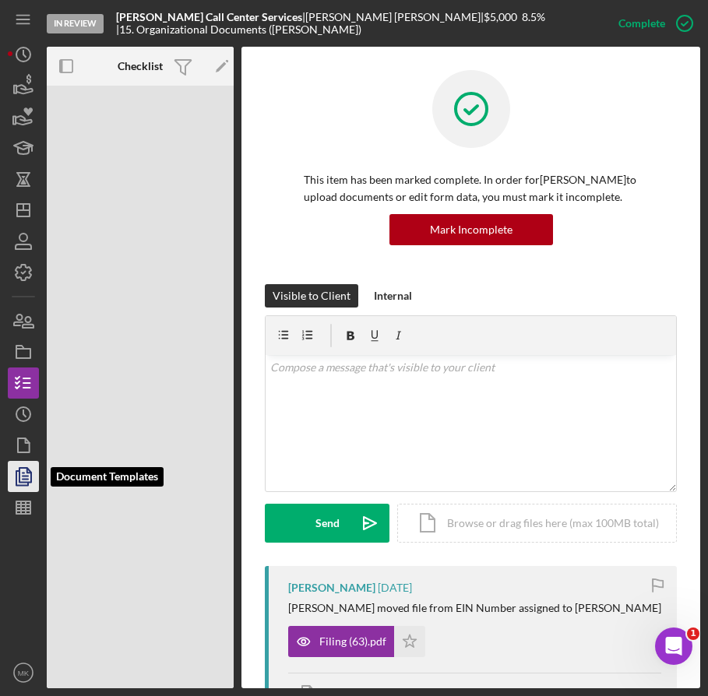
click at [18, 469] on icon "button" at bounding box center [23, 476] width 39 height 39
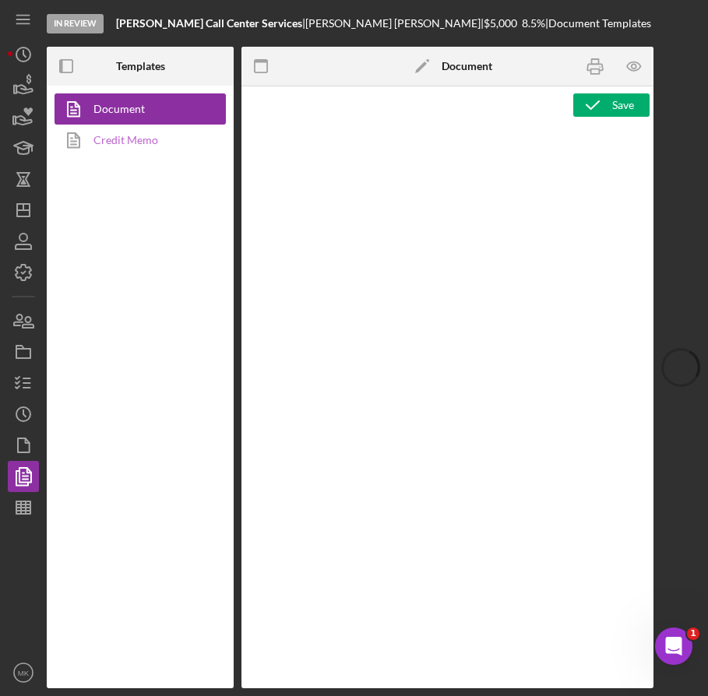
type textarea "Copy and paste, or create, your document template here."
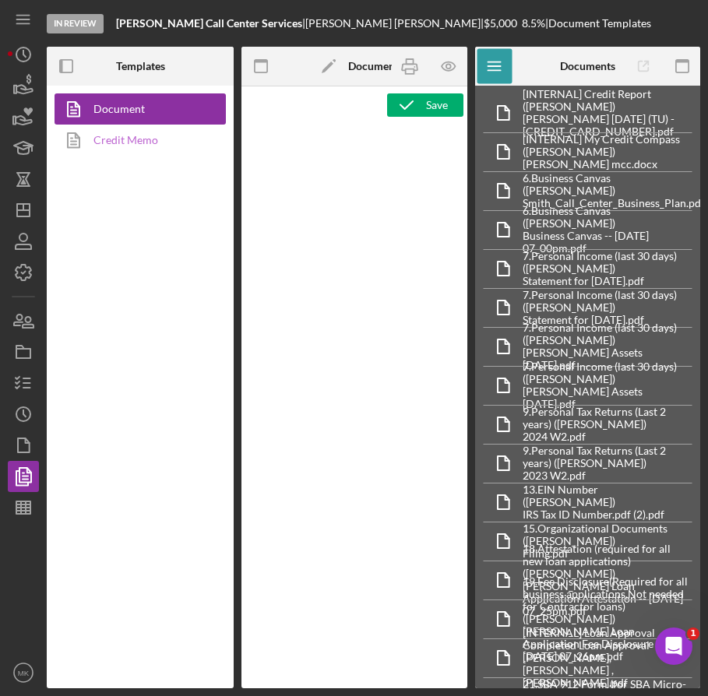
click at [153, 148] on link "Credit Memo" at bounding box center [135, 140] width 163 height 31
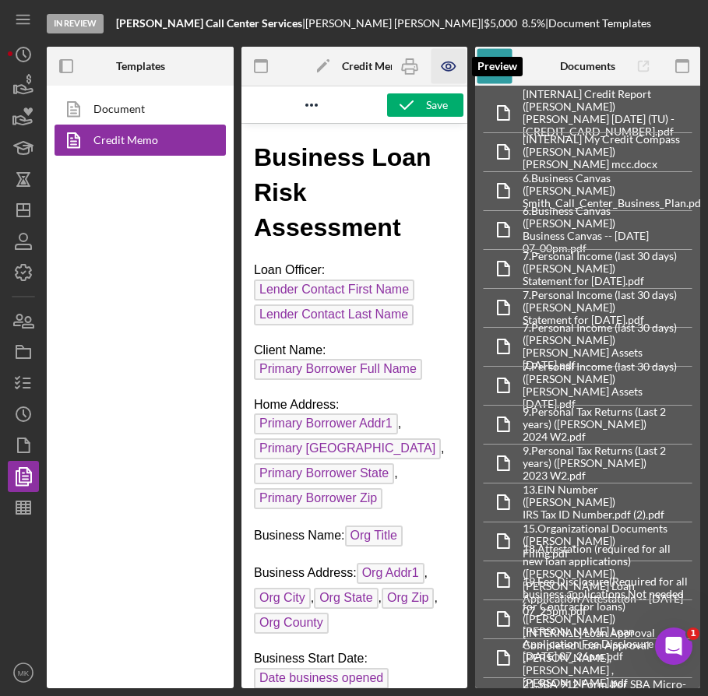
click at [451, 65] on icon "button" at bounding box center [448, 66] width 35 height 35
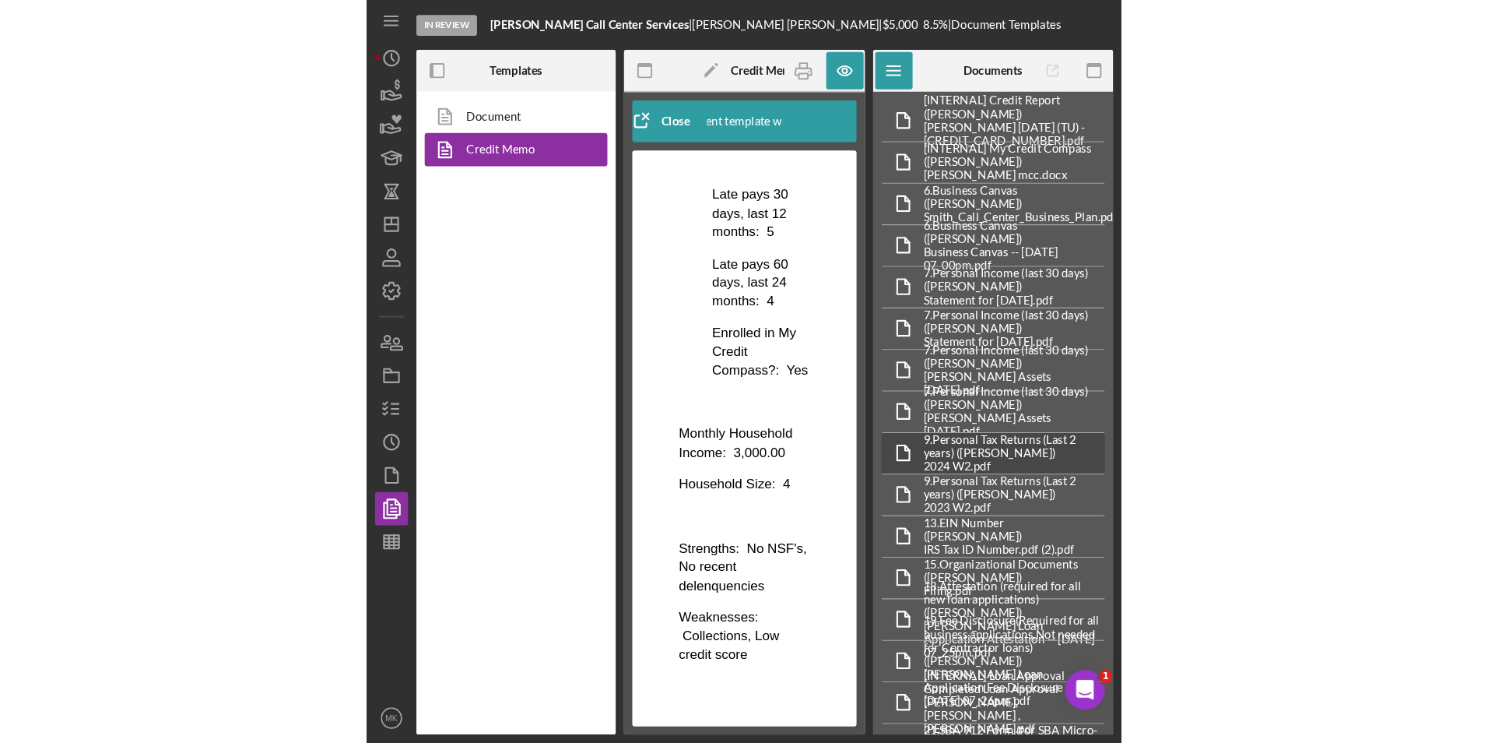
scroll to position [1841, 0]
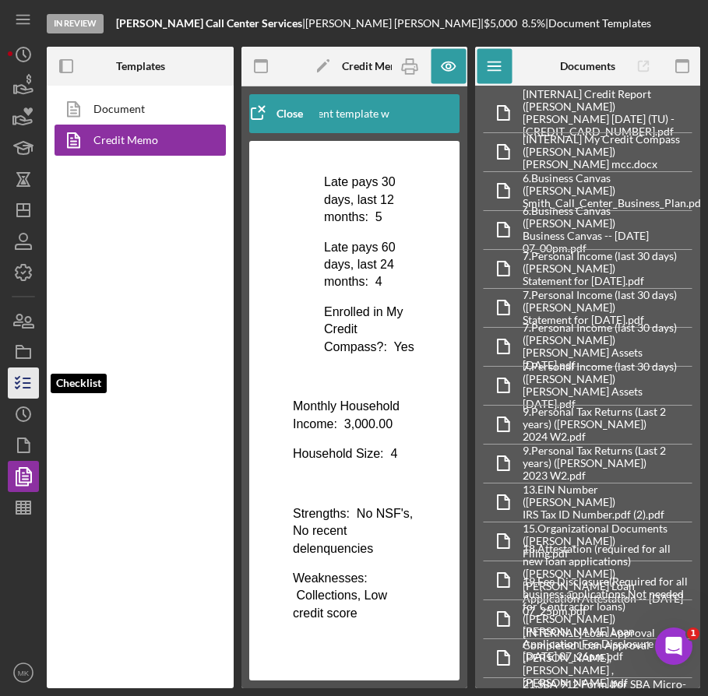
click at [28, 373] on icon "button" at bounding box center [23, 383] width 39 height 39
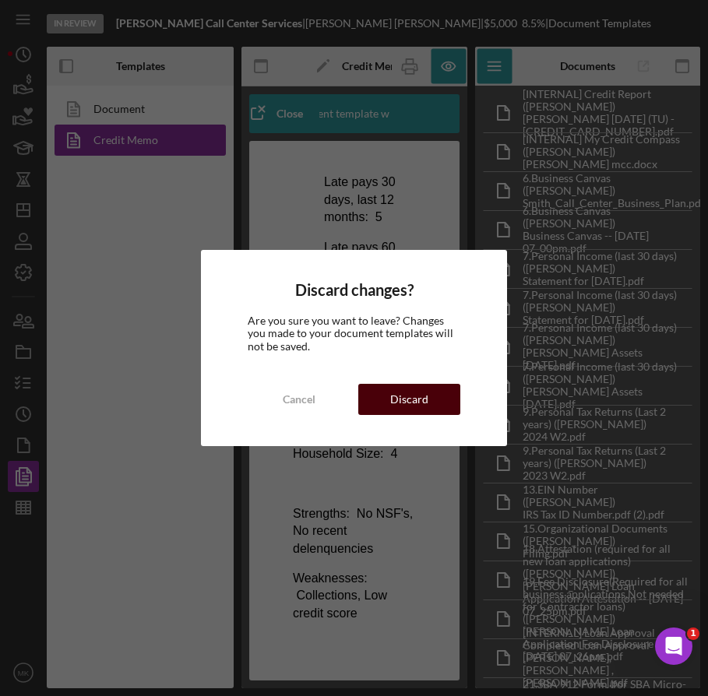
click at [409, 399] on div "Discard" at bounding box center [409, 399] width 38 height 31
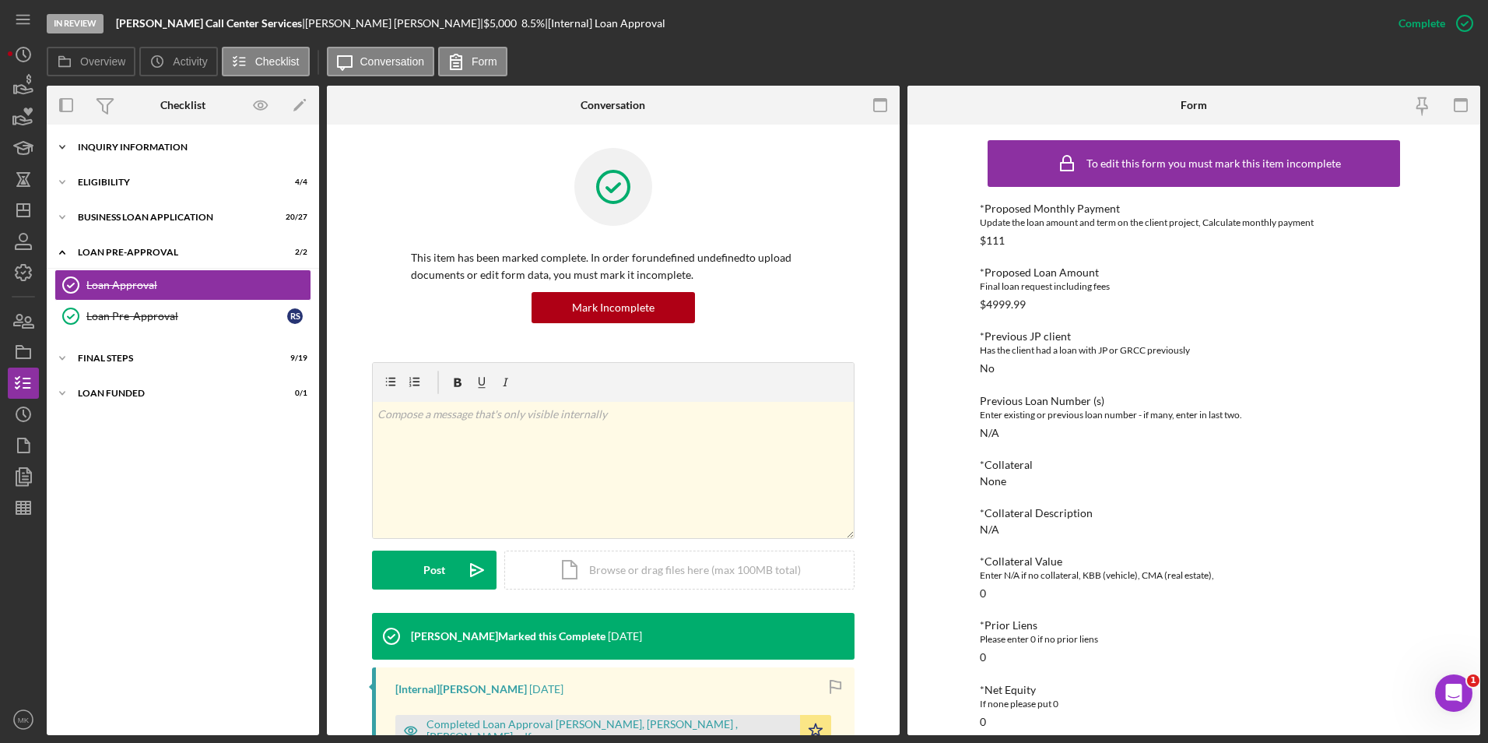
click at [135, 153] on div "Icon/Expander INQUIRY INFORMATION 10 / 11" at bounding box center [183, 147] width 272 height 31
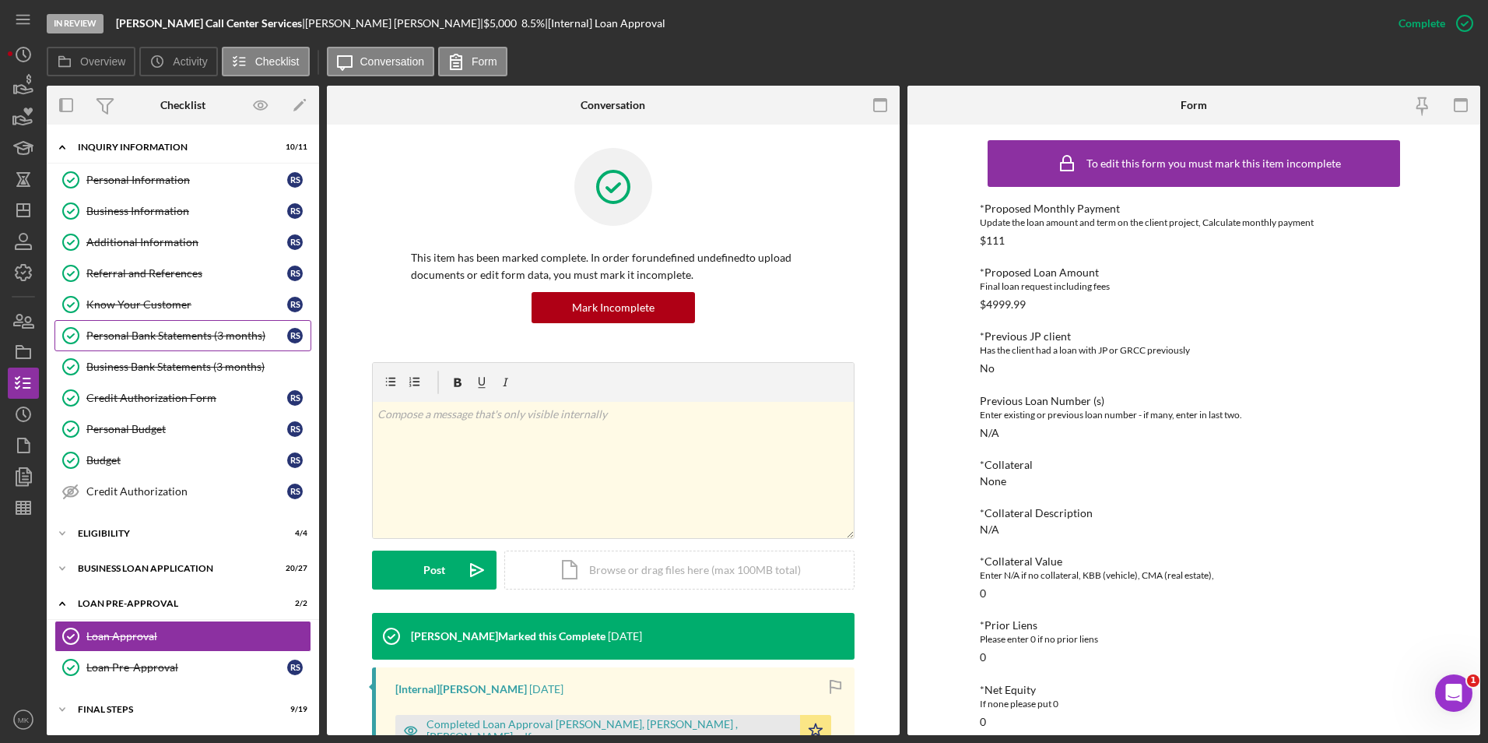
click at [181, 329] on div "Personal Bank Statements (3 months)" at bounding box center [186, 335] width 201 height 12
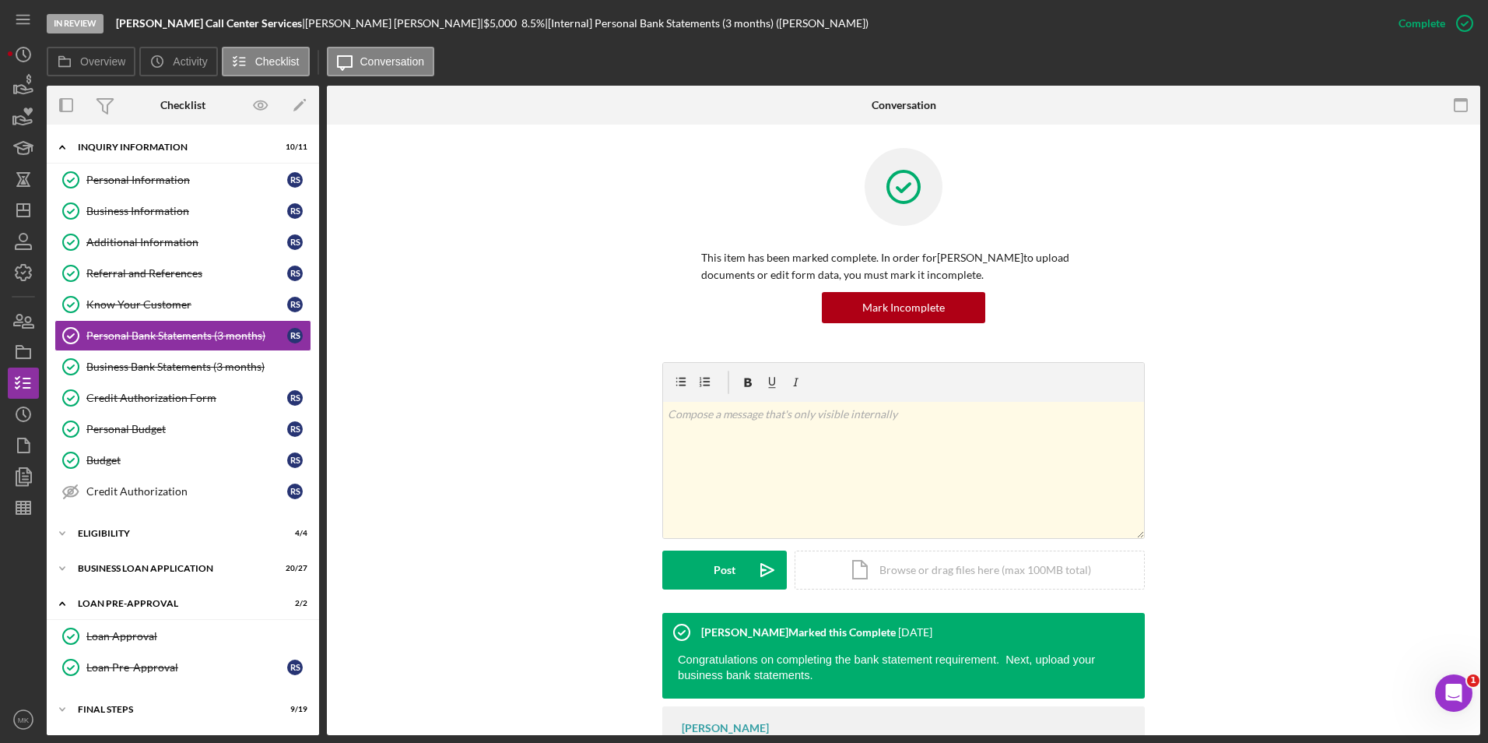
scroll to position [86, 0]
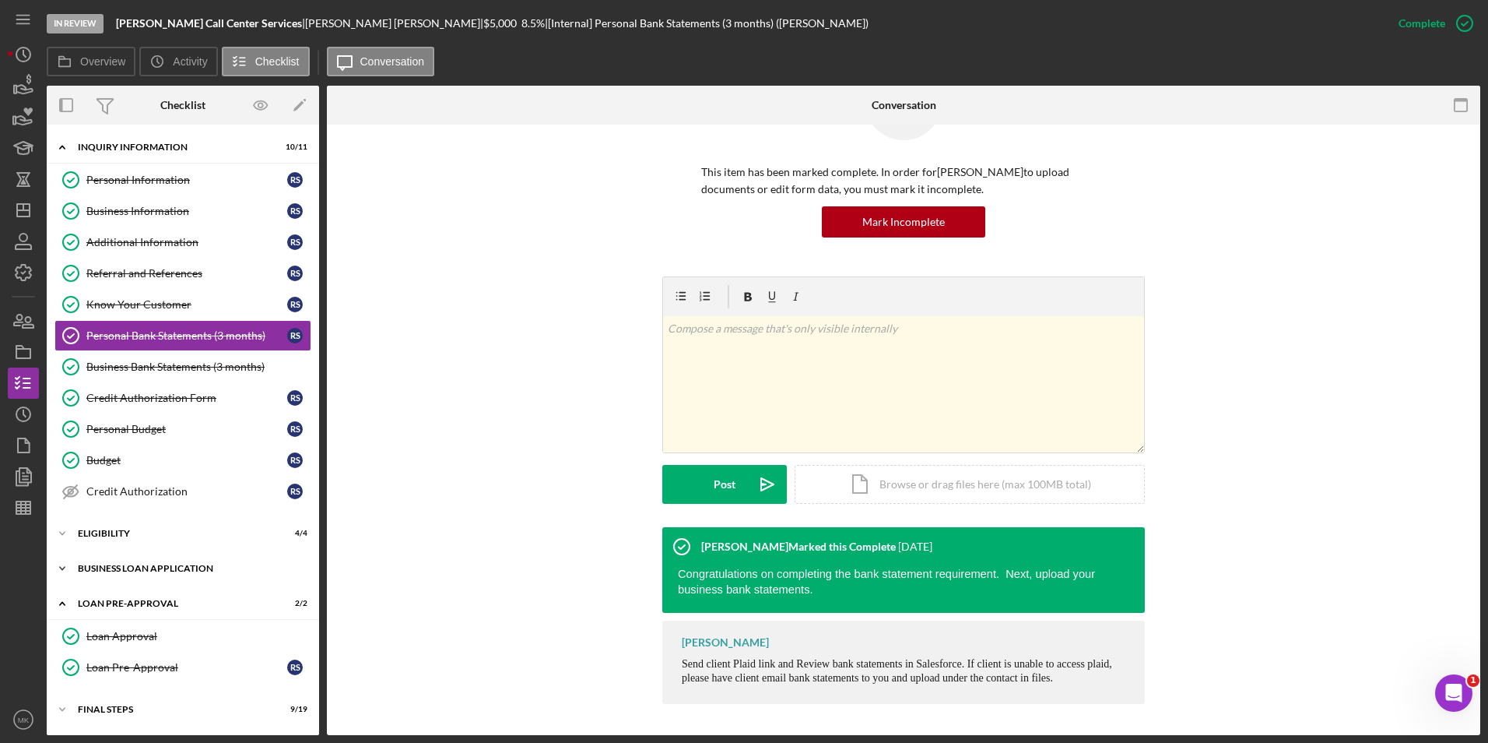
click at [126, 576] on div "Icon/Expander BUSINESS LOAN APPLICATION 20 / 27" at bounding box center [183, 568] width 272 height 31
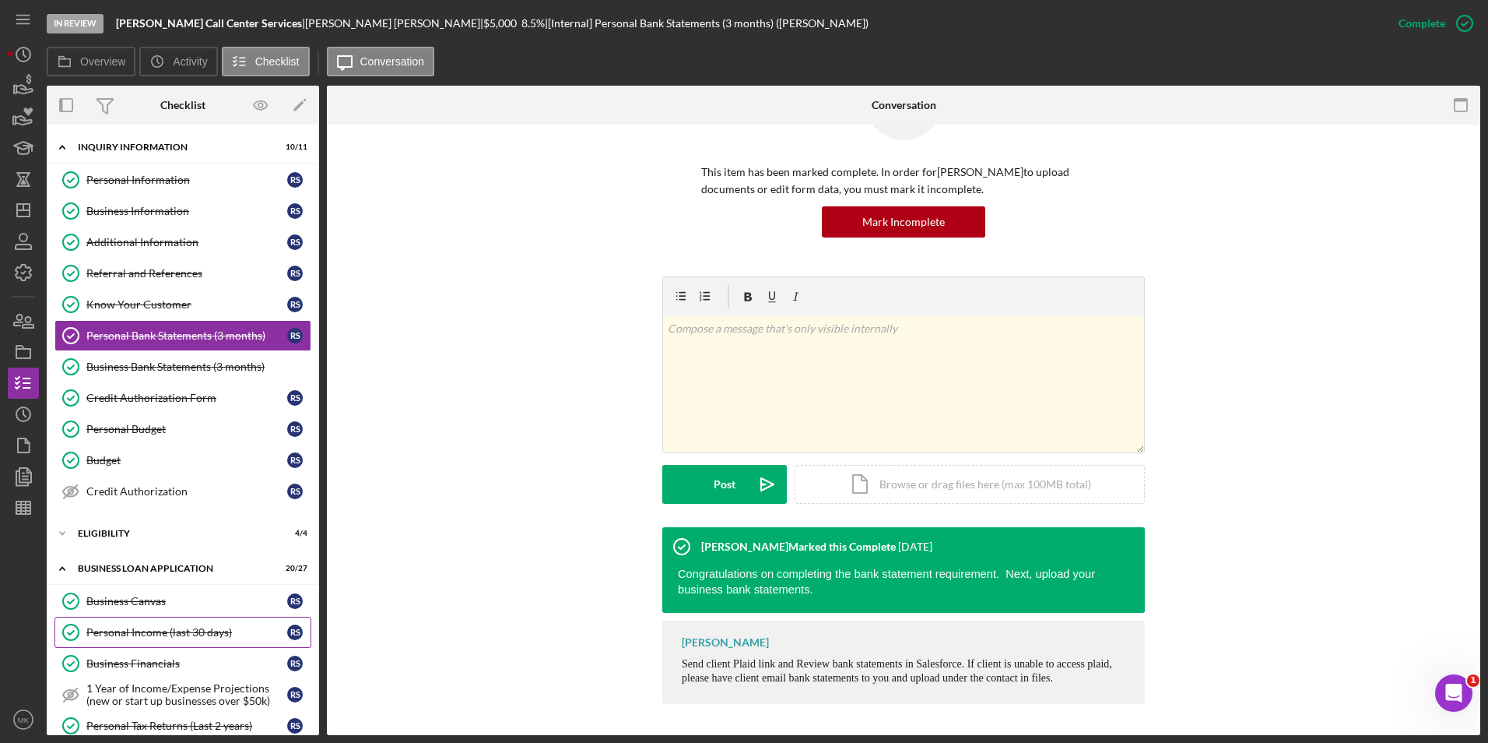
click at [137, 637] on div "Personal Income (last 30 days)" at bounding box center [186, 632] width 201 height 12
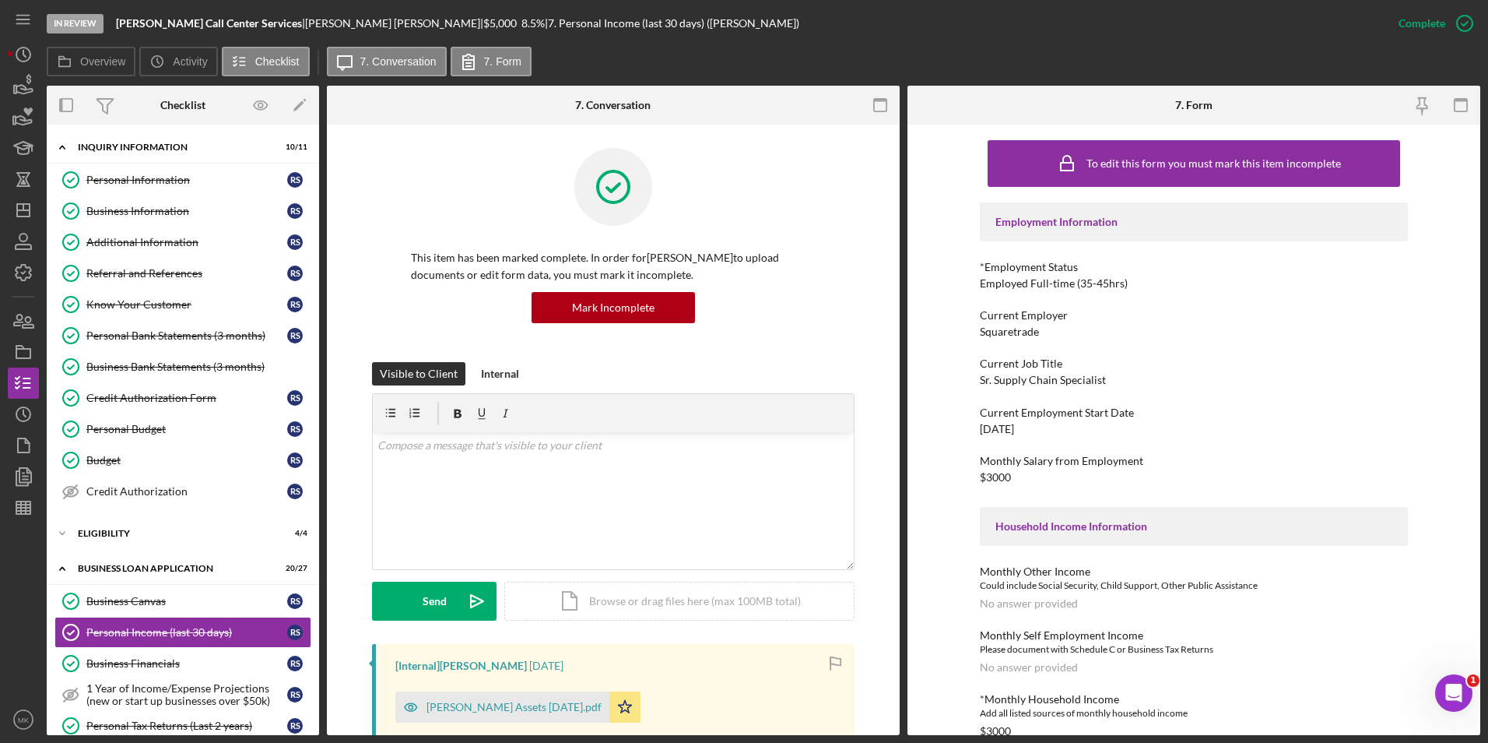
scroll to position [311, 0]
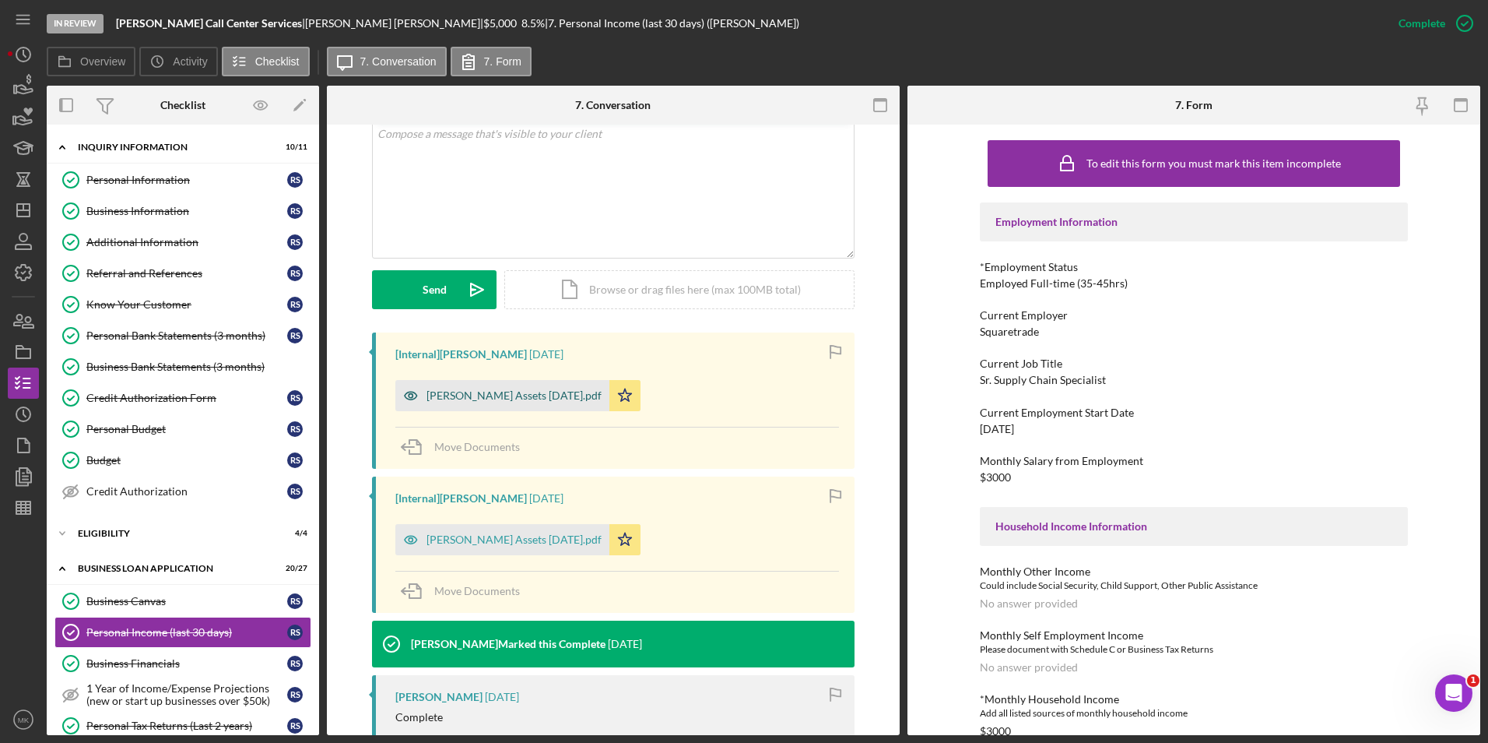
click at [548, 395] on div "Ronald Smith Assets 2025-09-03.pdf" at bounding box center [514, 395] width 175 height 12
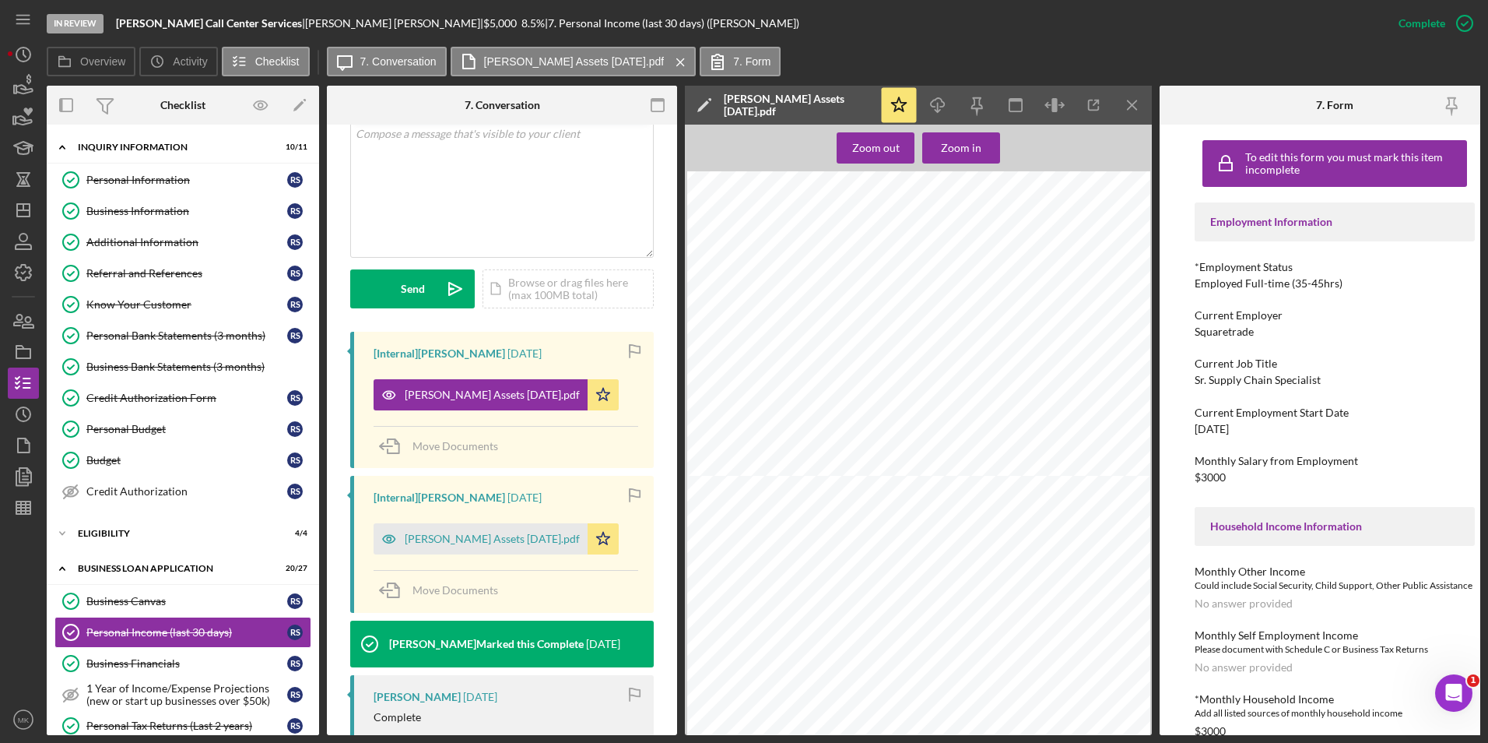
scroll to position [7639, 0]
click at [154, 539] on div "Icon/Expander ELIGIBILITY 4 / 4" at bounding box center [183, 533] width 272 height 31
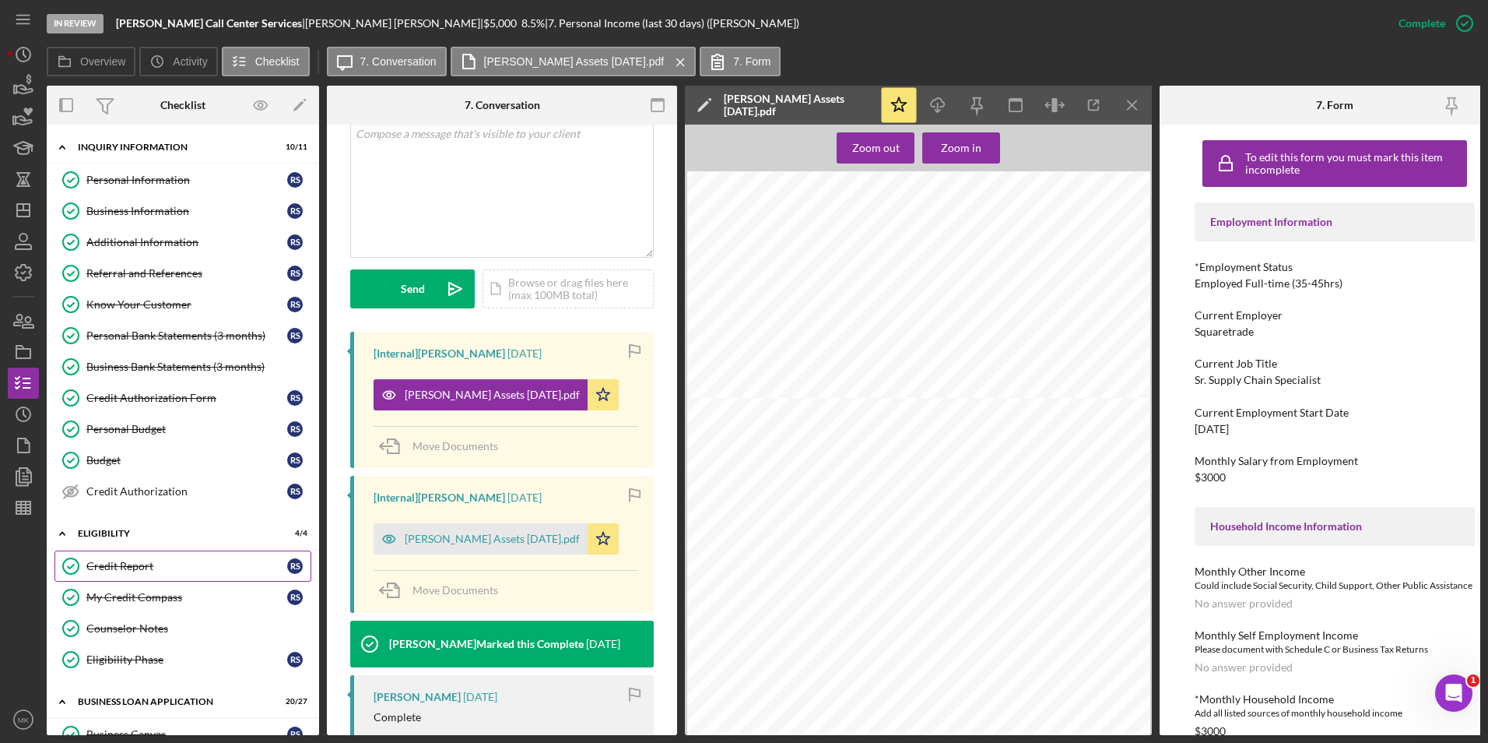
click at [129, 564] on div "Credit Report" at bounding box center [186, 566] width 201 height 12
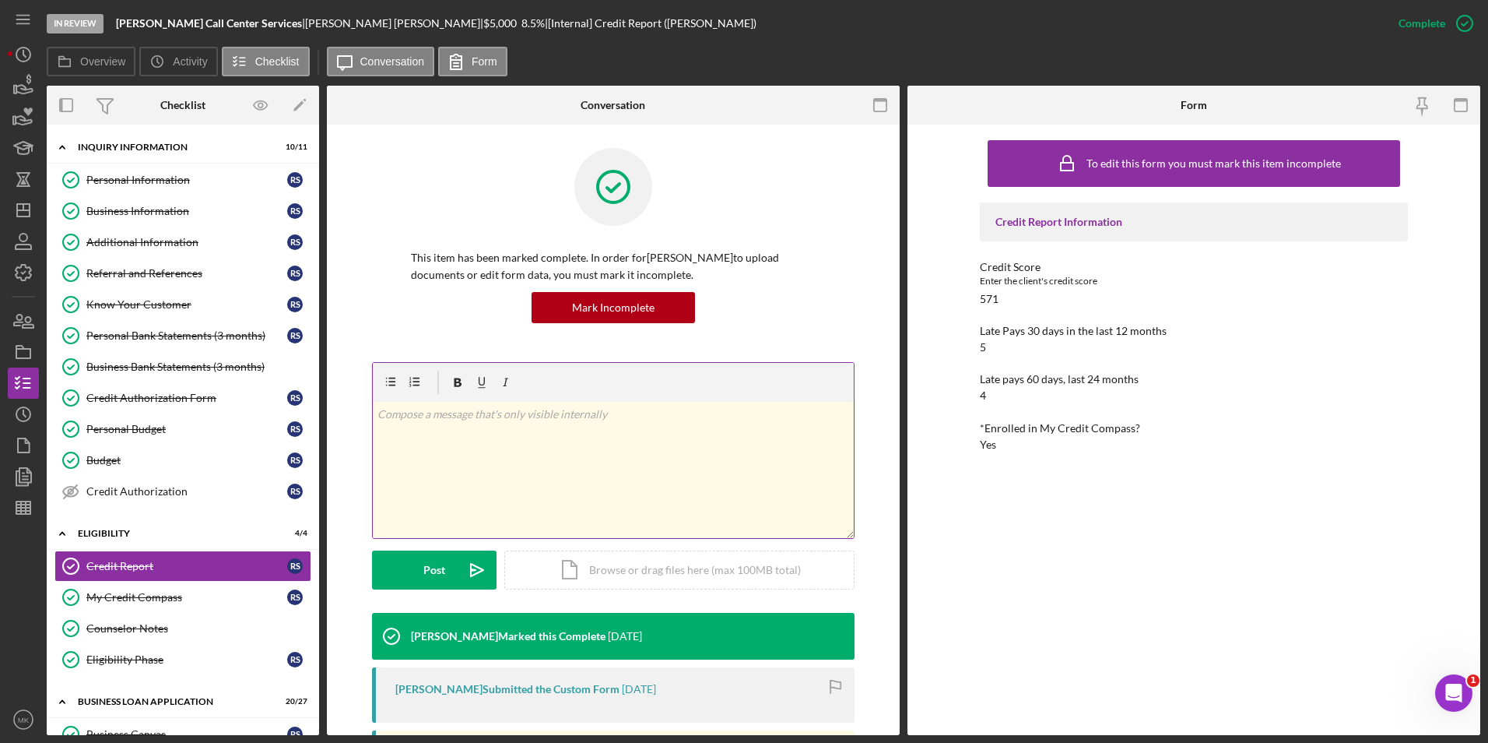
scroll to position [311, 0]
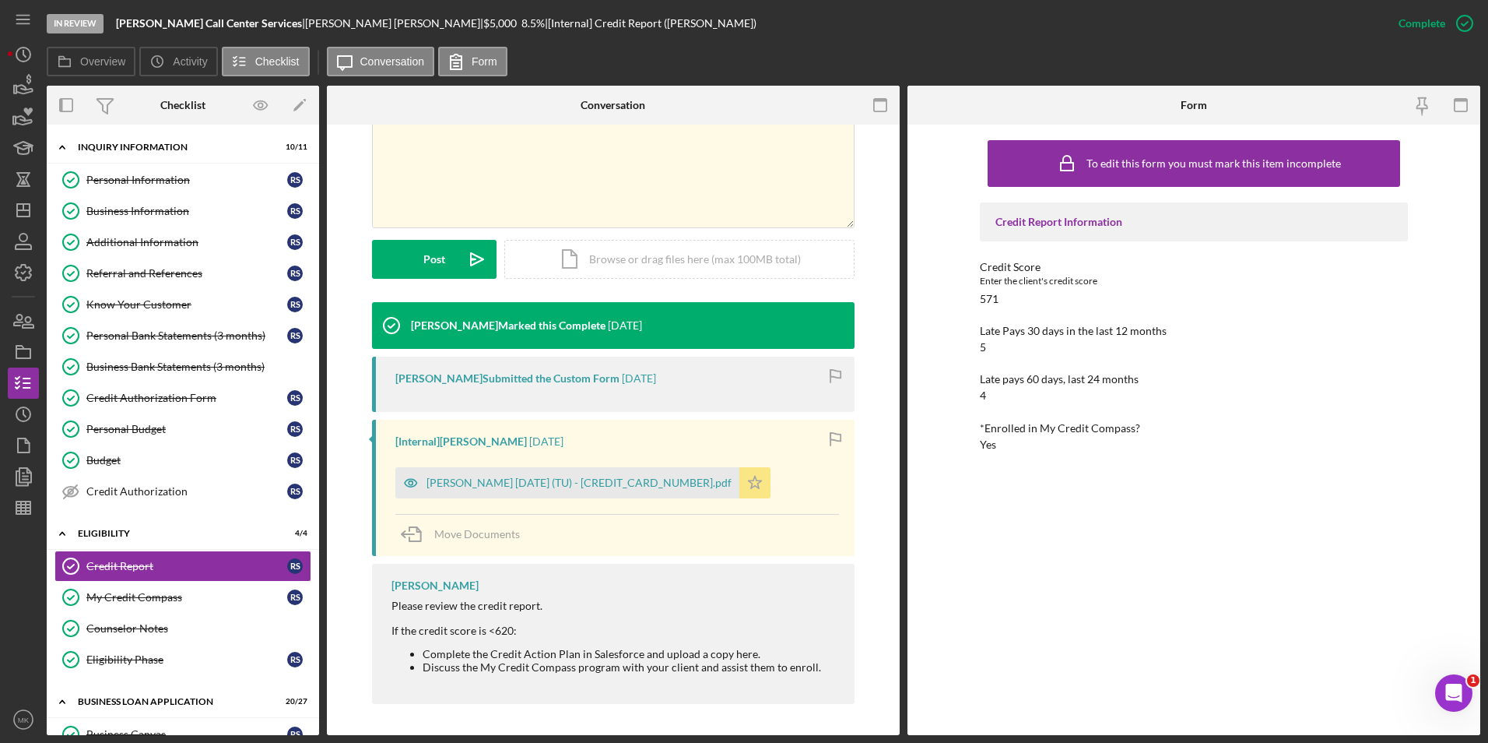
click at [614, 485] on div "Smith, Ronald 2025-09-03 (TU) - 117424282190000.pdf" at bounding box center [579, 482] width 305 height 12
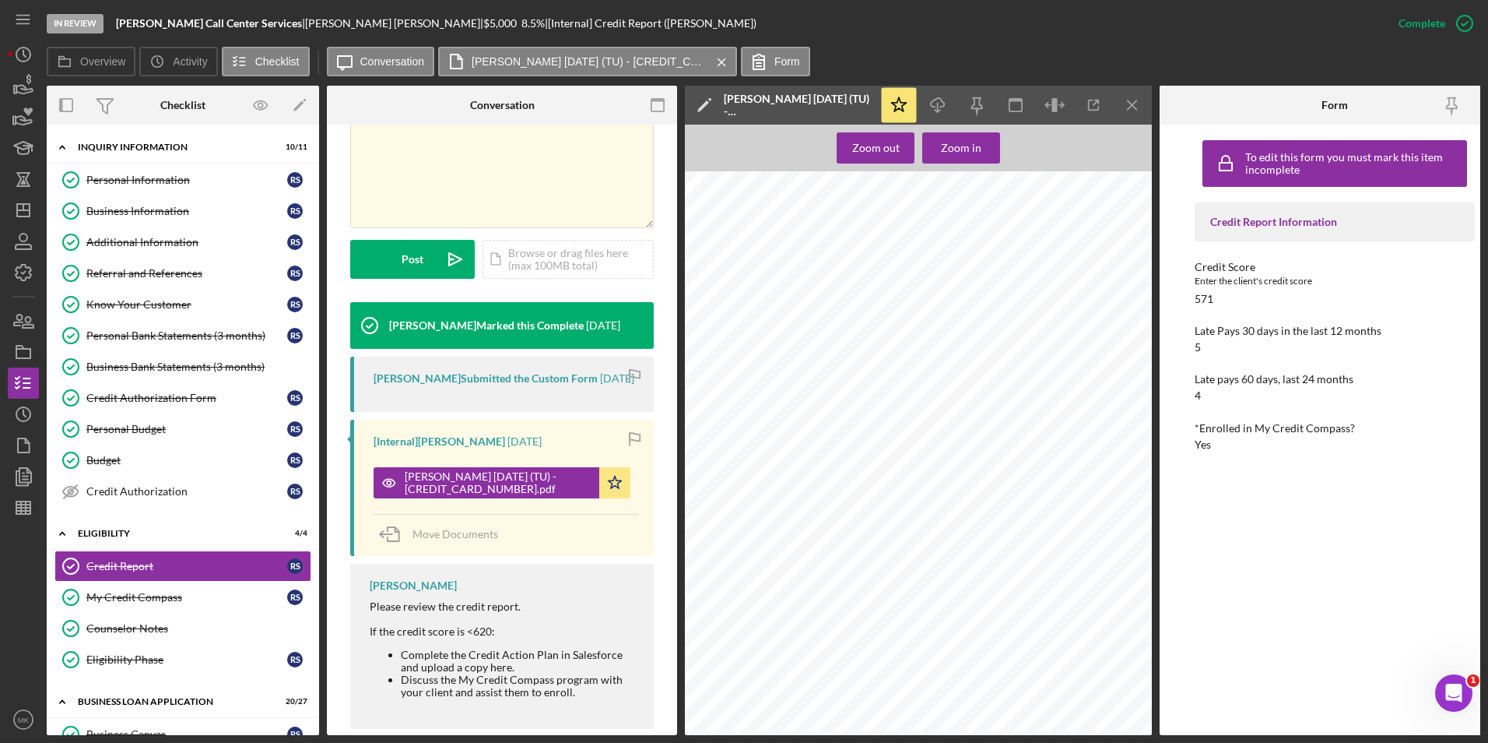
scroll to position [5527, 0]
click at [139, 494] on div "Credit Authorization" at bounding box center [186, 491] width 201 height 12
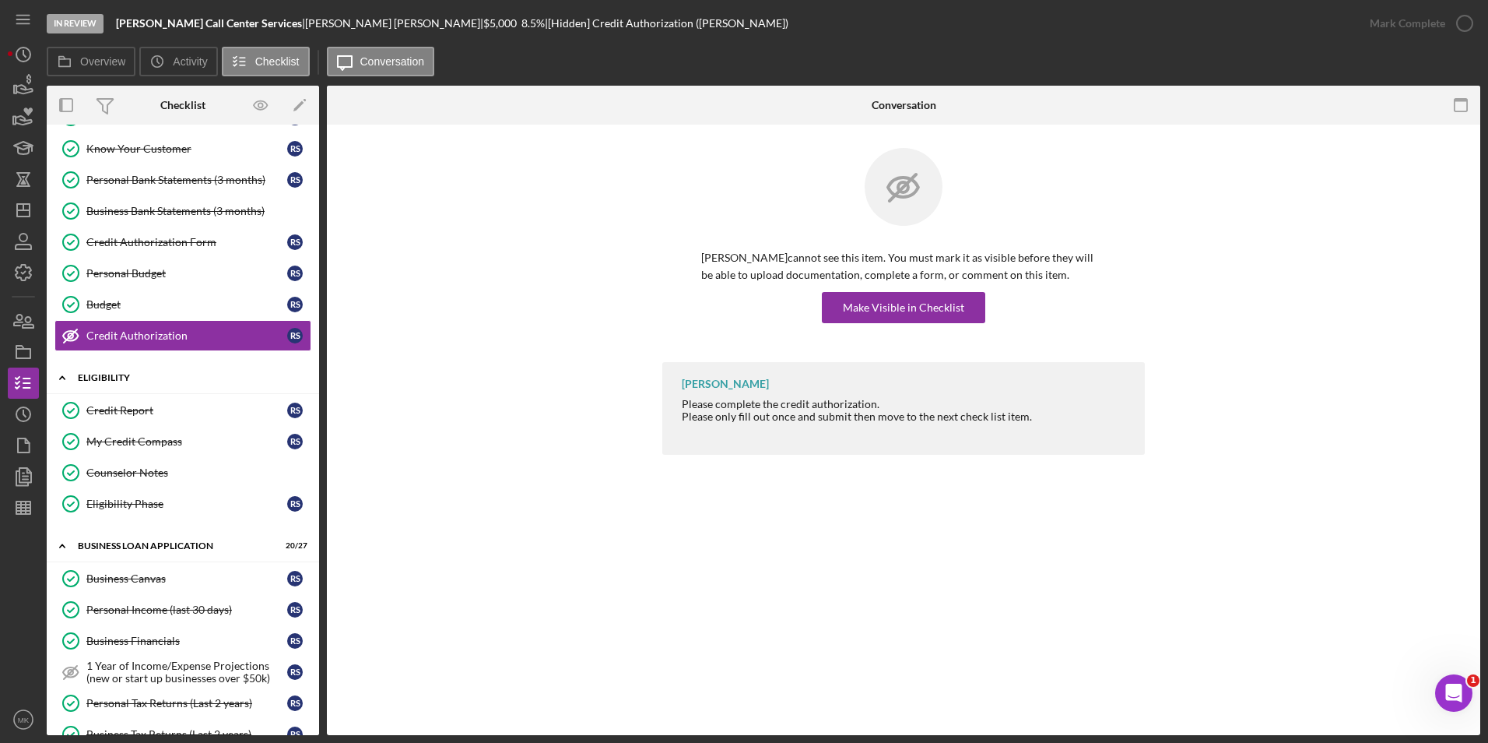
scroll to position [234, 0]
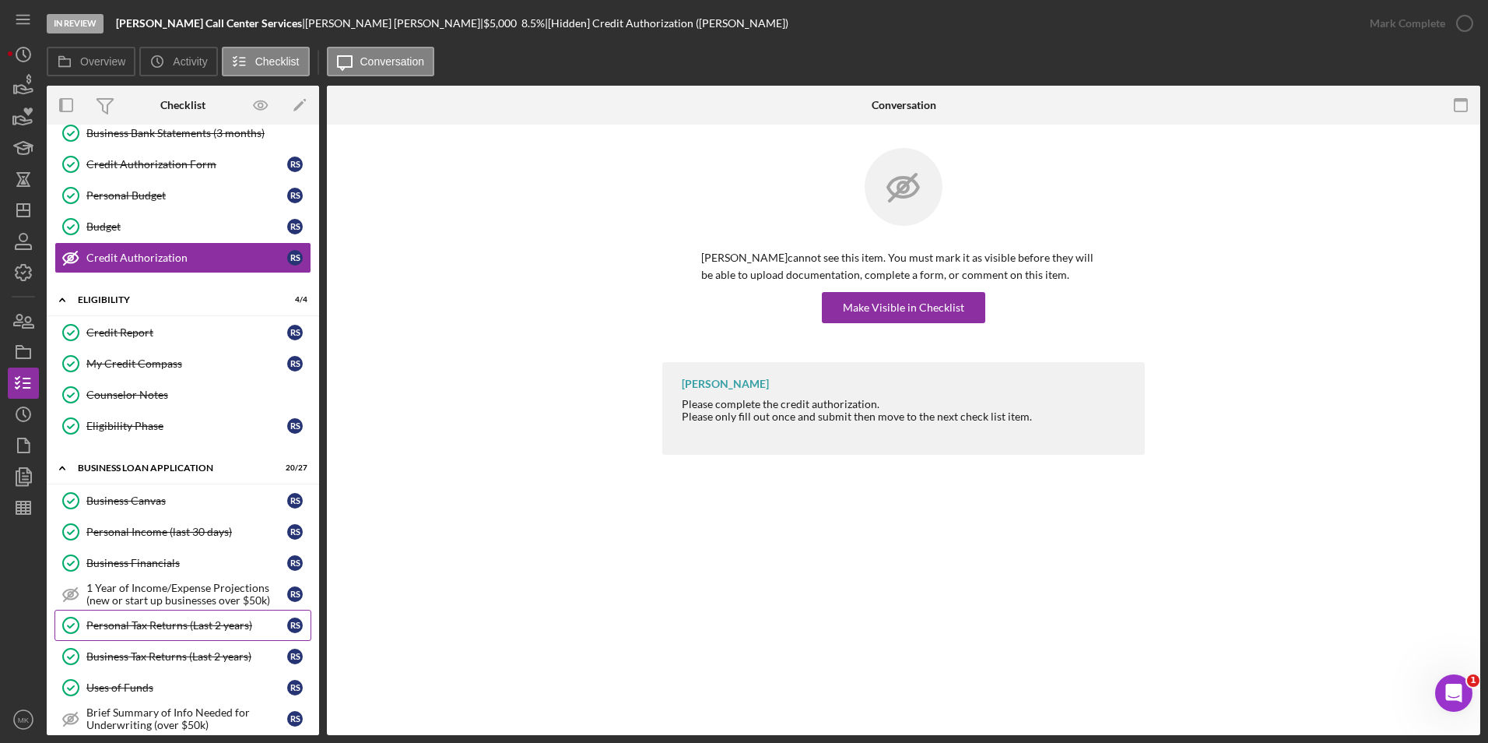
click at [210, 624] on div "Personal Tax Returns (Last 2 years)" at bounding box center [186, 625] width 201 height 12
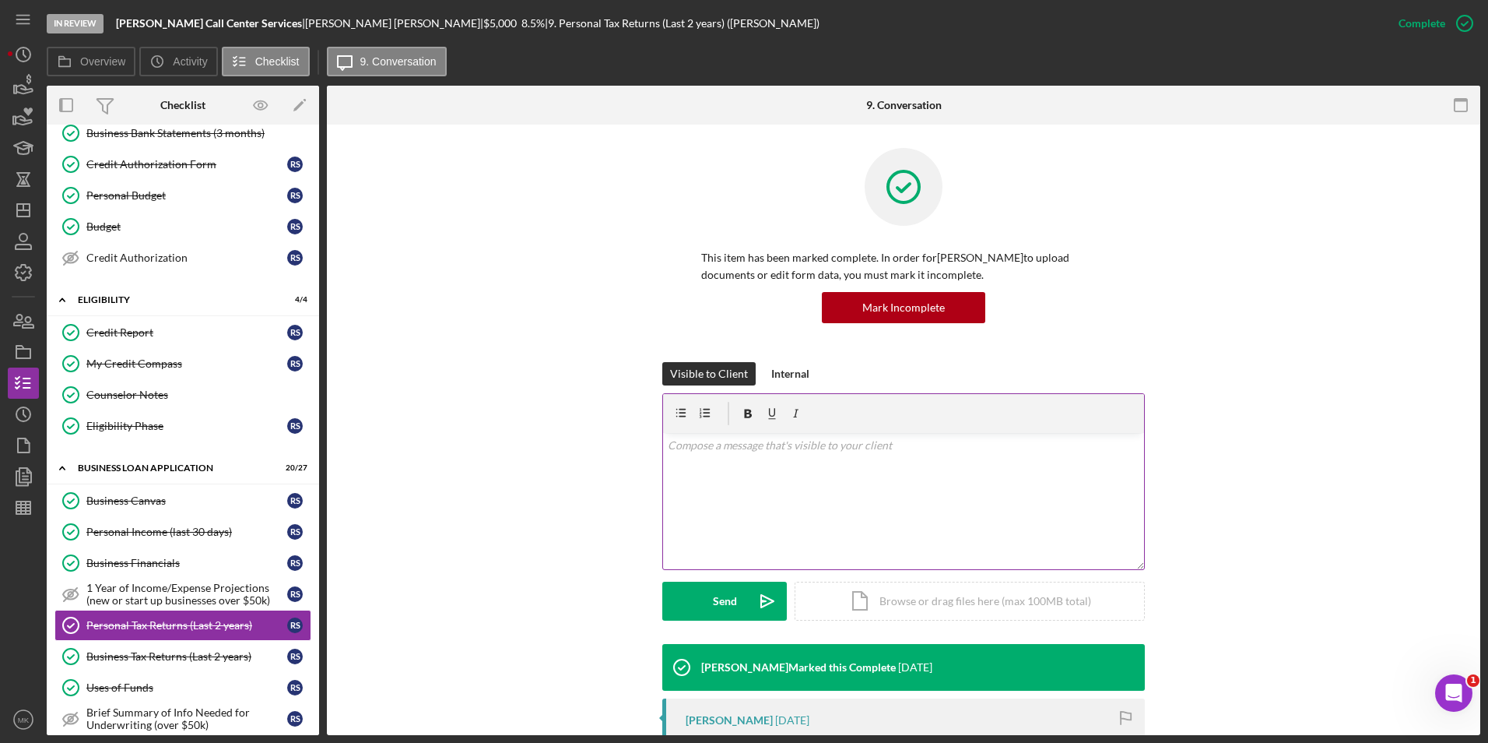
scroll to position [292, 0]
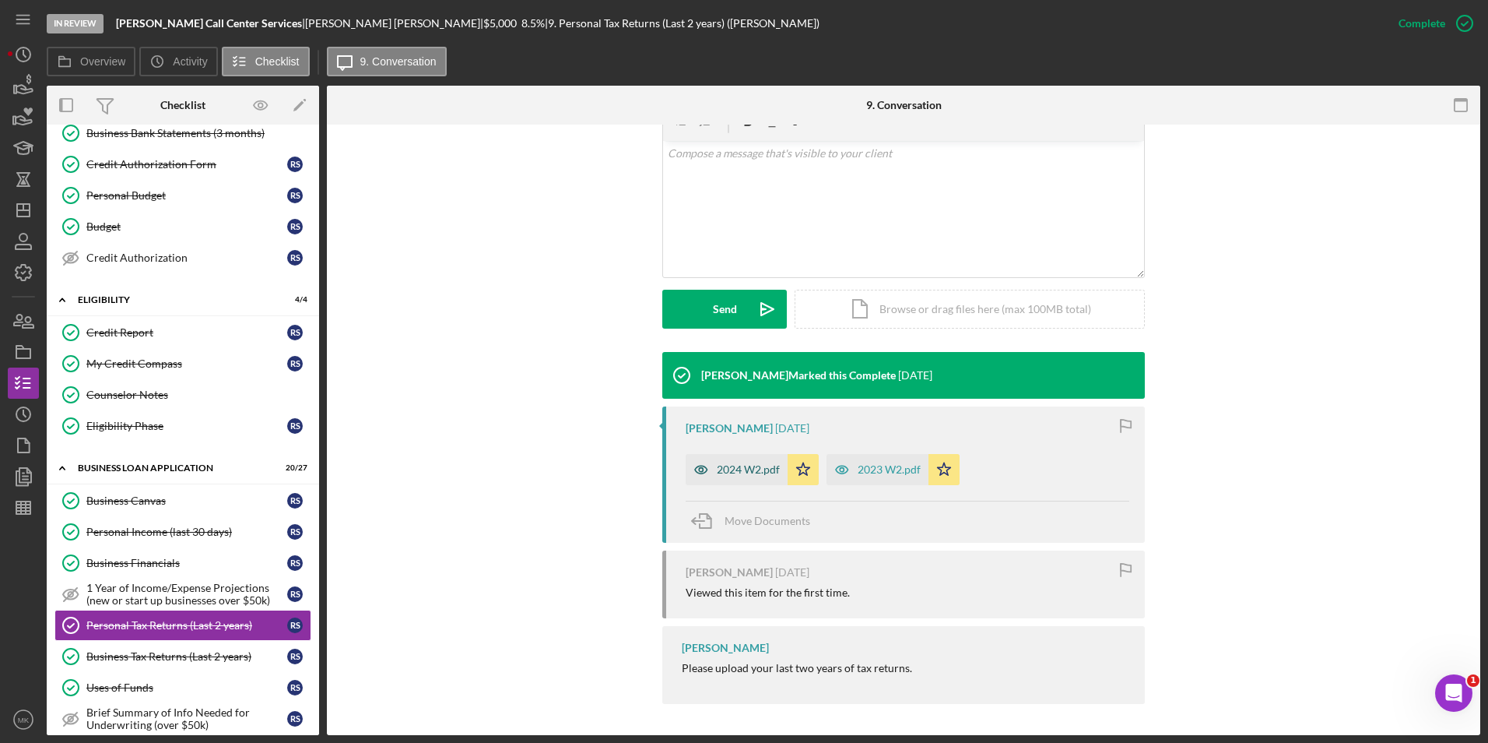
click at [719, 472] on div "2024 W2.pdf" at bounding box center [748, 469] width 63 height 12
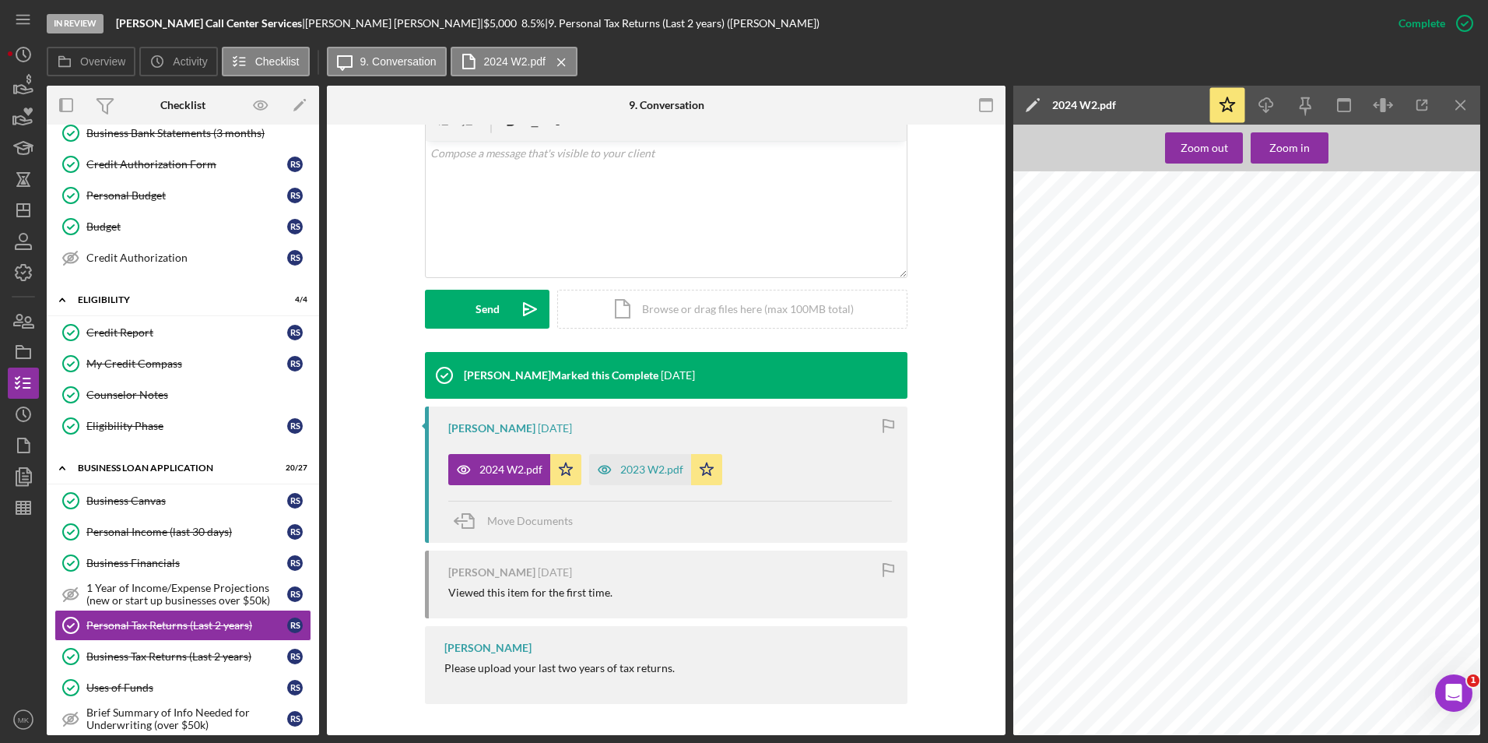
scroll to position [0, 0]
click at [627, 475] on div "2023 W2.pdf" at bounding box center [651, 469] width 63 height 12
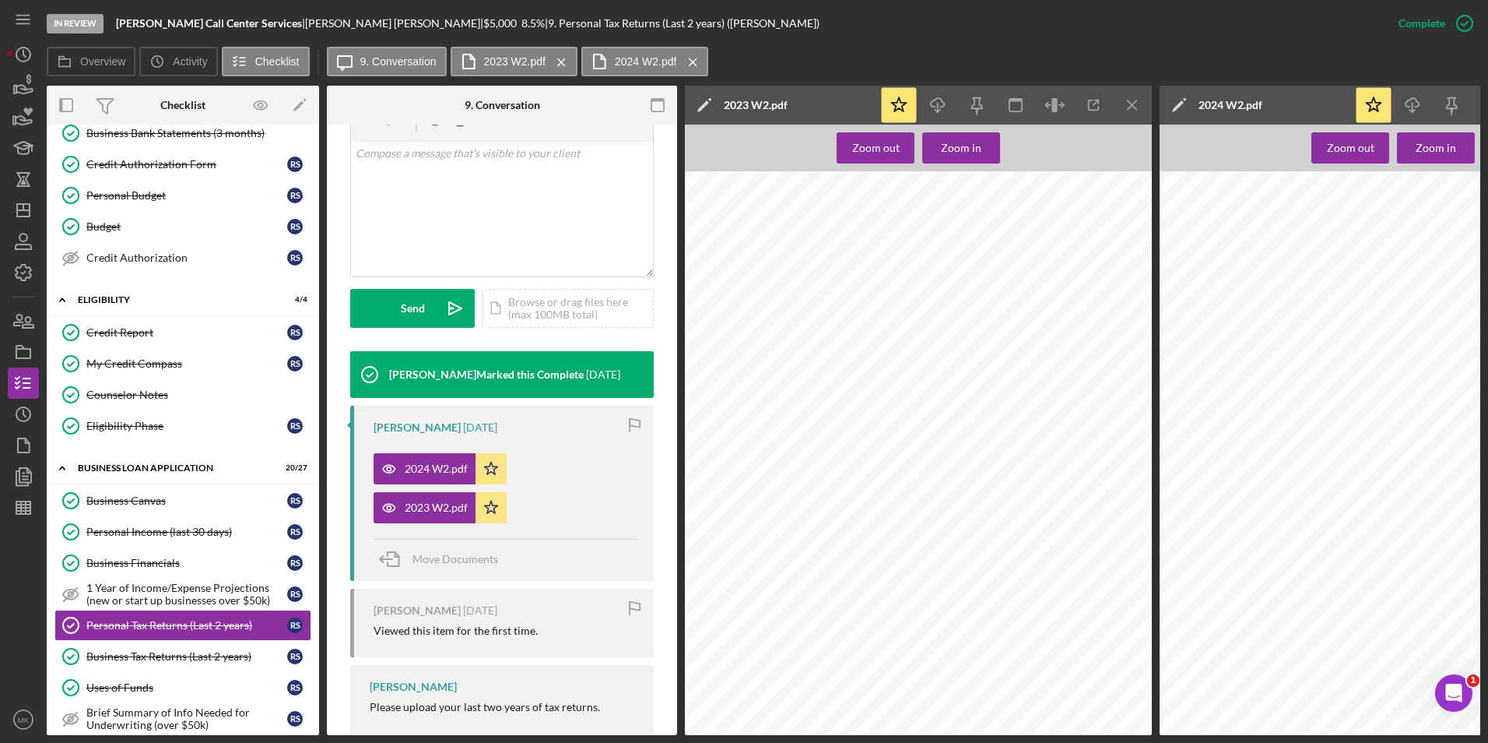
scroll to position [353, 0]
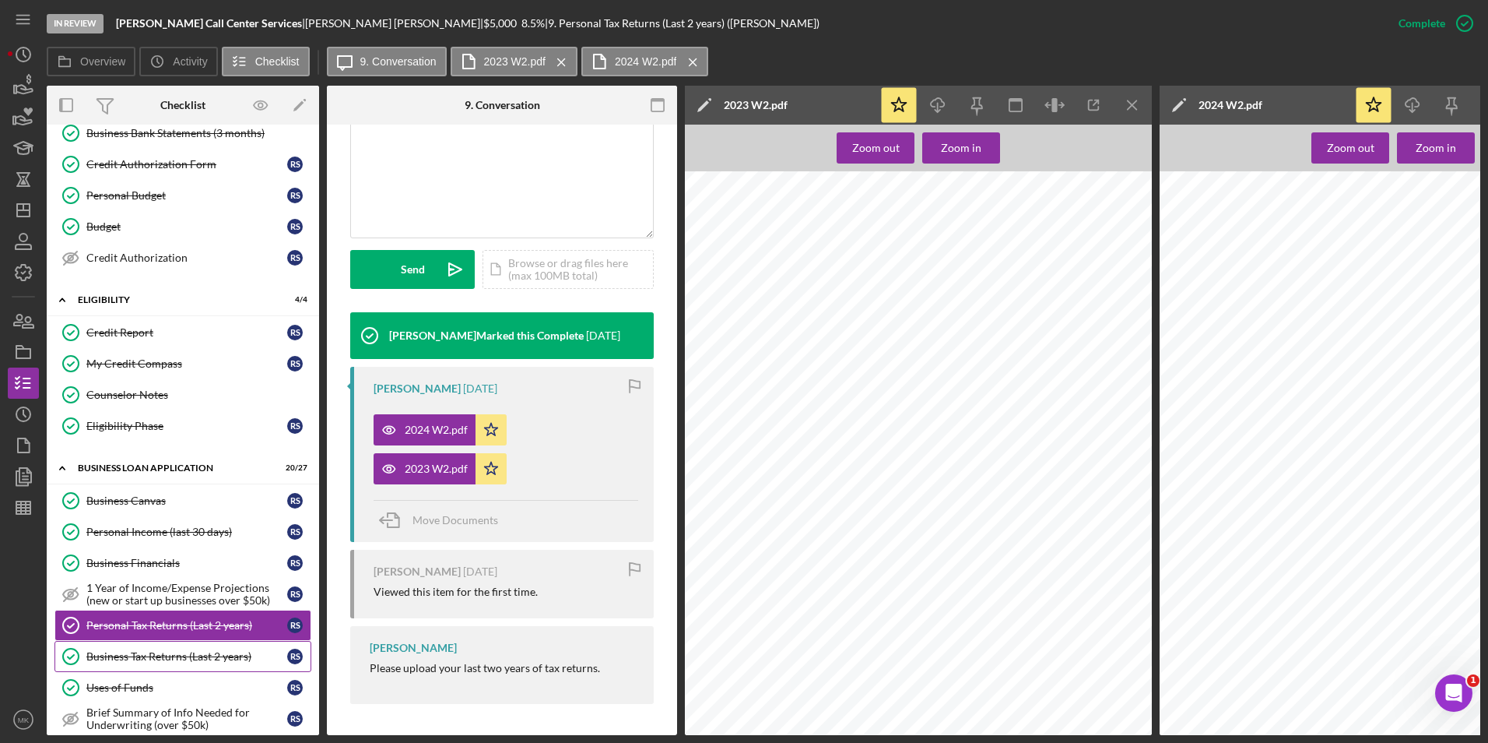
click at [194, 656] on div "Business Tax Returns (Last 2 years)" at bounding box center [186, 656] width 201 height 12
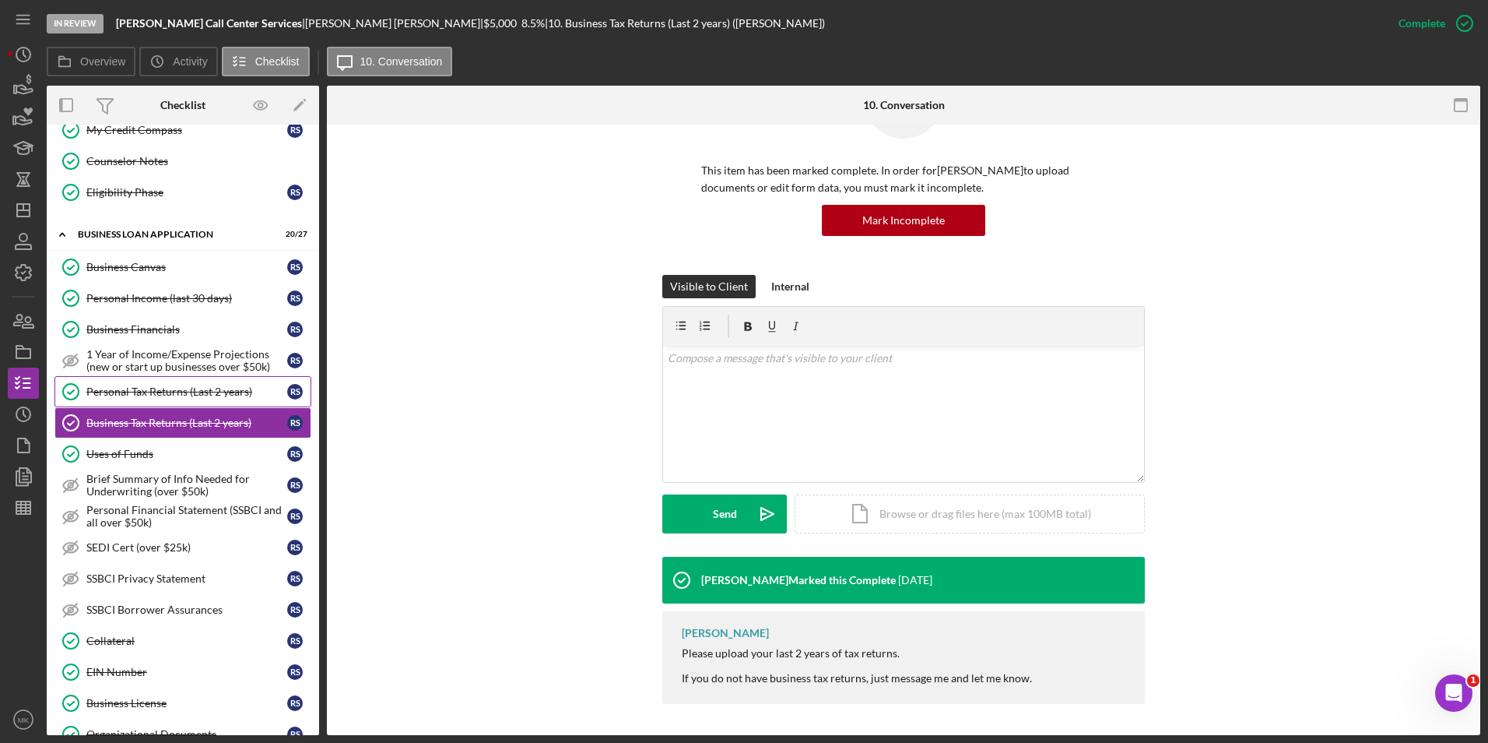
scroll to position [545, 0]
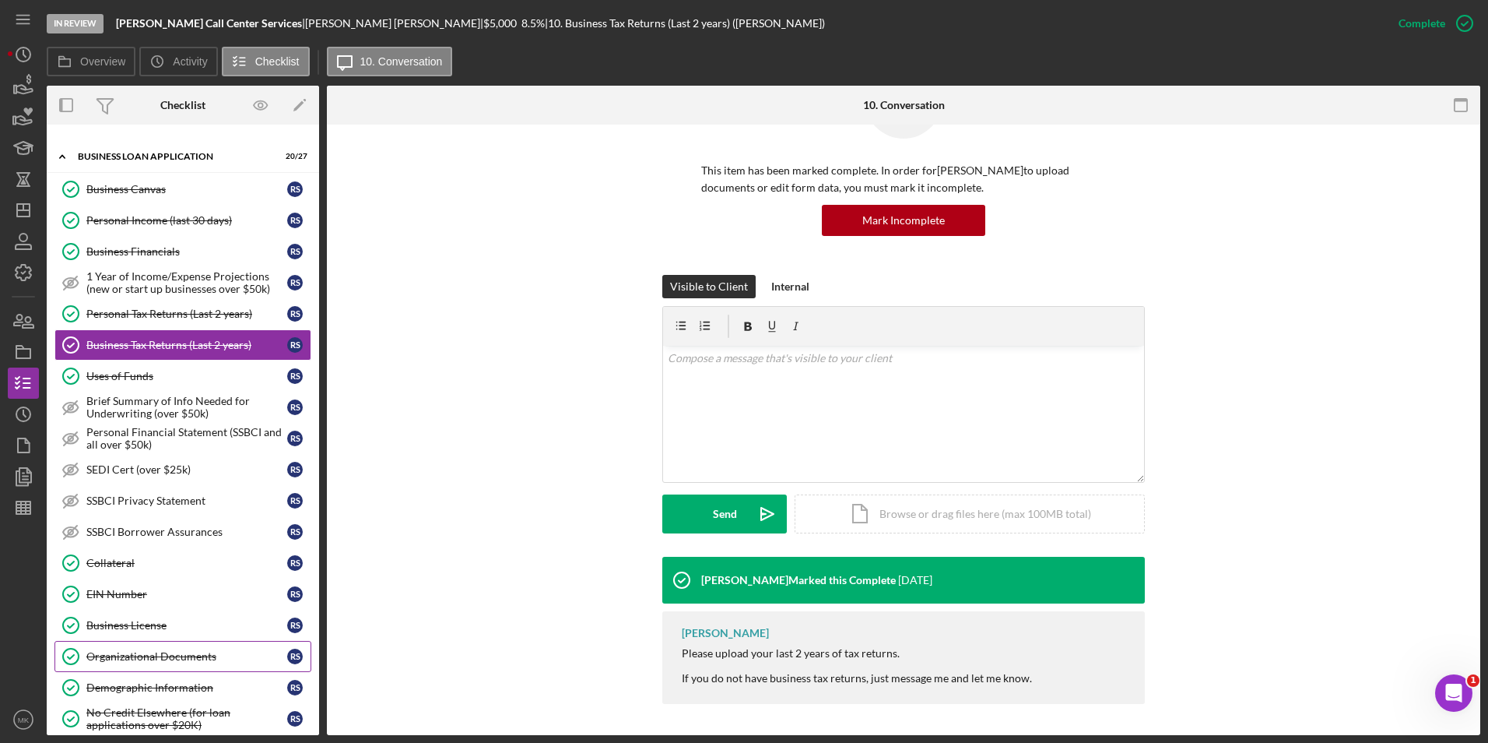
click at [167, 652] on div "Organizational Documents" at bounding box center [186, 656] width 201 height 12
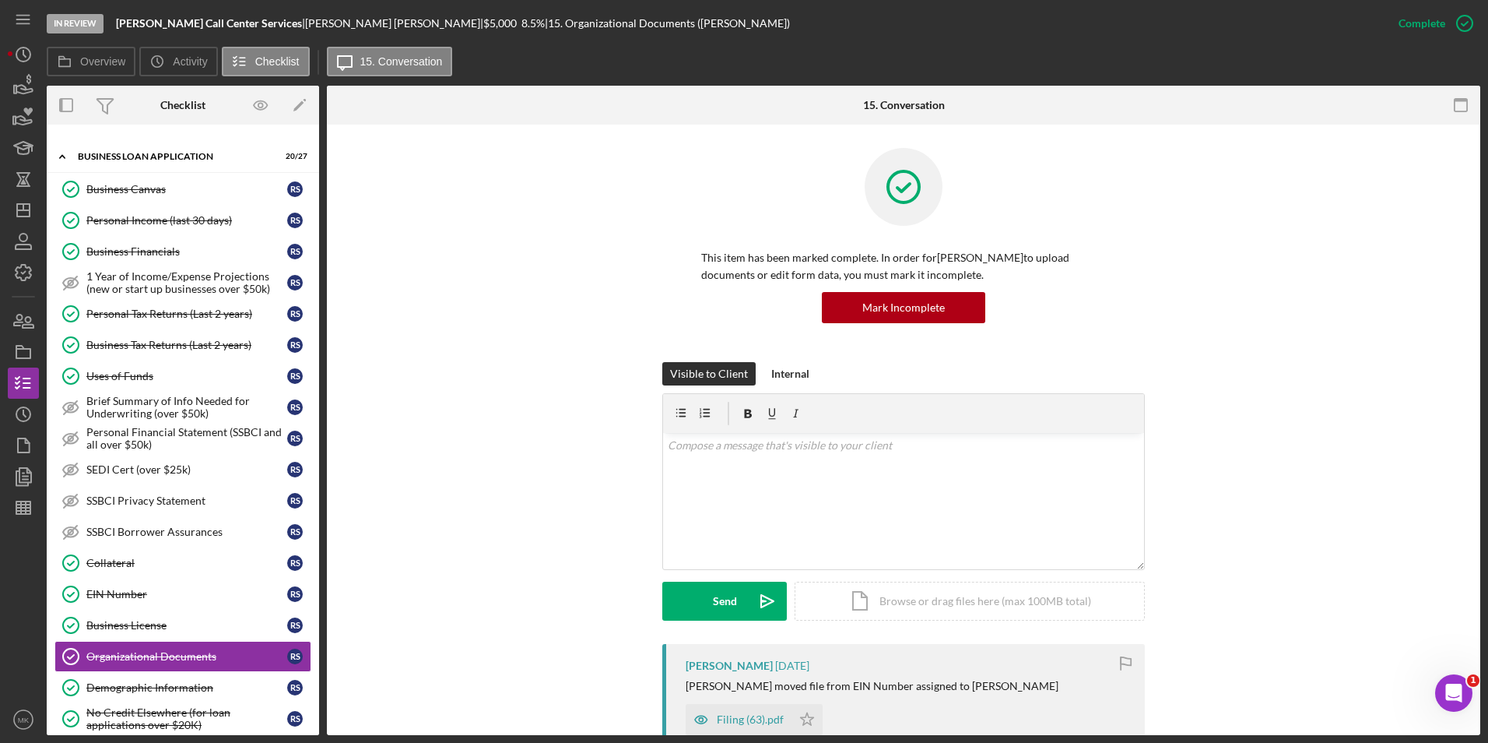
scroll to position [311, 0]
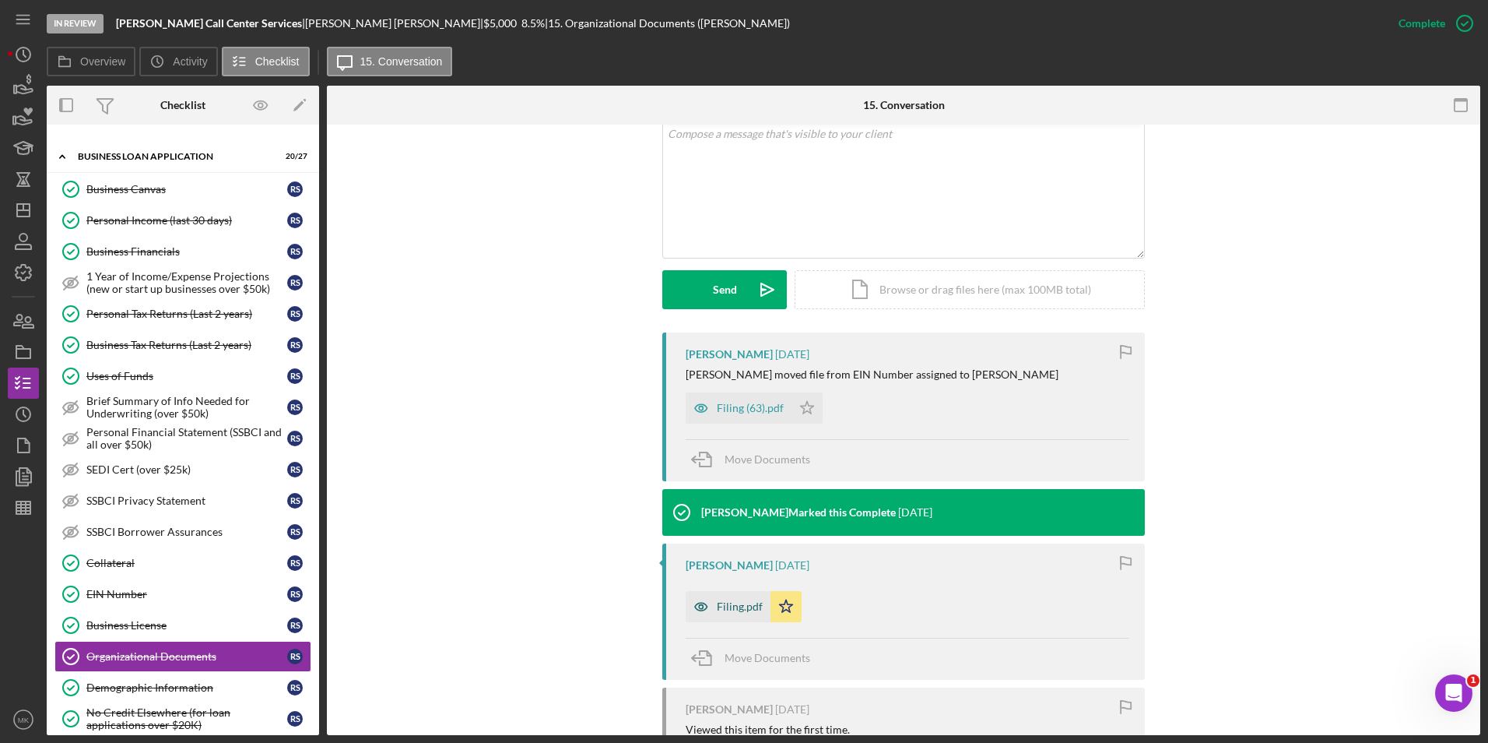
click at [733, 612] on div "Filing.pdf" at bounding box center [740, 606] width 46 height 12
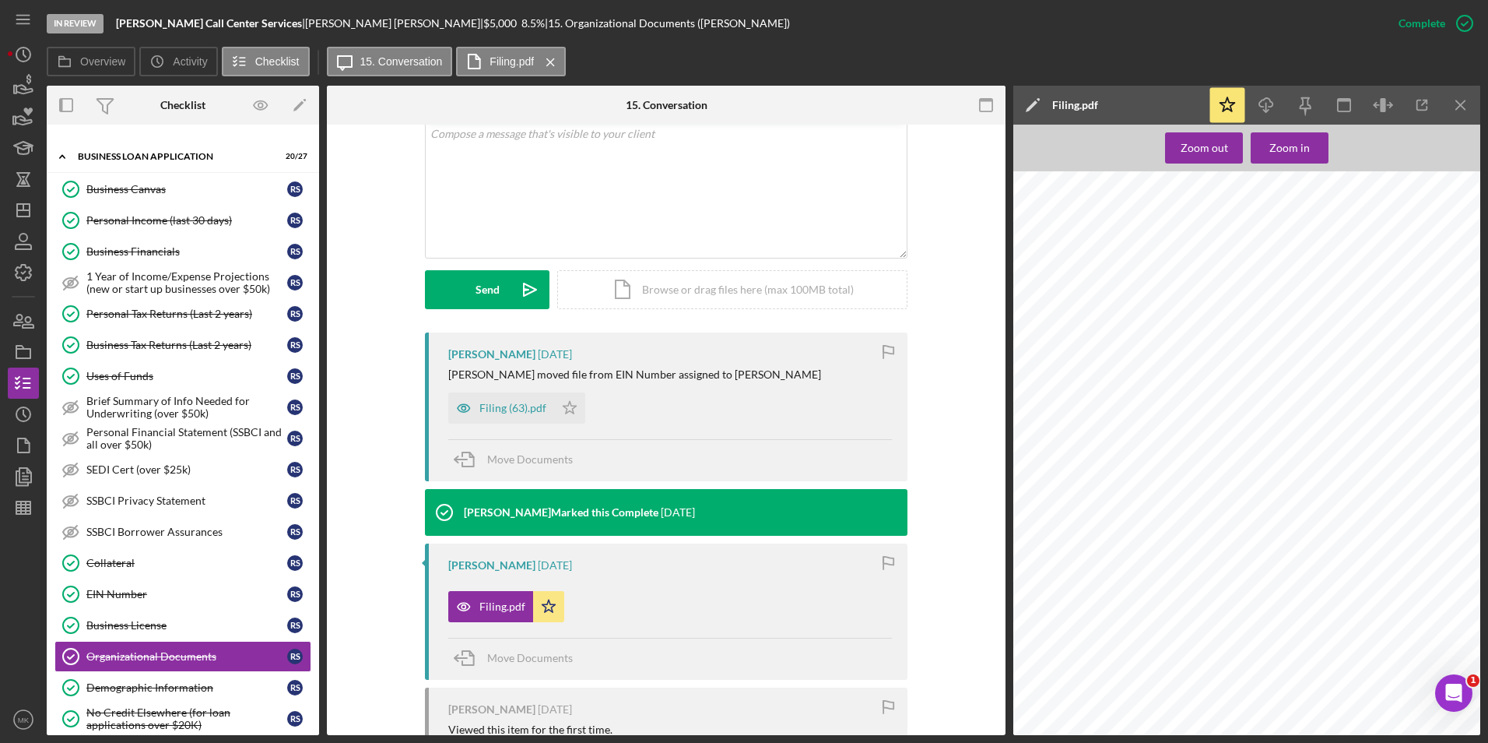
scroll to position [156, 0]
click at [518, 403] on div "Filing (63).pdf" at bounding box center [513, 408] width 67 height 12
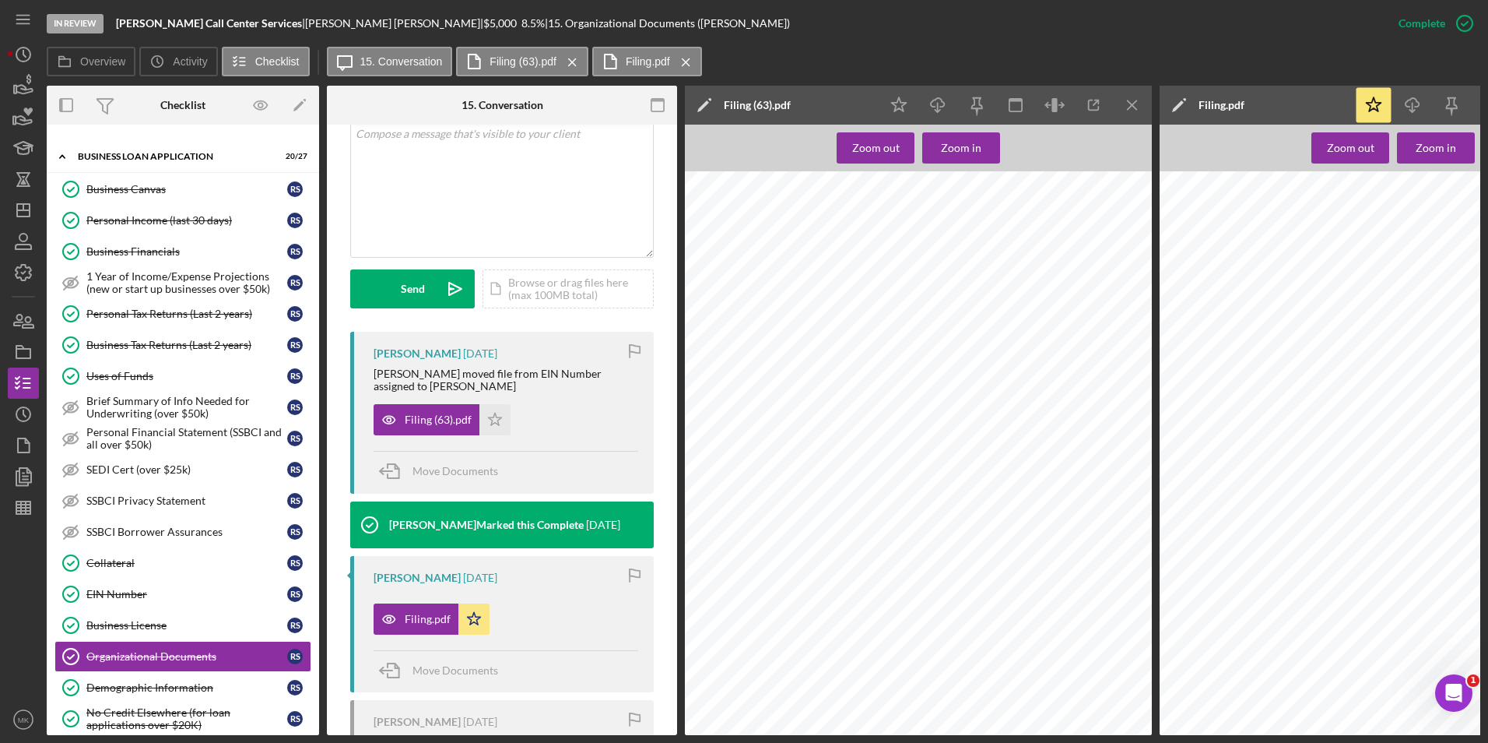
scroll to position [0, 0]
click at [1133, 100] on icon "Icon/Menu Close" at bounding box center [1132, 105] width 35 height 35
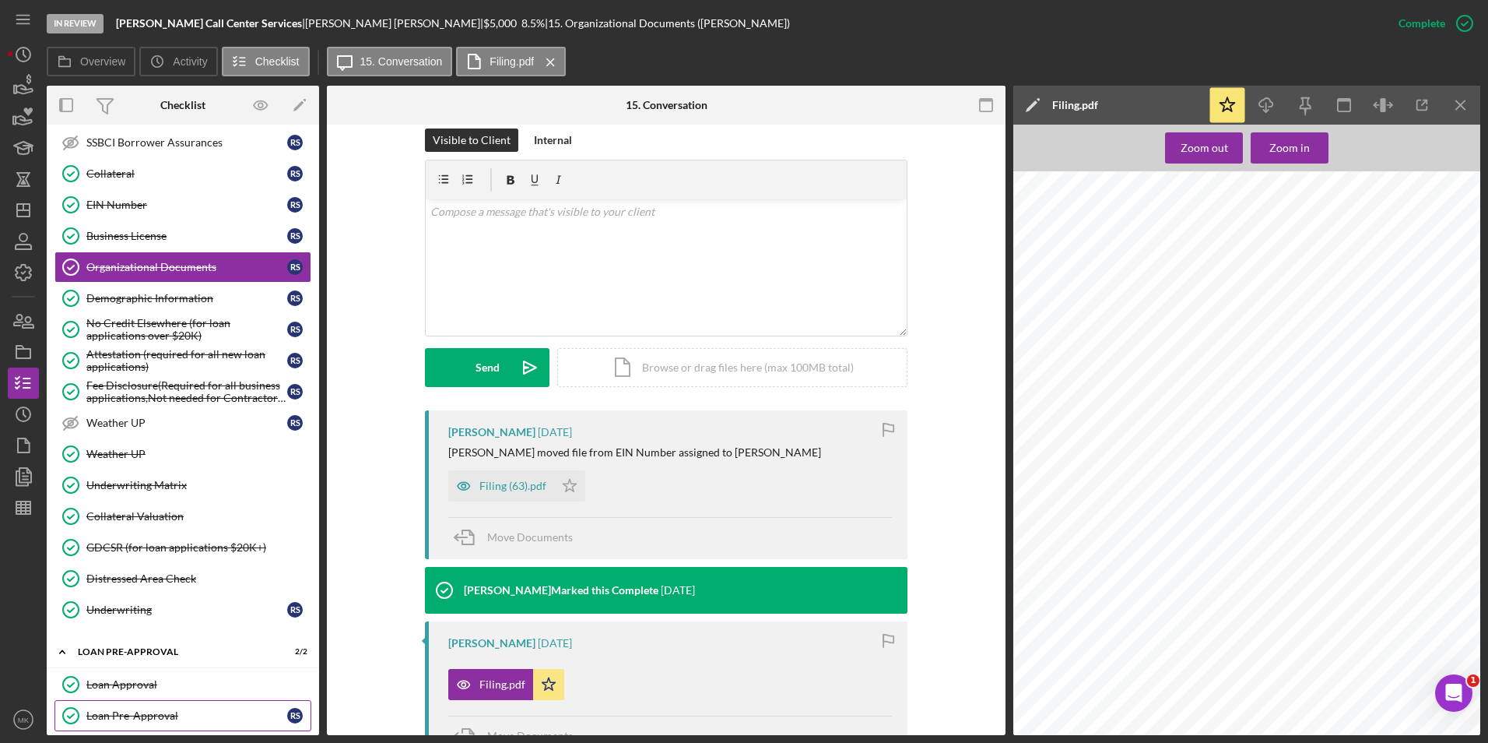
scroll to position [1016, 0]
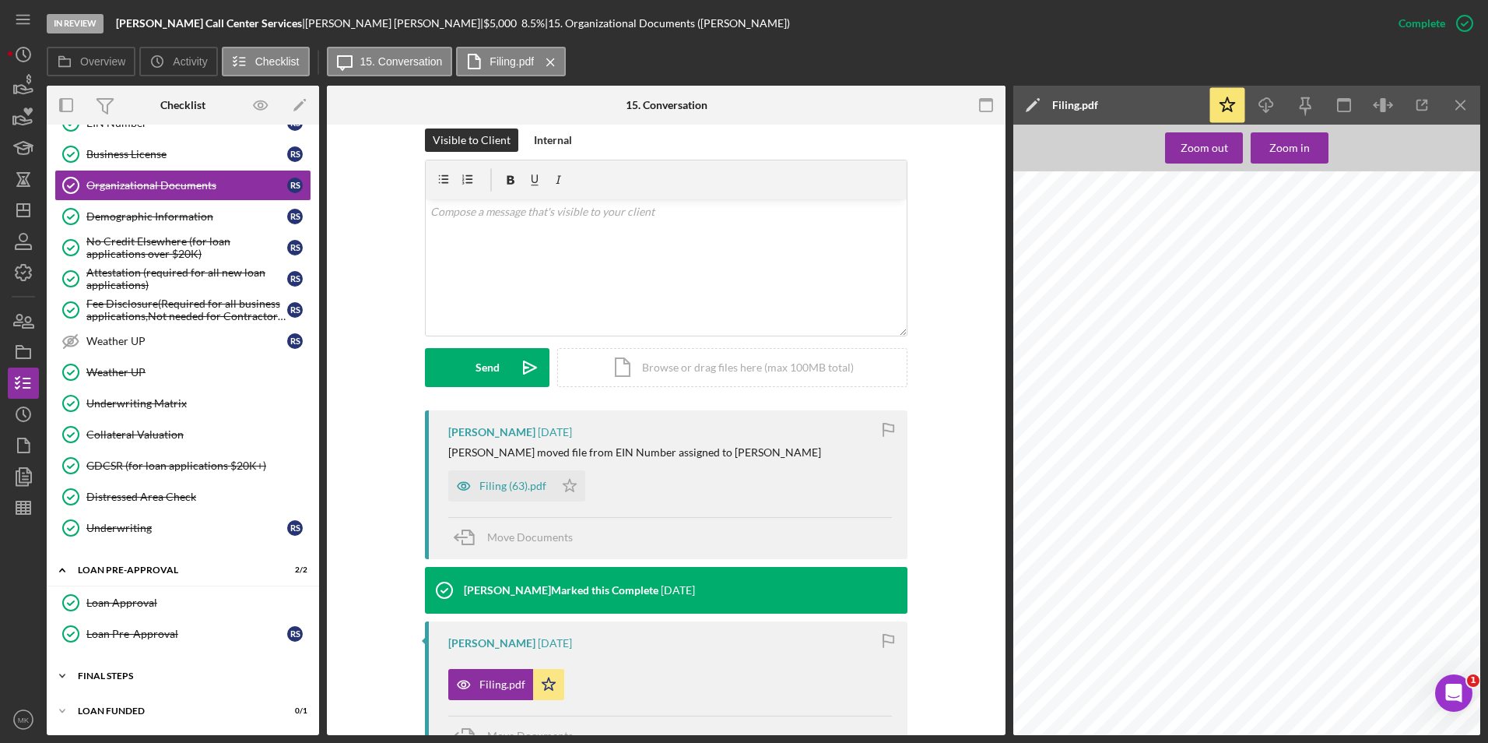
click at [114, 681] on div "Icon/Expander FINAL STEPS 9 / 19" at bounding box center [183, 675] width 272 height 31
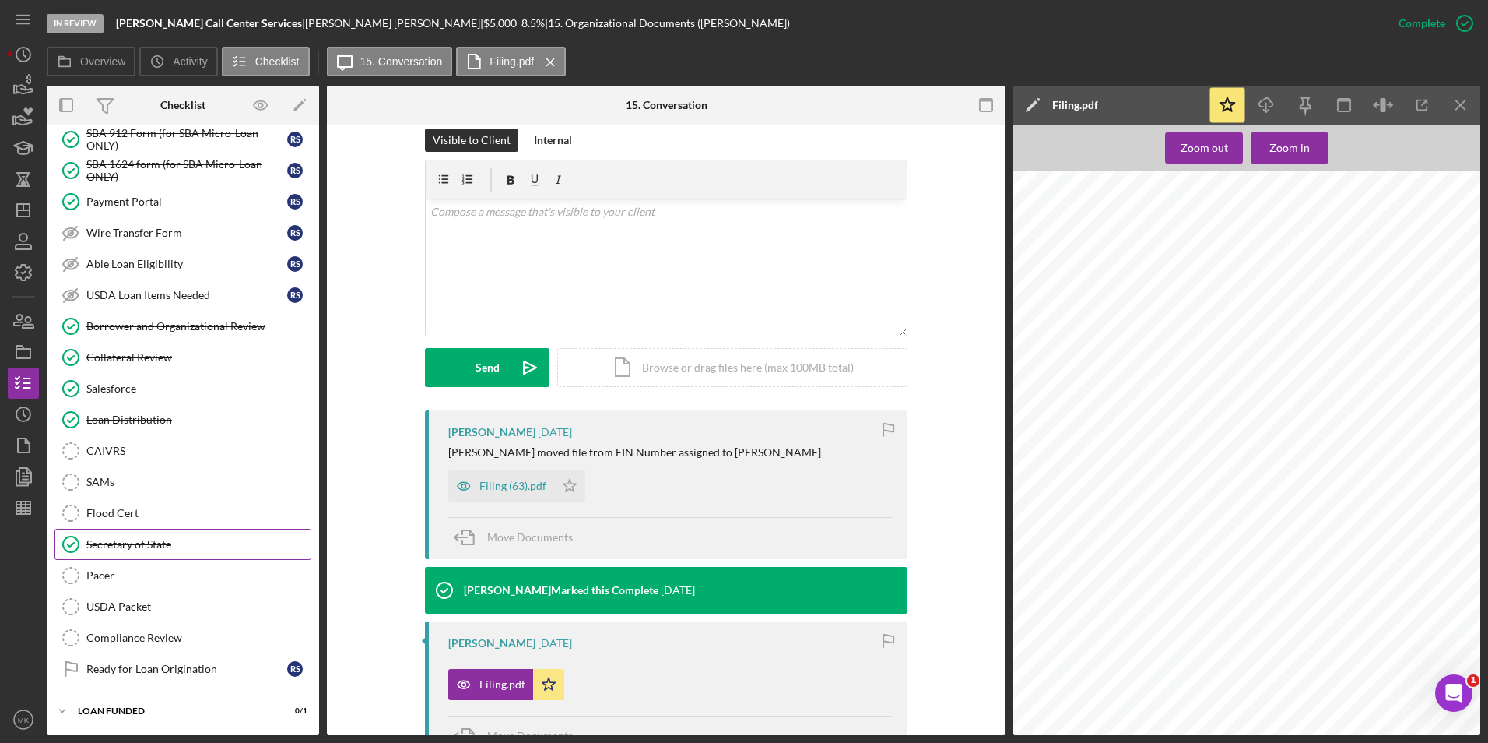
click at [133, 546] on div "Secretary of State" at bounding box center [198, 544] width 224 height 12
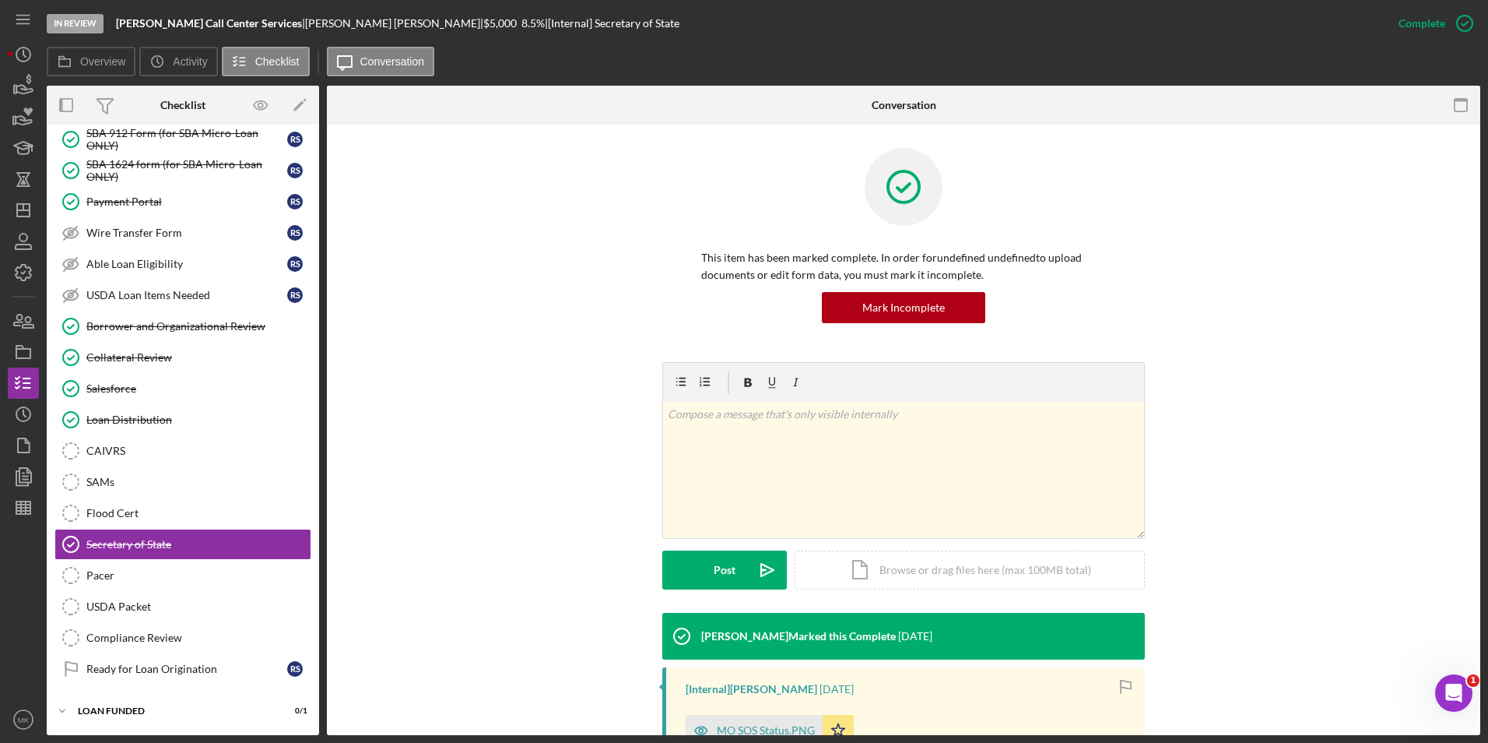
scroll to position [198, 0]
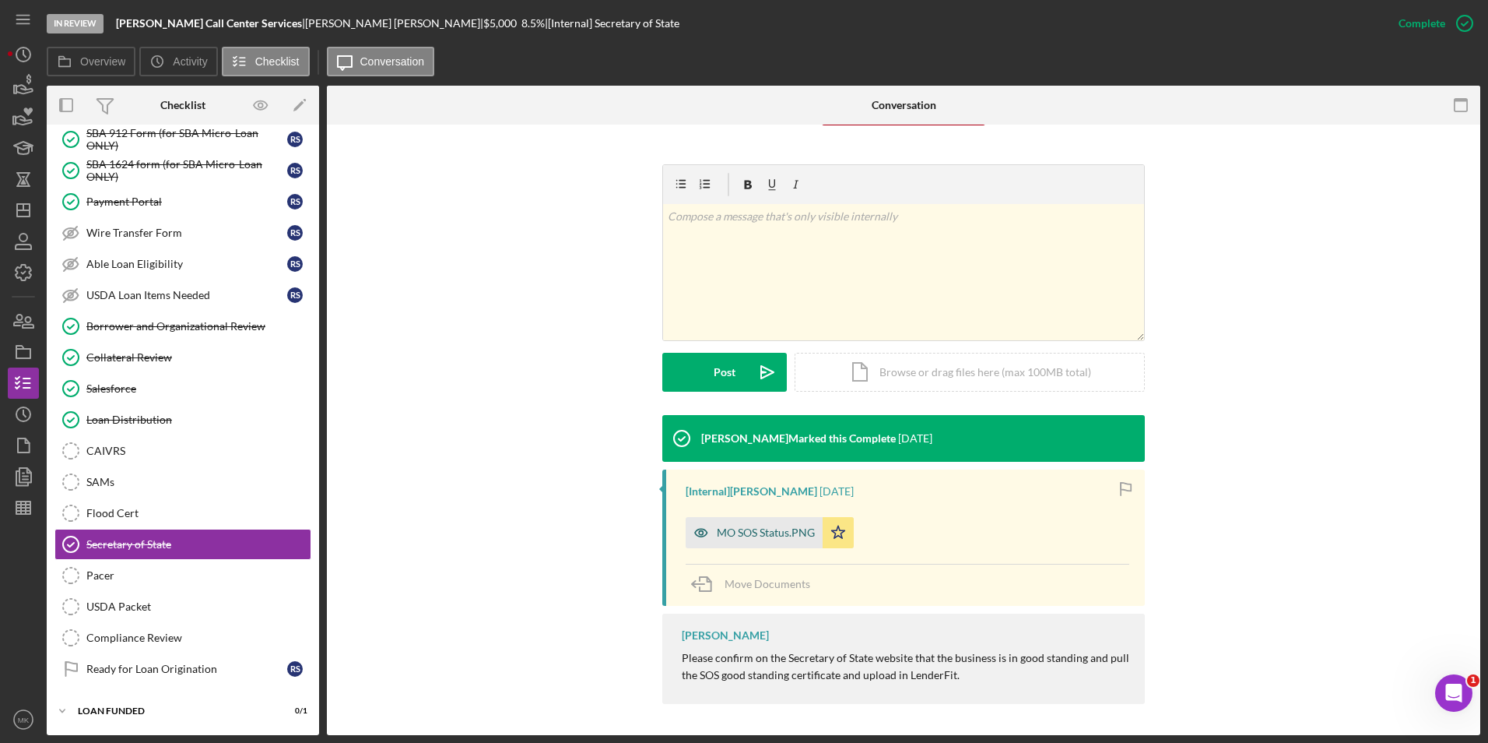
click at [795, 527] on div "MO SOS Status.PNG" at bounding box center [766, 532] width 98 height 12
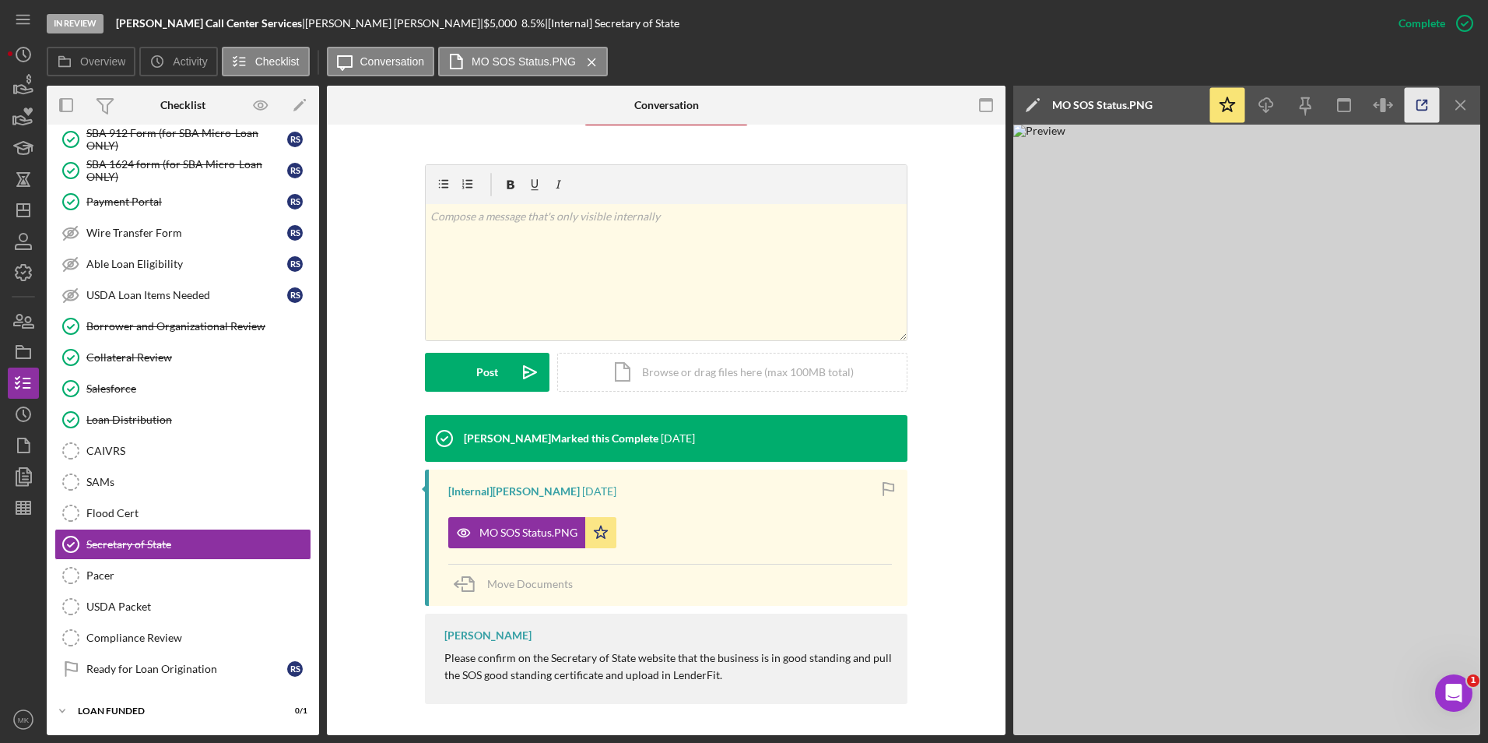
click at [1423, 102] on icon "button" at bounding box center [1422, 105] width 35 height 35
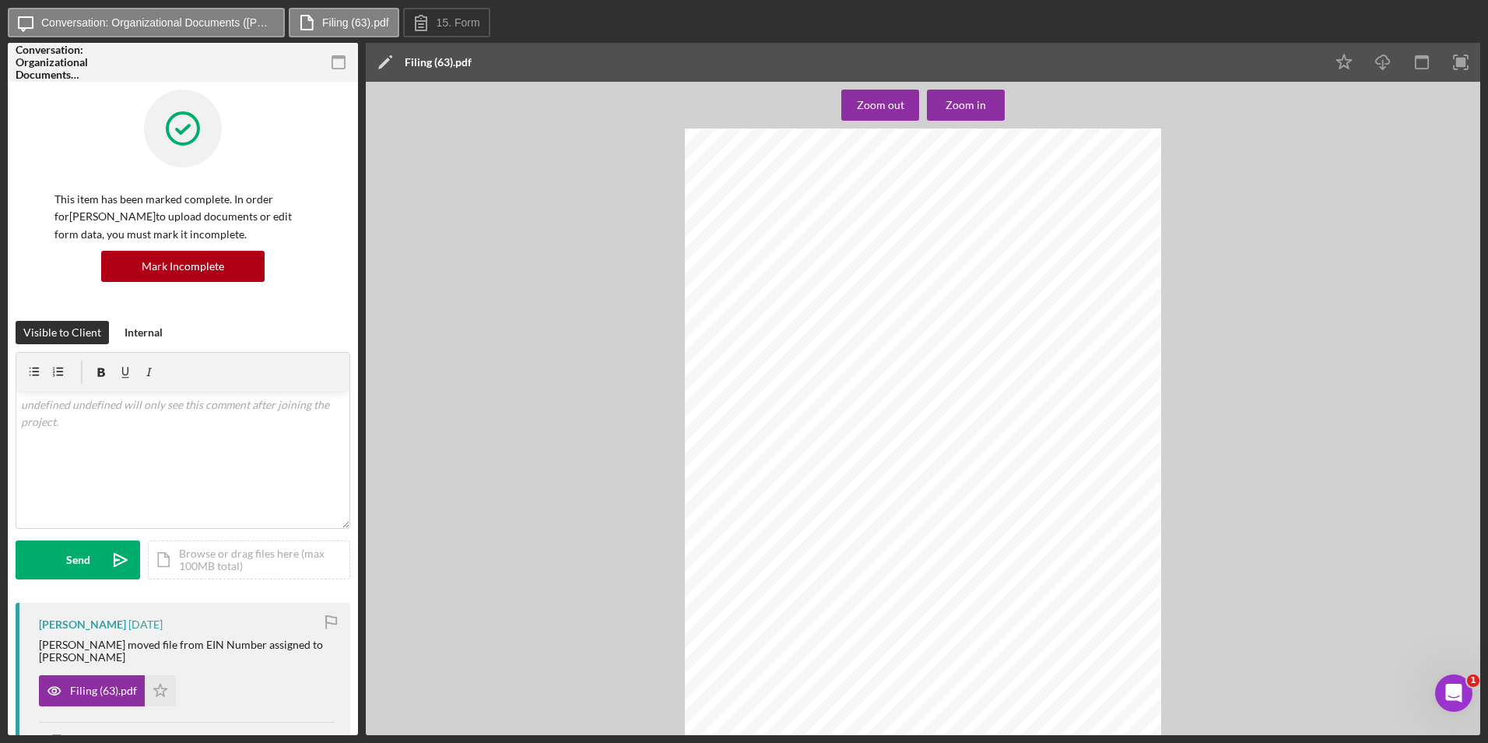
scroll to position [1243, 0]
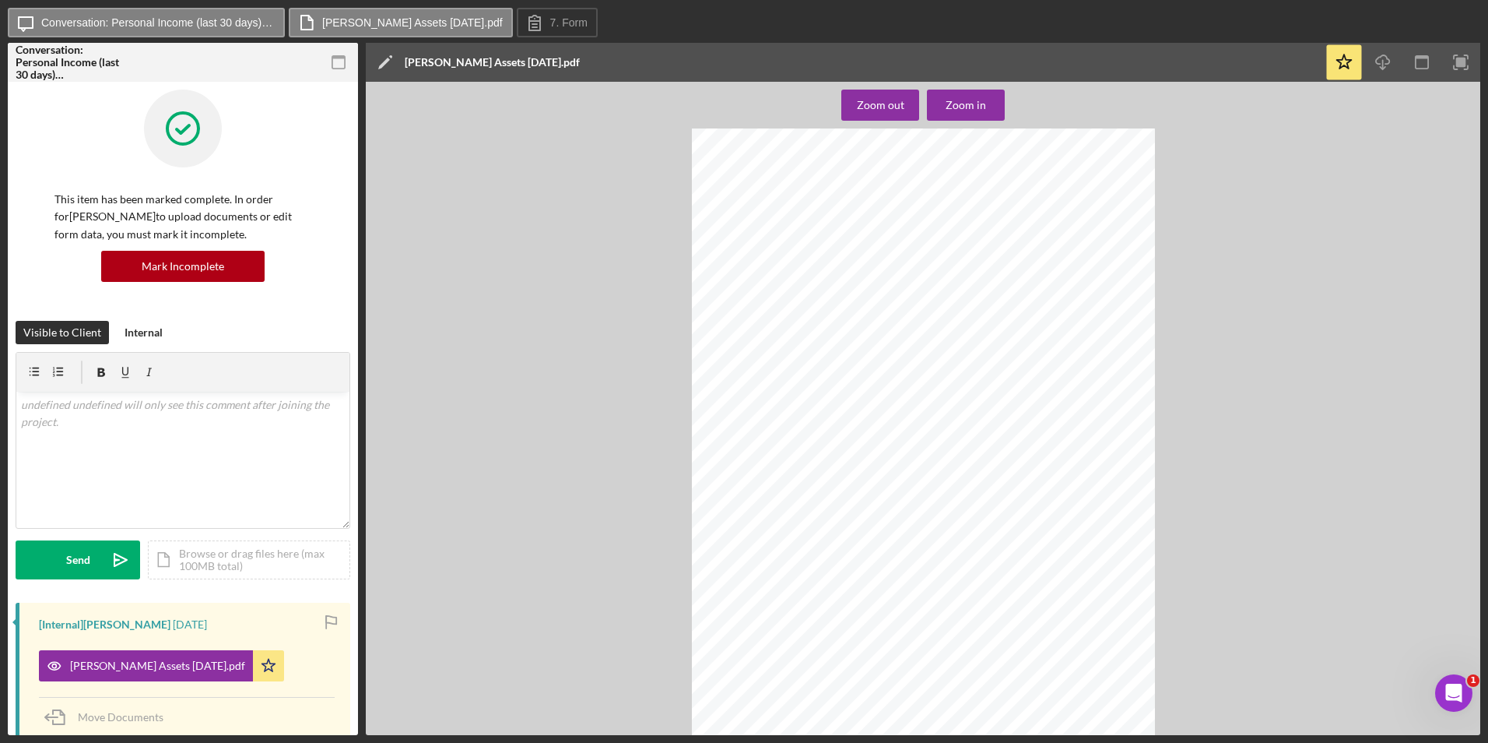
click at [821, 492] on span "Varo Savings" at bounding box center [843, 494] width 44 height 8
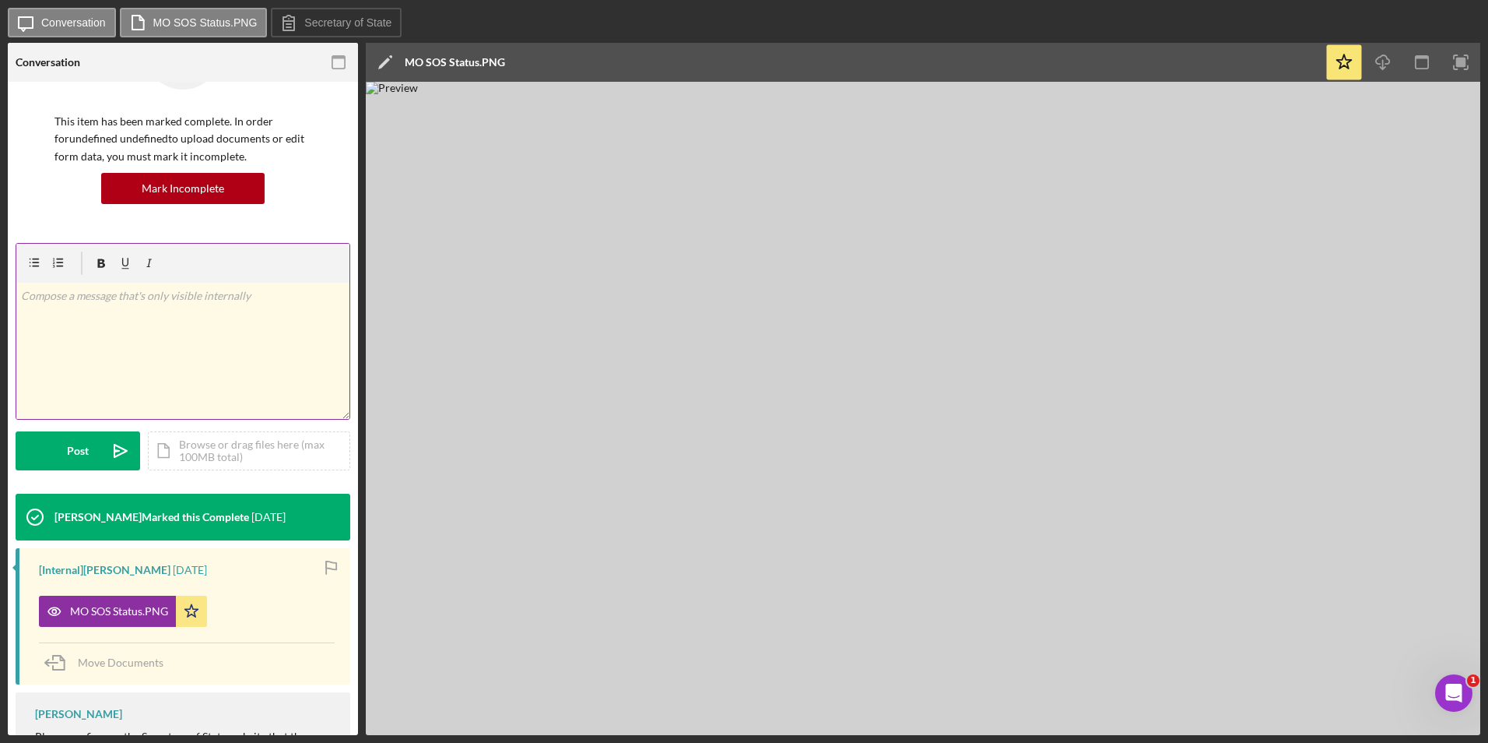
scroll to position [159, 0]
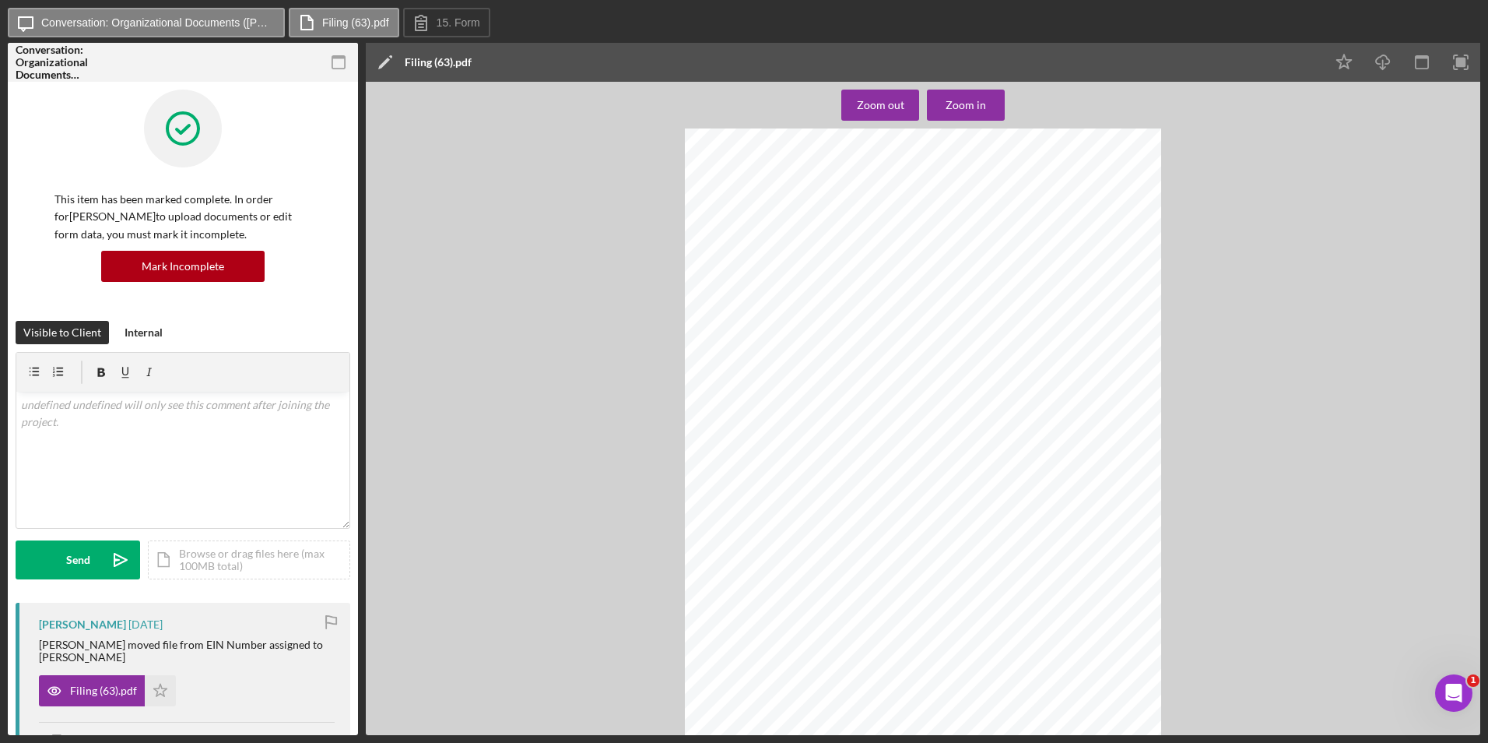
scroll to position [78, 0]
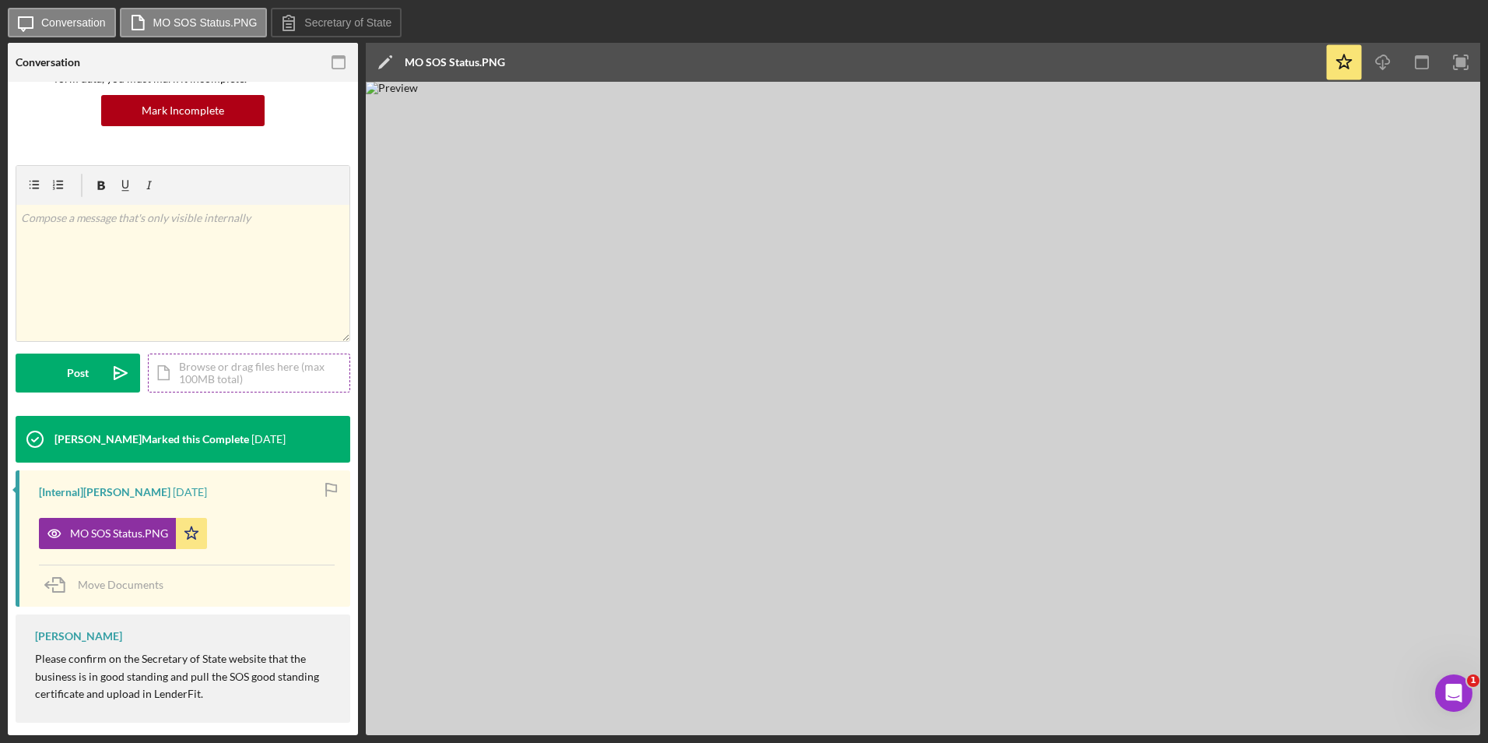
scroll to position [159, 0]
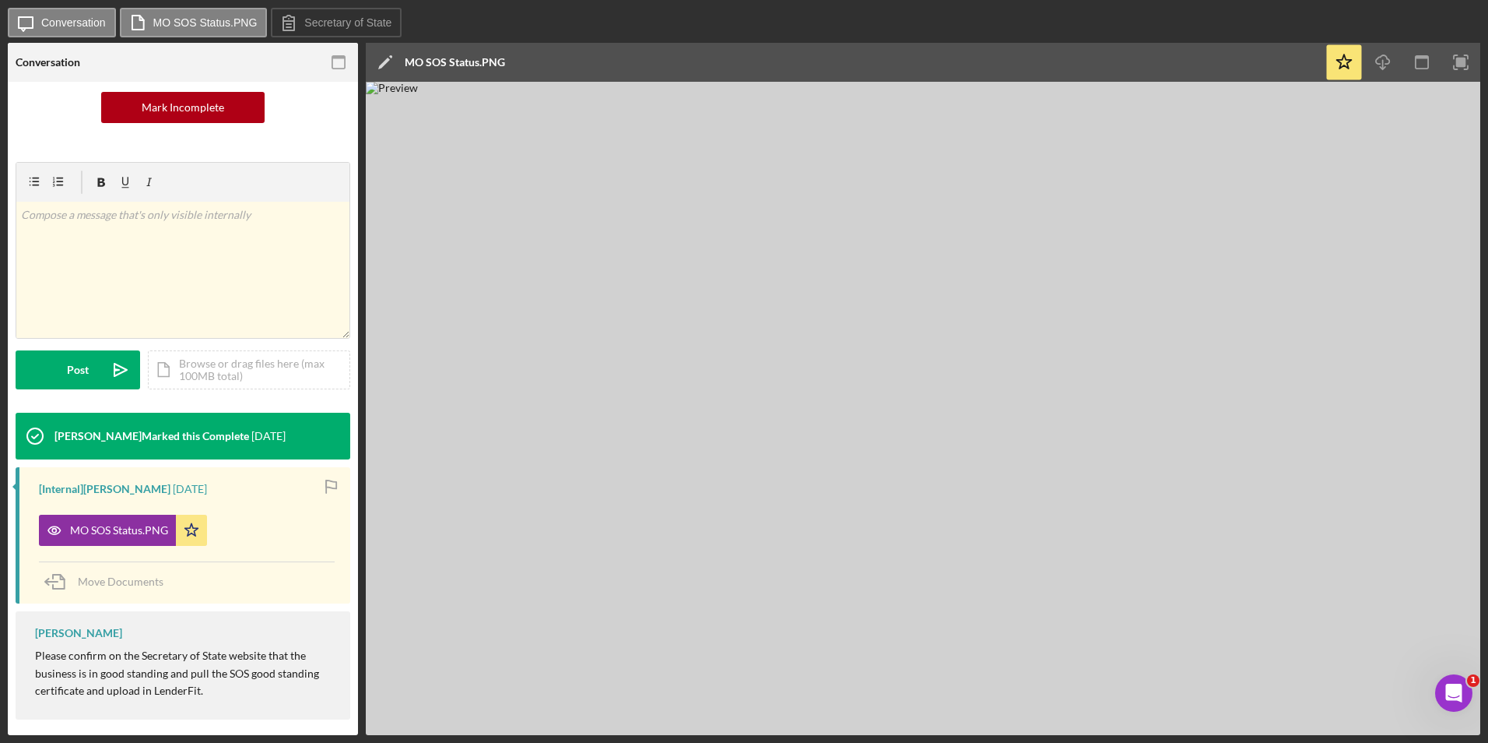
click at [588, 402] on img at bounding box center [923, 408] width 1115 height 653
click at [583, 424] on img at bounding box center [923, 408] width 1115 height 653
